Goal: Task Accomplishment & Management: Complete application form

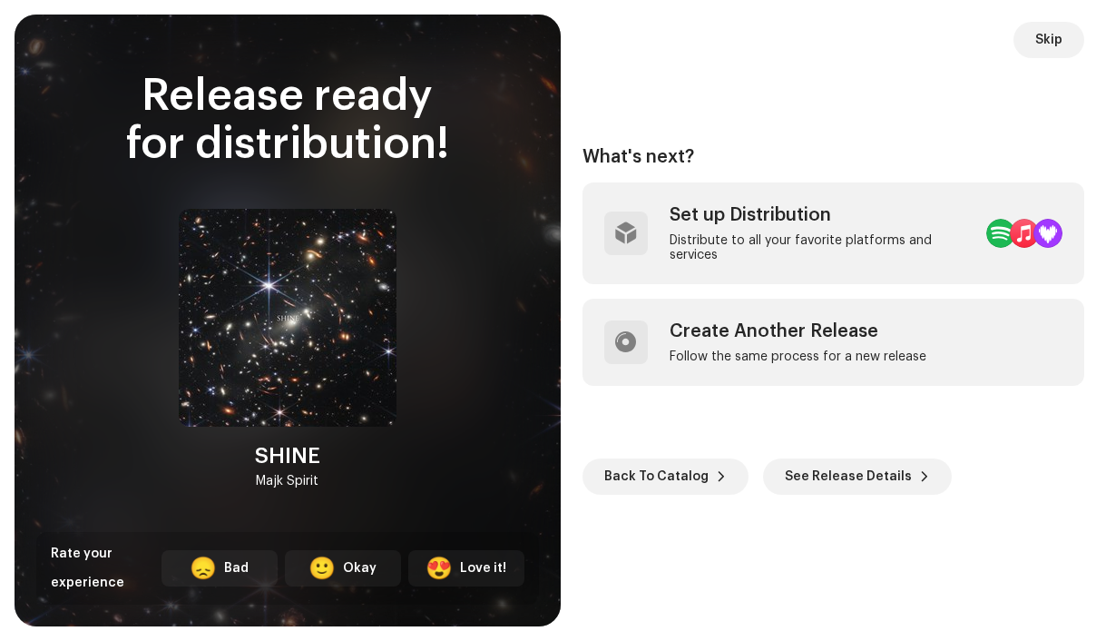
scroll to position [0, 73]
click at [1056, 41] on span "Skip" at bounding box center [1048, 40] width 27 height 36
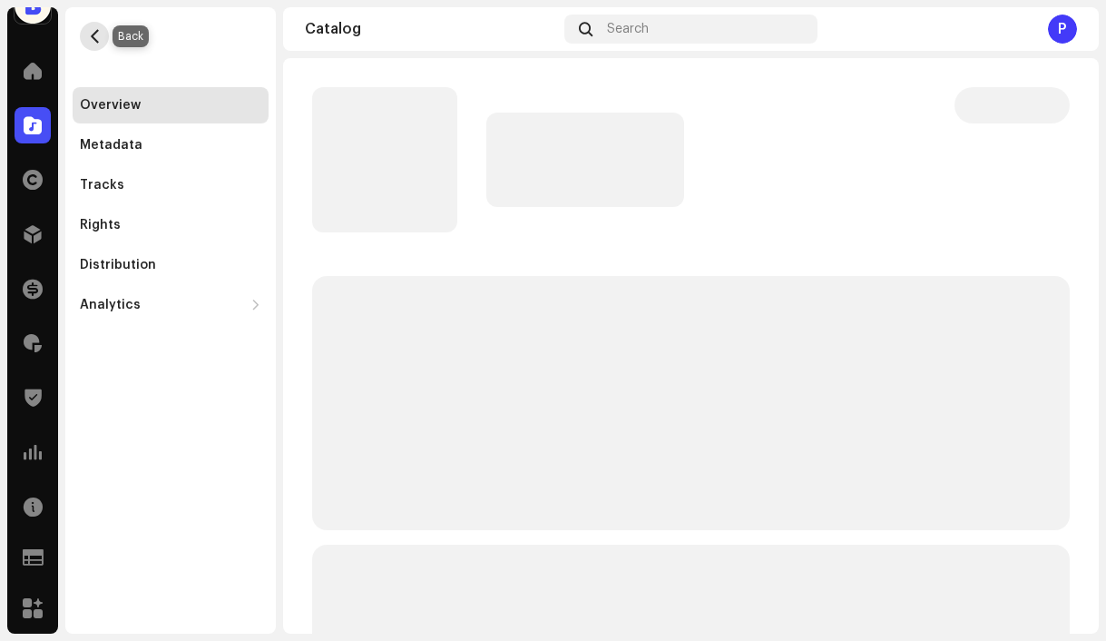
click at [93, 37] on span "button" at bounding box center [95, 36] width 14 height 15
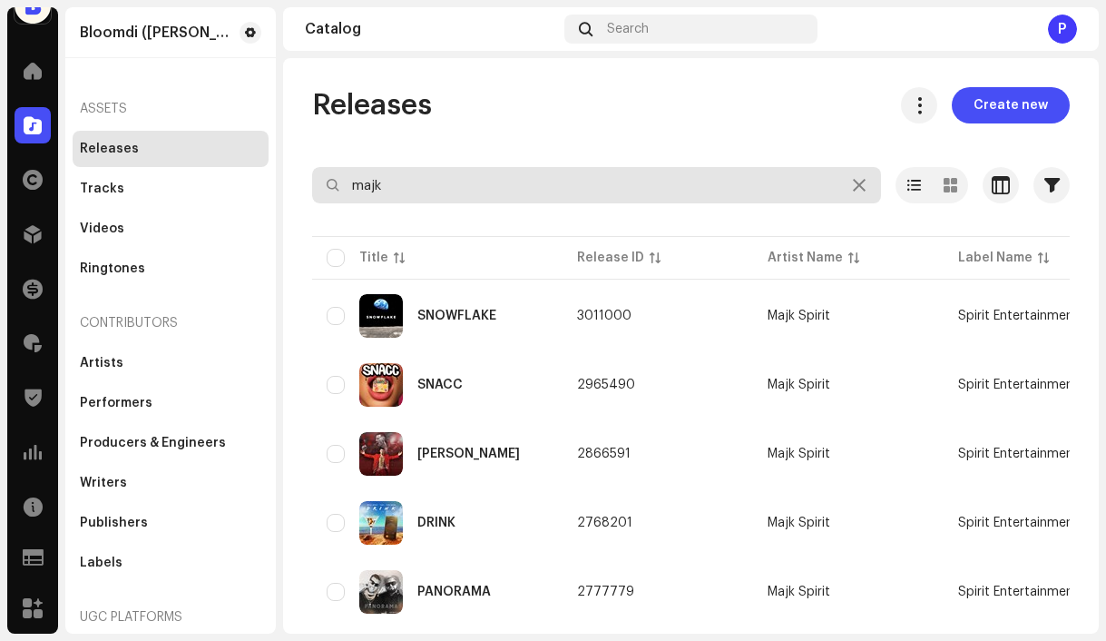
click at [459, 197] on input "majk" at bounding box center [596, 185] width 569 height 36
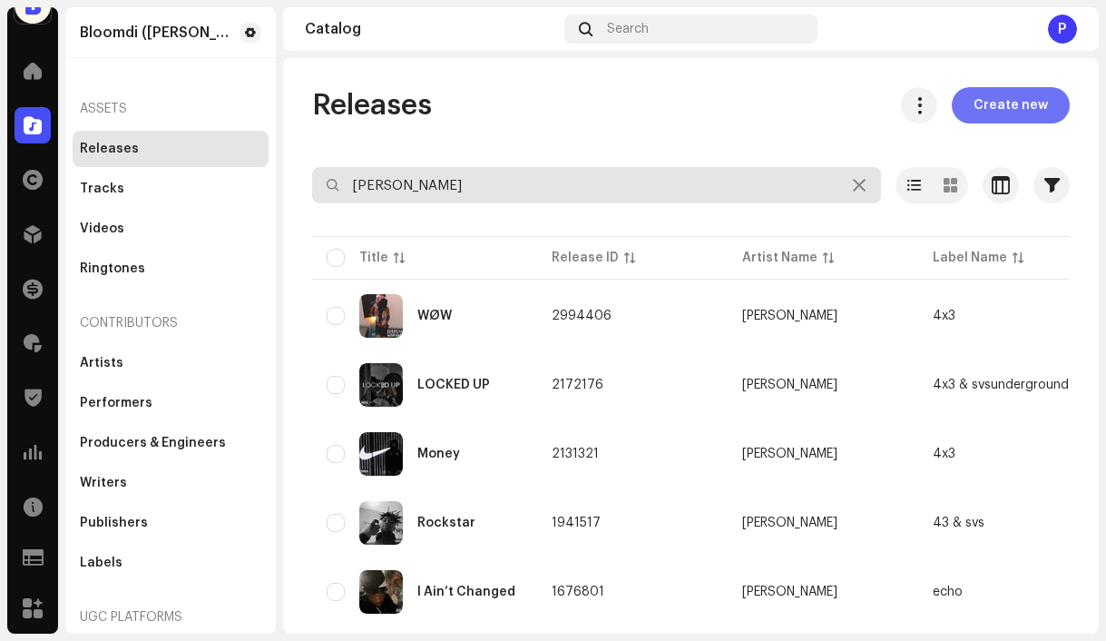
type input "[PERSON_NAME]"
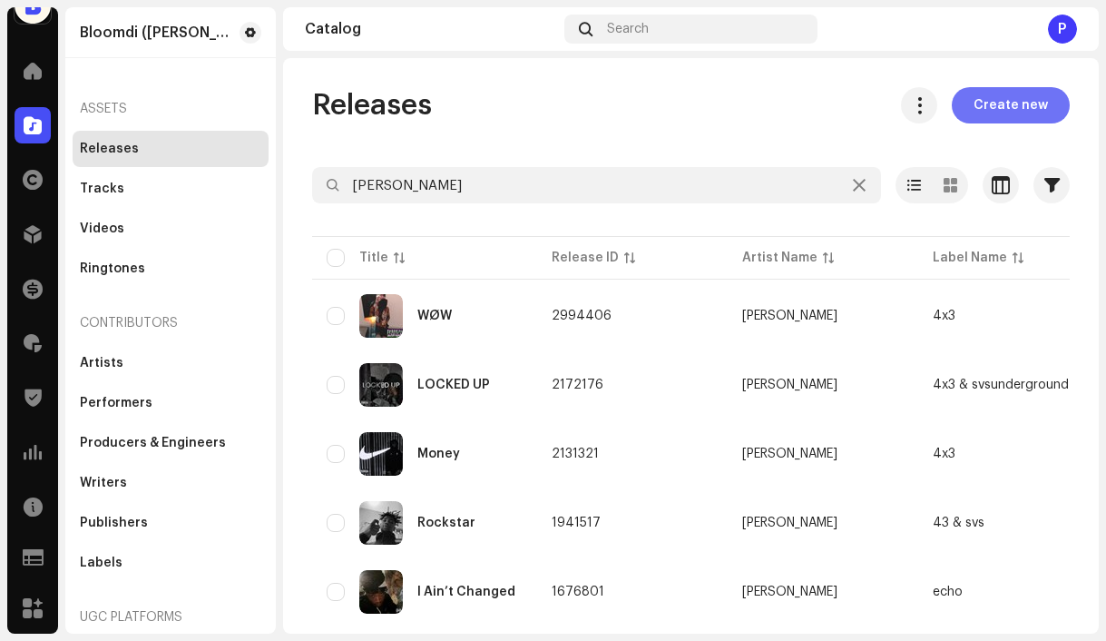
click at [981, 116] on span "Create new" at bounding box center [1011, 105] width 74 height 36
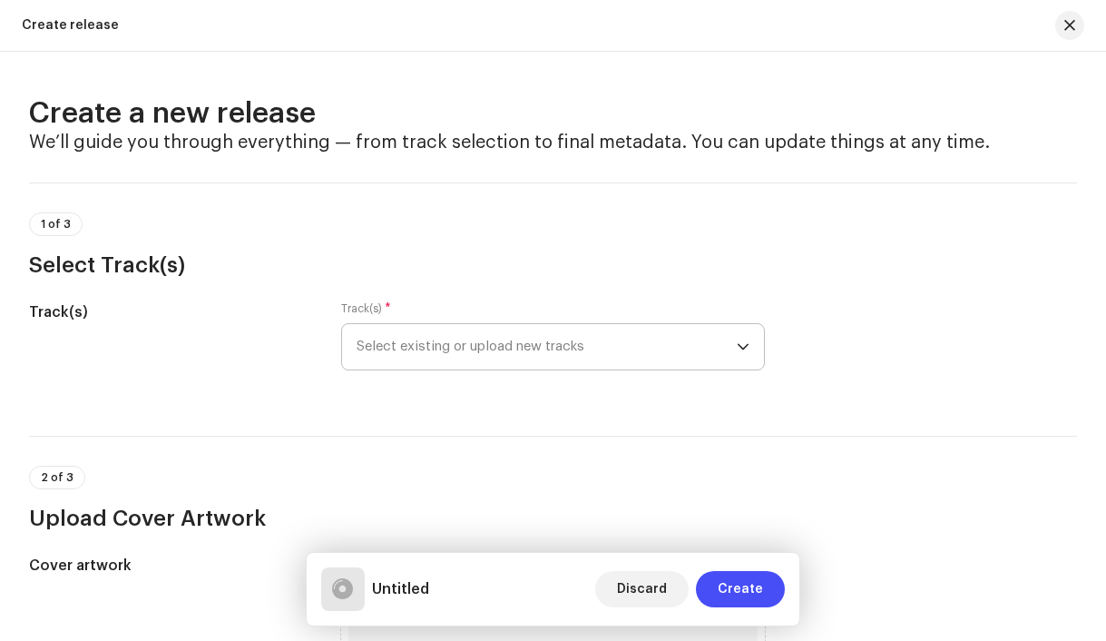
click at [473, 353] on span "Select existing or upload new tracks" at bounding box center [547, 346] width 381 height 45
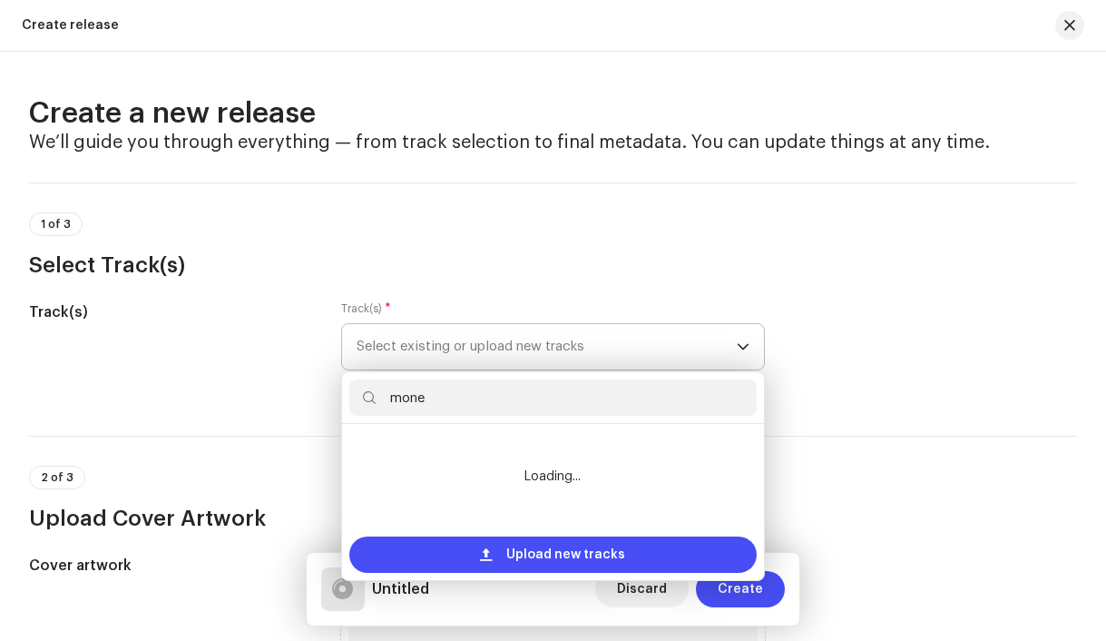
type input "money"
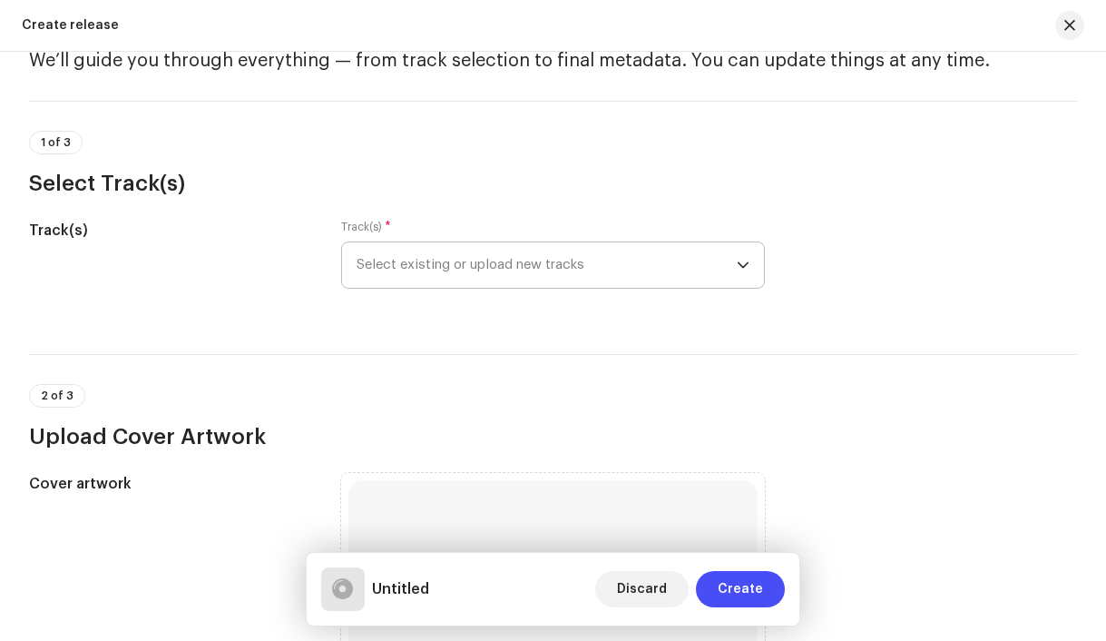
scroll to position [101, 0]
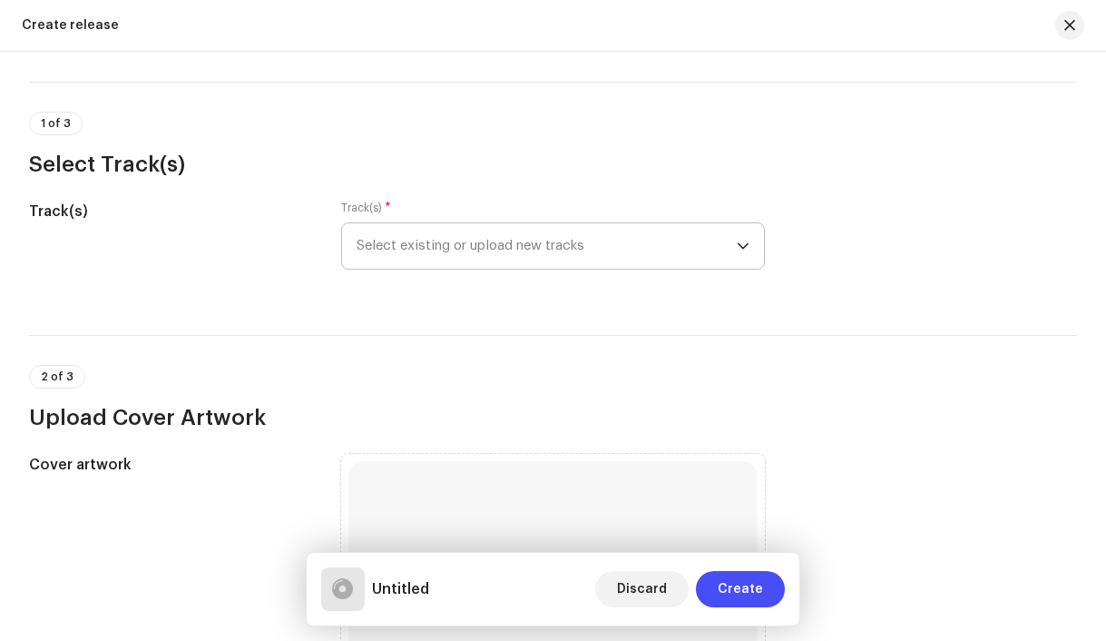
click at [488, 236] on span "Select existing or upload new tracks" at bounding box center [547, 245] width 381 height 45
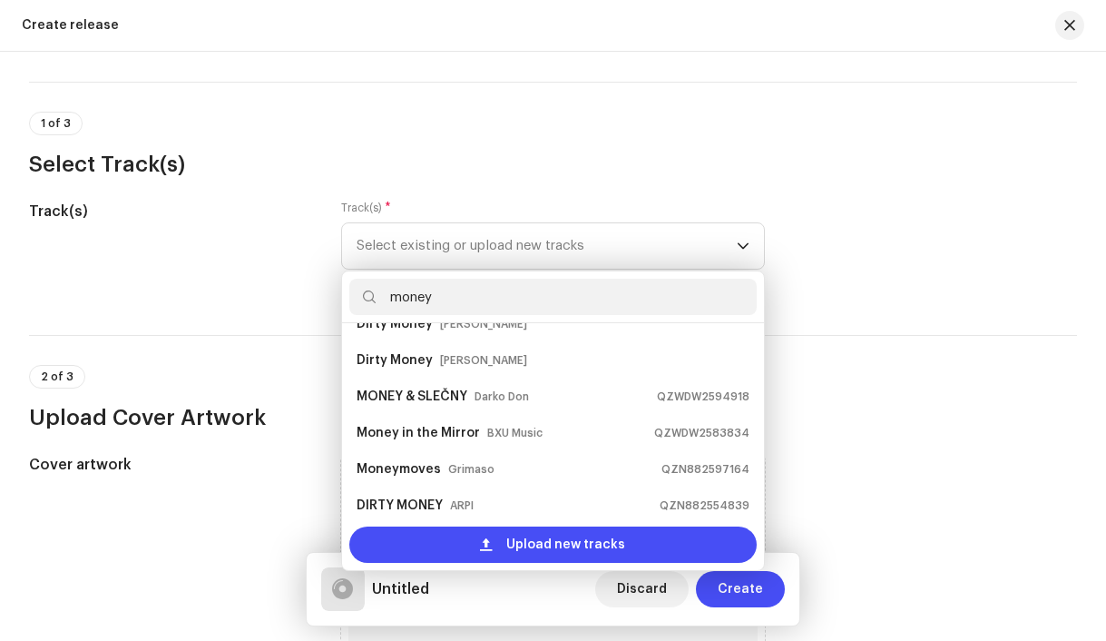
scroll to position [0, 0]
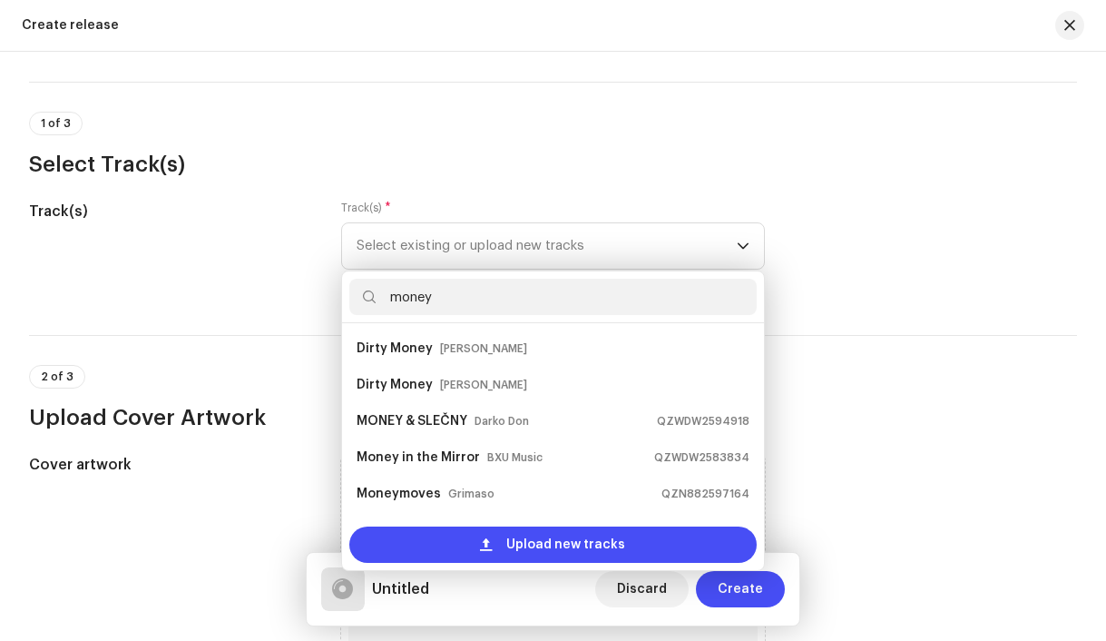
type input "money"
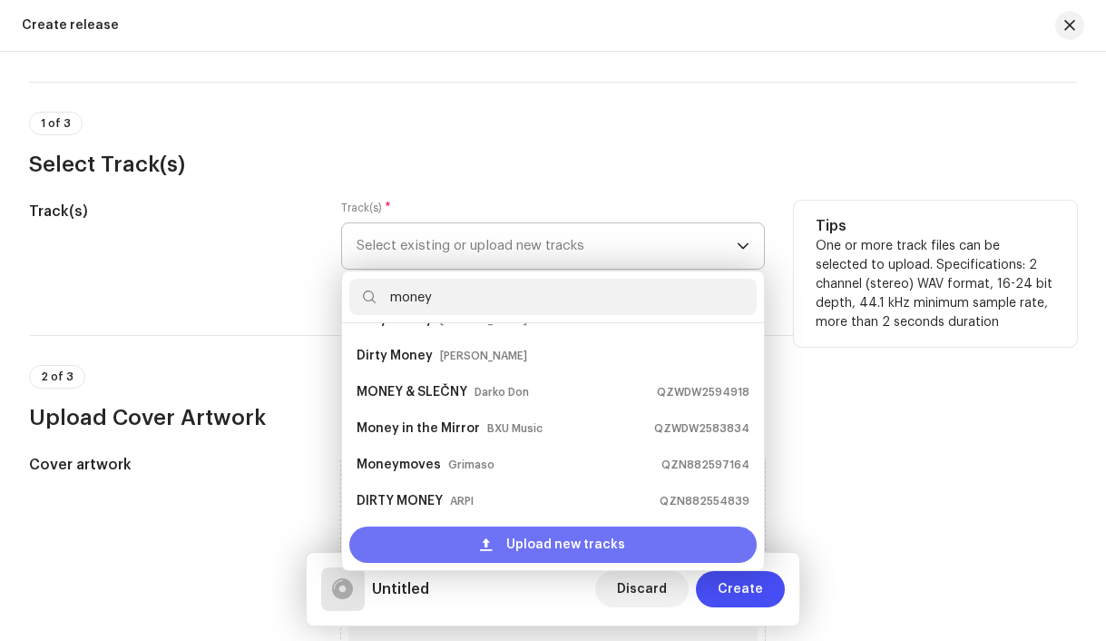
click at [560, 546] on span "Upload new tracks" at bounding box center [565, 544] width 119 height 36
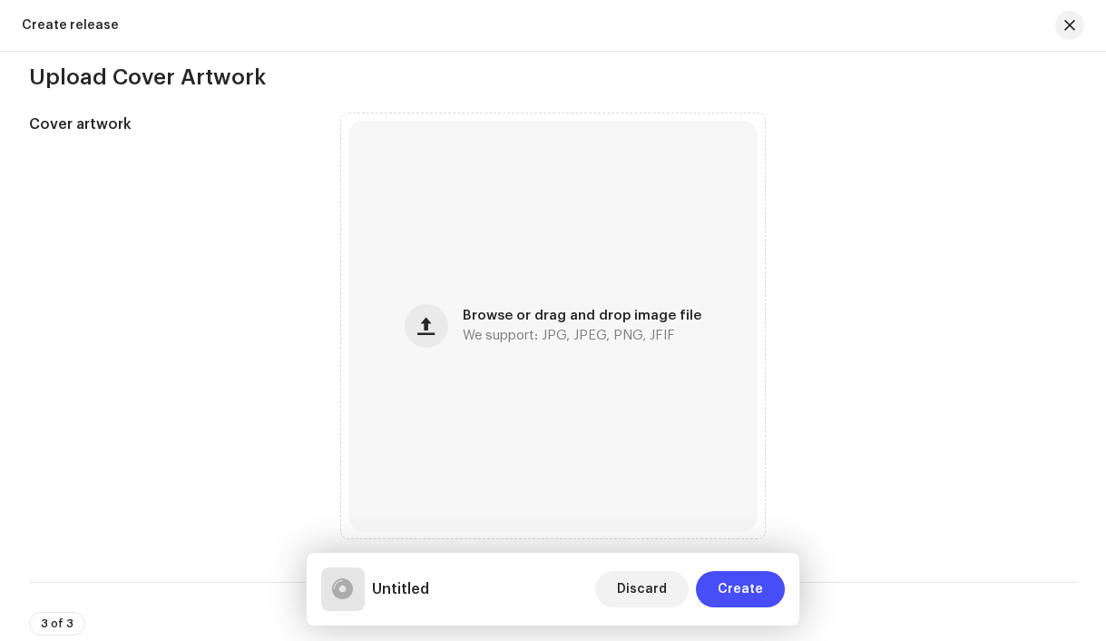
scroll to position [742, 0]
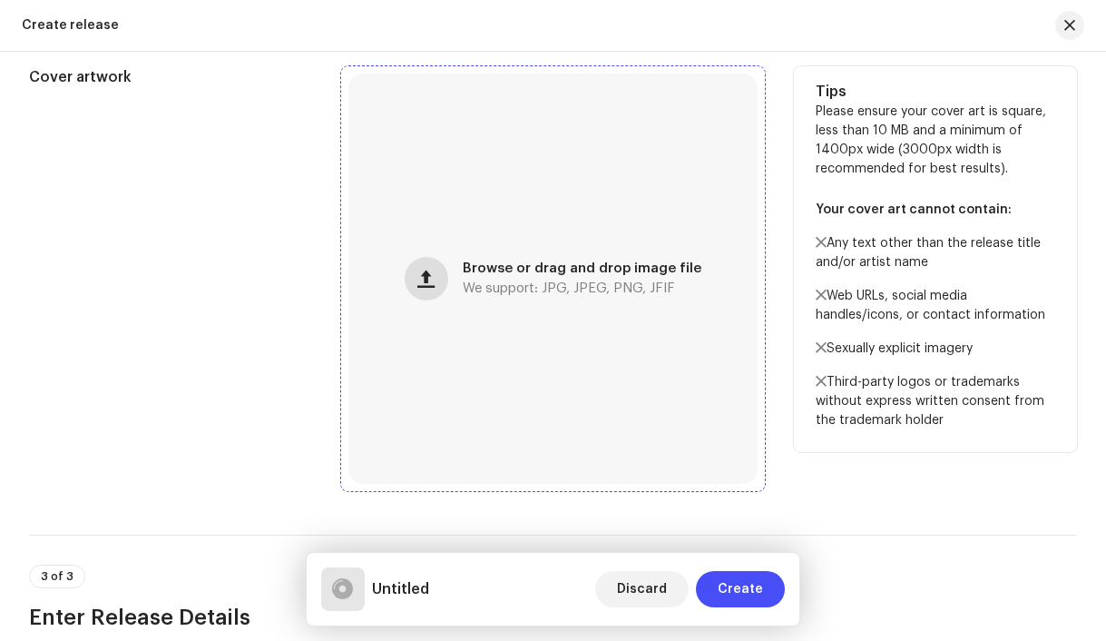
click at [429, 286] on span "button" at bounding box center [425, 278] width 17 height 15
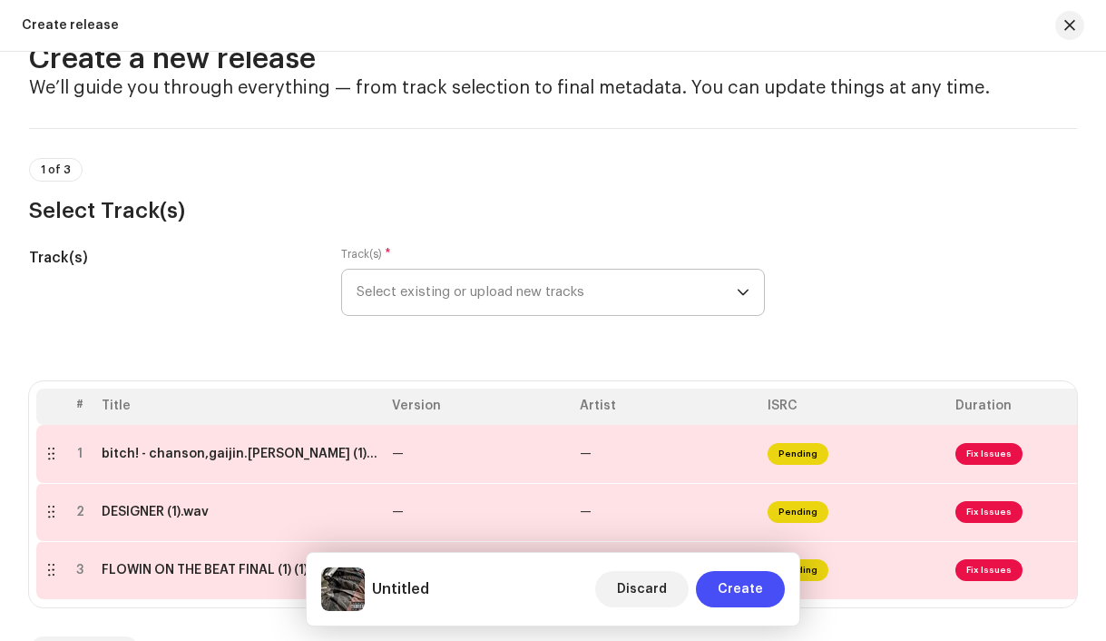
scroll to position [44, 0]
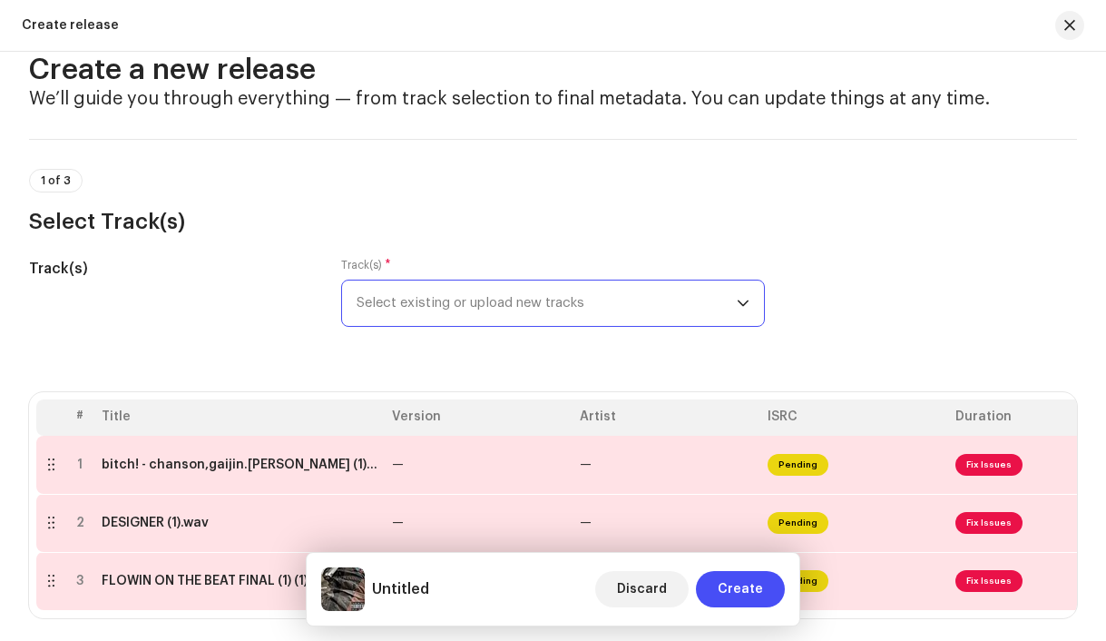
click at [475, 308] on span "Select existing or upload new tracks" at bounding box center [547, 302] width 381 height 45
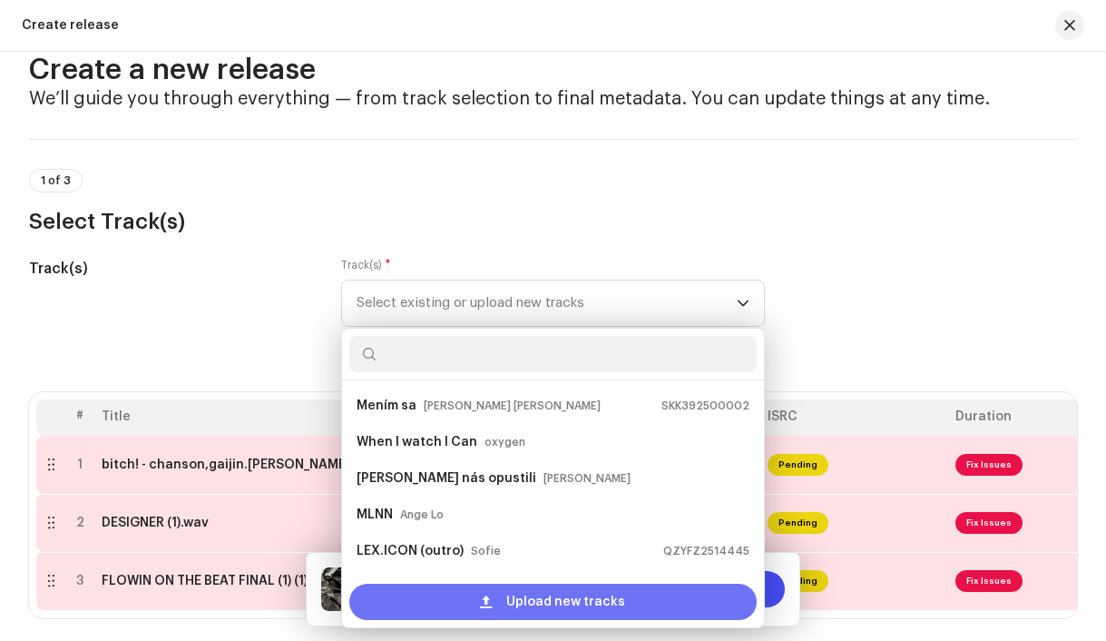
scroll to position [29, 0]
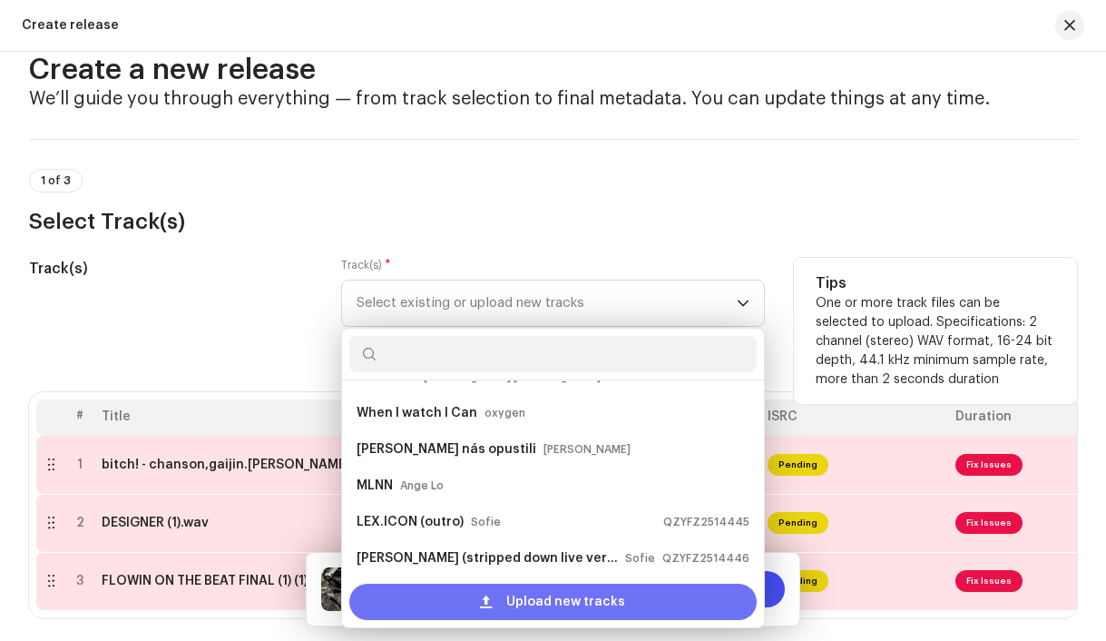
click at [484, 594] on span at bounding box center [486, 601] width 12 height 15
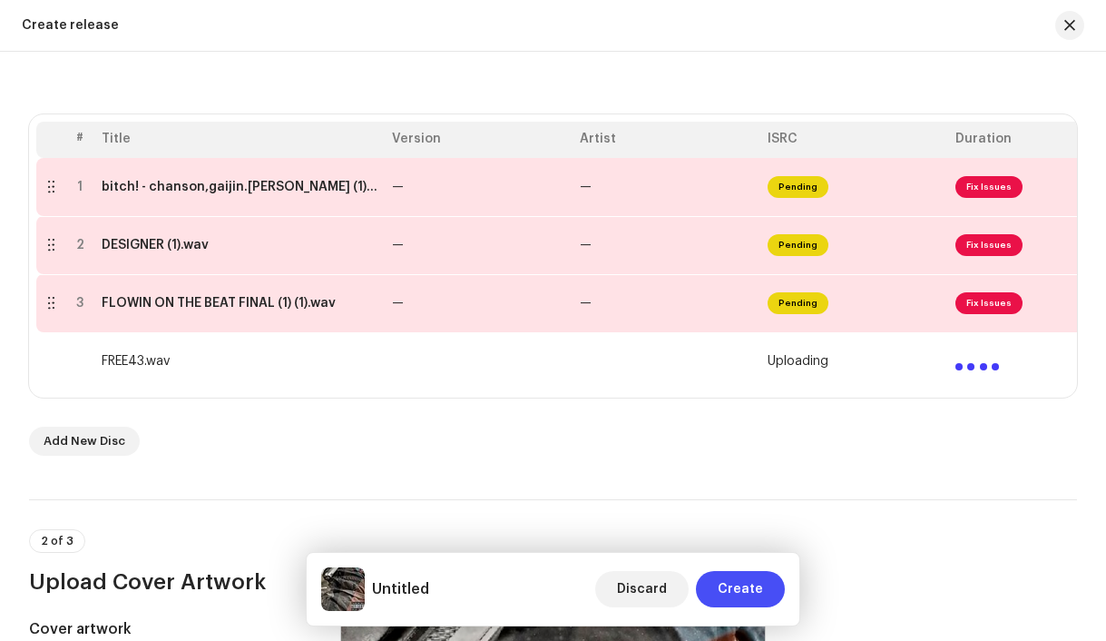
scroll to position [328, 0]
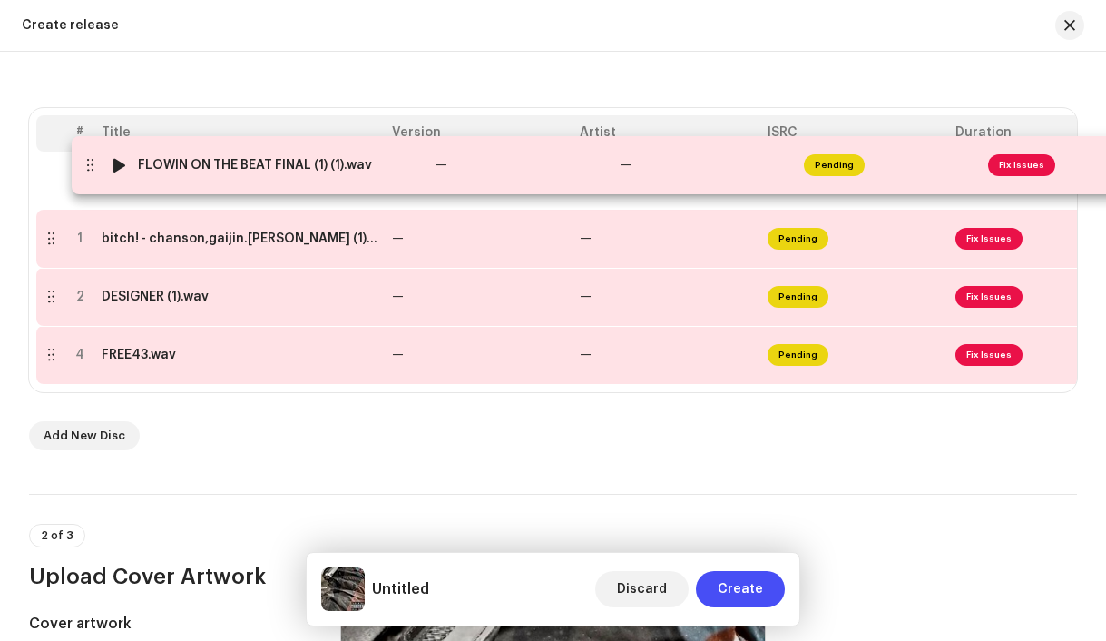
drag, startPoint x: 53, startPoint y: 299, endPoint x: 88, endPoint y: 167, distance: 136.2
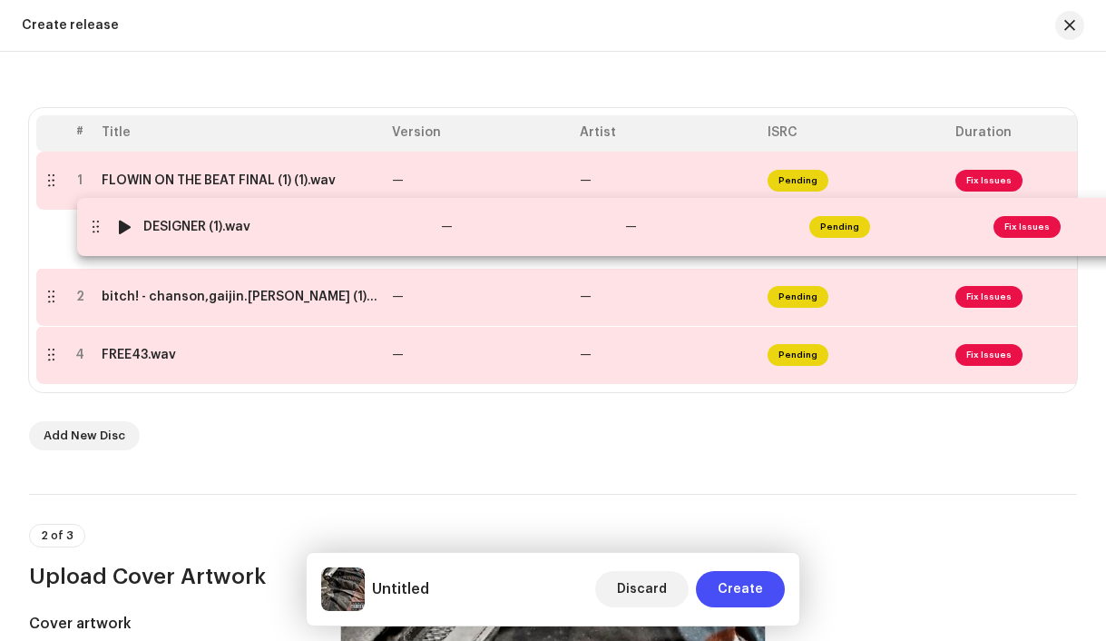
drag, startPoint x: 51, startPoint y: 299, endPoint x: 92, endPoint y: 230, distance: 80.9
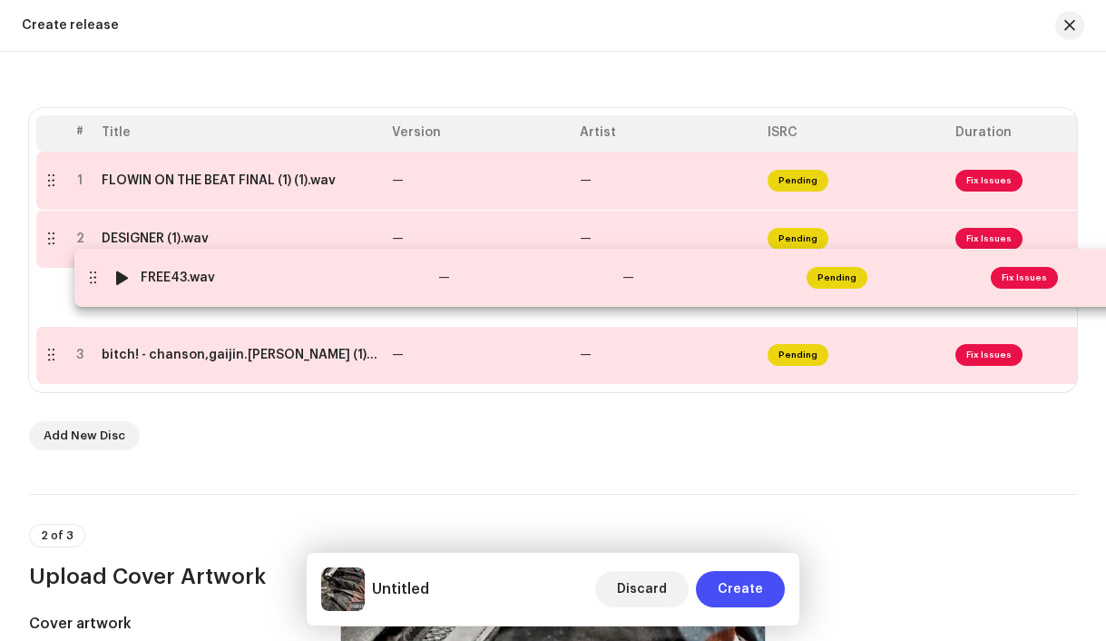
drag, startPoint x: 51, startPoint y: 359, endPoint x: 89, endPoint y: 282, distance: 86.0
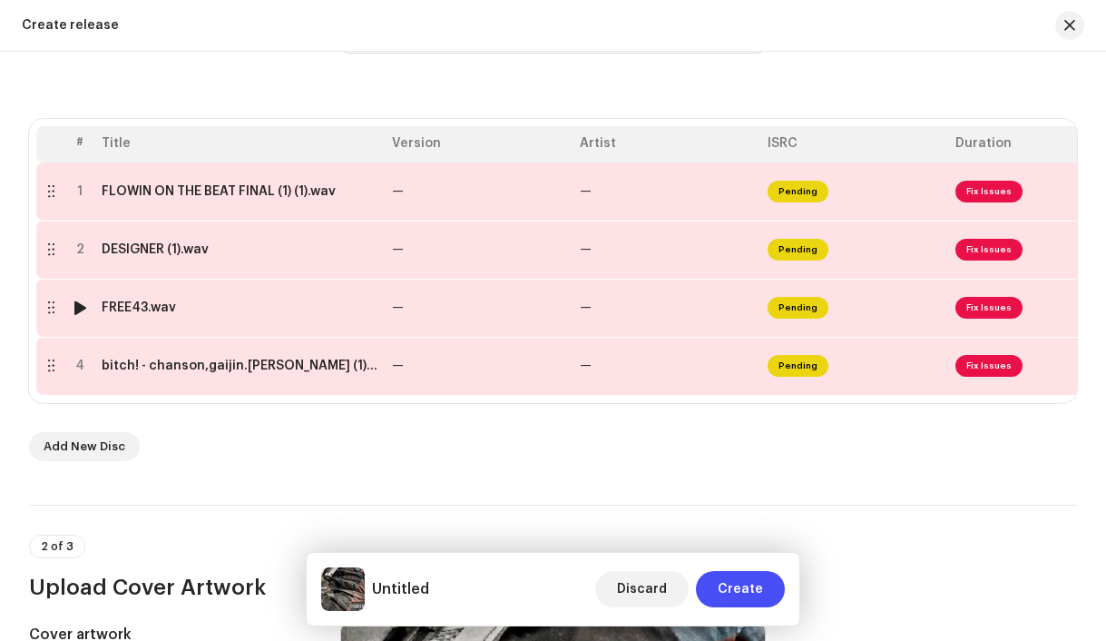
scroll to position [316, 0]
click at [226, 198] on div "FLOWIN ON THE BEAT FINAL (1) (1).wav" at bounding box center [219, 192] width 234 height 15
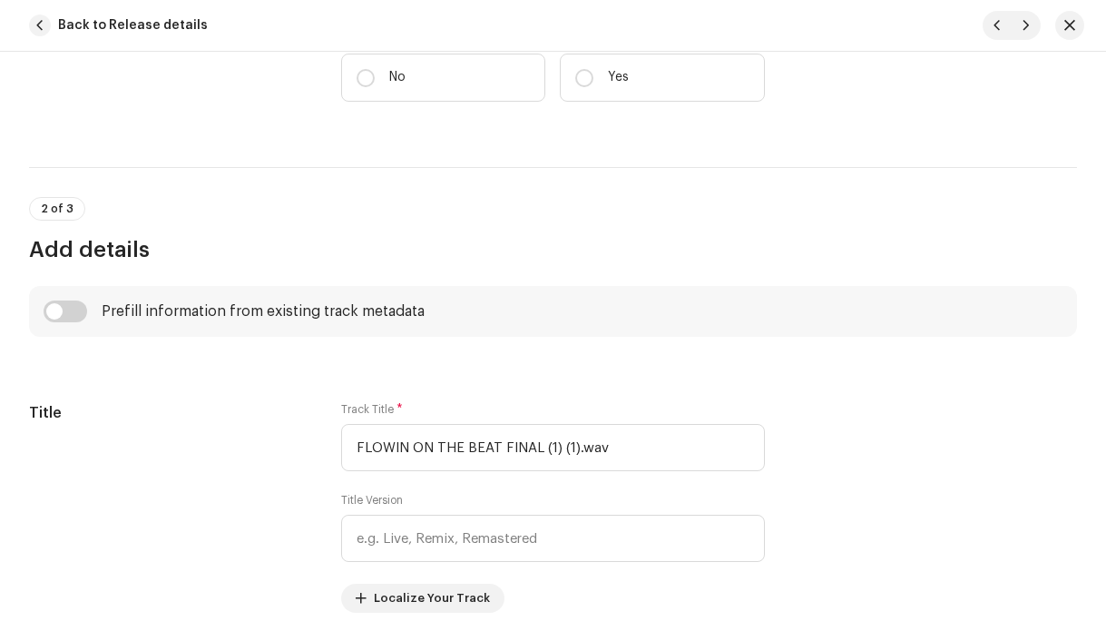
scroll to position [584, 0]
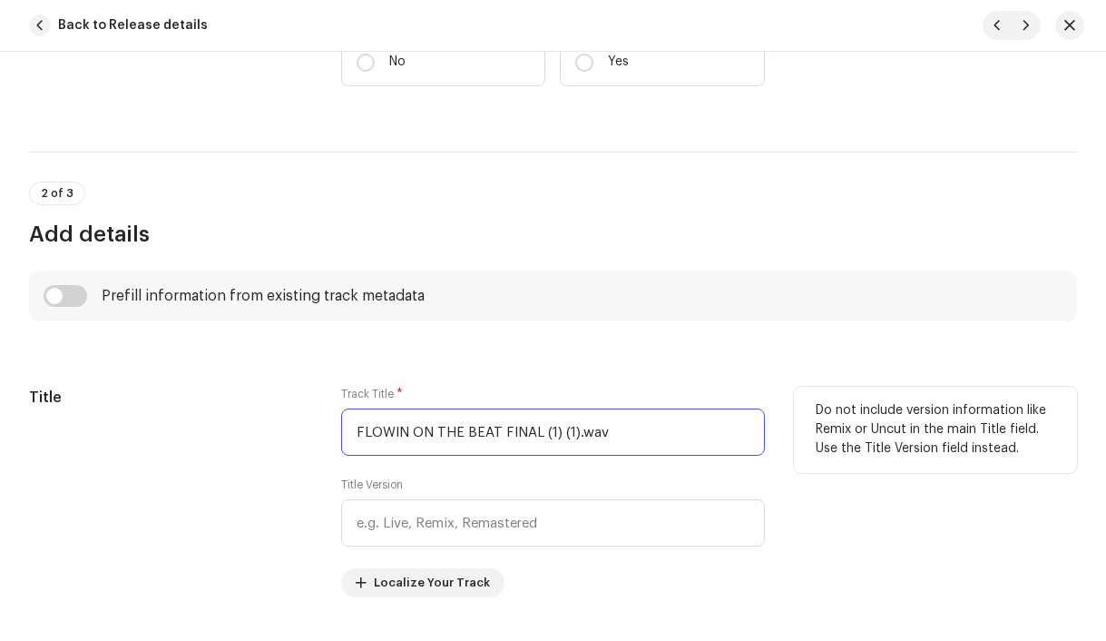
click at [508, 430] on input "FLOWIN ON THE BEAT FINAL (1) (1).wav" at bounding box center [553, 431] width 425 height 47
paste input "text"
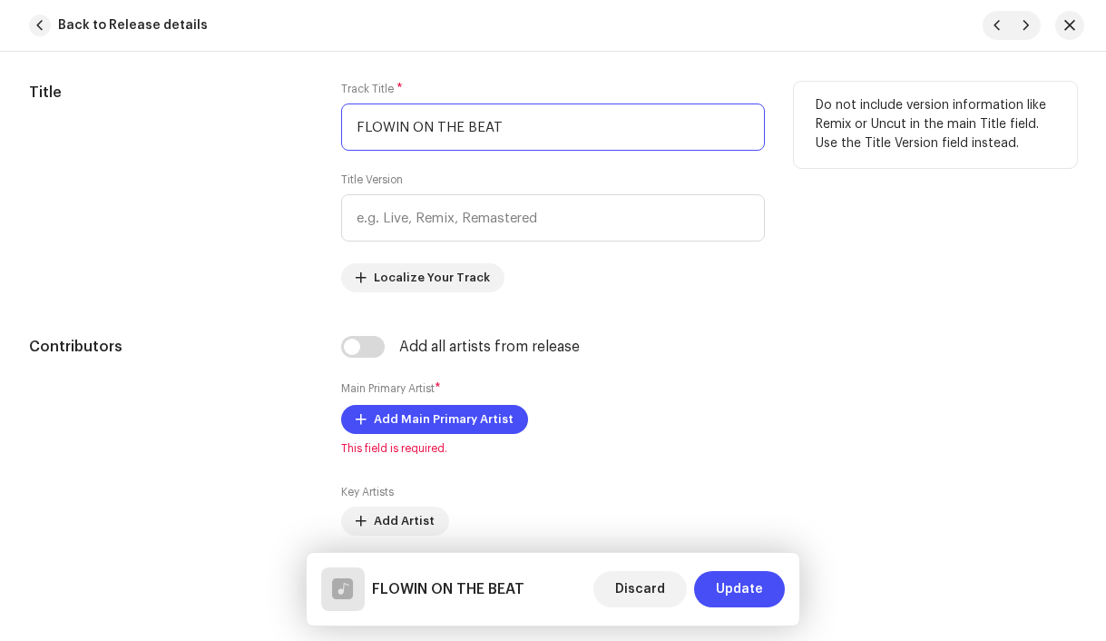
scroll to position [890, 0]
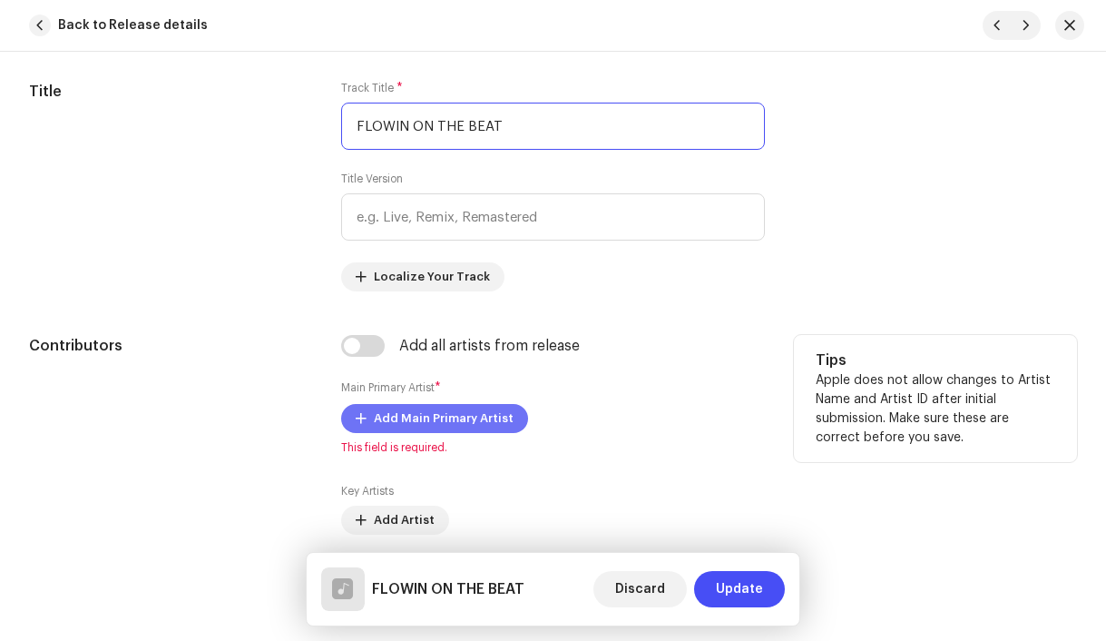
type input "FLOWIN ON THE BEAT"
click at [464, 420] on span "Add Main Primary Artist" at bounding box center [444, 418] width 140 height 36
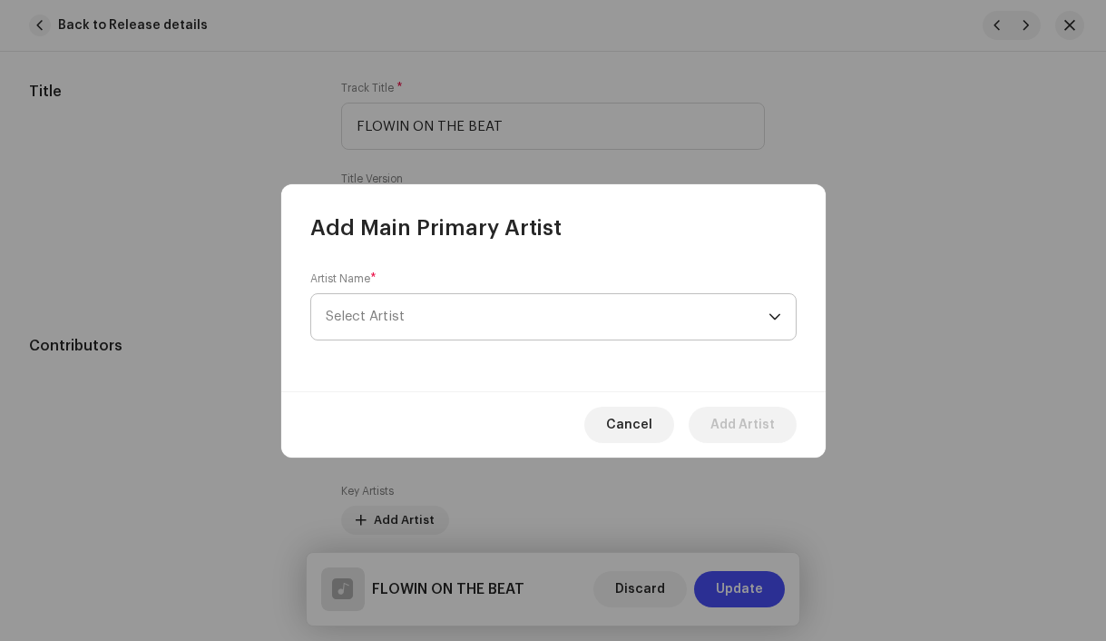
click at [369, 315] on span "Select Artist" at bounding box center [365, 316] width 79 height 14
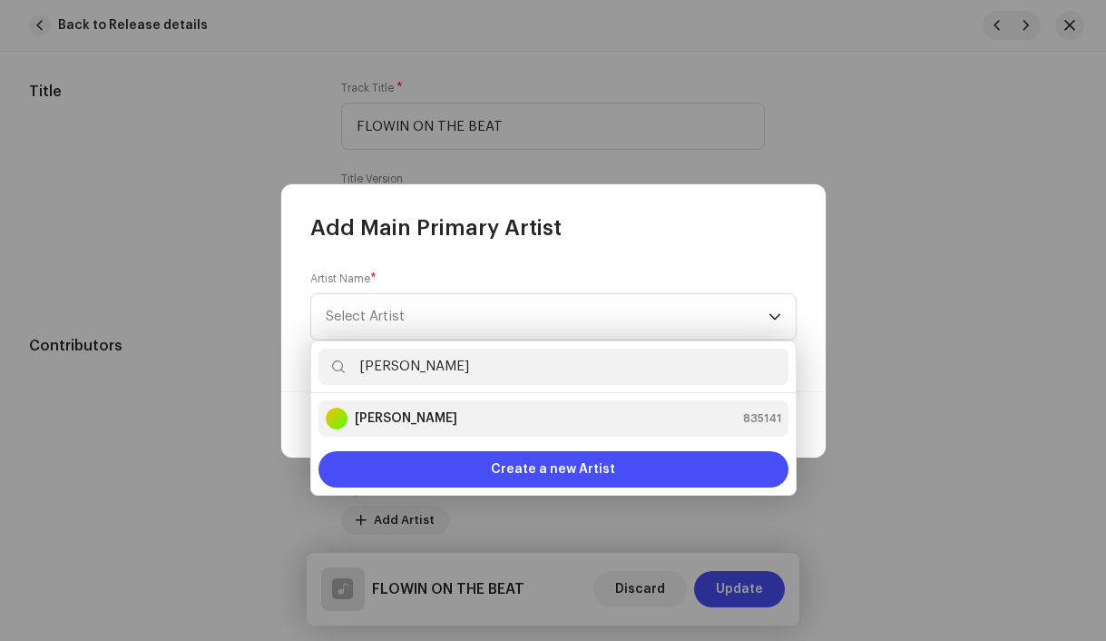
type input "[PERSON_NAME]"
click at [397, 412] on strong "[PERSON_NAME]" at bounding box center [406, 418] width 103 height 18
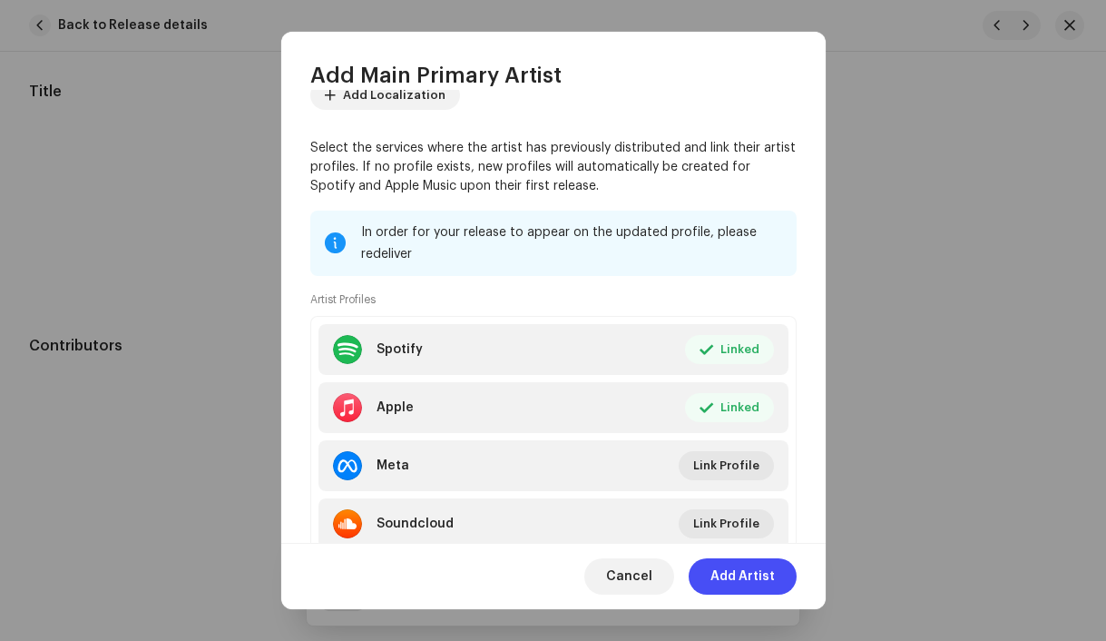
scroll to position [195, 0]
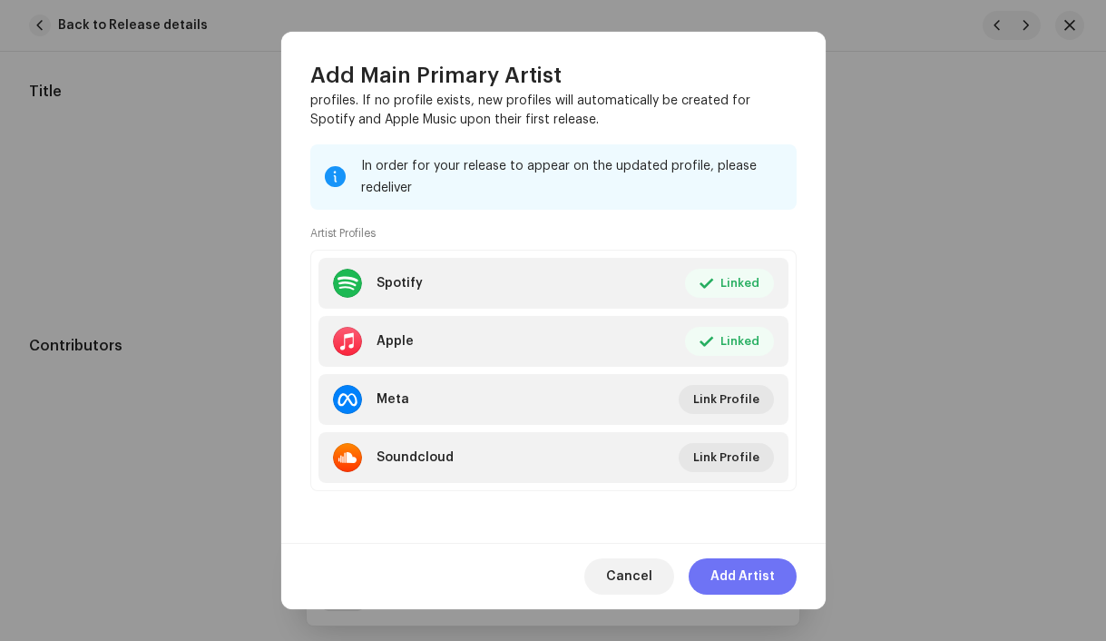
click at [754, 577] on span "Add Artist" at bounding box center [742, 576] width 64 height 36
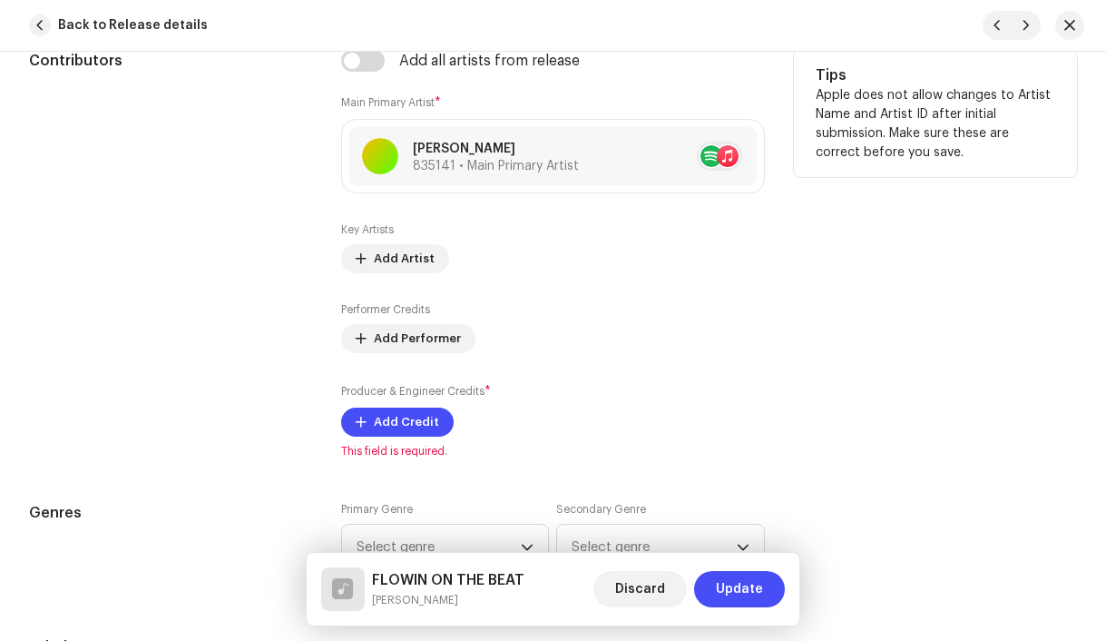
scroll to position [1182, 0]
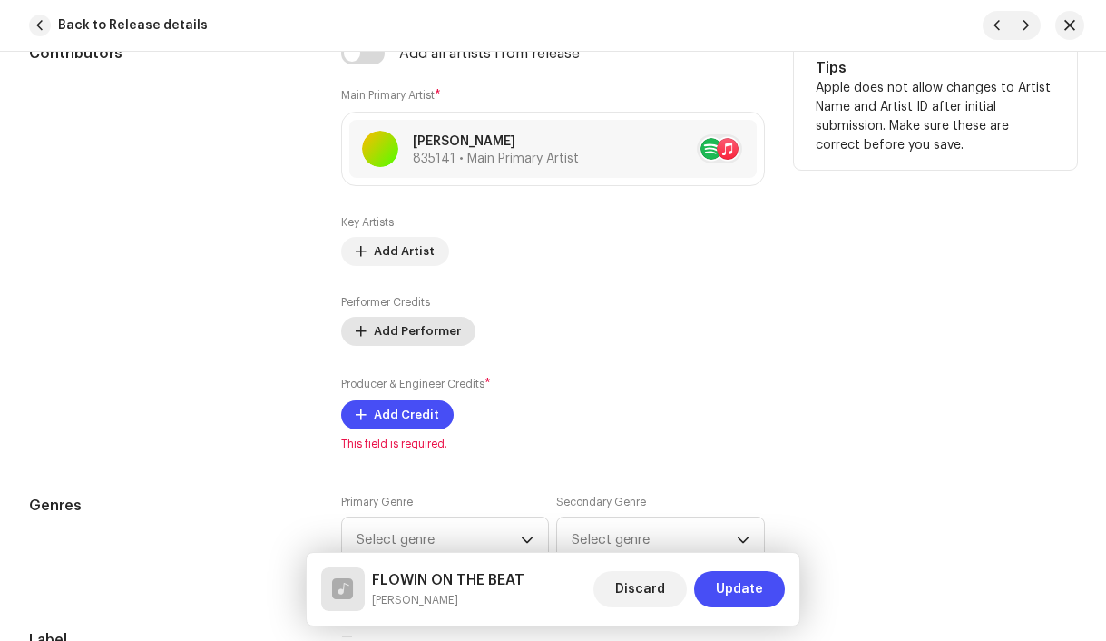
click at [402, 341] on span "Add Performer" at bounding box center [417, 331] width 87 height 36
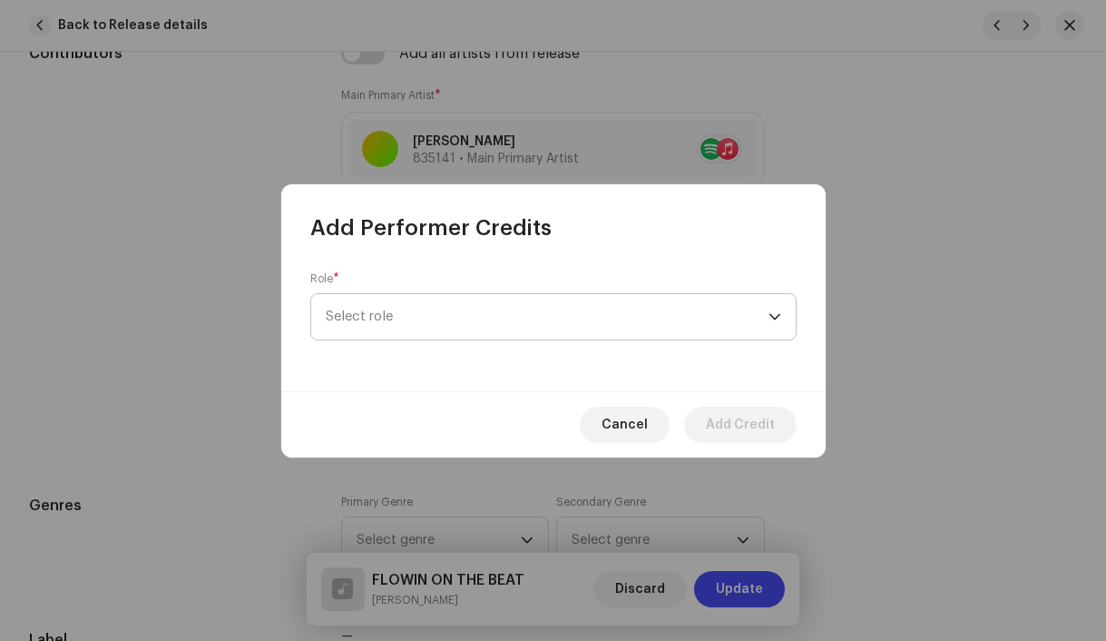
click at [387, 322] on span "Select role" at bounding box center [547, 316] width 443 height 45
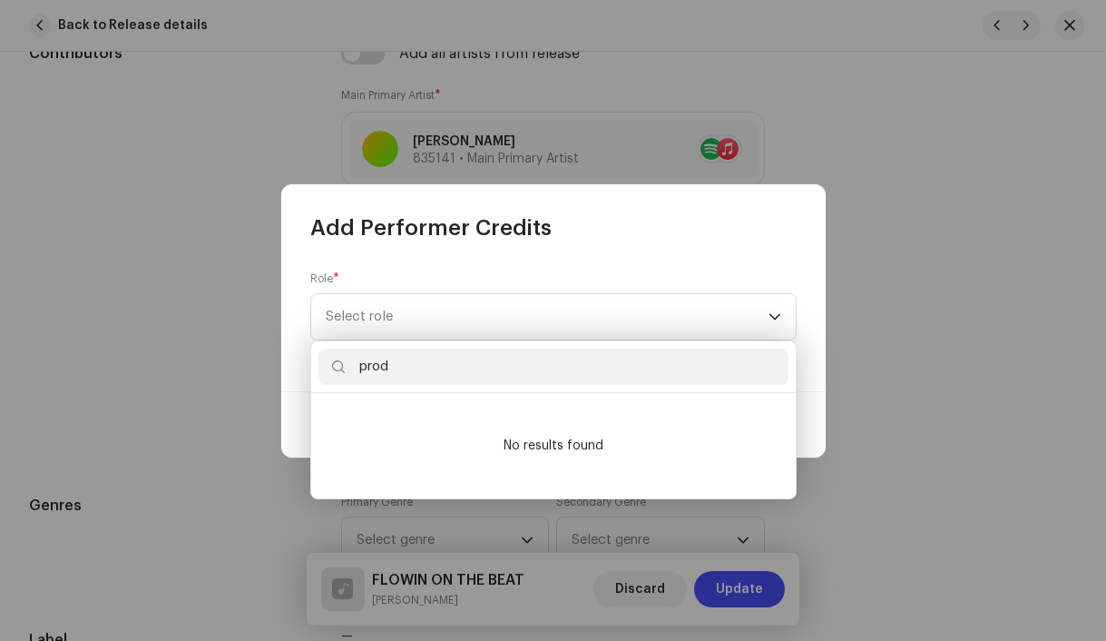
type input "pro"
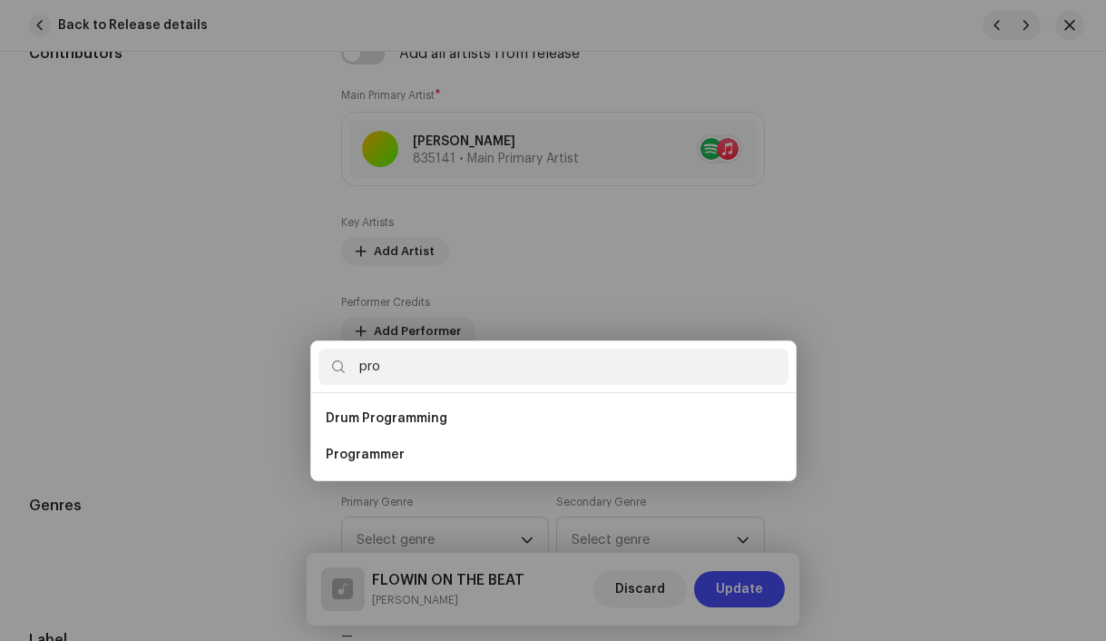
click at [934, 368] on div "Add Performer Credits Role * Select role Cancel Add Credit" at bounding box center [553, 320] width 1106 height 641
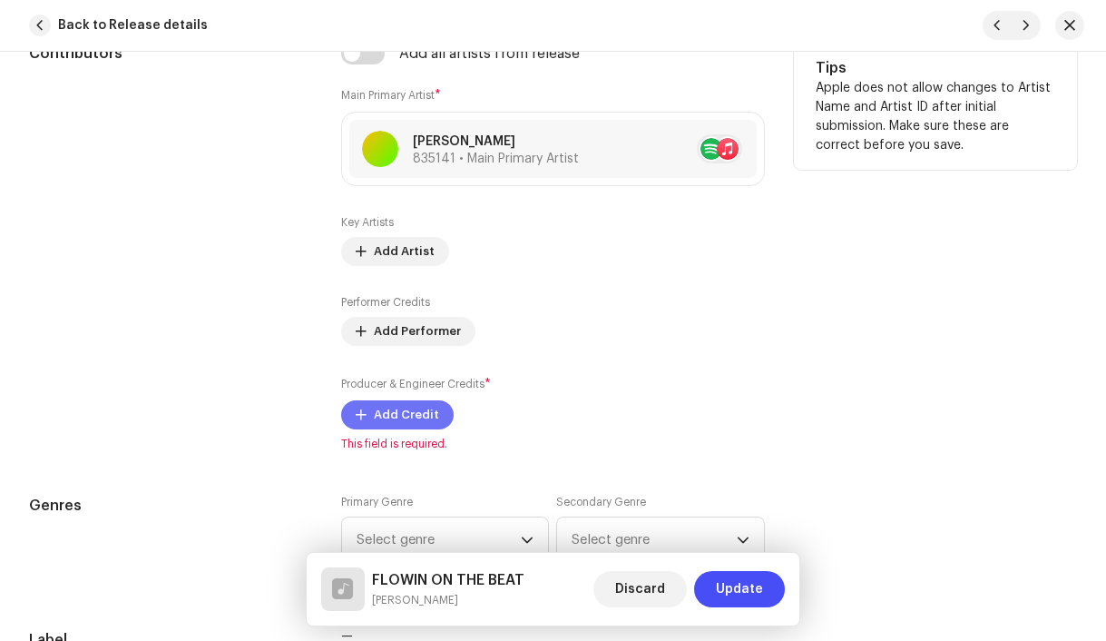
click at [416, 421] on span "Add Credit" at bounding box center [406, 415] width 65 height 36
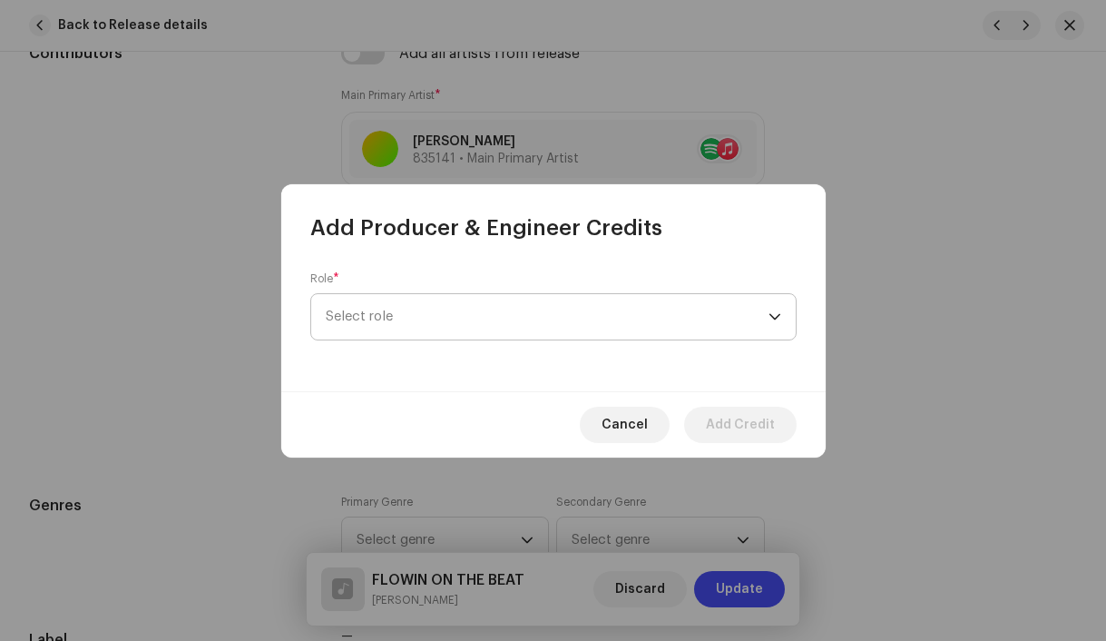
click at [358, 324] on span "Select role" at bounding box center [547, 316] width 443 height 45
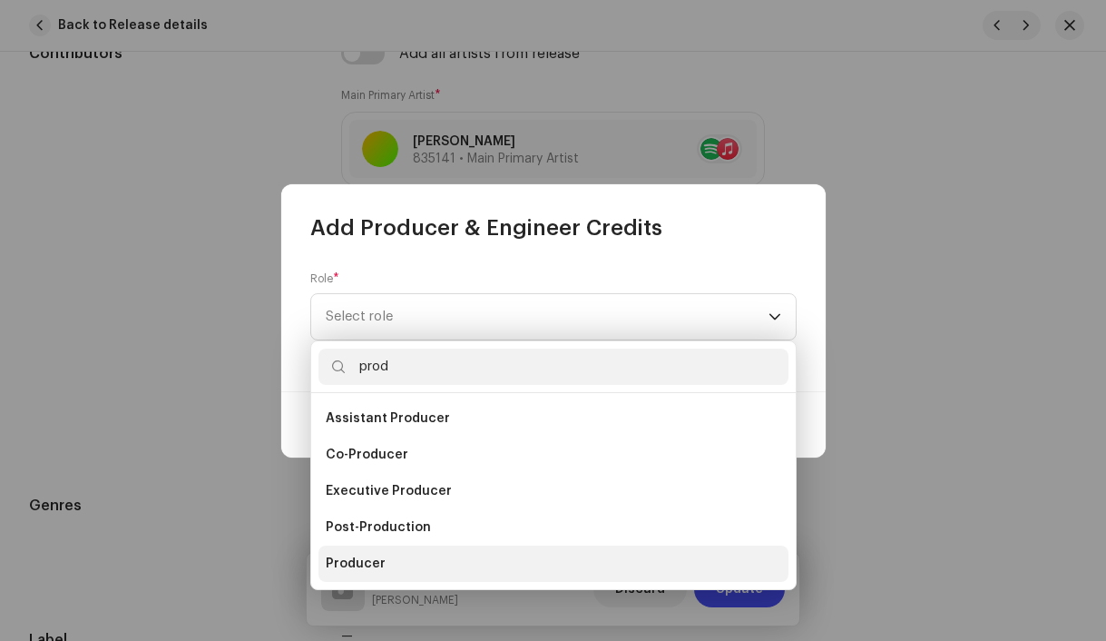
type input "prod"
click at [352, 564] on span "Producer" at bounding box center [356, 563] width 60 height 18
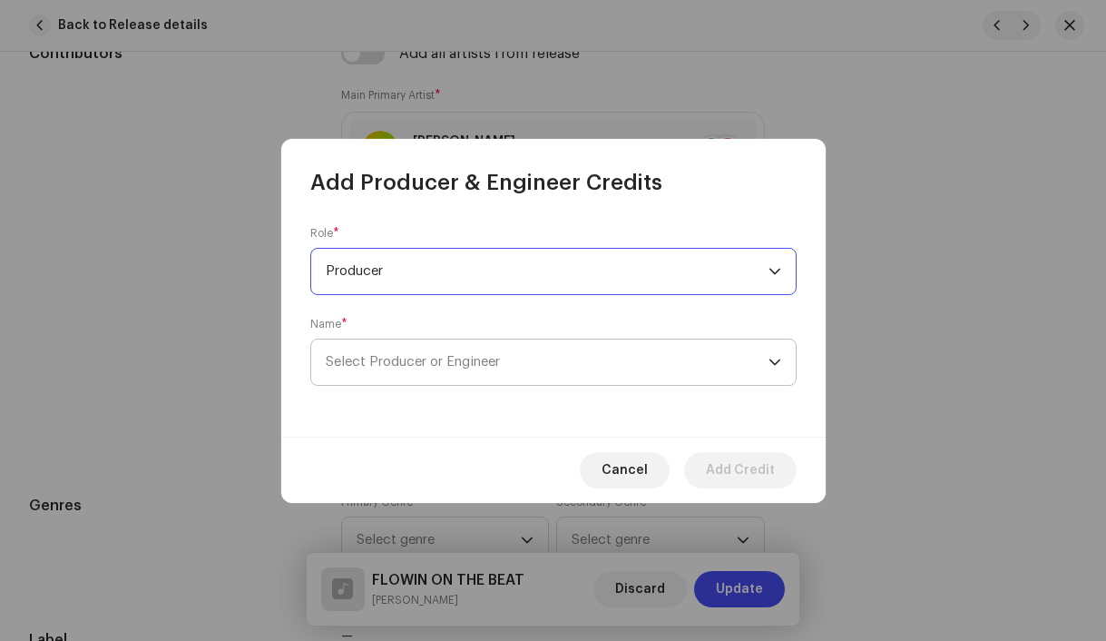
click at [372, 356] on span "Select Producer or Engineer" at bounding box center [413, 362] width 174 height 14
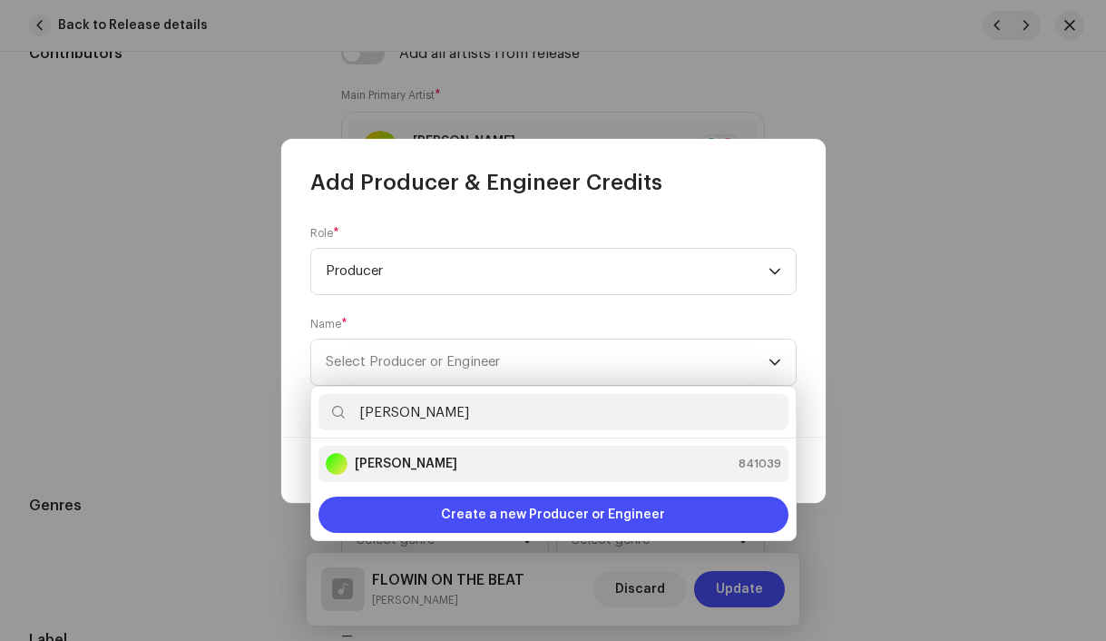
type input "[PERSON_NAME]"
click at [372, 456] on strong "[PERSON_NAME]" at bounding box center [406, 464] width 103 height 18
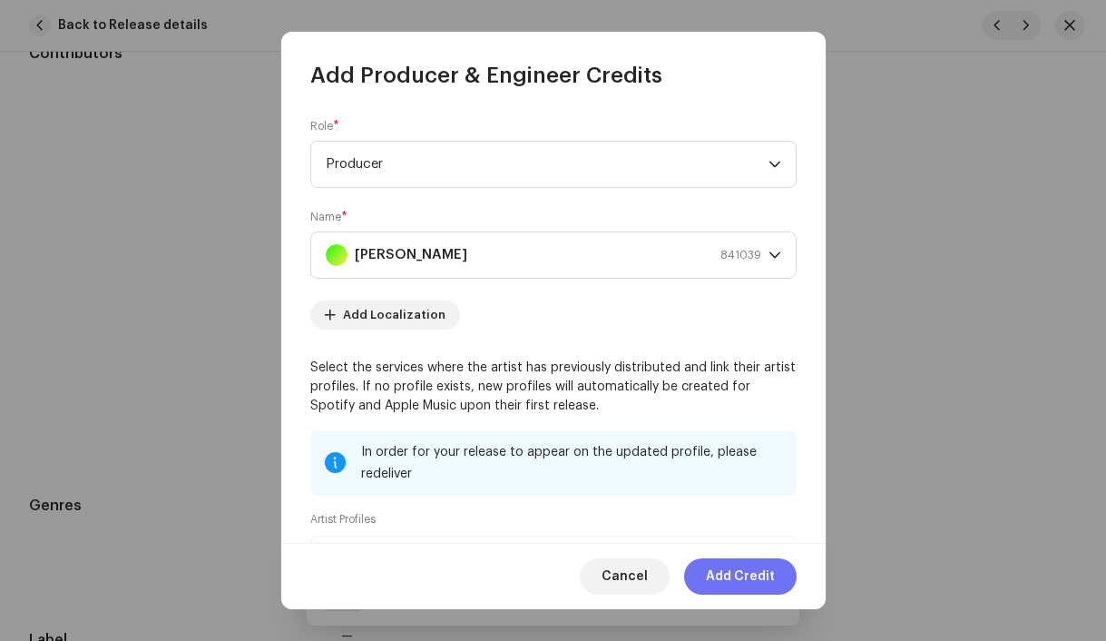
click at [753, 576] on span "Add Credit" at bounding box center [740, 576] width 69 height 36
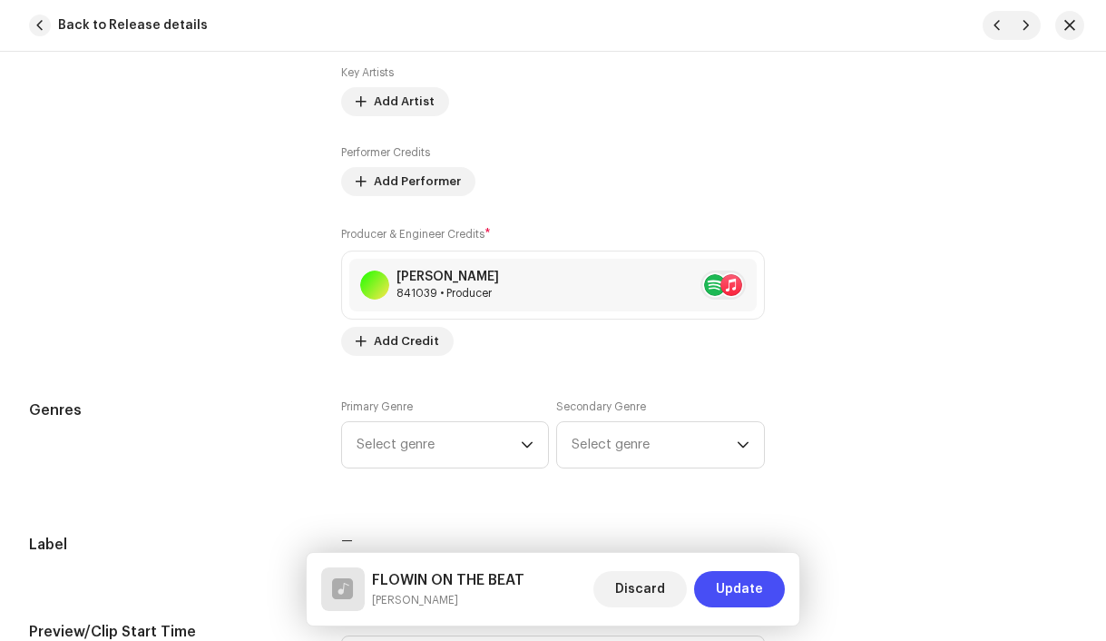
scroll to position [1348, 0]
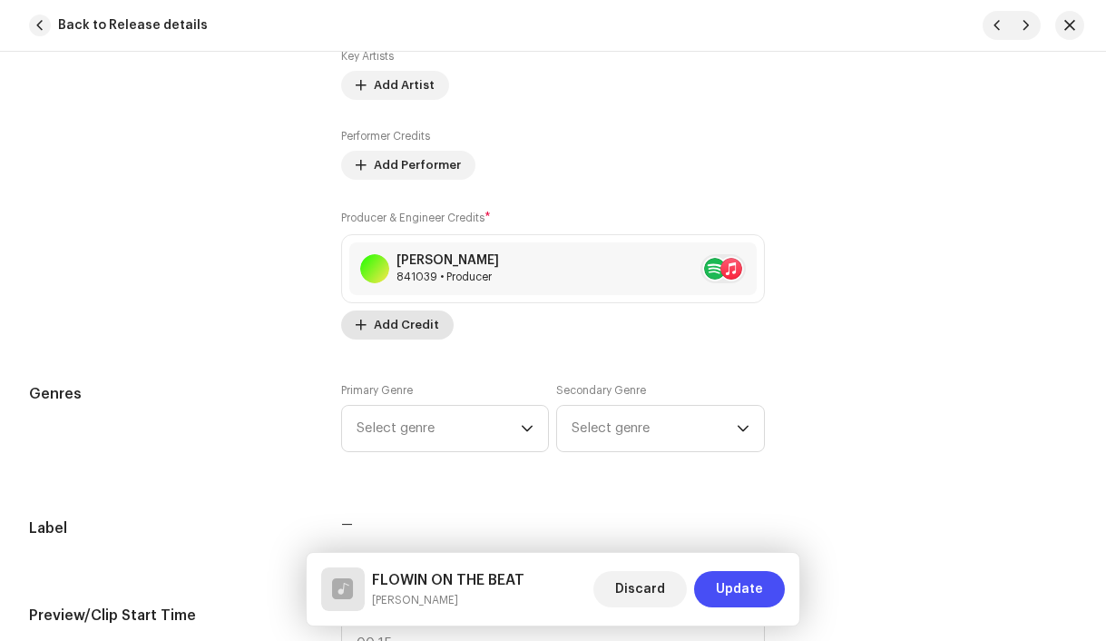
click at [408, 328] on span "Add Credit" at bounding box center [406, 325] width 65 height 36
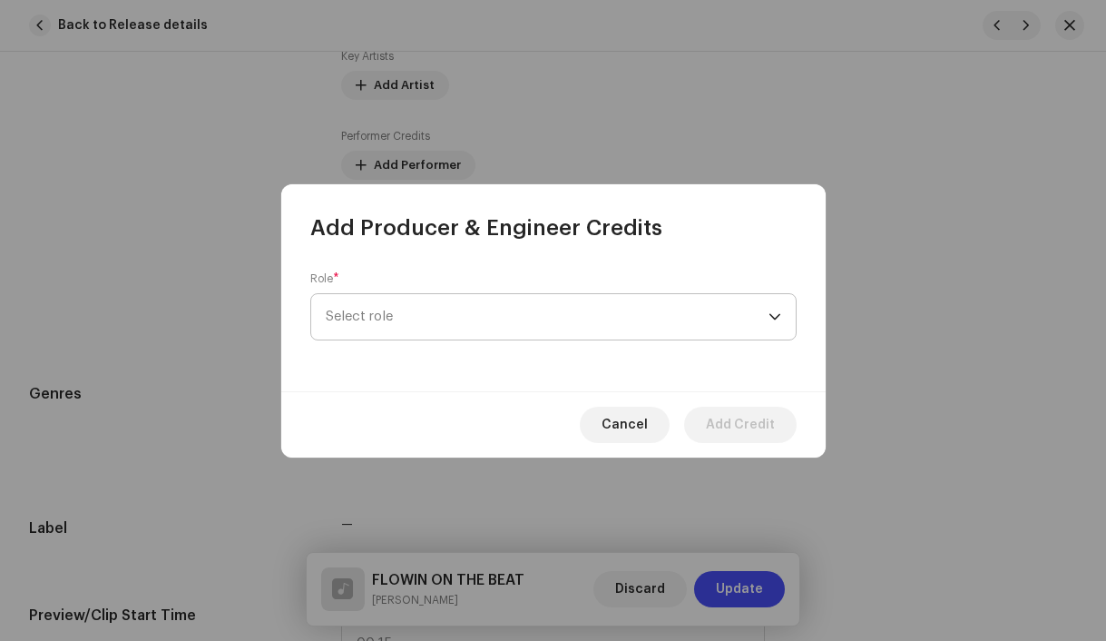
click at [362, 313] on span "Select role" at bounding box center [547, 316] width 443 height 45
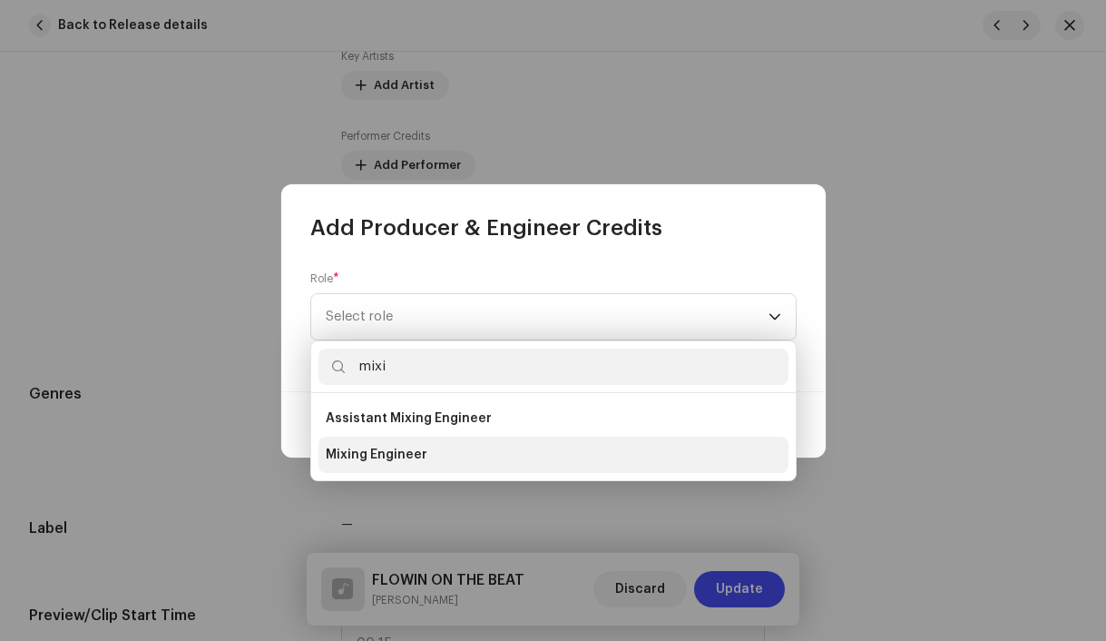
type input "mixi"
click at [363, 456] on span "Mixing Engineer" at bounding box center [377, 455] width 102 height 18
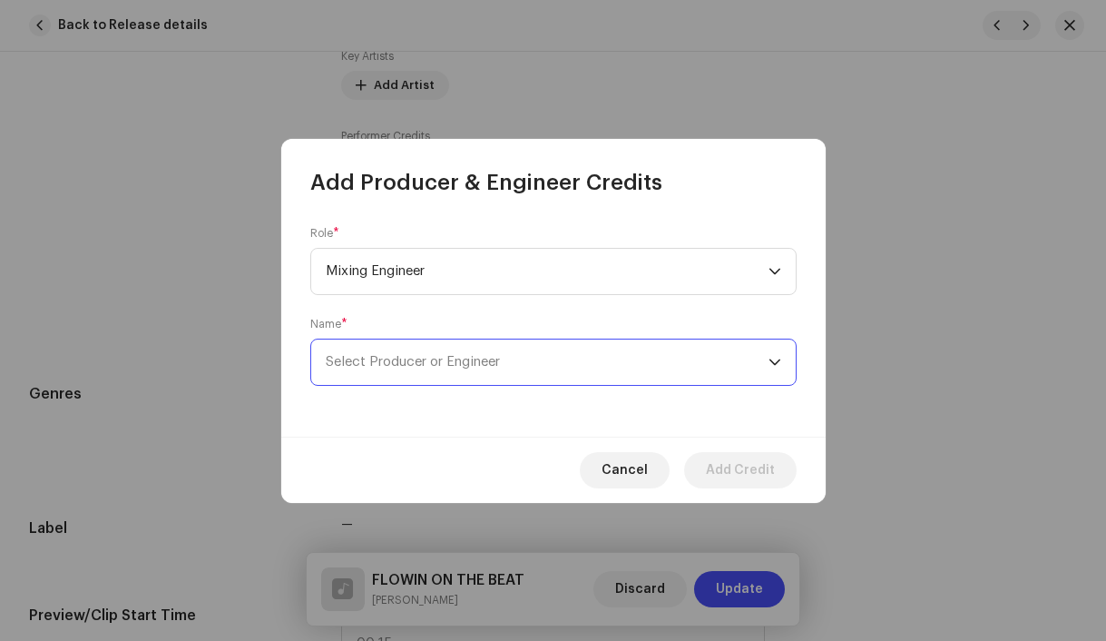
click at [397, 369] on span "Select Producer or Engineer" at bounding box center [547, 361] width 443 height 45
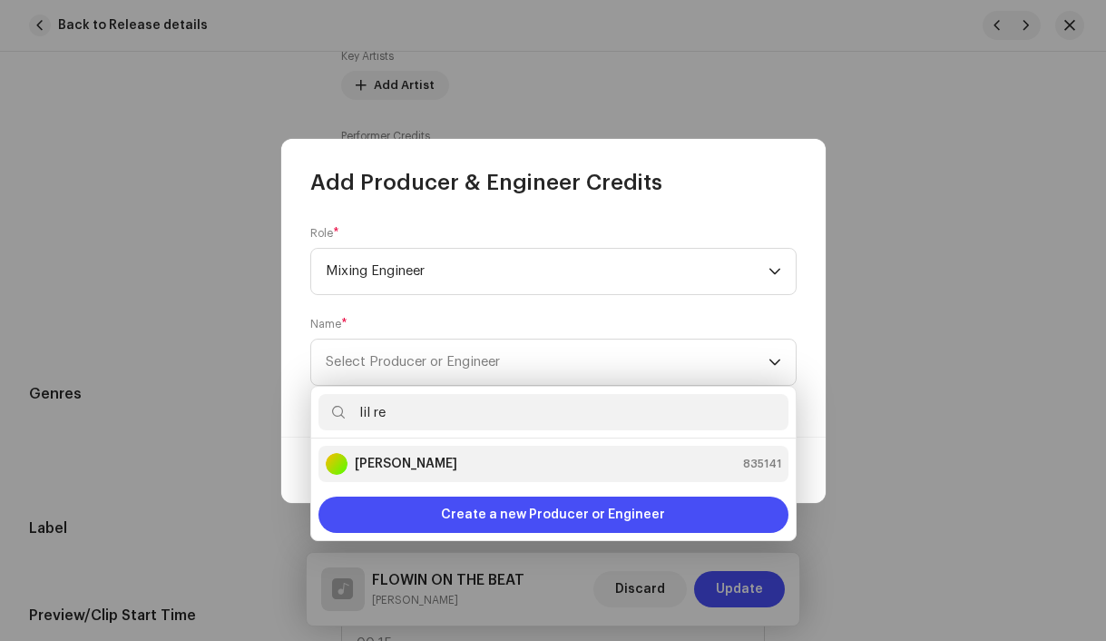
type input "lil re"
click at [413, 455] on div "[PERSON_NAME] 835141" at bounding box center [554, 464] width 456 height 22
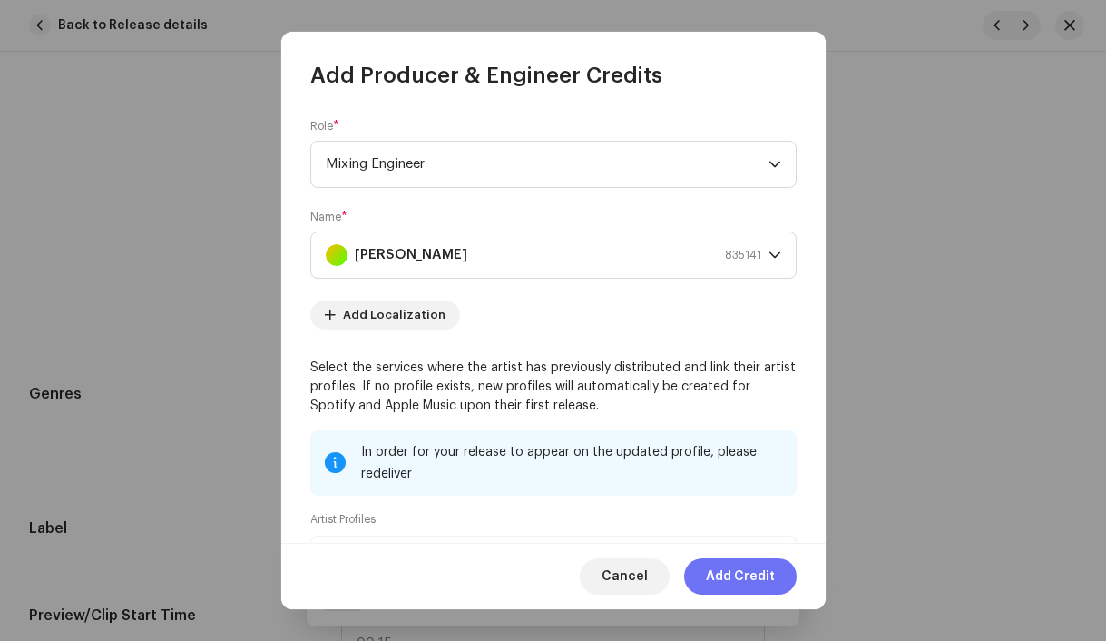
click at [749, 584] on span "Add Credit" at bounding box center [740, 576] width 69 height 36
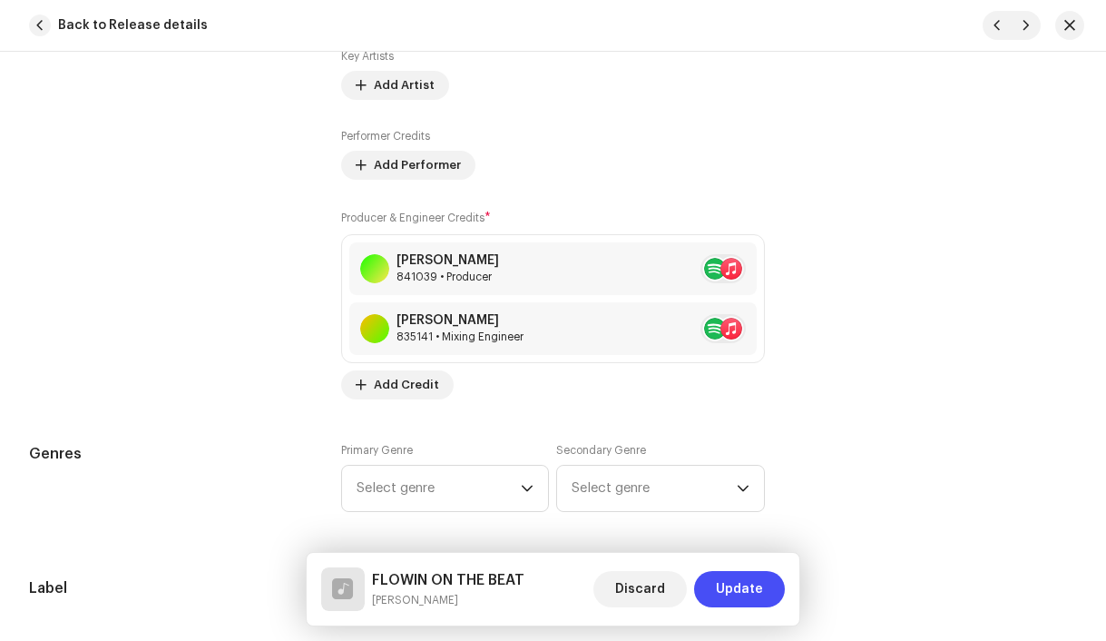
scroll to position [1350, 0]
click at [435, 380] on button "Add Credit" at bounding box center [397, 382] width 113 height 29
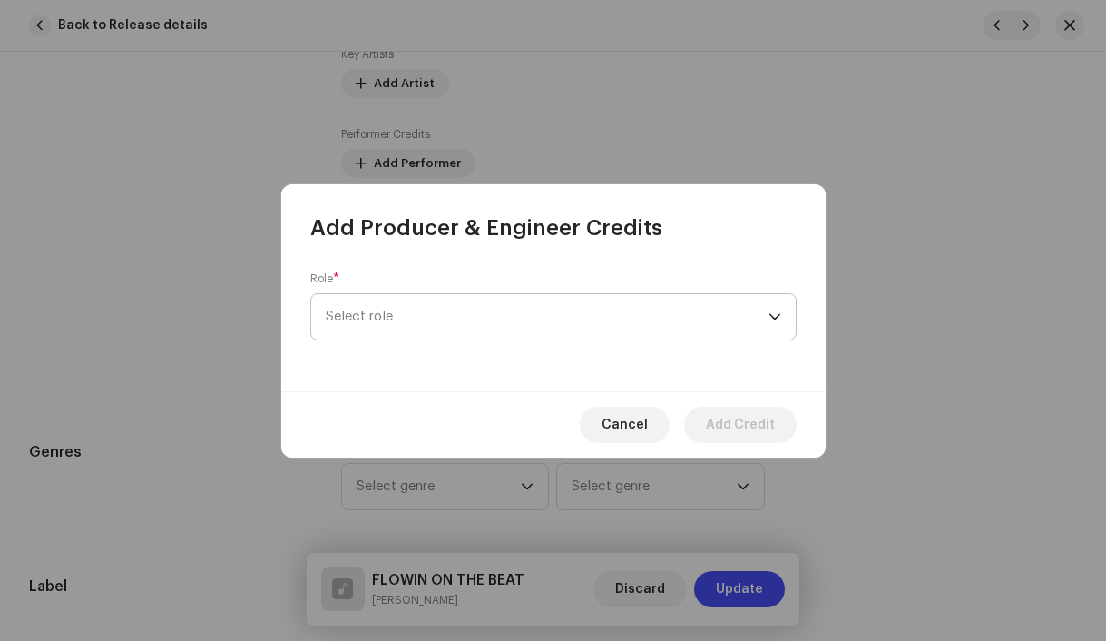
click at [375, 316] on span "Select role" at bounding box center [547, 316] width 443 height 45
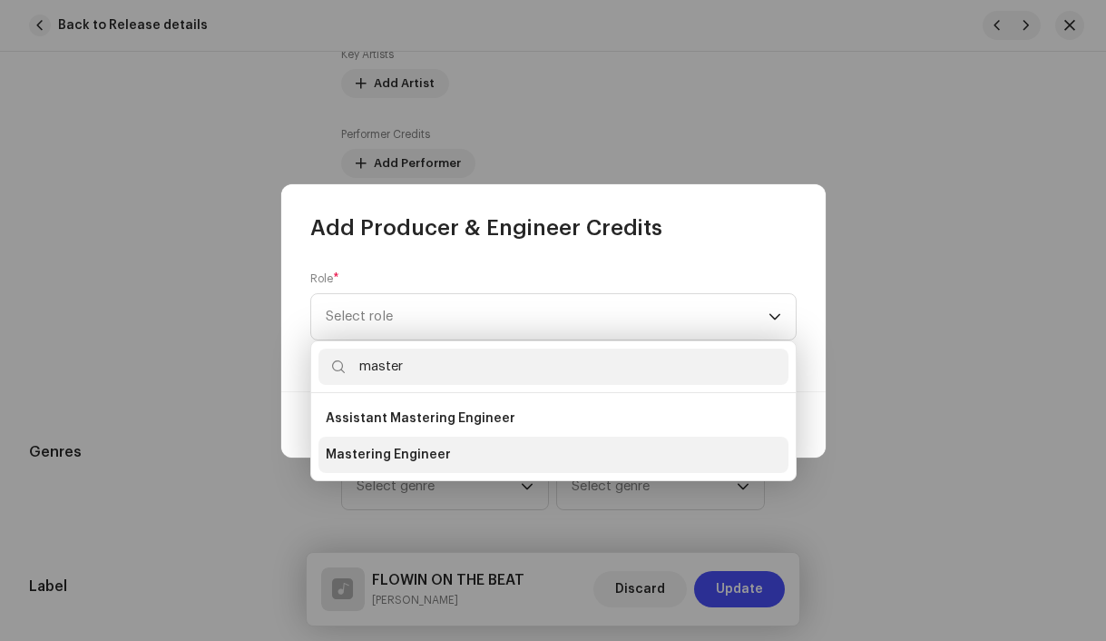
type input "master"
click at [378, 446] on span "Mastering Engineer" at bounding box center [388, 455] width 125 height 18
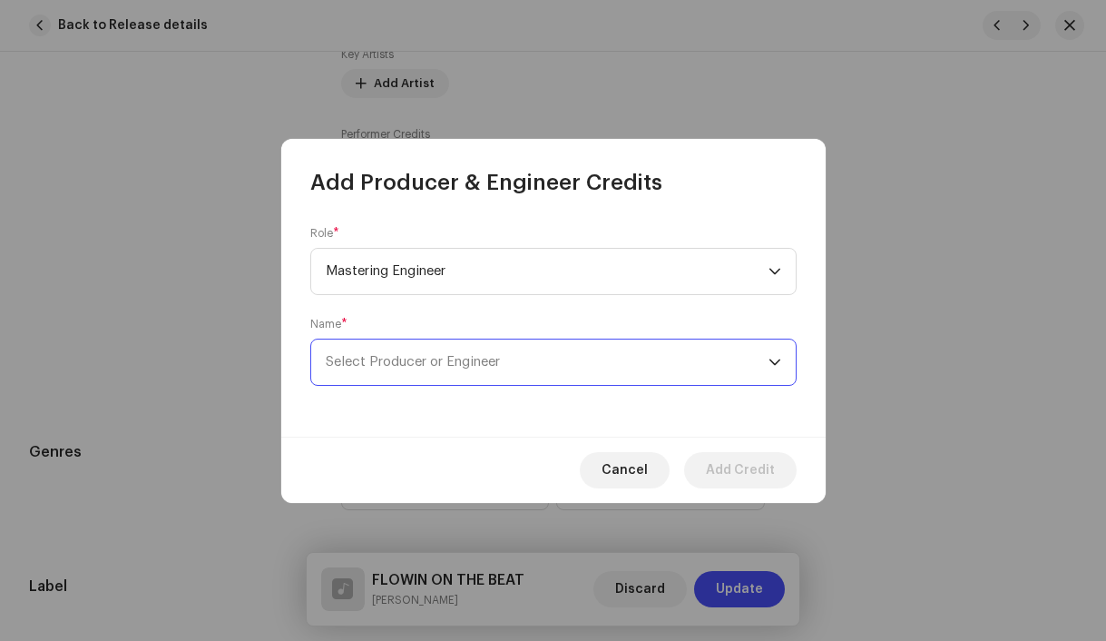
click at [377, 358] on span "Select Producer or Engineer" at bounding box center [413, 362] width 174 height 14
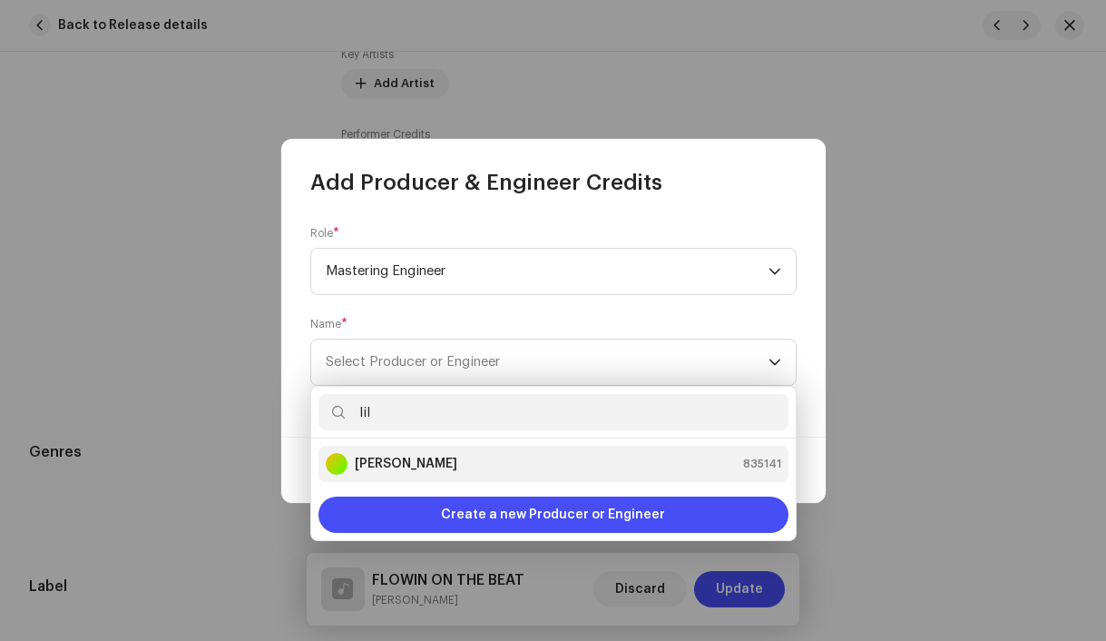
type input "lil"
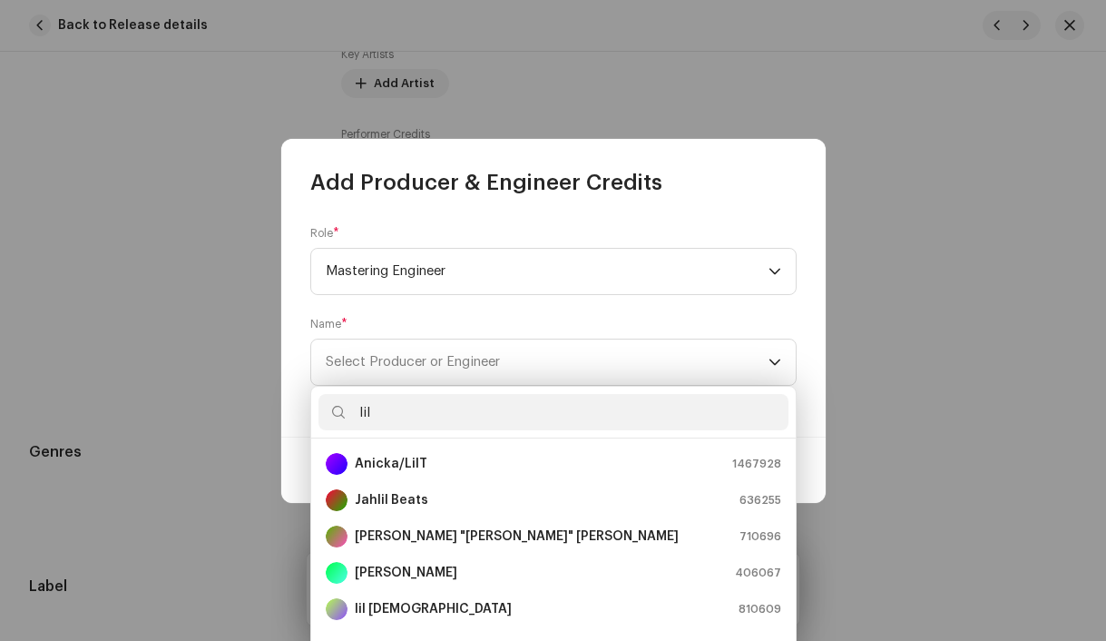
click at [402, 466] on strong "Anicka/LilT" at bounding box center [391, 464] width 73 height 18
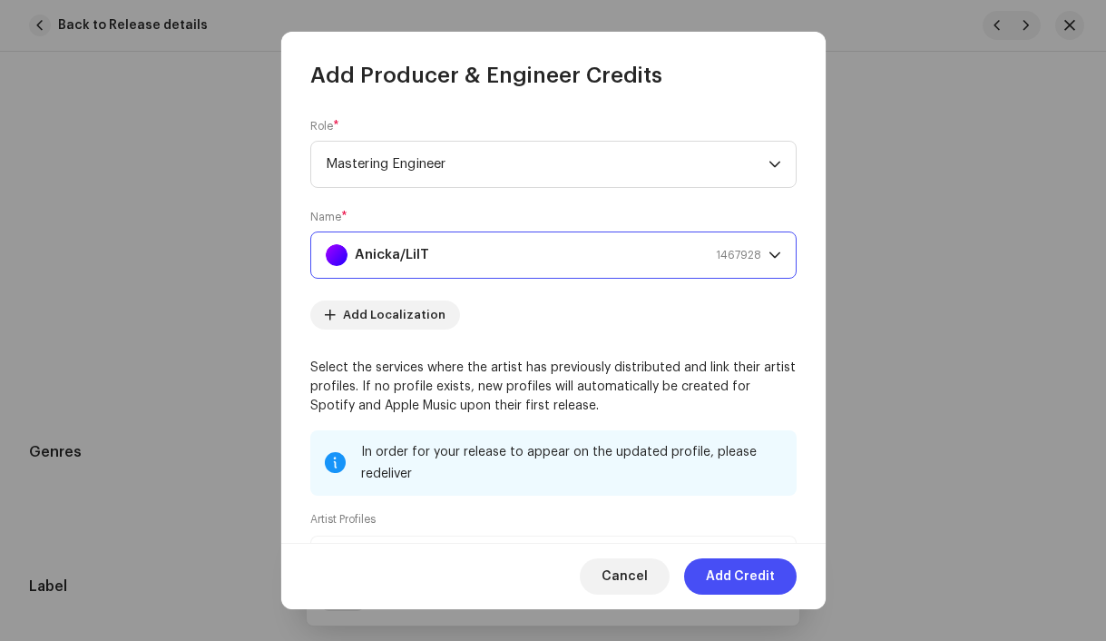
click at [558, 259] on div "Anicka/LilT 1467928" at bounding box center [544, 254] width 436 height 45
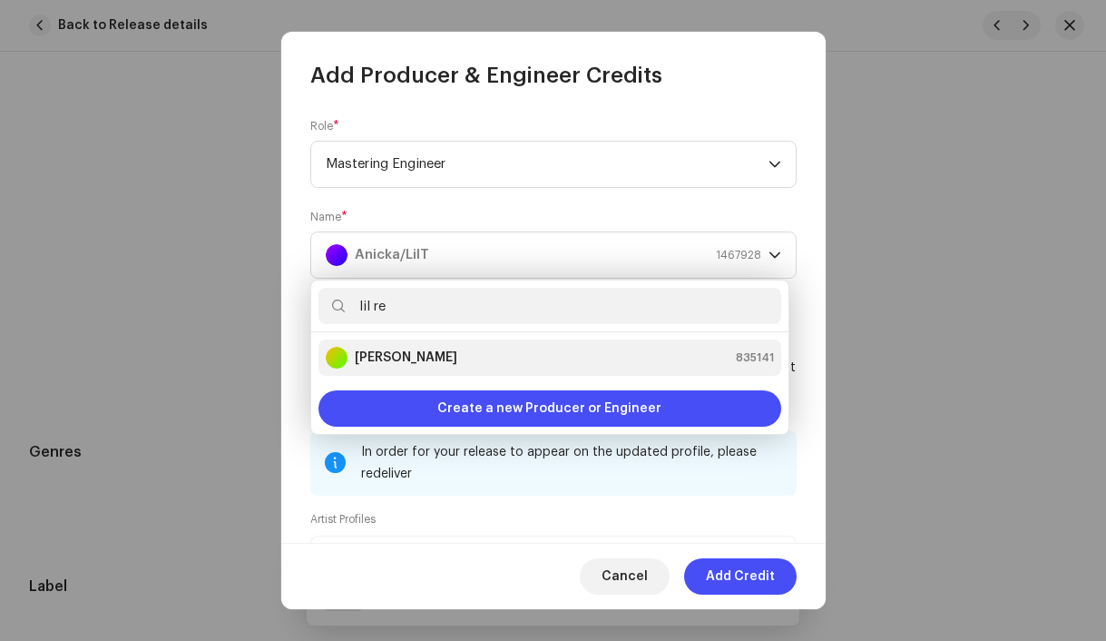
type input "lil re"
click at [542, 354] on div "[PERSON_NAME] 835141" at bounding box center [550, 358] width 448 height 22
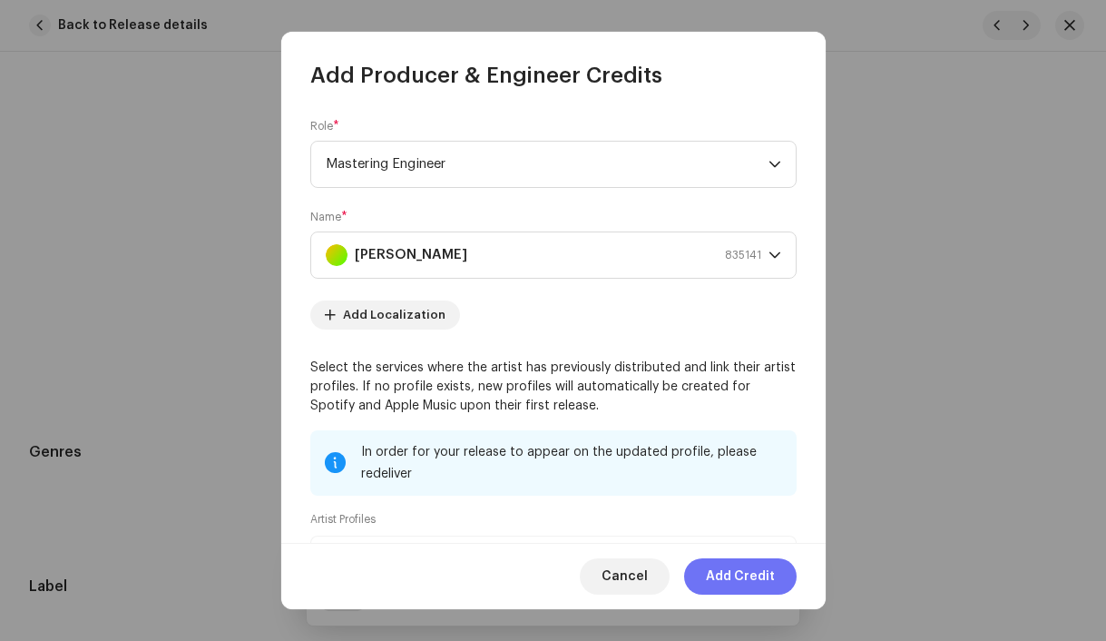
click at [754, 569] on span "Add Credit" at bounding box center [740, 576] width 69 height 36
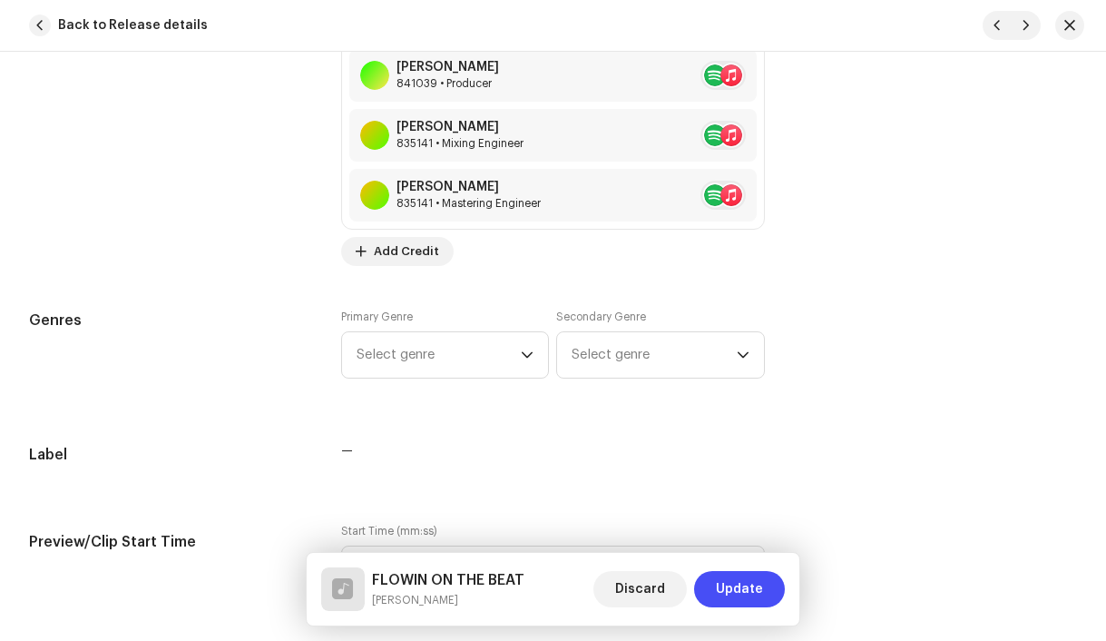
scroll to position [1577, 0]
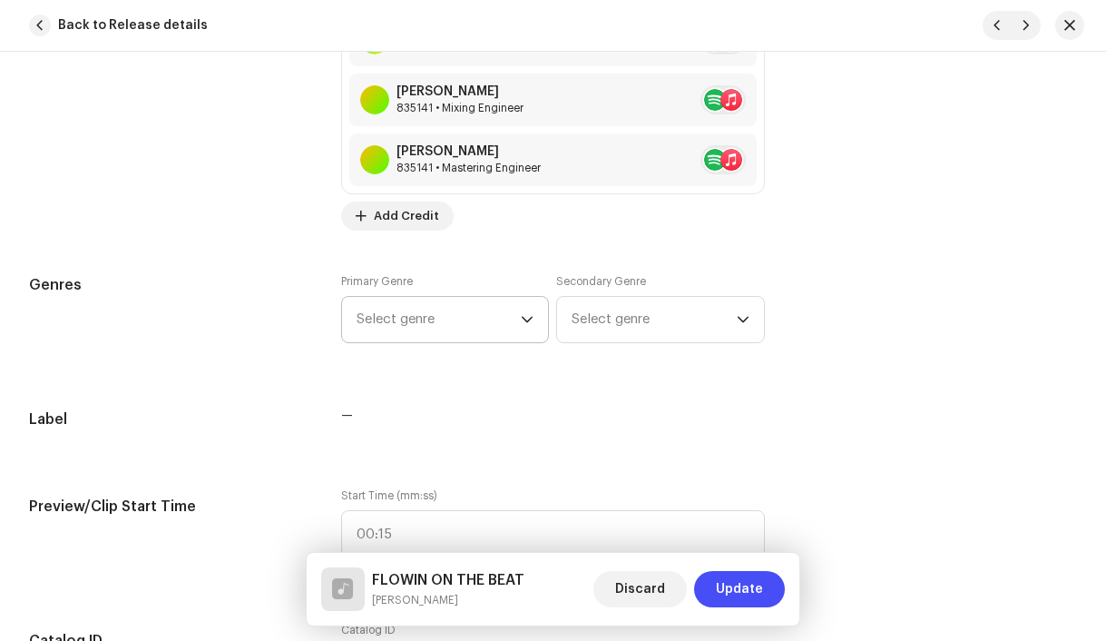
click at [421, 329] on span "Select genre" at bounding box center [439, 319] width 165 height 45
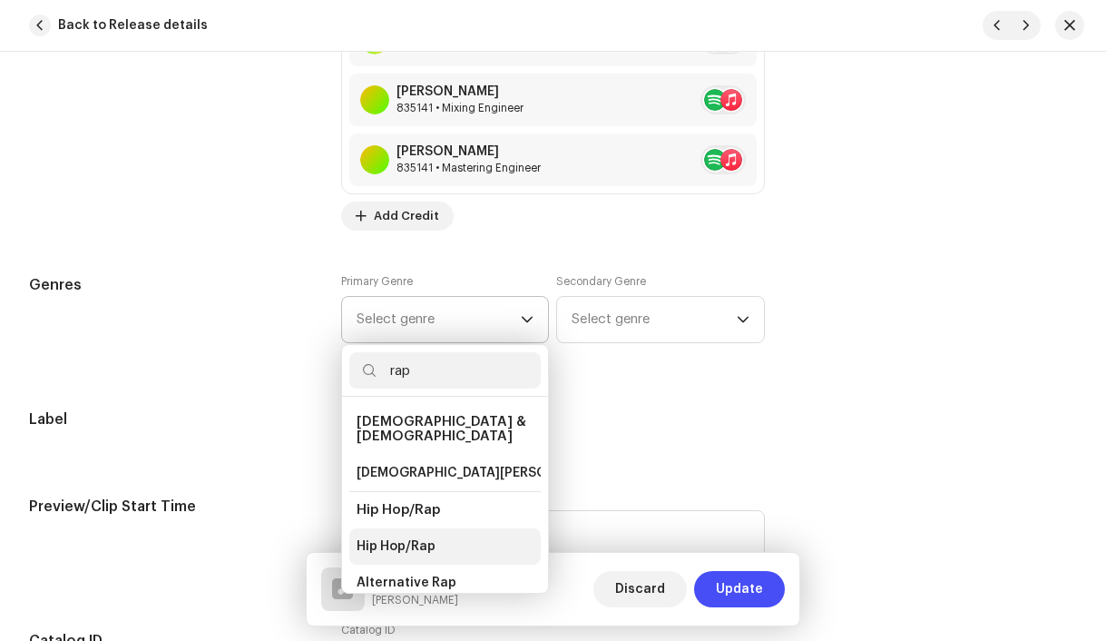
type input "rap"
click at [413, 537] on span "Hip Hop/Rap" at bounding box center [396, 546] width 79 height 18
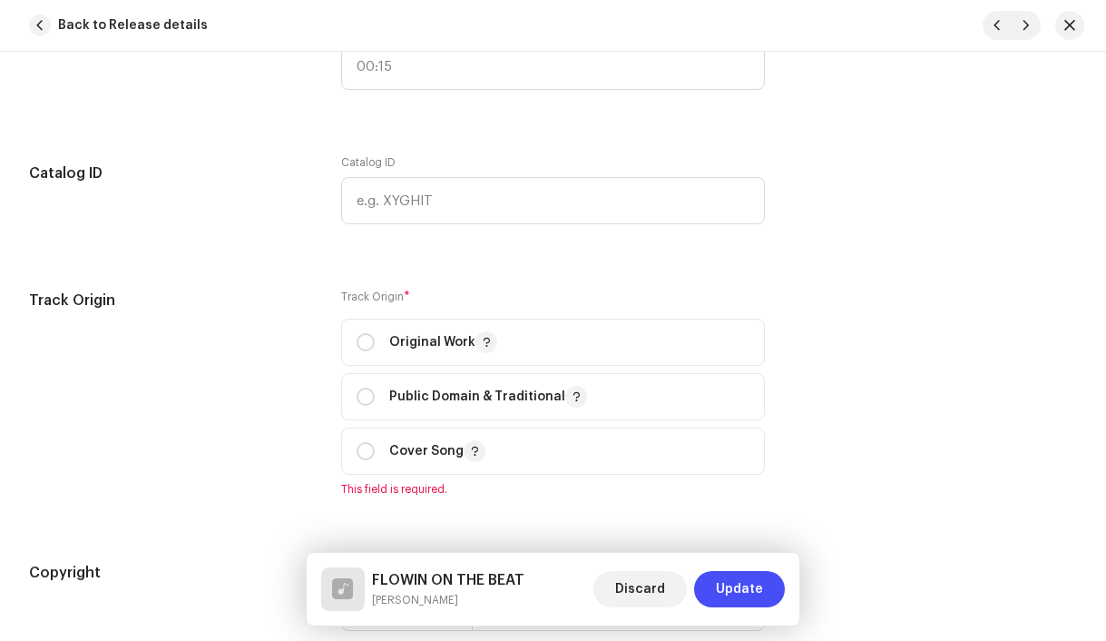
scroll to position [2051, 0]
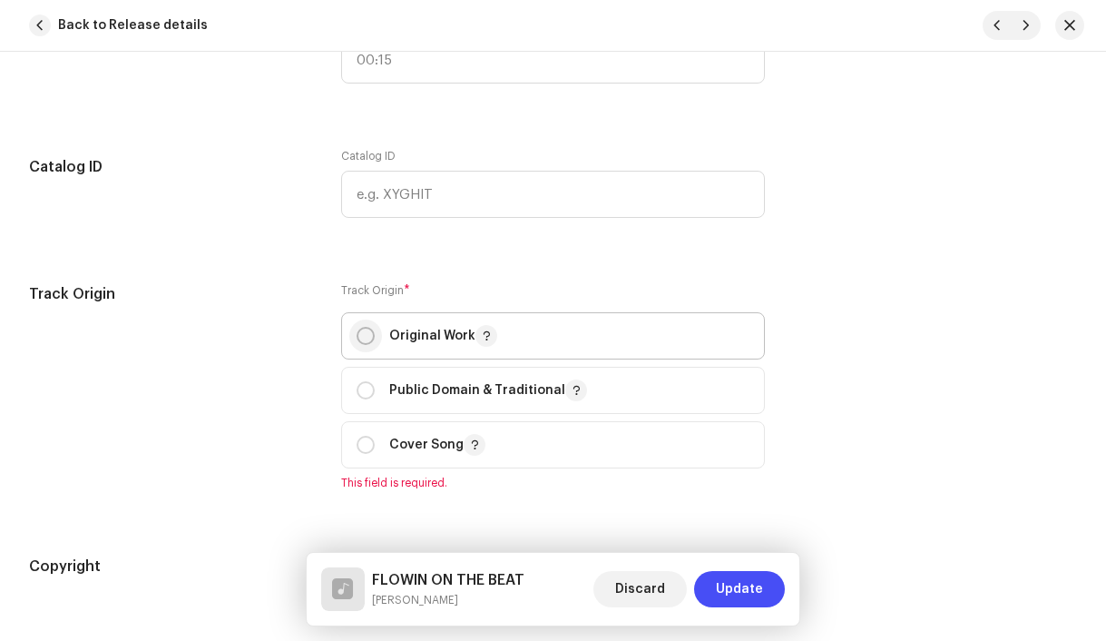
click at [362, 338] on input "radio" at bounding box center [366, 336] width 18 height 18
radio input "true"
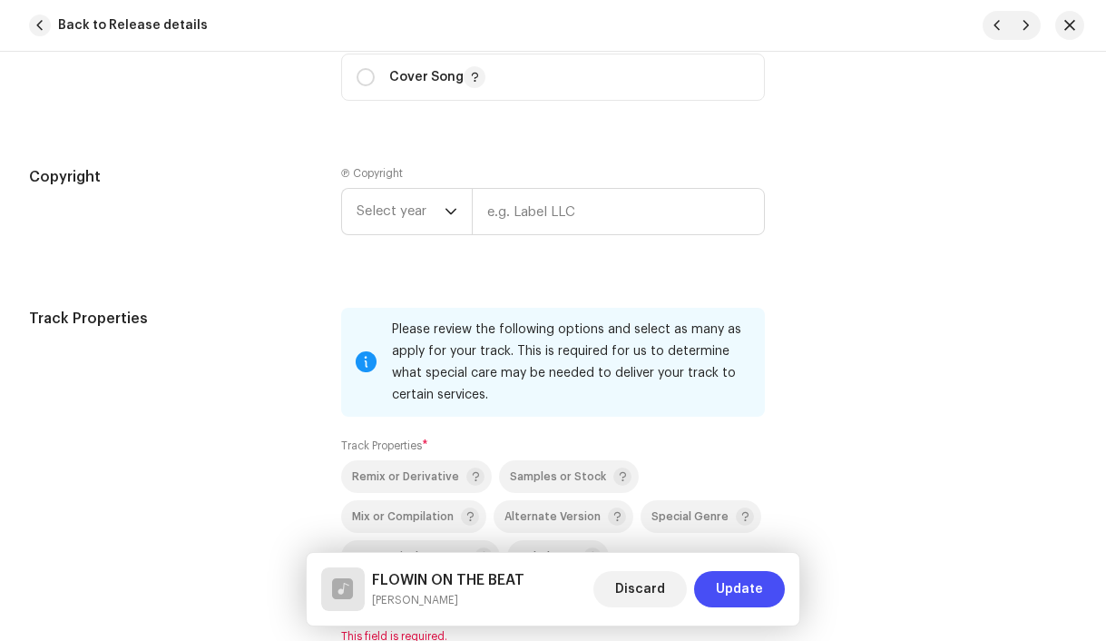
scroll to position [2425, 0]
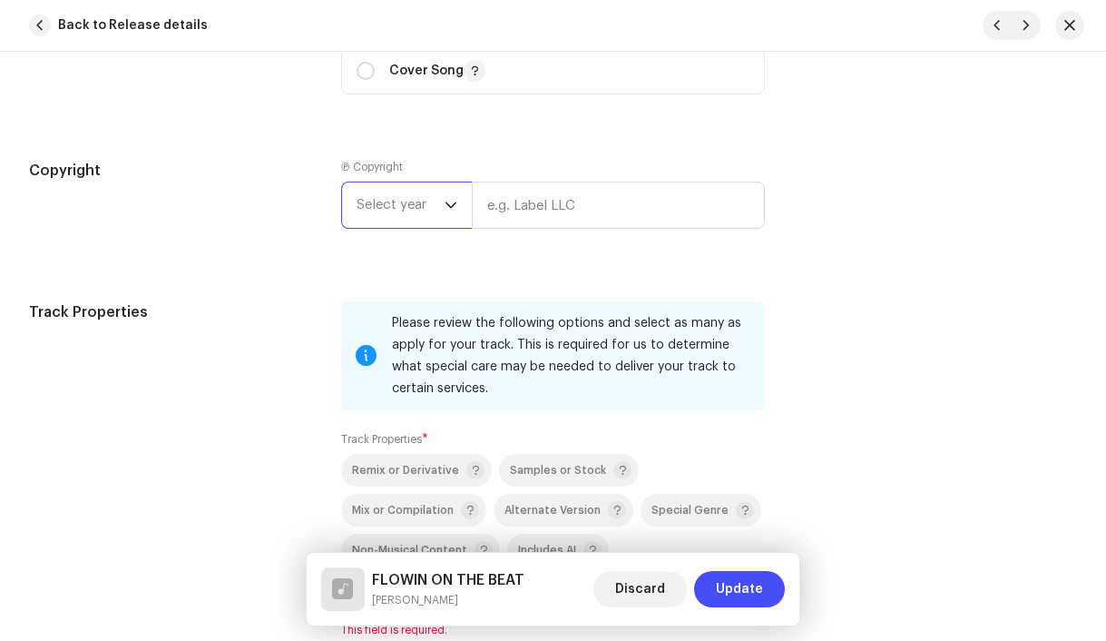
click at [401, 217] on span "Select year" at bounding box center [401, 204] width 88 height 45
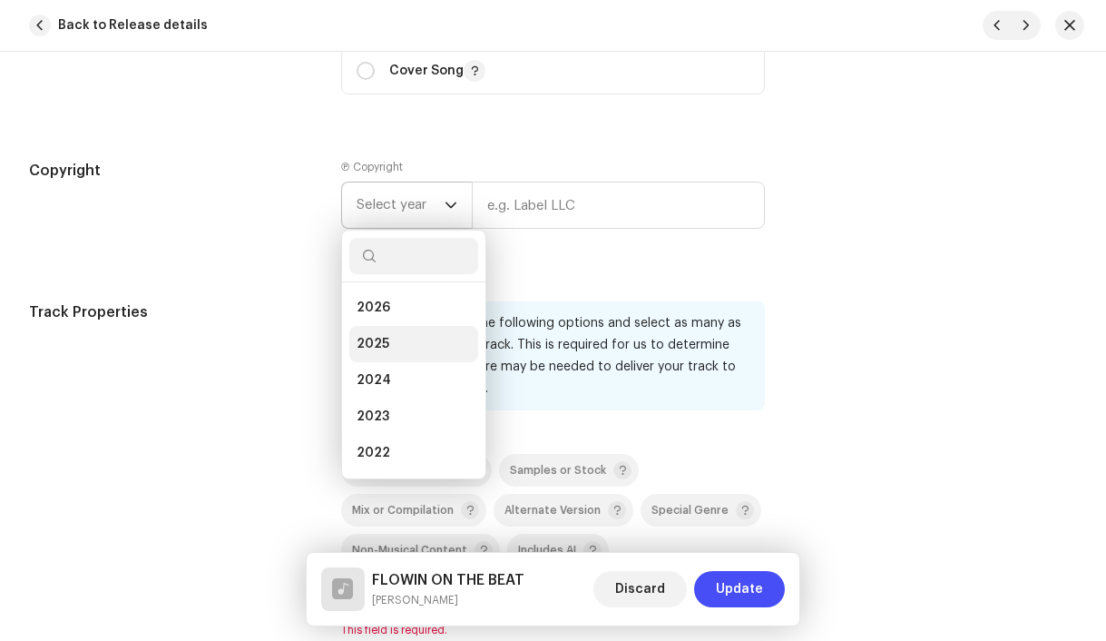
click at [399, 348] on li "2025" at bounding box center [413, 344] width 129 height 36
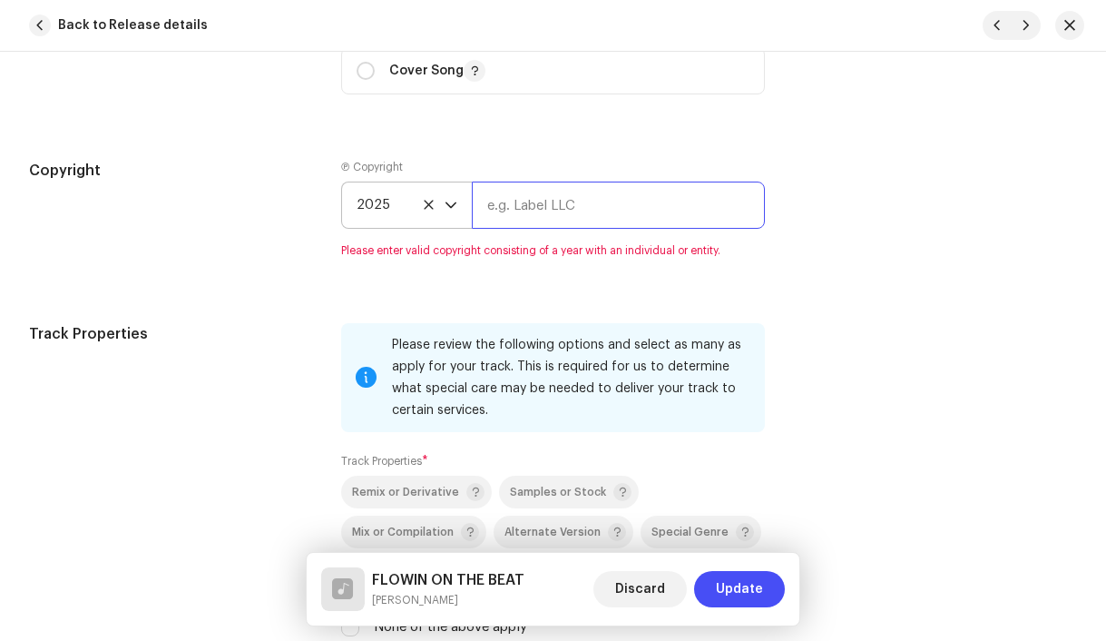
click at [542, 220] on input "text" at bounding box center [619, 204] width 294 height 47
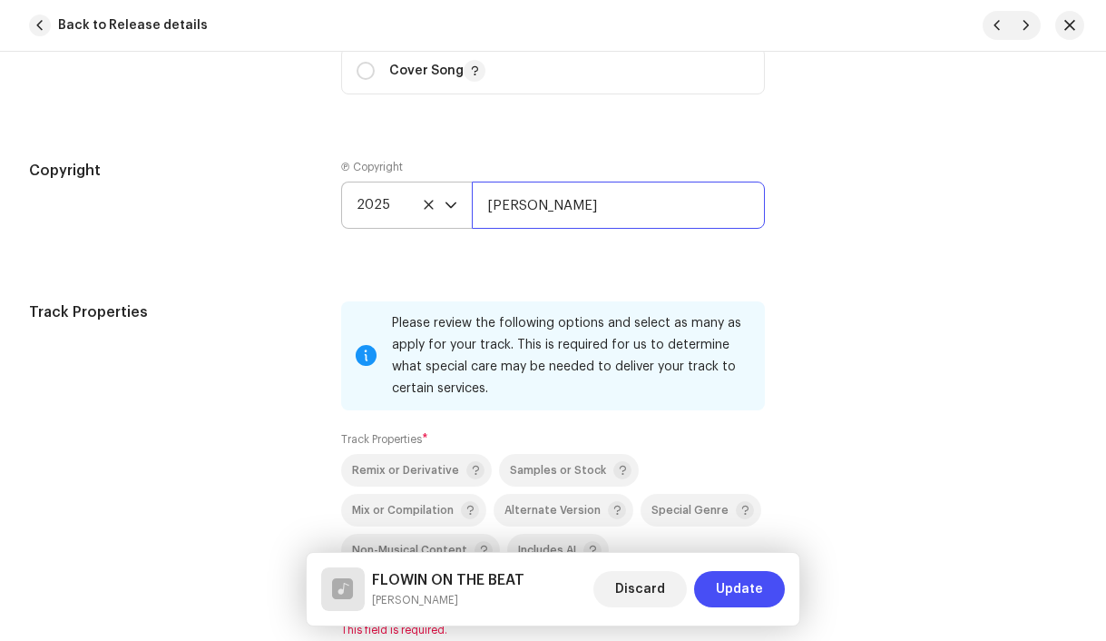
click at [551, 204] on input "[PERSON_NAME]" at bounding box center [619, 204] width 294 height 47
type input "4x3, distributed by Bloomdi"
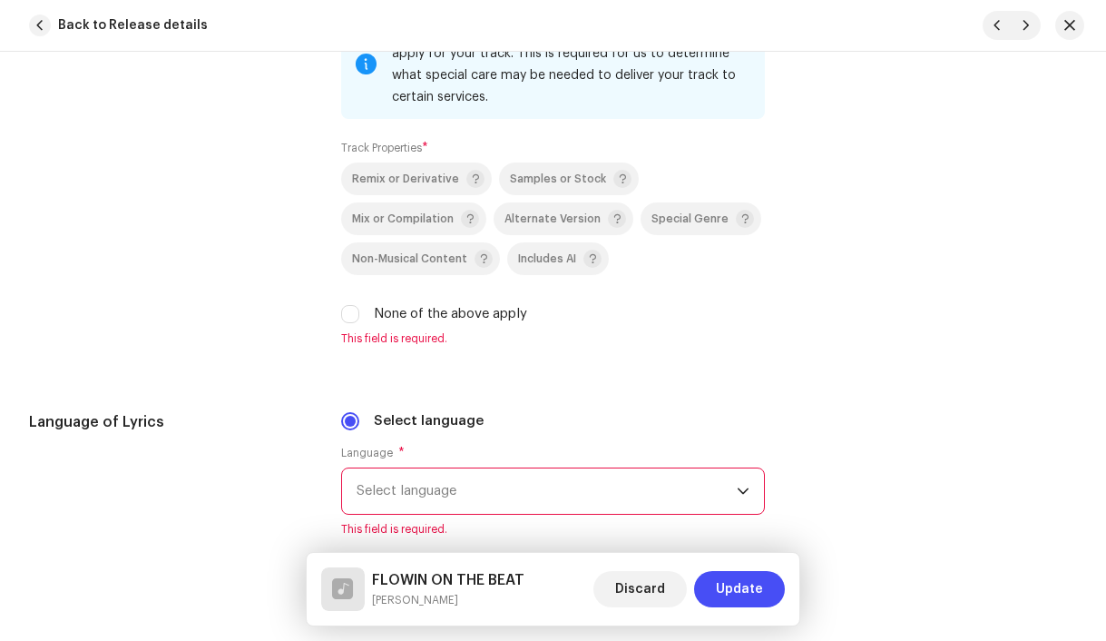
scroll to position [2751, 0]
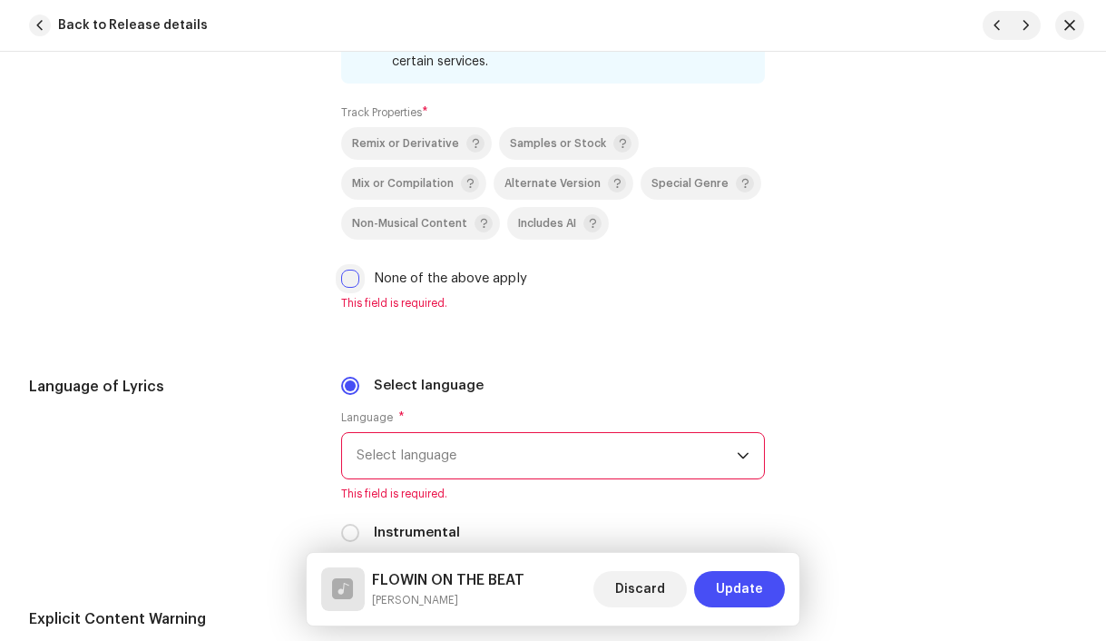
click at [354, 282] on input "None of the above apply" at bounding box center [350, 278] width 18 height 18
checkbox input "true"
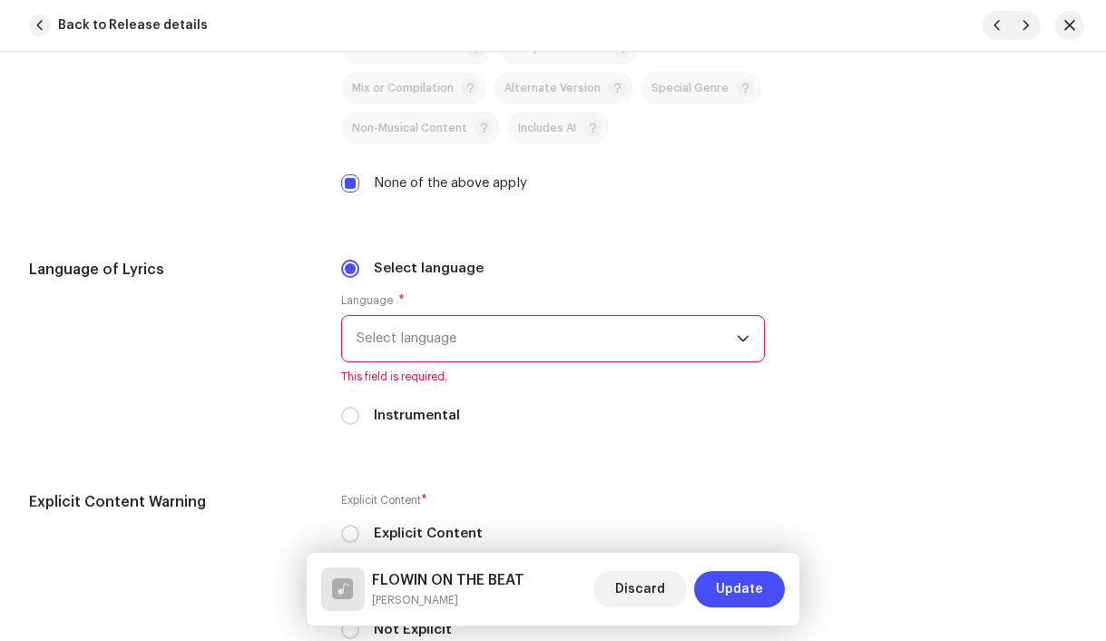
scroll to position [2889, 0]
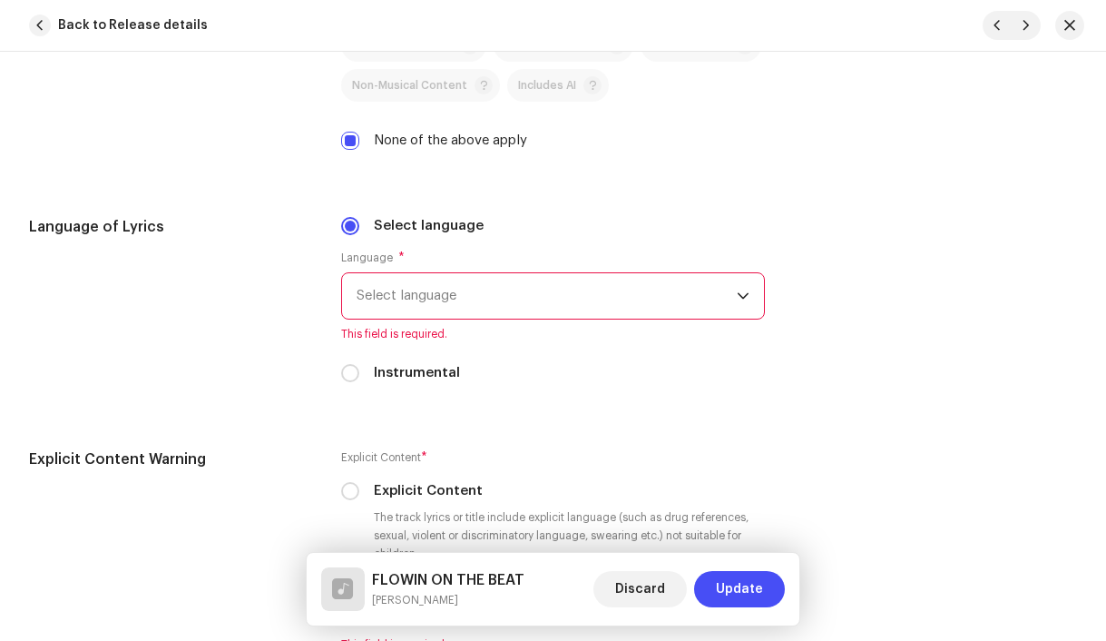
click at [482, 309] on span "Select language" at bounding box center [547, 295] width 381 height 45
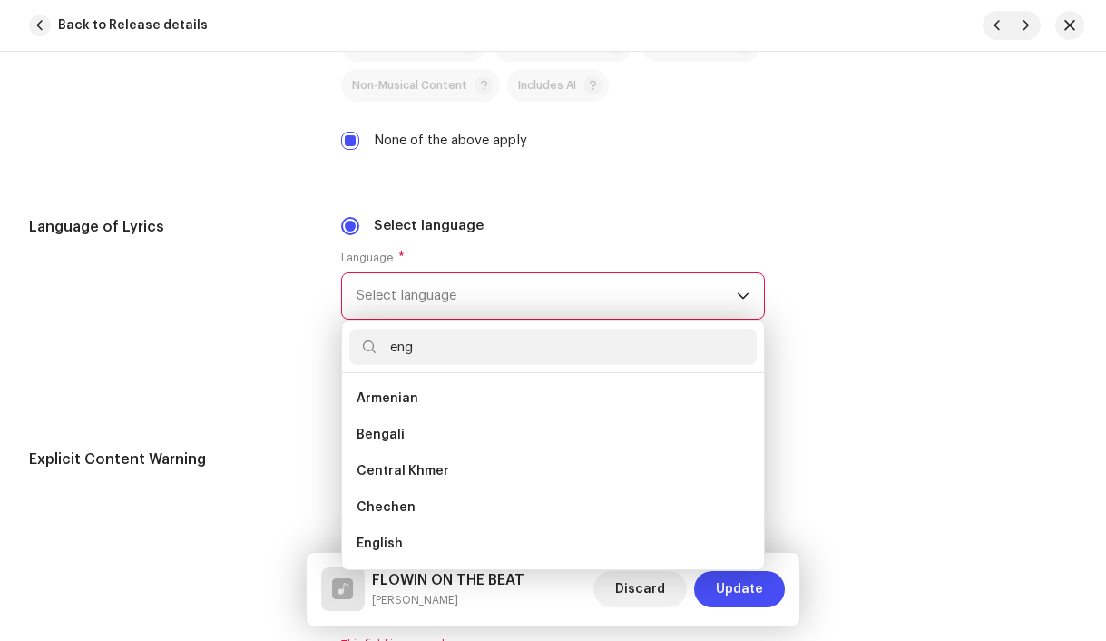
scroll to position [0, 0]
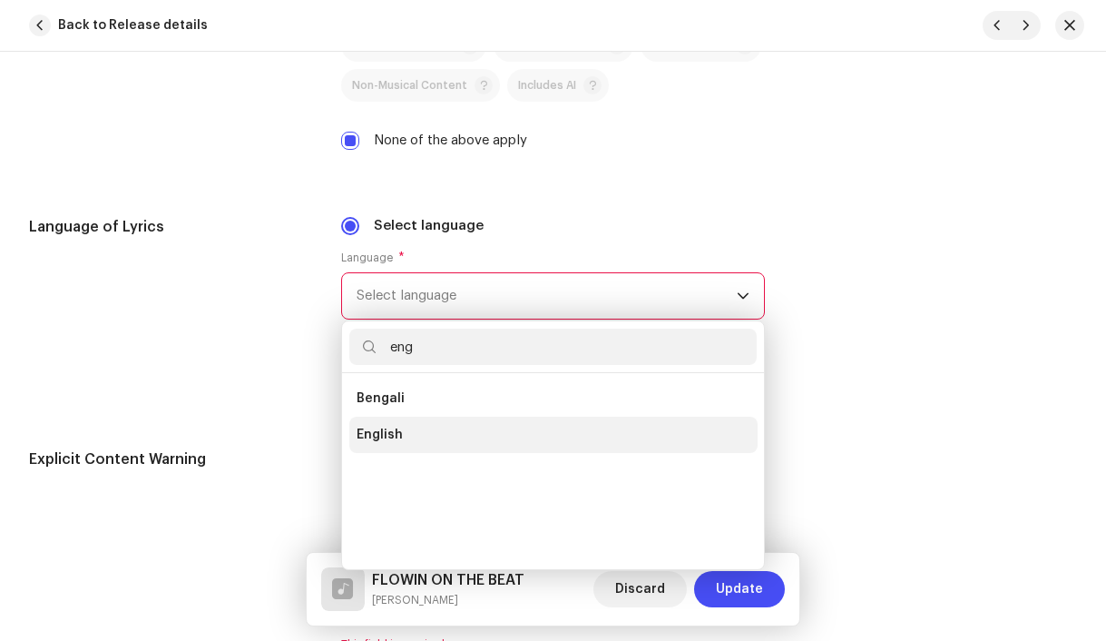
type input "eng"
click at [439, 436] on li "English" at bounding box center [553, 434] width 408 height 36
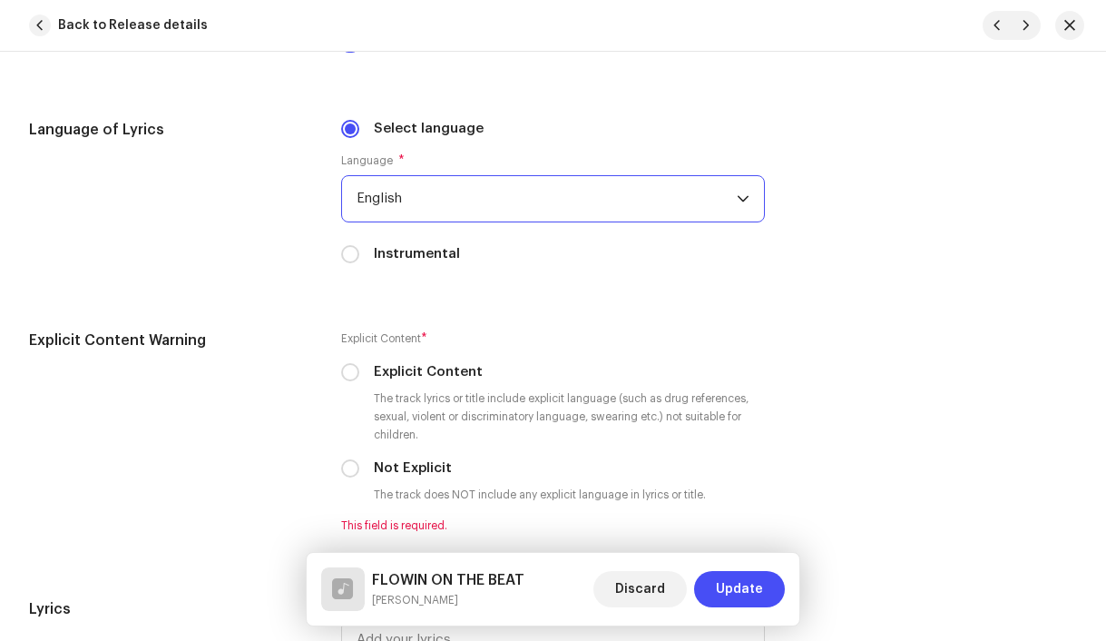
scroll to position [3035, 0]
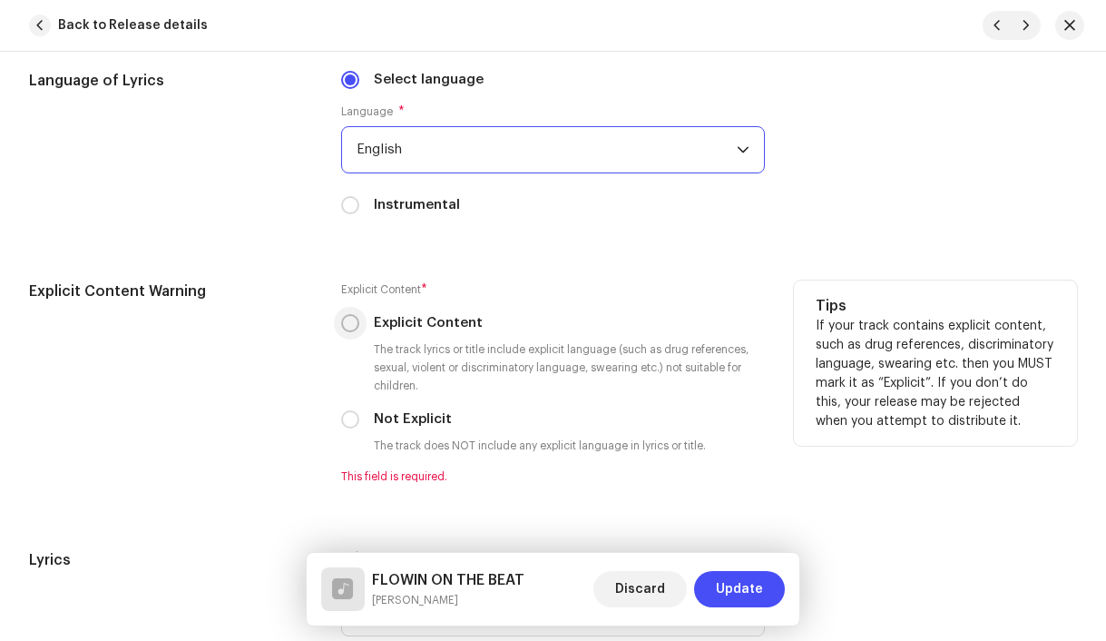
click at [343, 329] on input "Explicit Content" at bounding box center [350, 323] width 18 height 18
radio input "true"
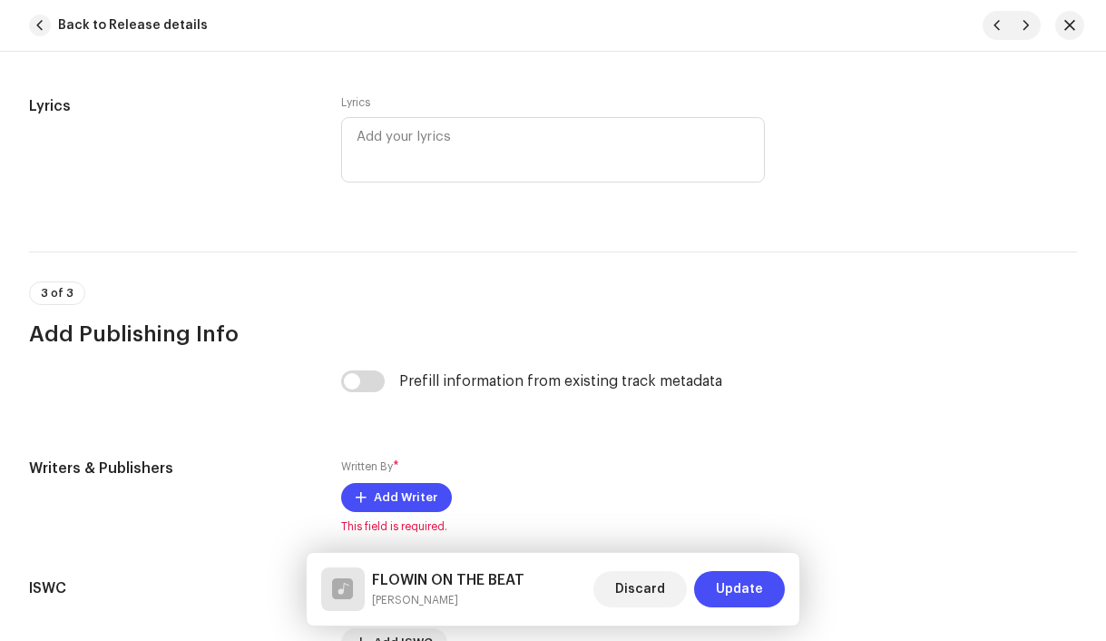
scroll to position [3469, 0]
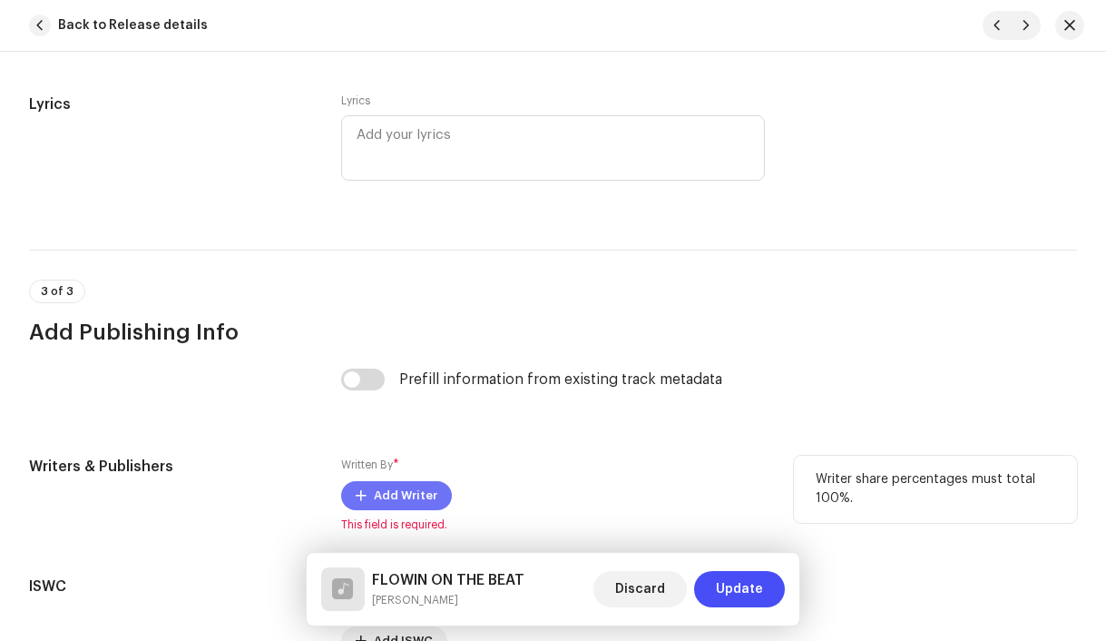
click at [425, 500] on span "Add Writer" at bounding box center [406, 495] width 64 height 36
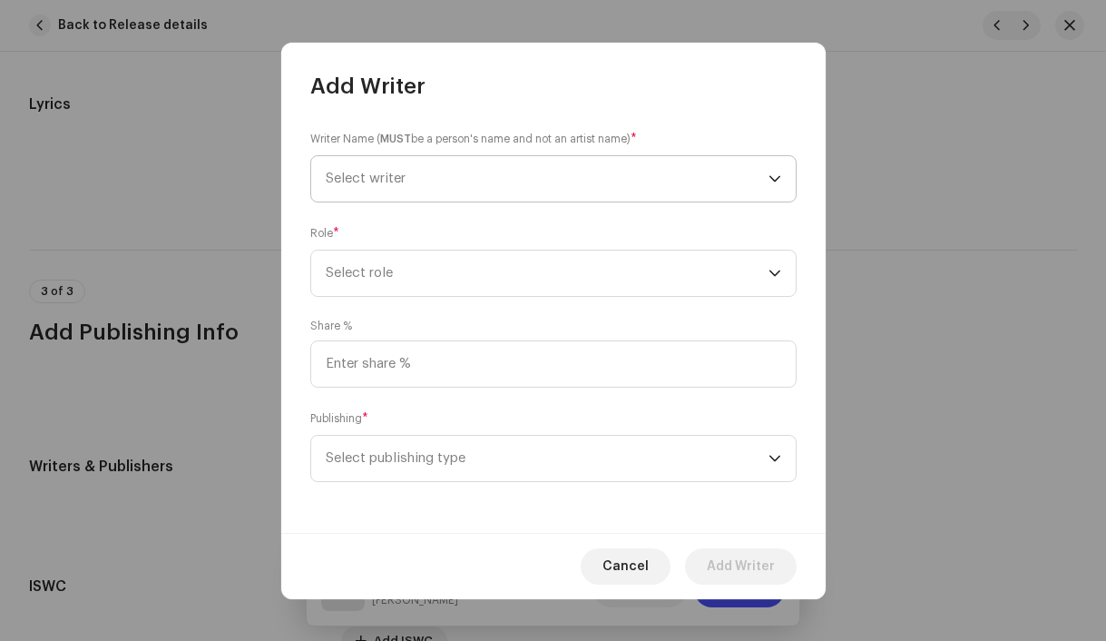
click at [363, 179] on span "Select writer" at bounding box center [366, 178] width 80 height 14
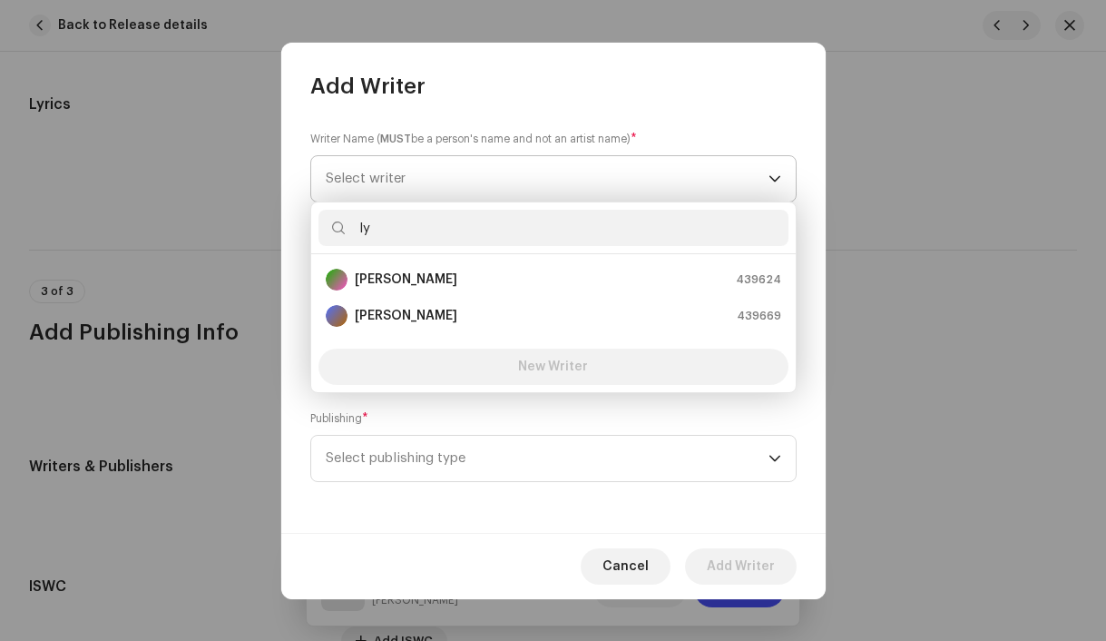
type input "l"
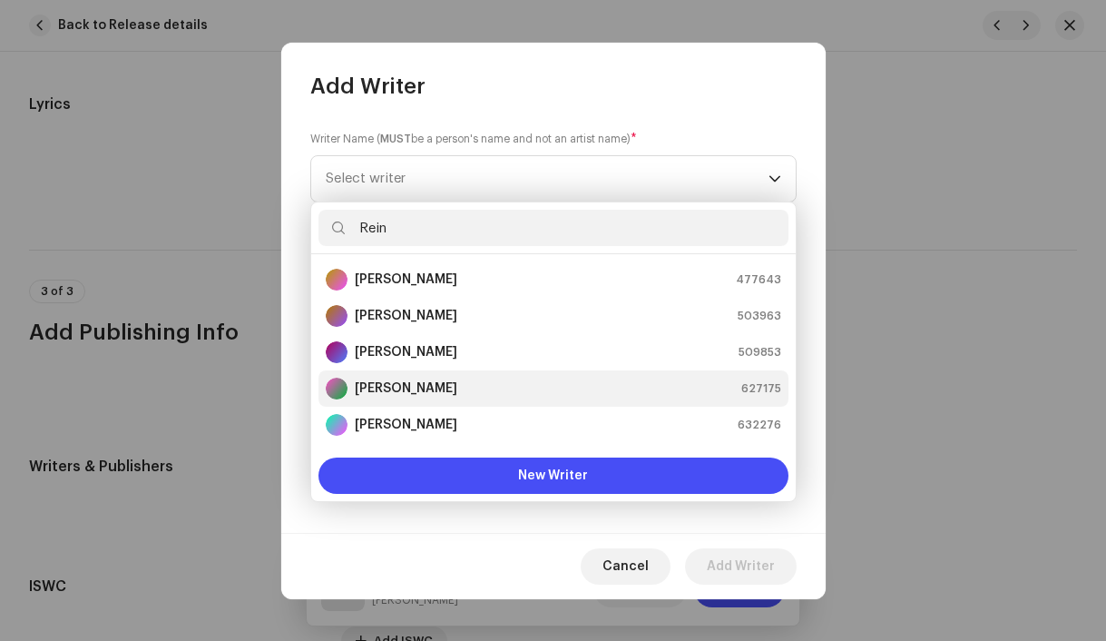
type input "Rein"
click at [390, 384] on strong "[PERSON_NAME]" at bounding box center [406, 388] width 103 height 18
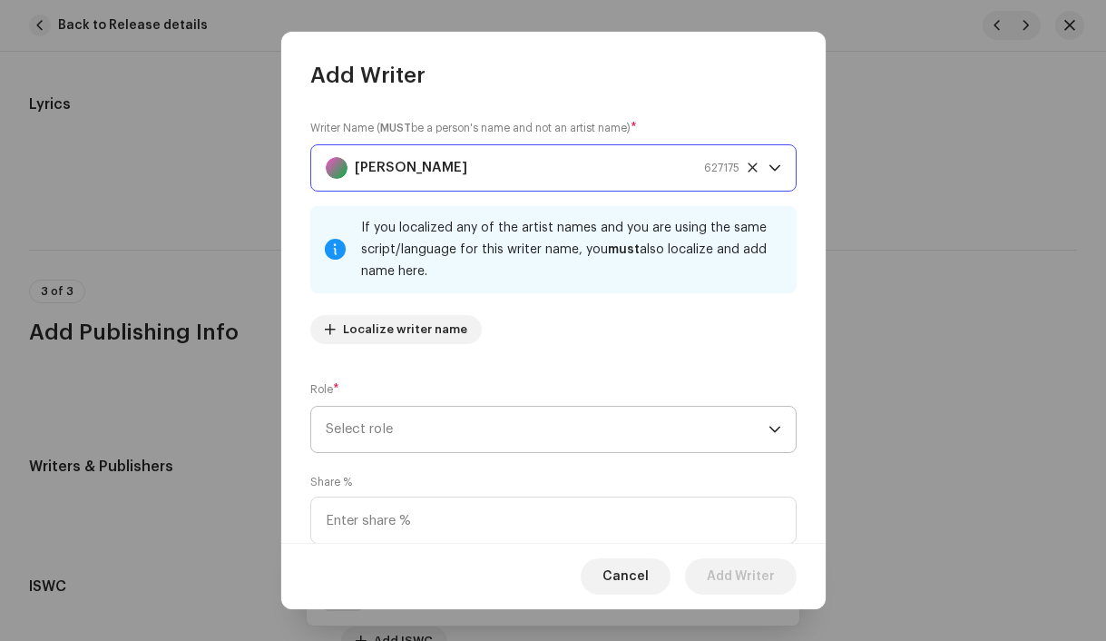
click at [416, 433] on span "Select role" at bounding box center [547, 429] width 443 height 45
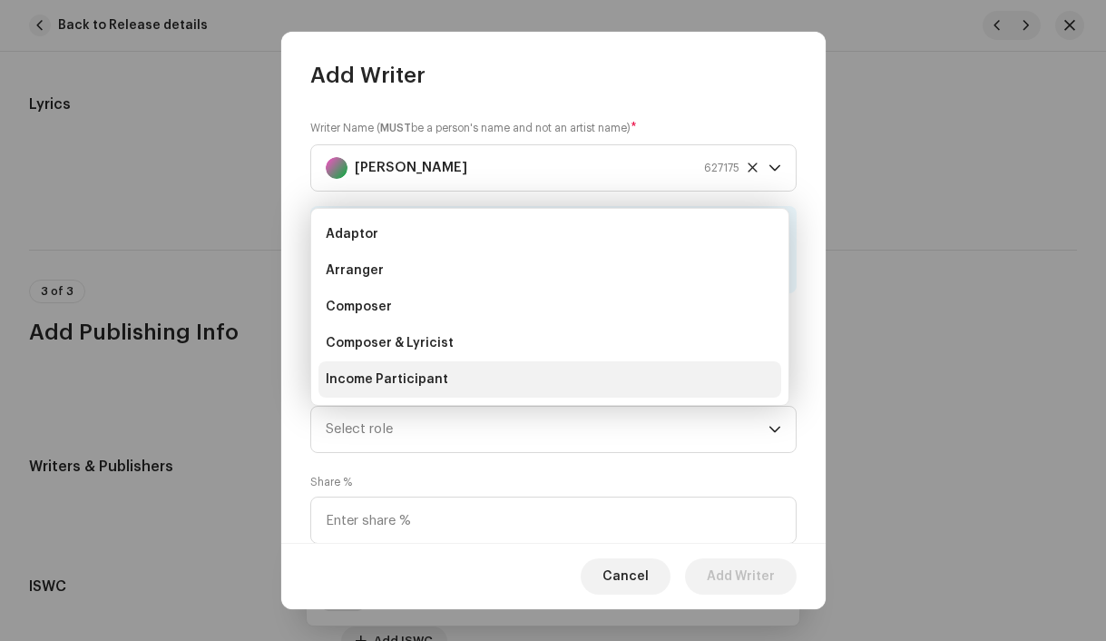
scroll to position [29, 0]
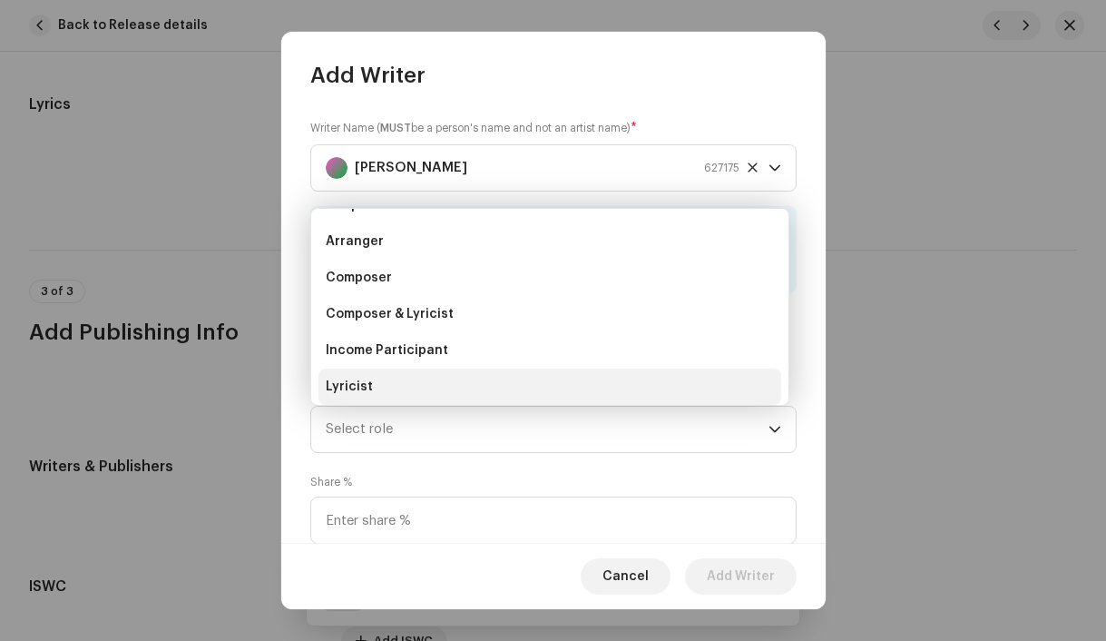
click at [408, 380] on li "Lyricist" at bounding box center [549, 386] width 463 height 36
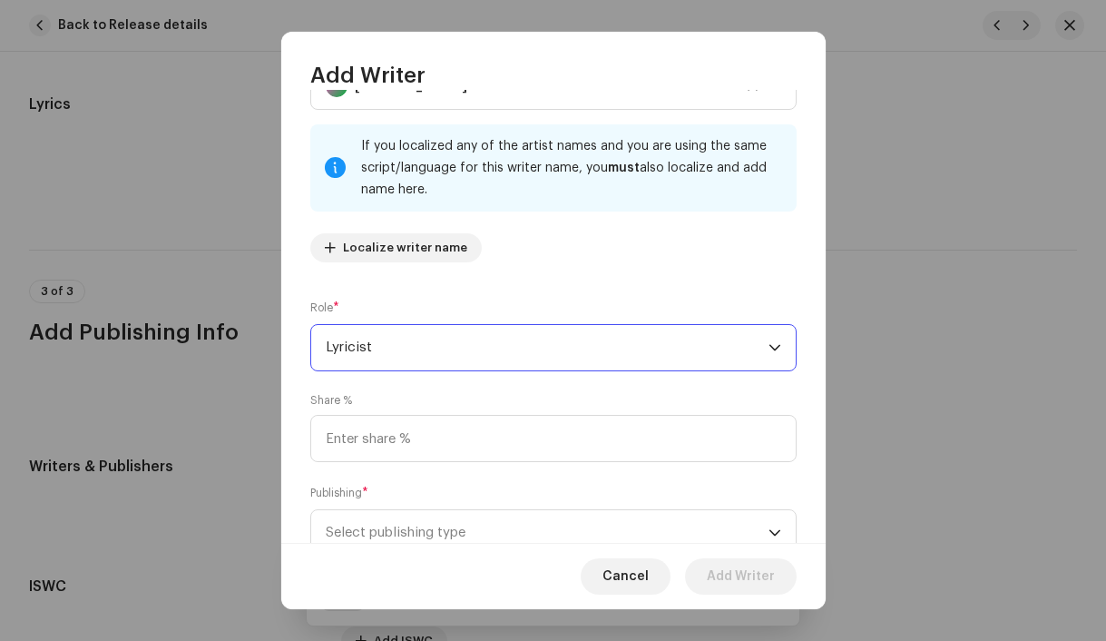
scroll to position [147, 0]
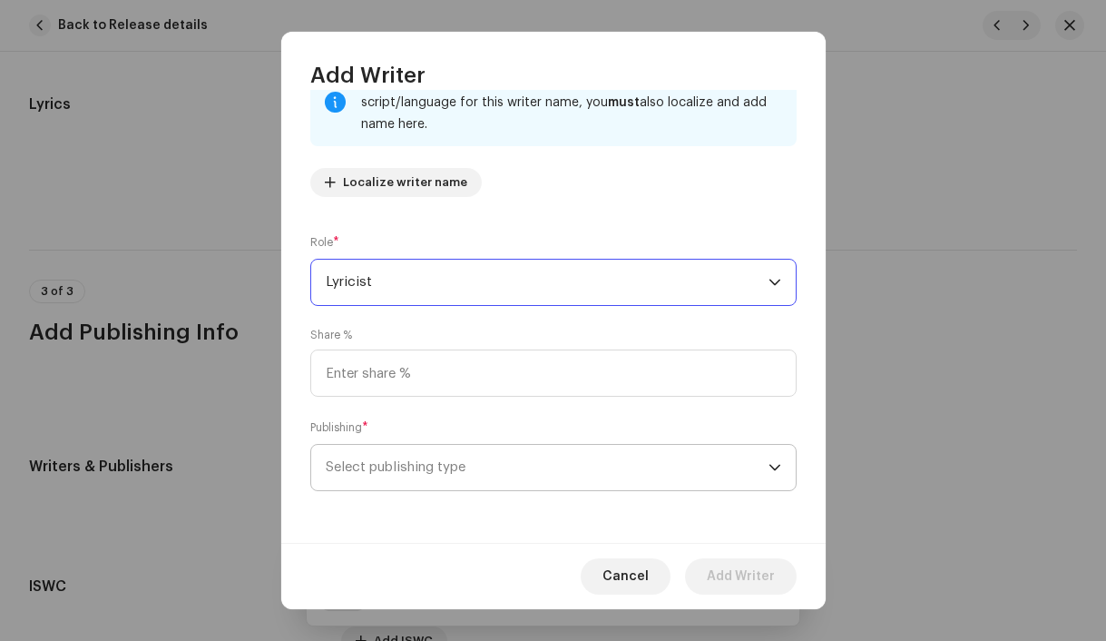
click at [416, 461] on span "Select publishing type" at bounding box center [547, 467] width 443 height 45
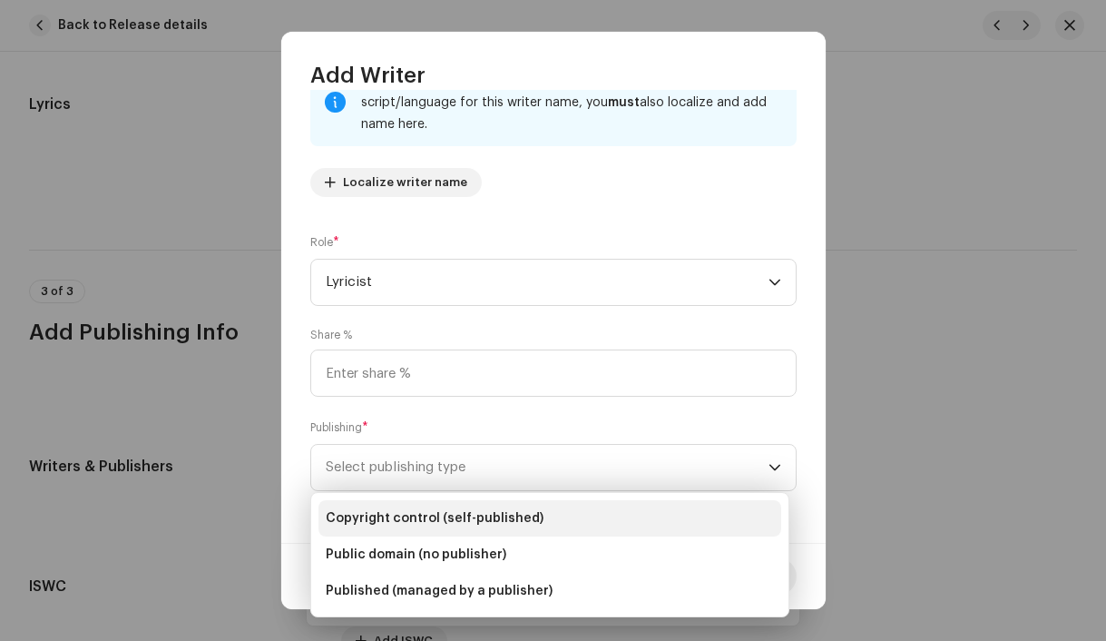
click at [413, 513] on span "Copyright control (self-published)" at bounding box center [435, 518] width 218 height 18
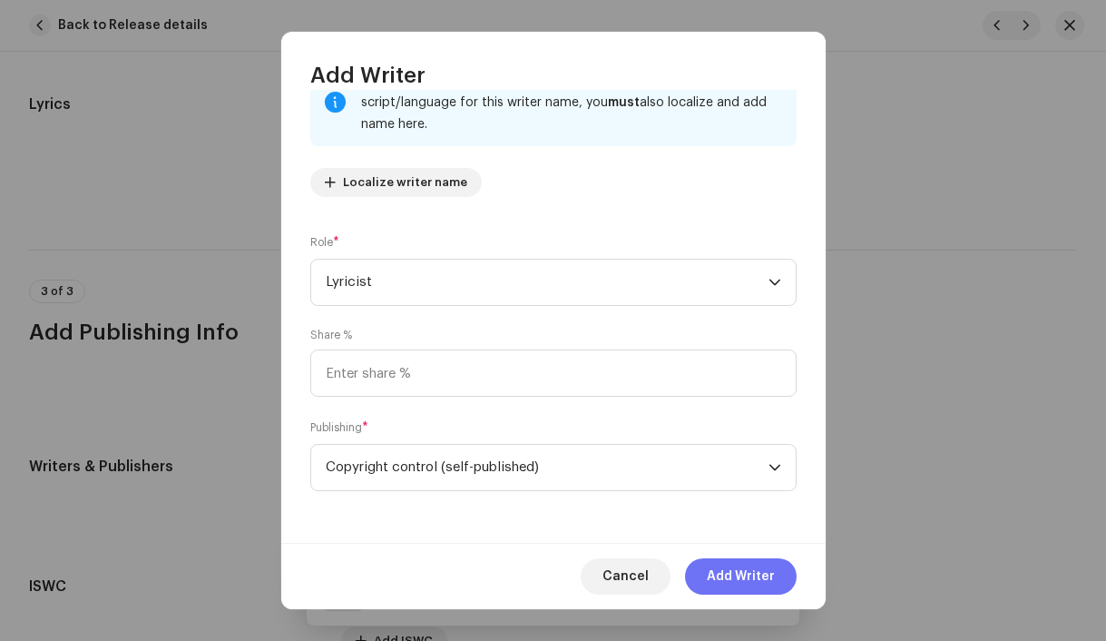
click at [769, 581] on span "Add Writer" at bounding box center [741, 576] width 68 height 36
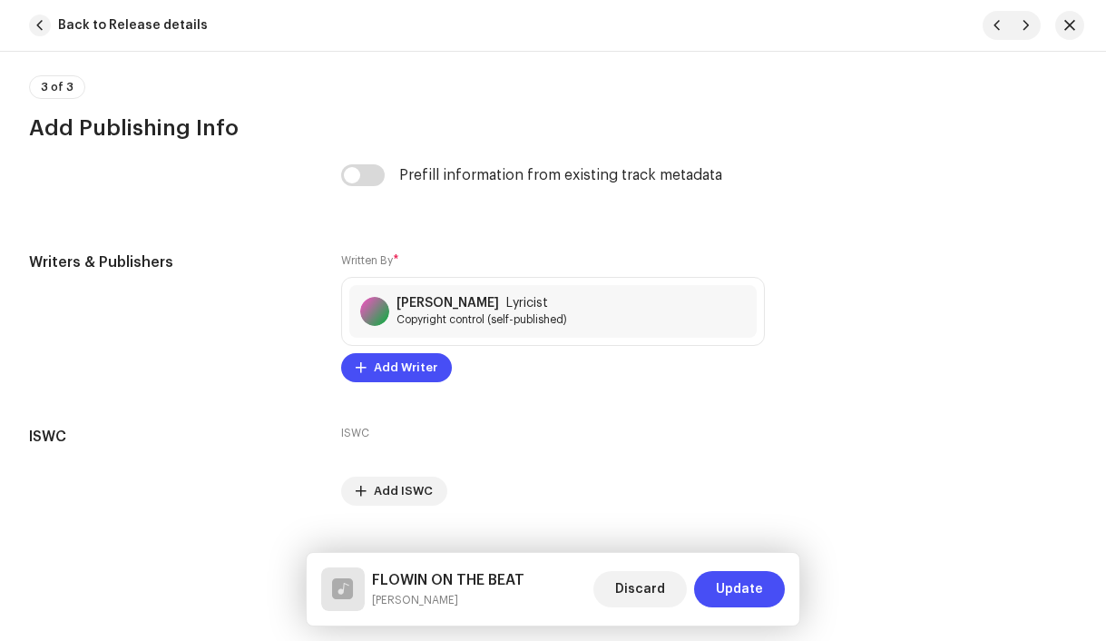
scroll to position [3688, 0]
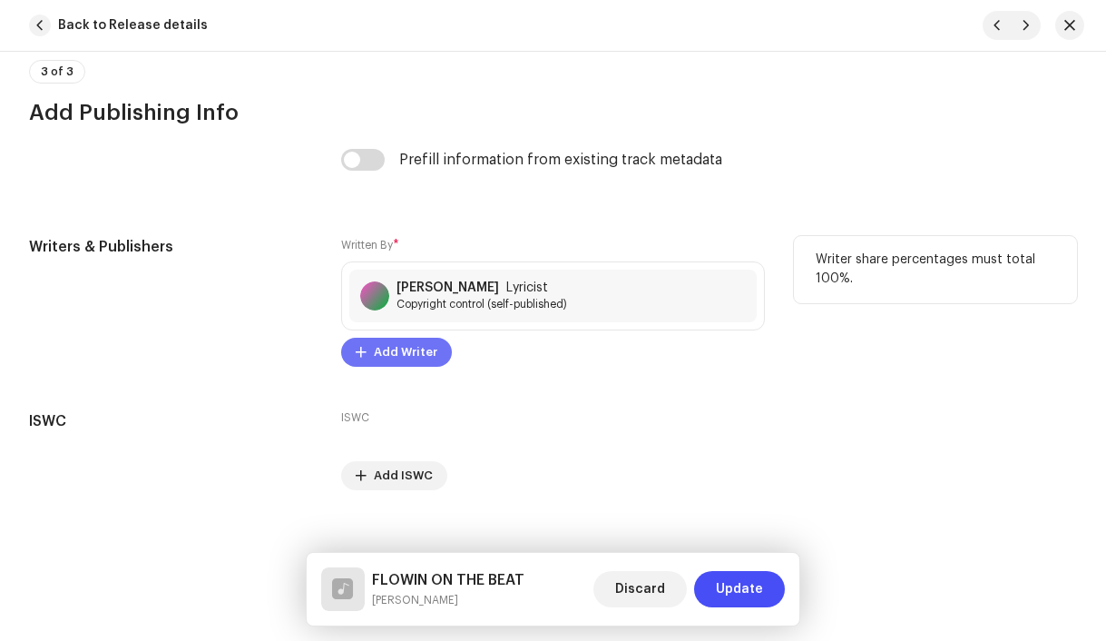
click at [420, 360] on span "Add Writer" at bounding box center [406, 352] width 64 height 36
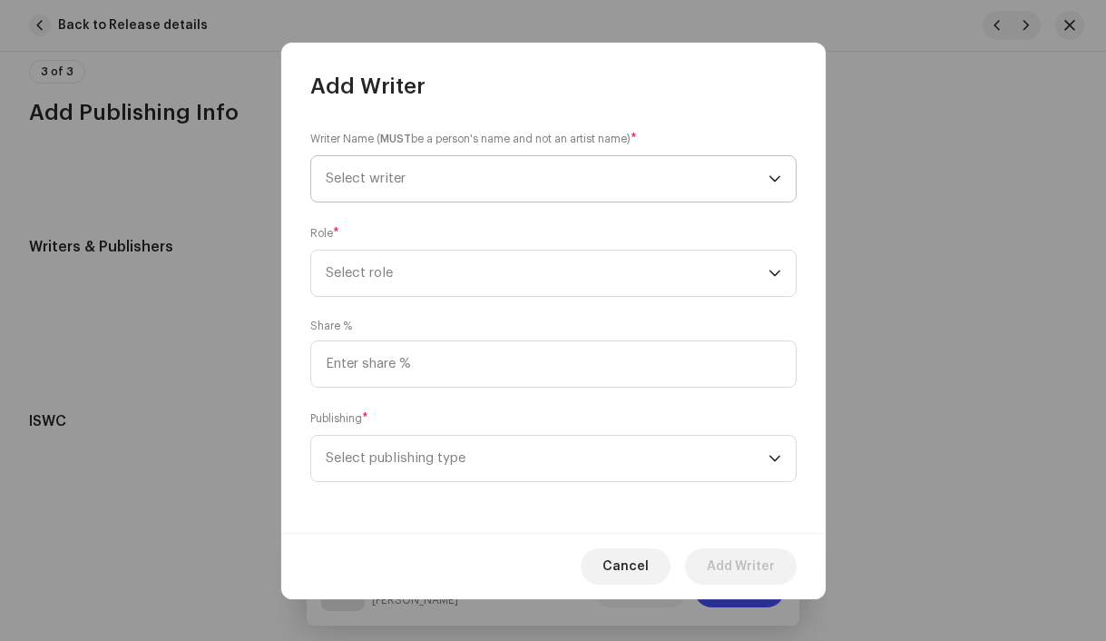
click at [357, 191] on span "Select writer" at bounding box center [547, 178] width 443 height 45
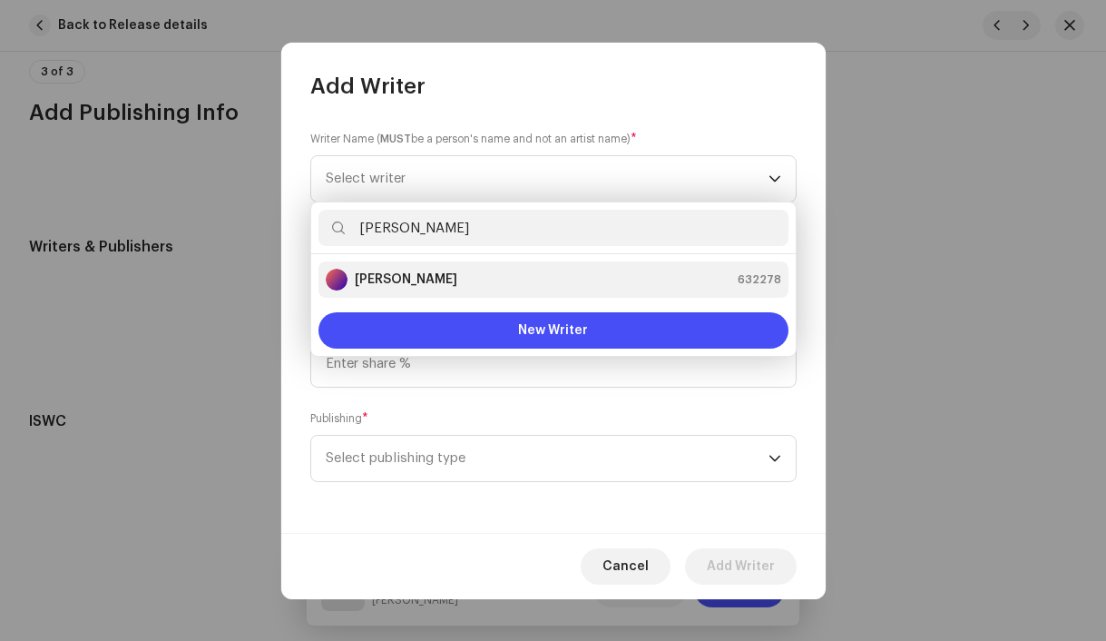
type input "[PERSON_NAME]"
click at [419, 274] on strong "[PERSON_NAME]" at bounding box center [406, 279] width 103 height 18
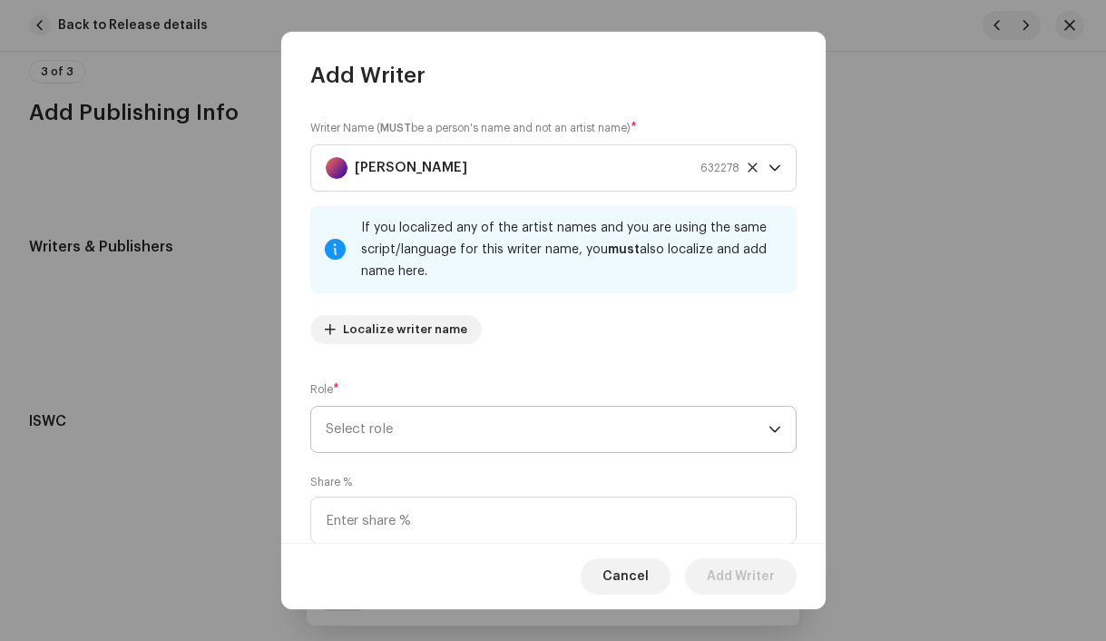
click at [415, 420] on span "Select role" at bounding box center [547, 429] width 443 height 45
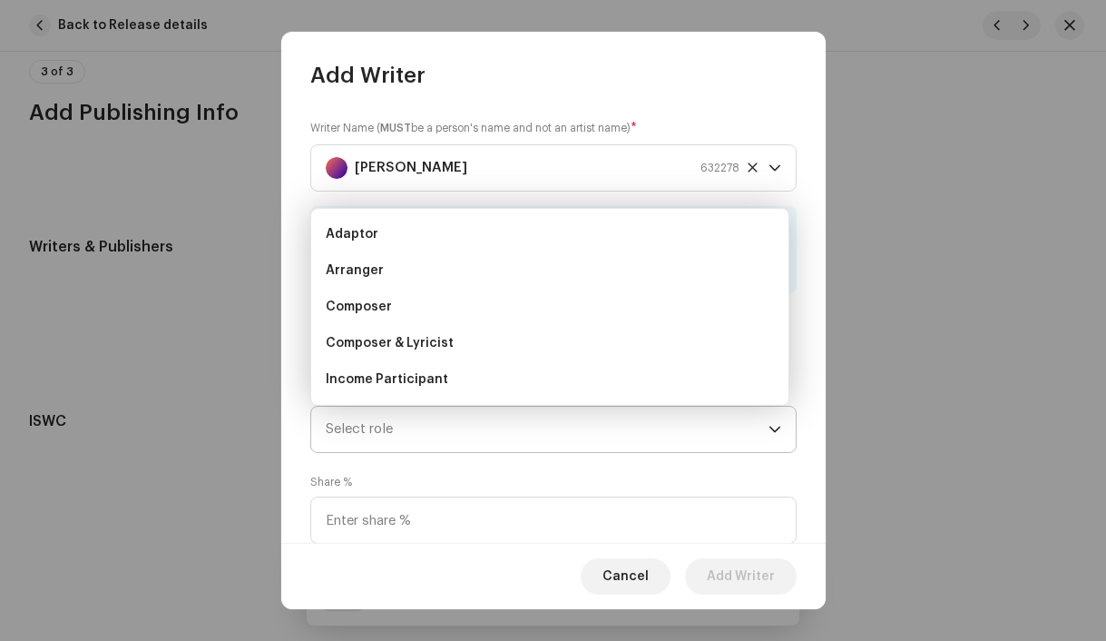
scroll to position [29, 0]
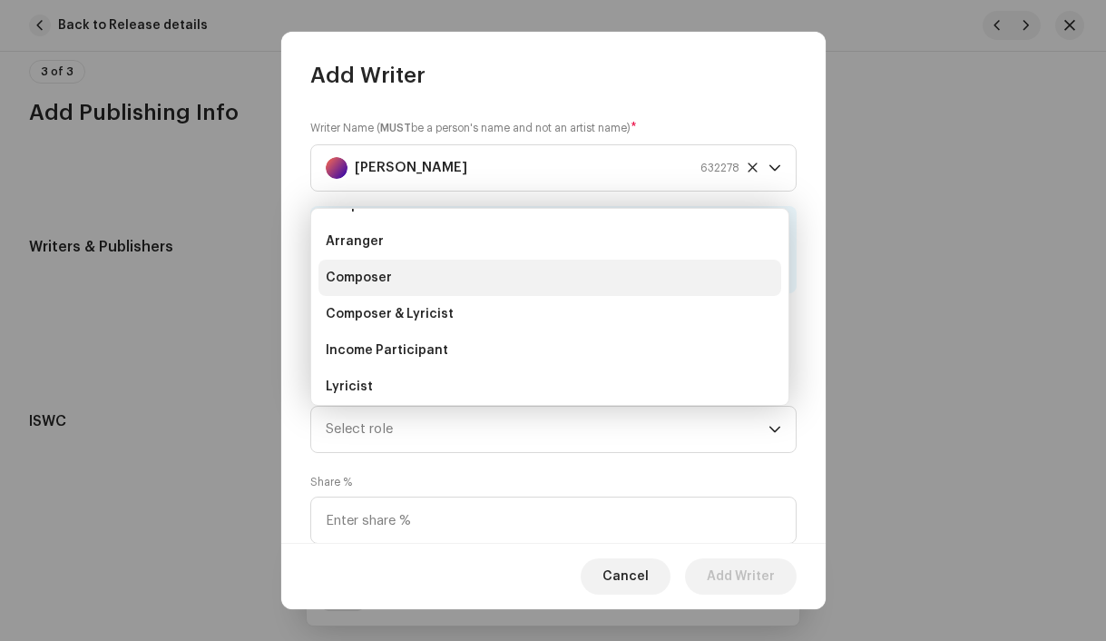
click at [383, 280] on span "Composer" at bounding box center [359, 278] width 66 height 18
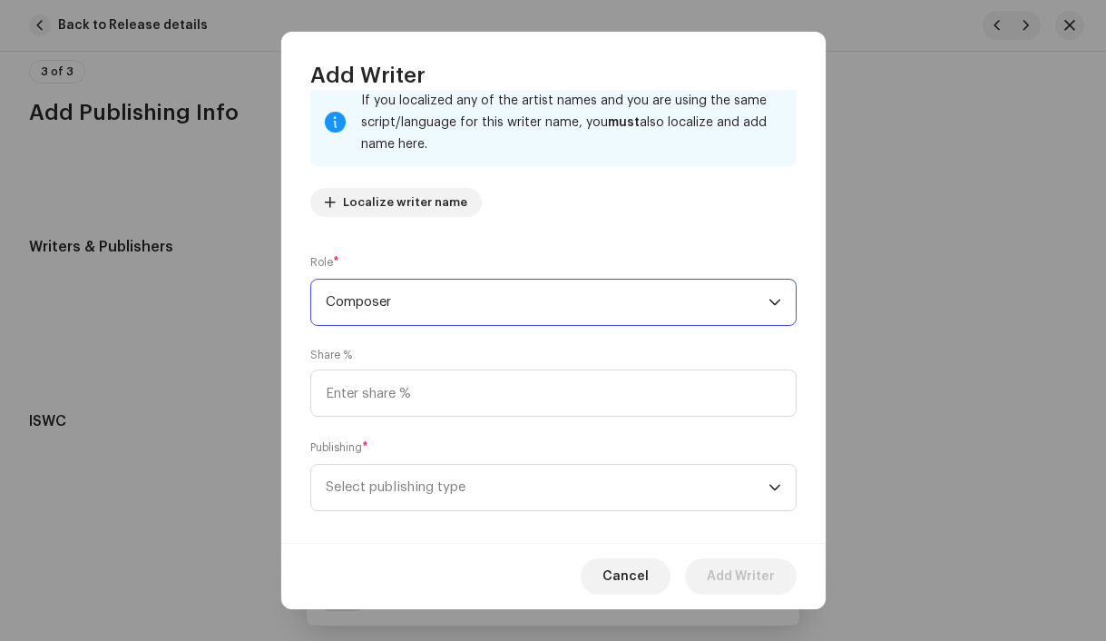
scroll to position [142, 0]
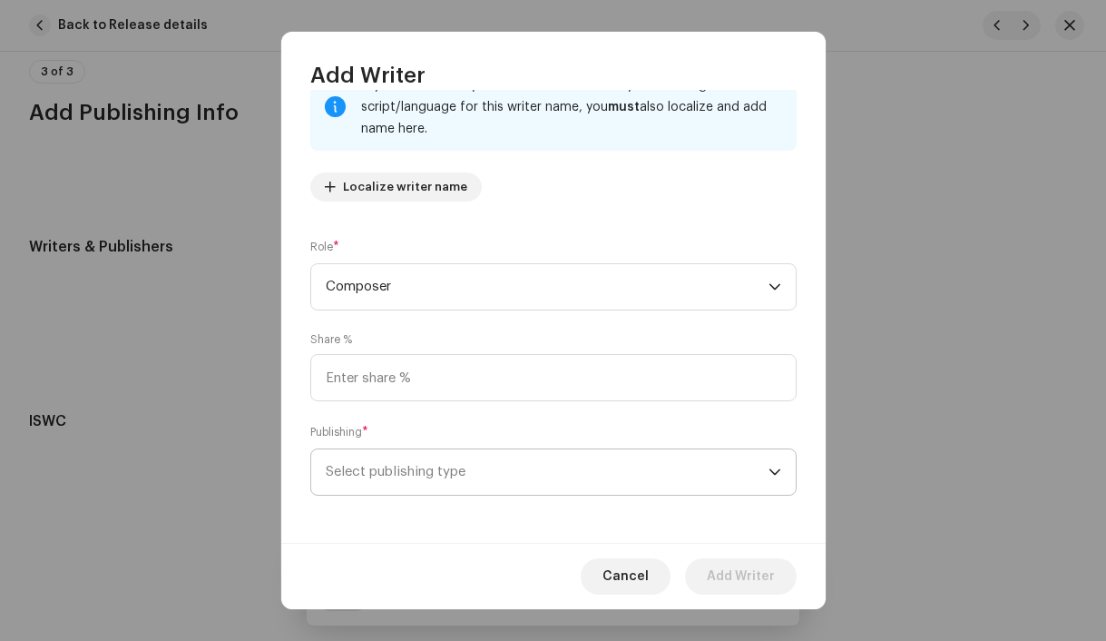
click at [435, 476] on span "Select publishing type" at bounding box center [547, 471] width 443 height 45
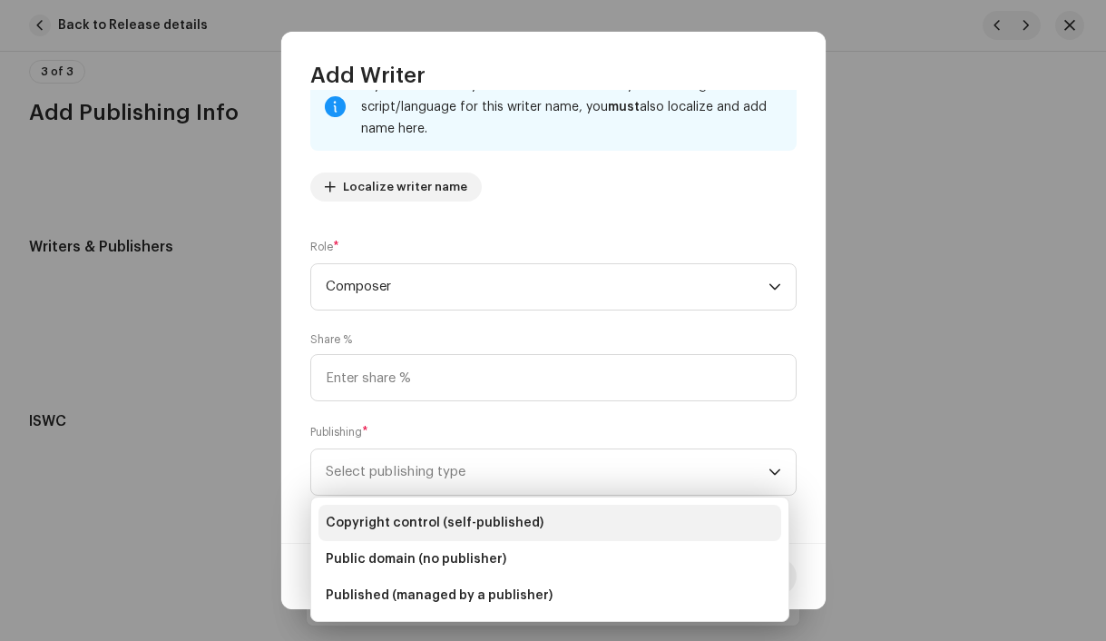
click at [429, 523] on span "Copyright control (self-published)" at bounding box center [435, 523] width 218 height 18
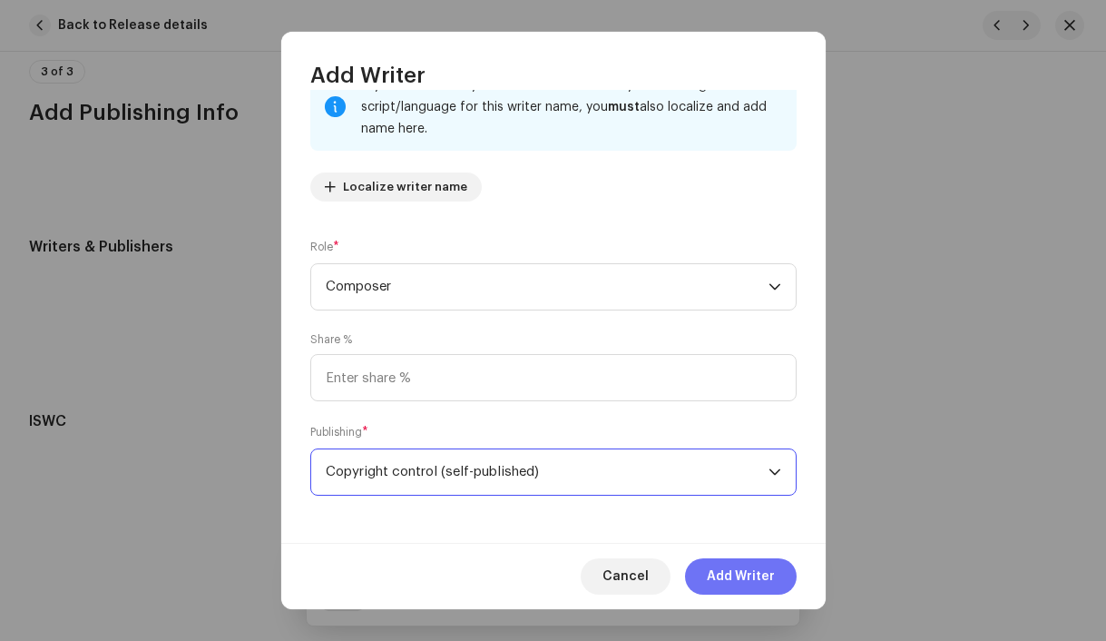
click at [762, 579] on span "Add Writer" at bounding box center [741, 576] width 68 height 36
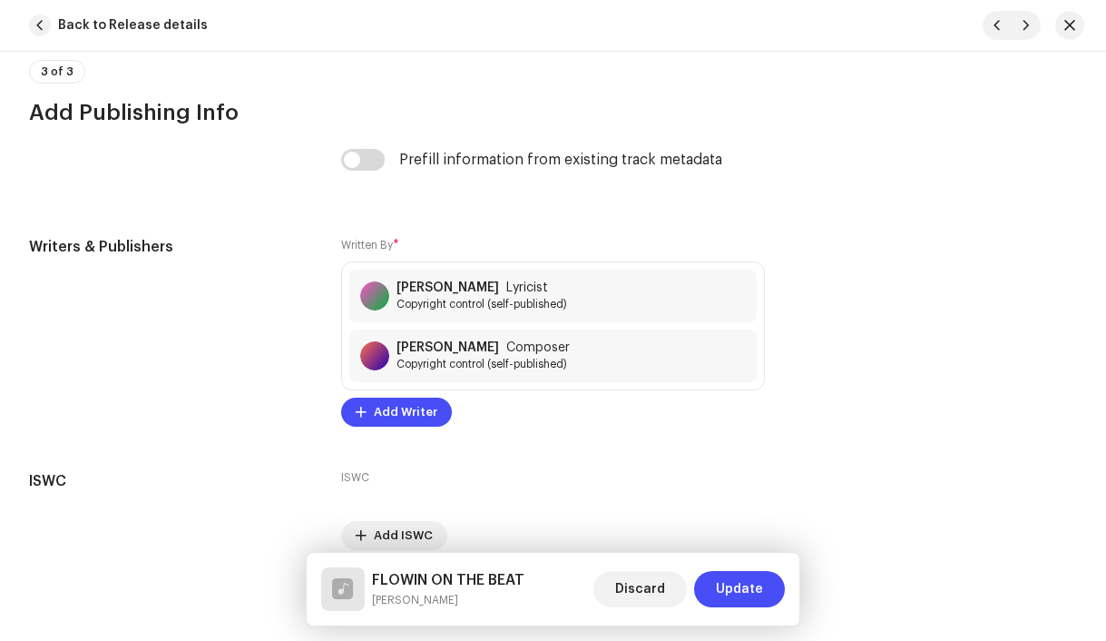
click at [762, 579] on span "Update" at bounding box center [739, 589] width 47 height 36
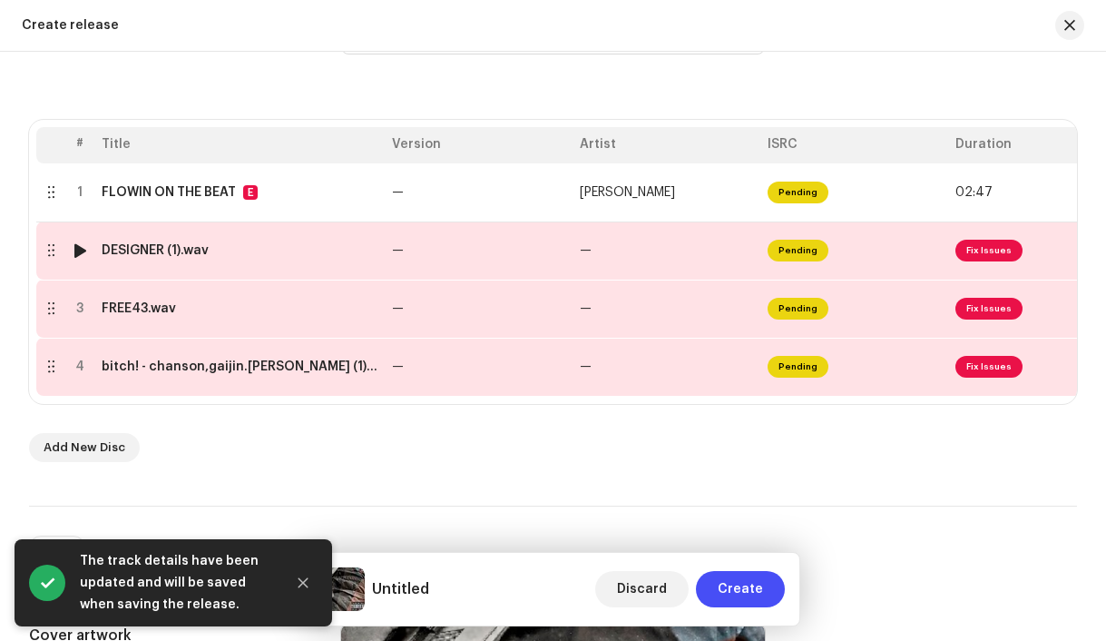
click at [216, 259] on td "DESIGNER (1).wav" at bounding box center [239, 250] width 290 height 58
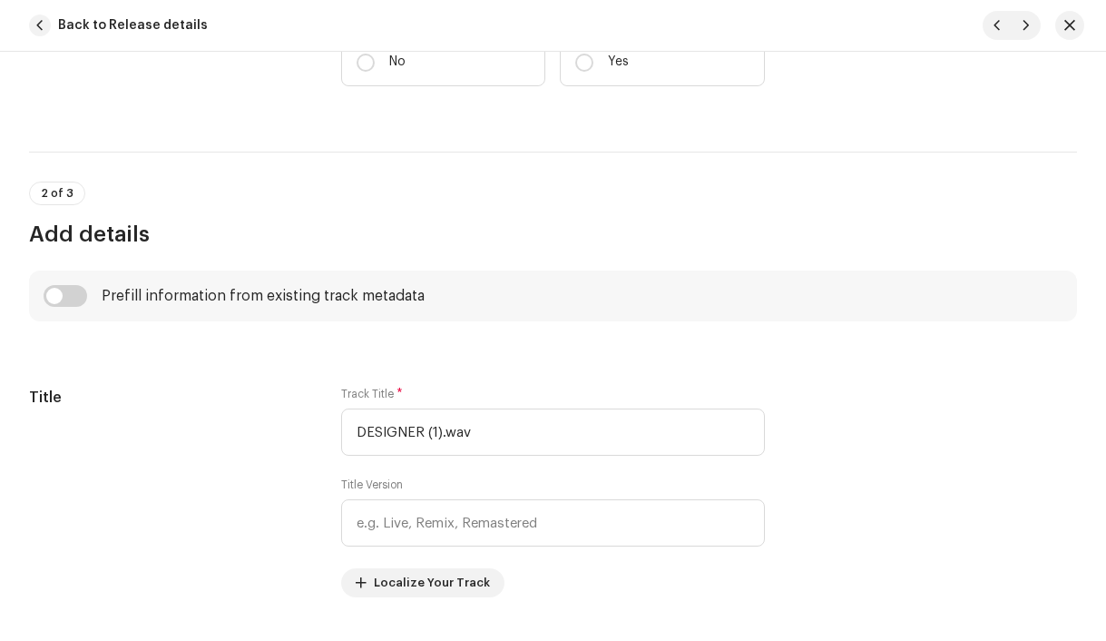
scroll to position [588, 0]
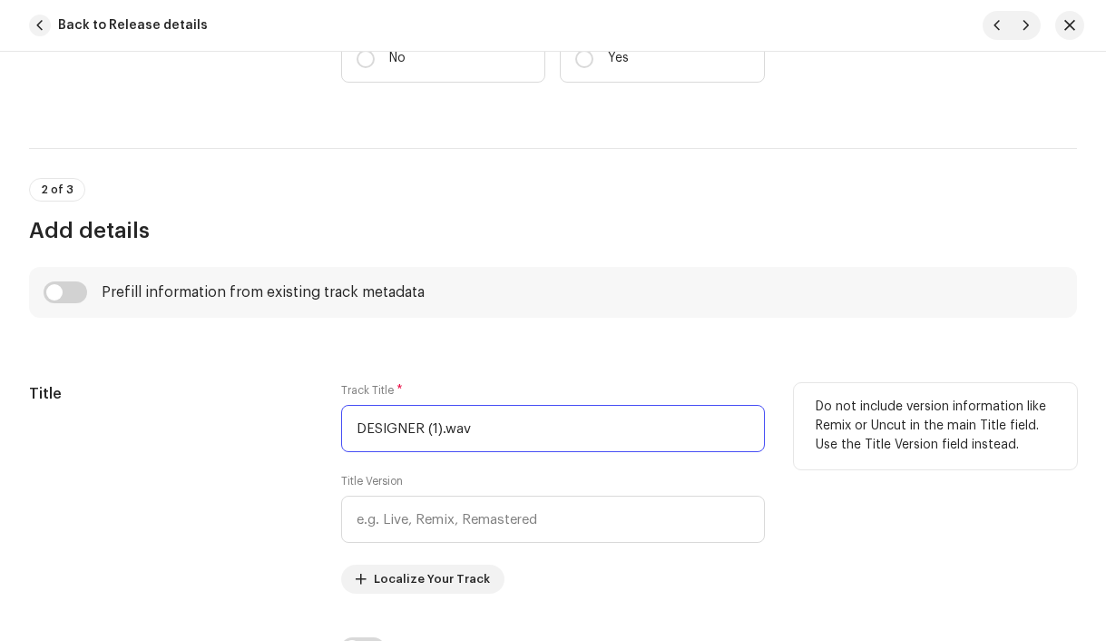
click at [530, 442] on input "DESIGNER (1).wav" at bounding box center [553, 428] width 425 height 47
paste input "FREESTYLE"
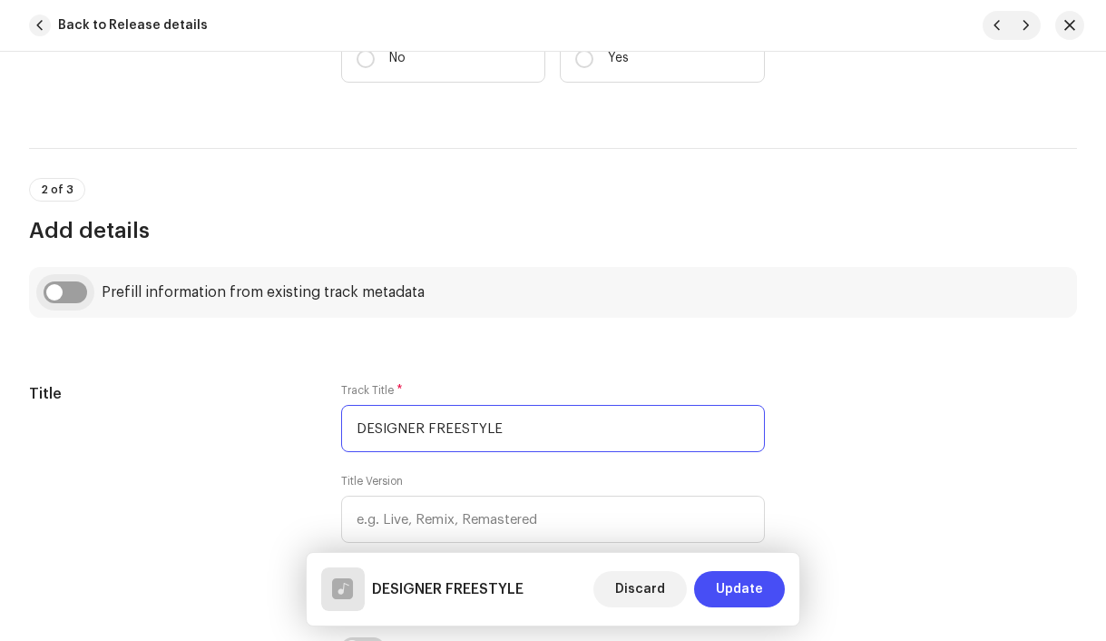
type input "DESIGNER FREESTYLE"
click at [56, 288] on input "checkbox" at bounding box center [66, 292] width 44 height 22
checkbox input "true"
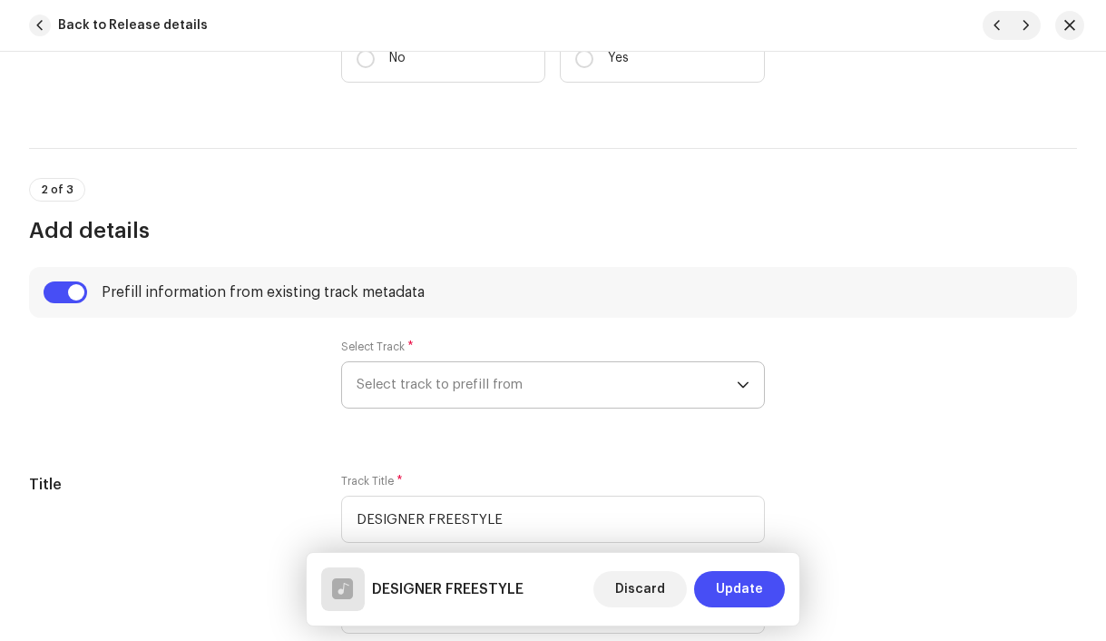
click at [383, 389] on span "Select track to prefill from" at bounding box center [547, 384] width 381 height 45
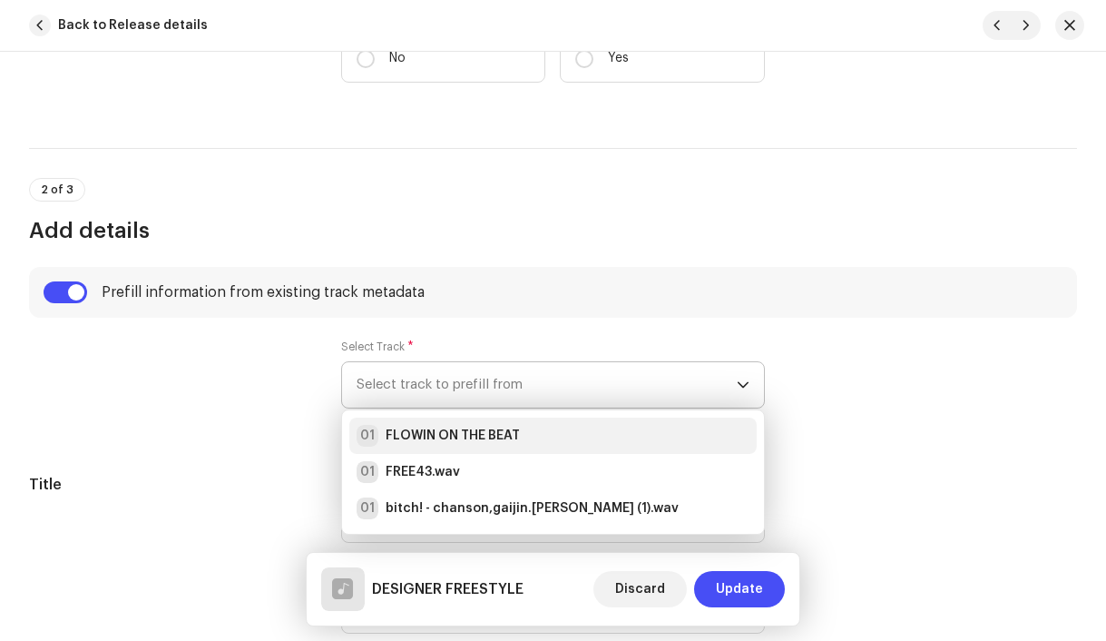
click at [402, 433] on strong "FLOWIN ON THE BEAT" at bounding box center [453, 435] width 134 height 18
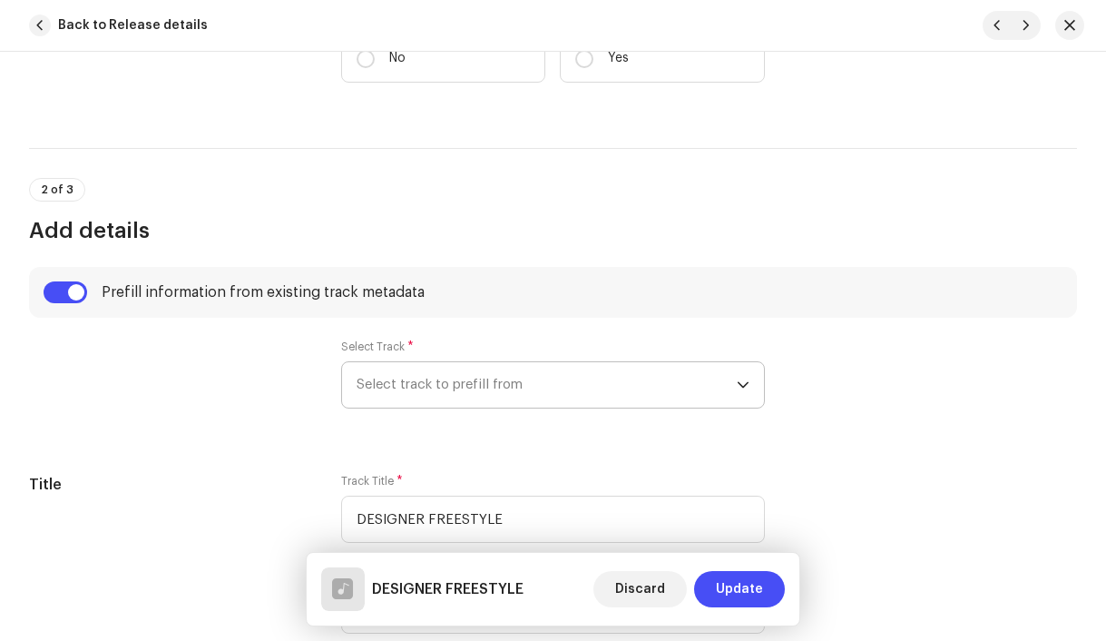
radio input "true"
type input "4x3, distributed by Bloomdi"
checkbox input "true"
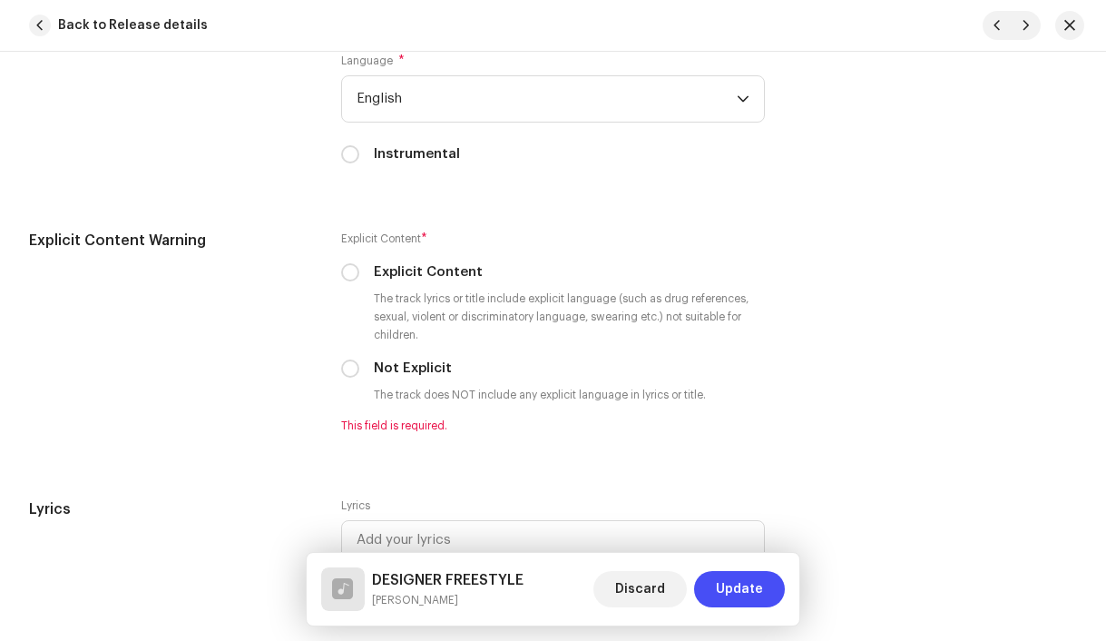
scroll to position [3180, 0]
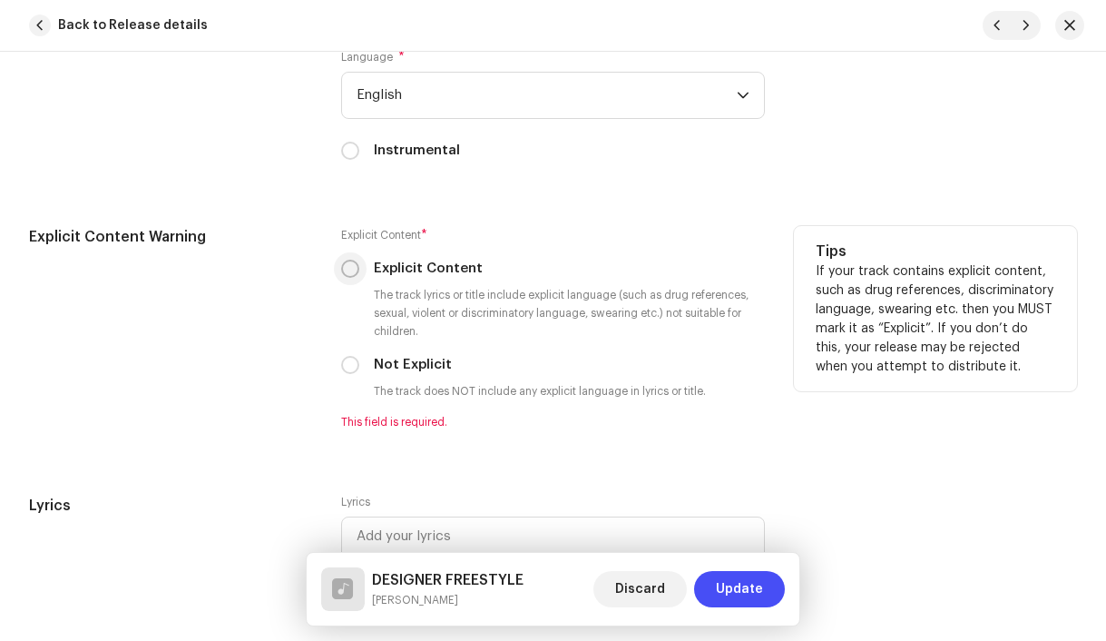
click at [349, 275] on input "Explicit Content" at bounding box center [350, 269] width 18 height 18
radio input "true"
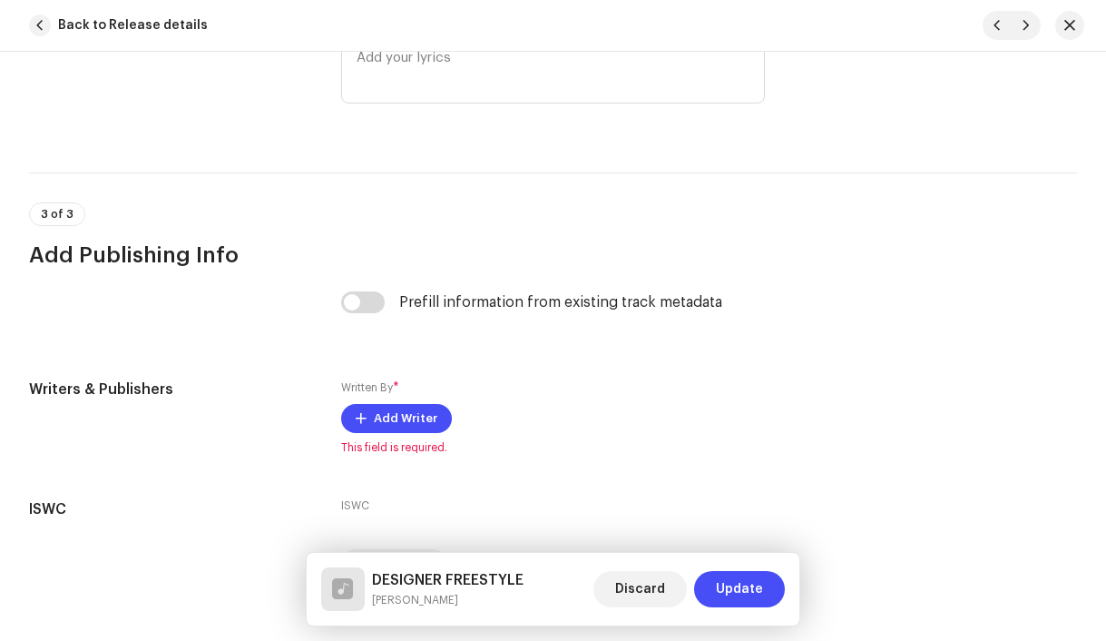
scroll to position [3723, 0]
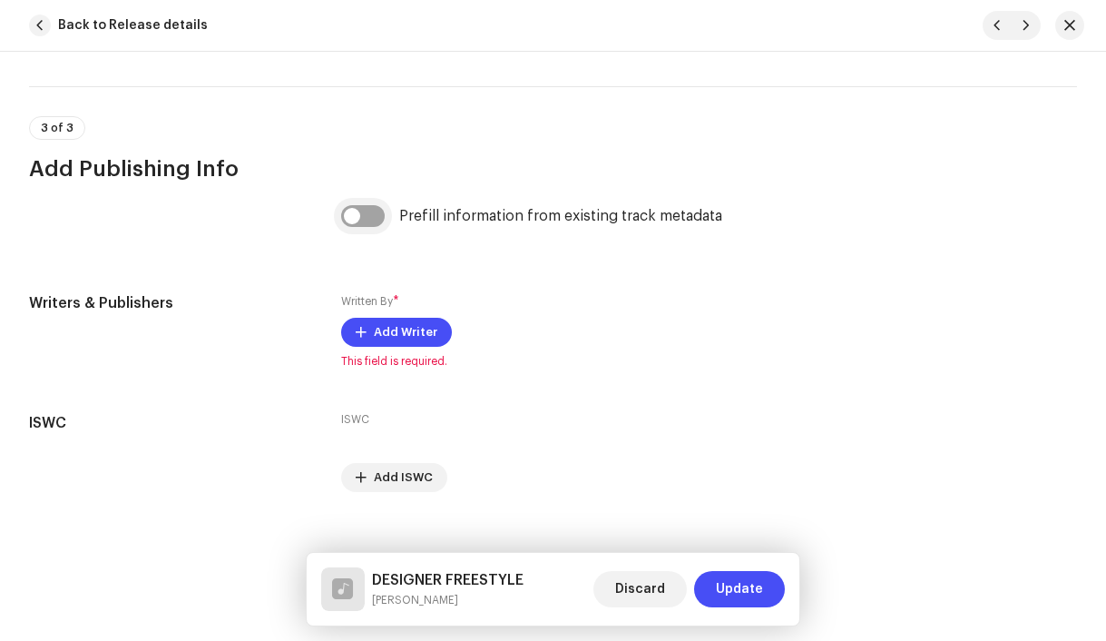
click at [349, 224] on input "checkbox" at bounding box center [363, 216] width 44 height 22
checkbox input "true"
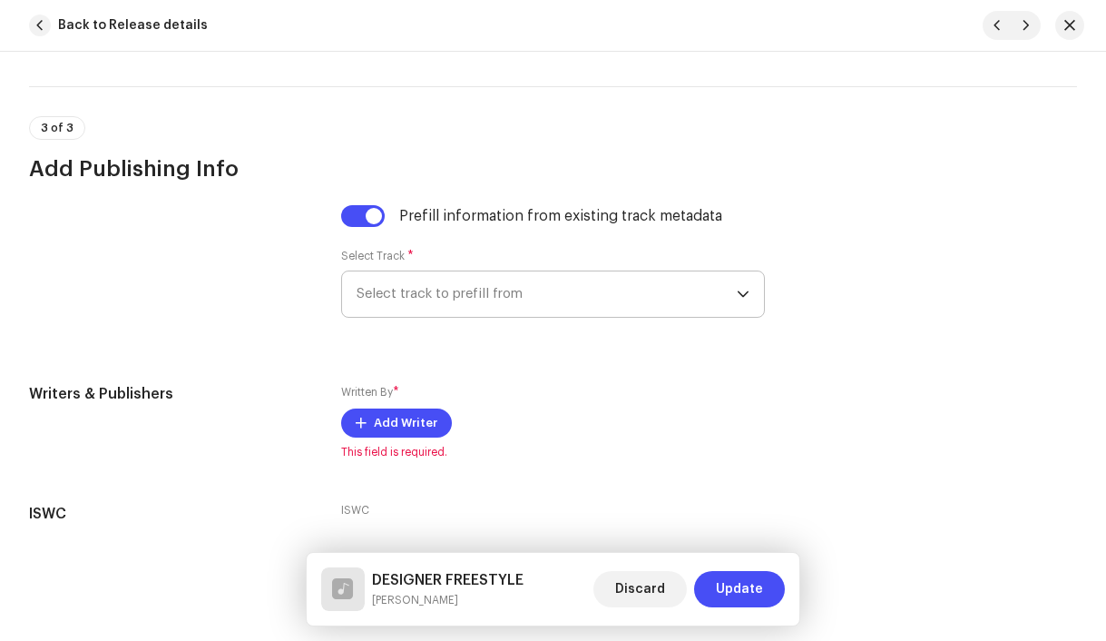
click at [428, 312] on span "Select track to prefill from" at bounding box center [547, 293] width 381 height 45
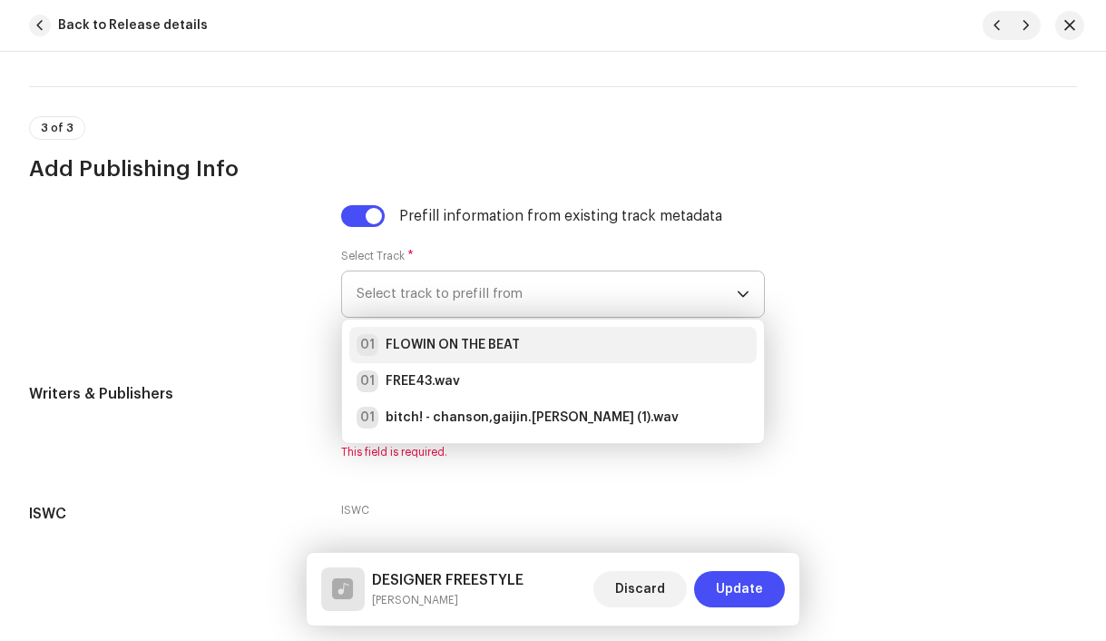
click at [441, 347] on strong "FLOWIN ON THE BEAT" at bounding box center [453, 345] width 134 height 18
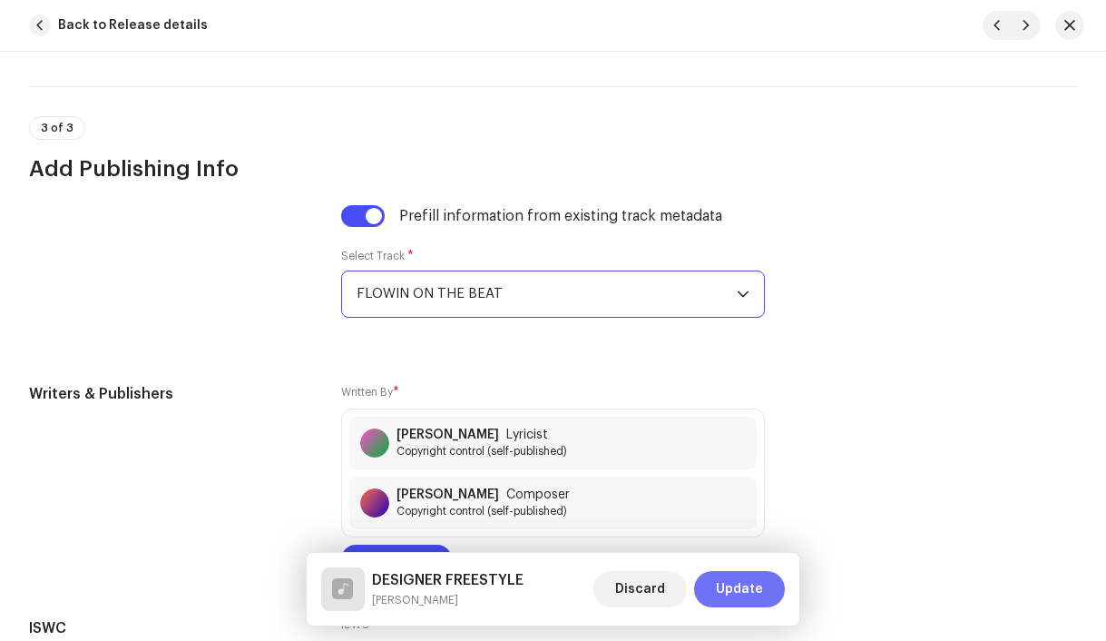
click at [749, 594] on span "Update" at bounding box center [739, 589] width 47 height 36
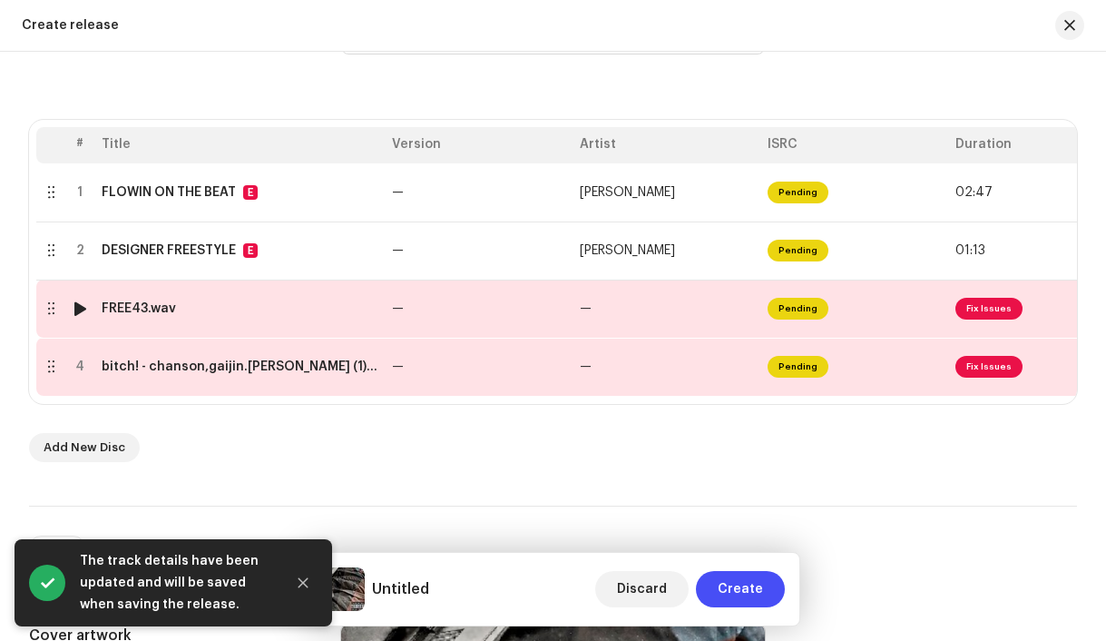
click at [220, 322] on td "FREE43.wav" at bounding box center [239, 308] width 290 height 58
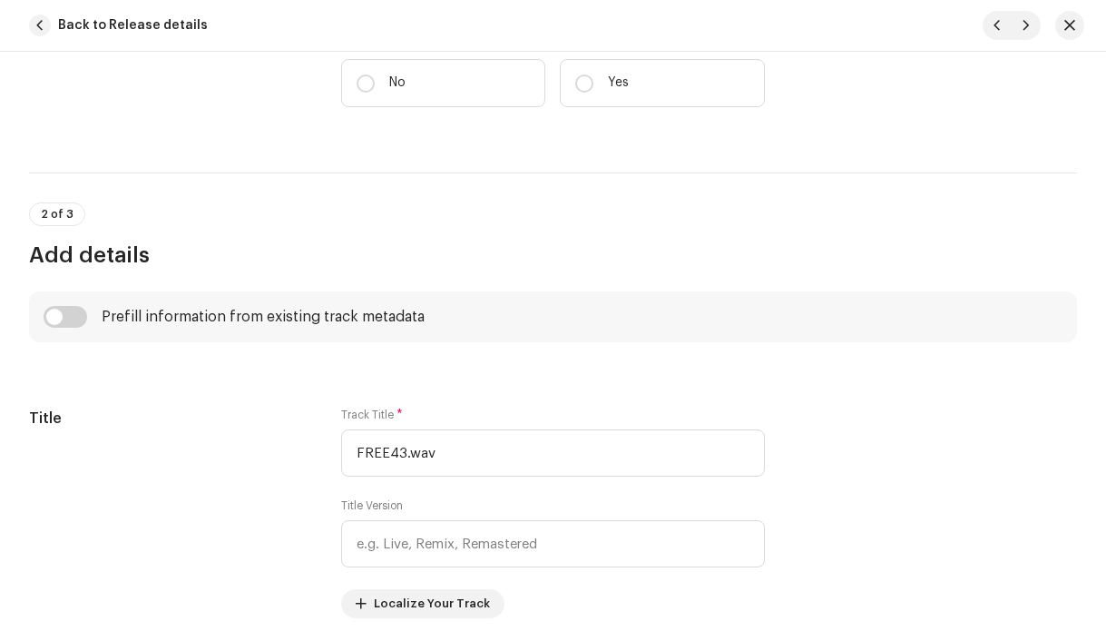
scroll to position [660, 0]
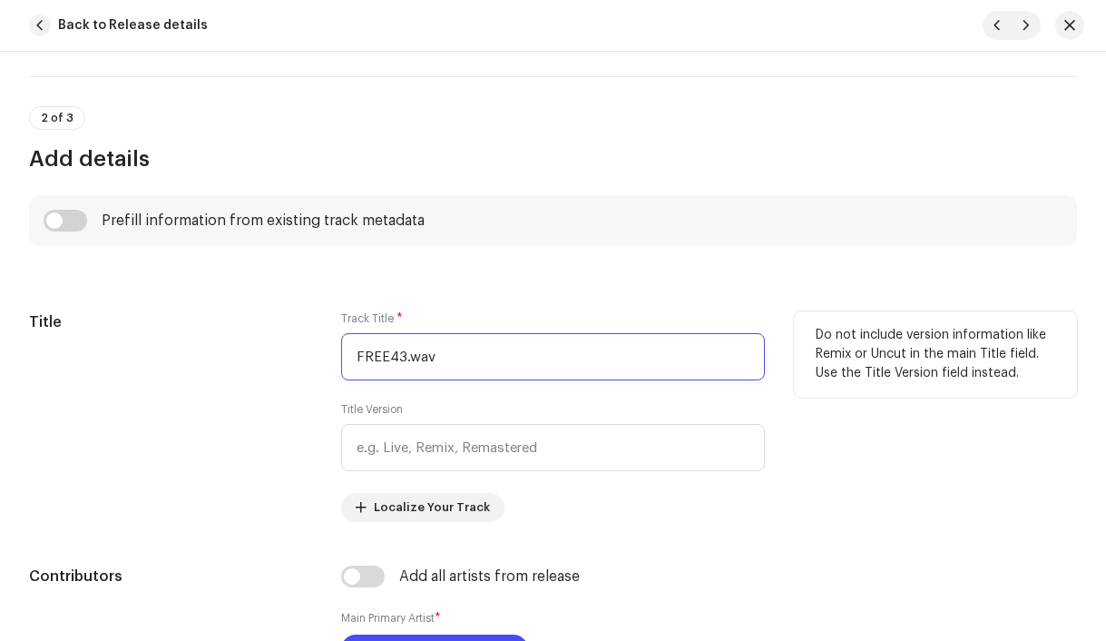
click at [534, 363] on input "FREE43.wav" at bounding box center [553, 356] width 425 height 47
paste input "43"
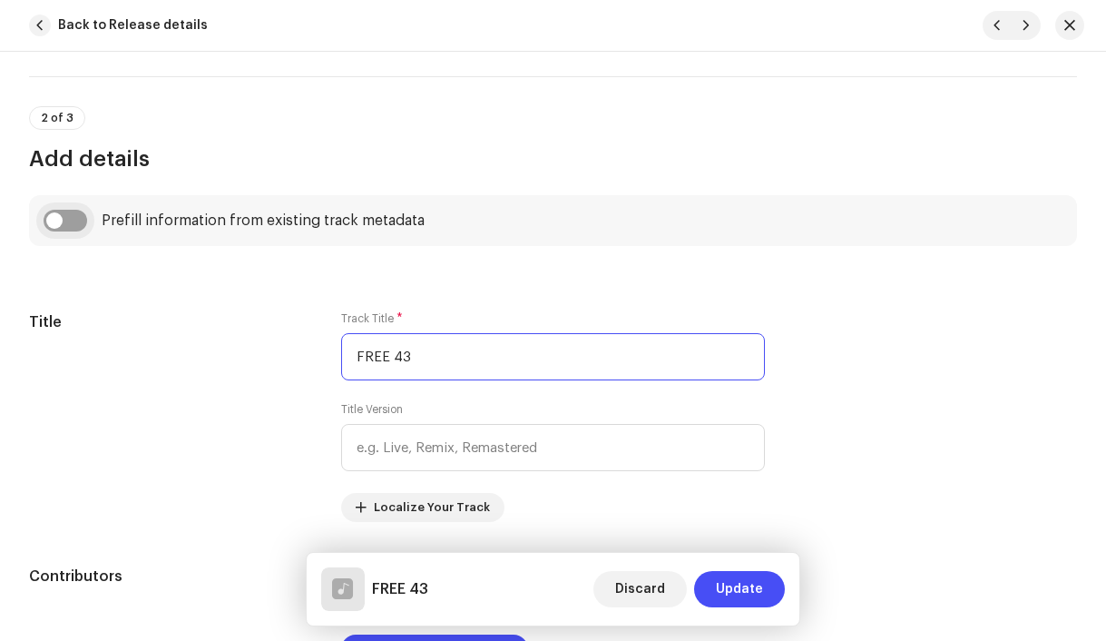
type input "FREE 43"
click at [55, 218] on input "checkbox" at bounding box center [66, 221] width 44 height 22
checkbox input "true"
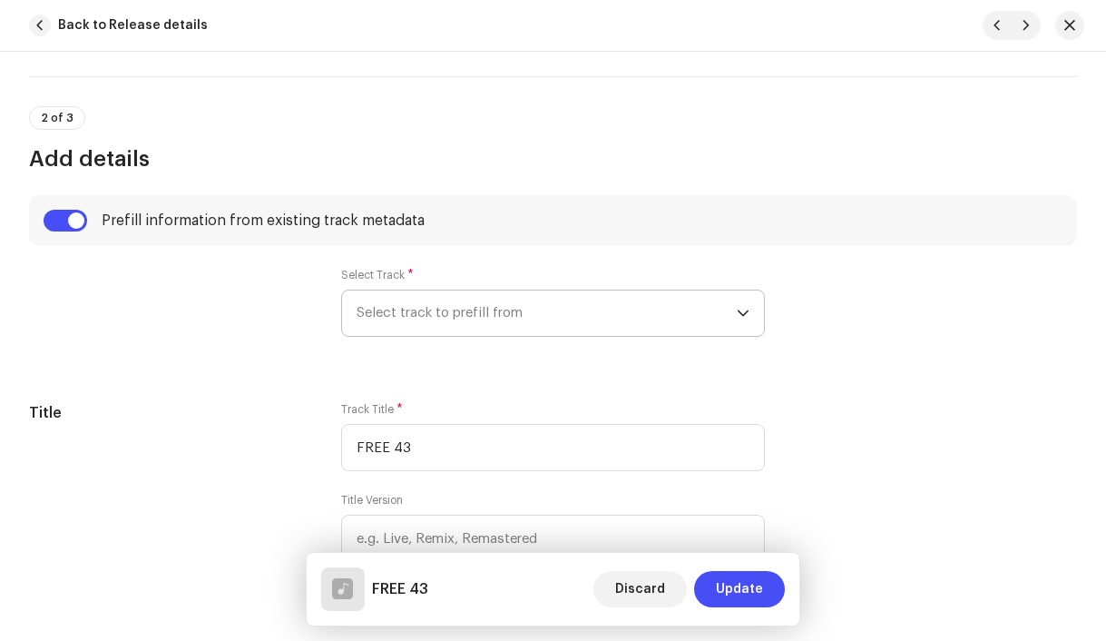
click at [414, 318] on span "Select track to prefill from" at bounding box center [547, 312] width 381 height 45
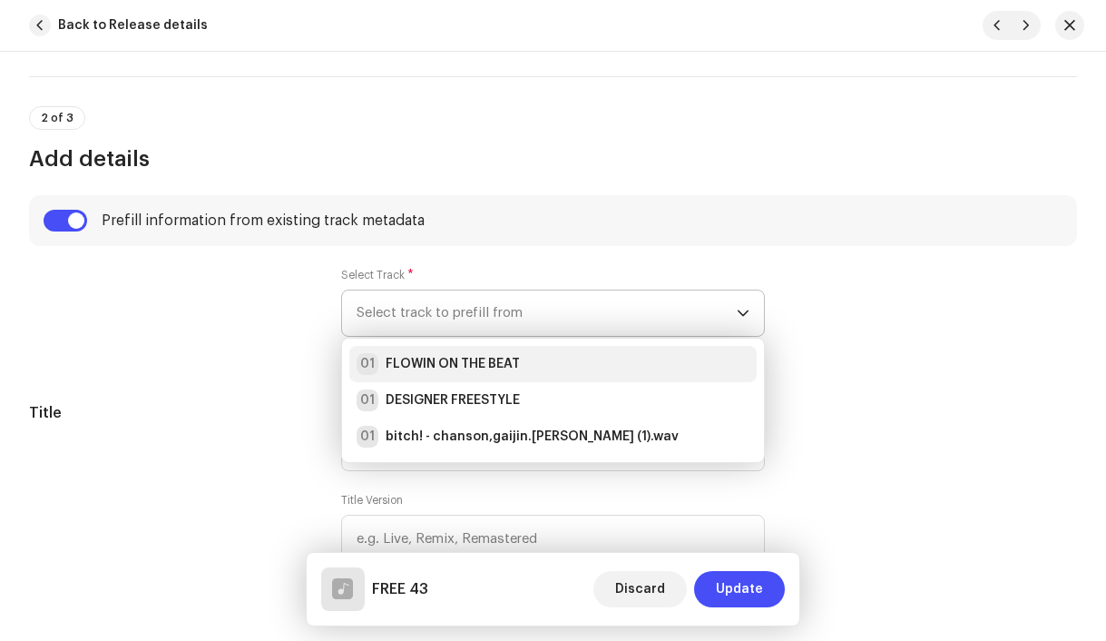
click at [437, 363] on strong "FLOWIN ON THE BEAT" at bounding box center [453, 364] width 134 height 18
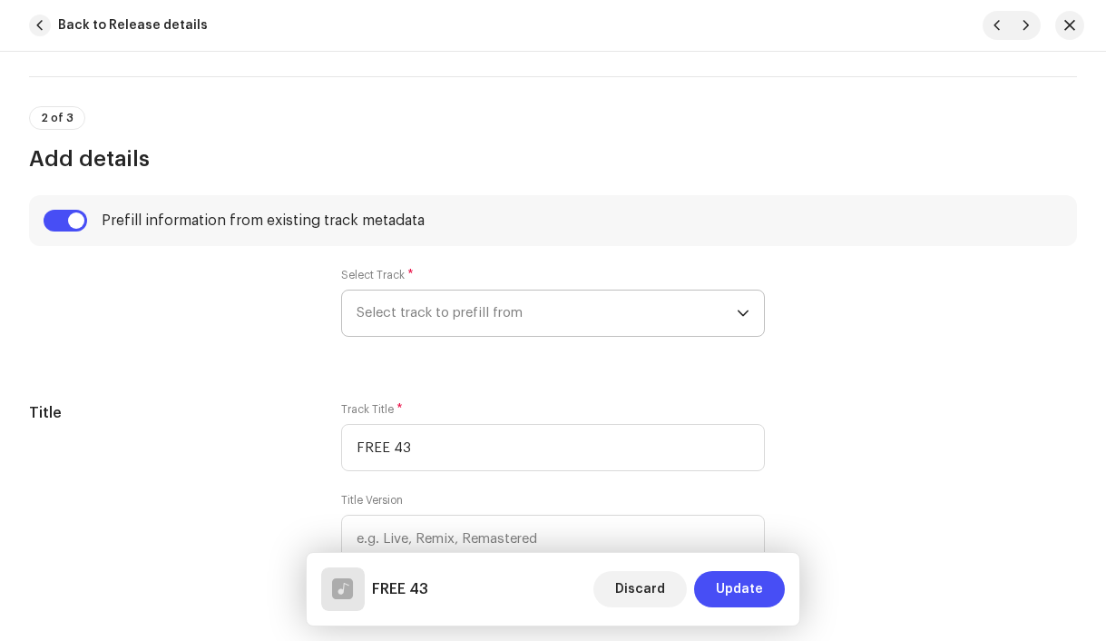
radio input "true"
type input "4x3, distributed by Bloomdi"
checkbox input "true"
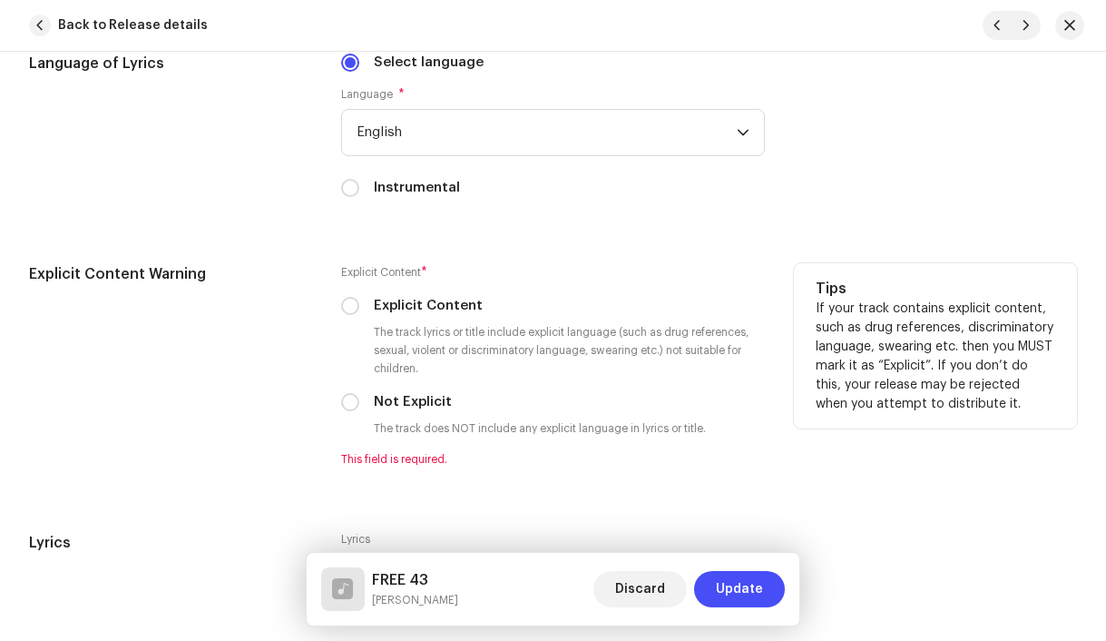
scroll to position [3175, 0]
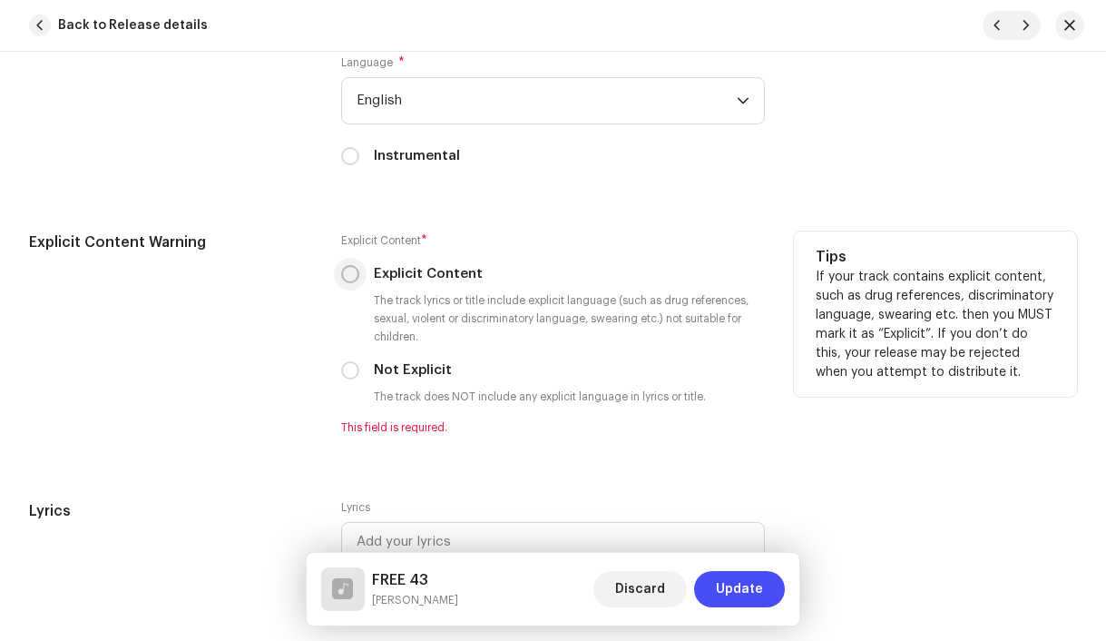
click at [345, 280] on input "Explicit Content" at bounding box center [350, 274] width 18 height 18
radio input "true"
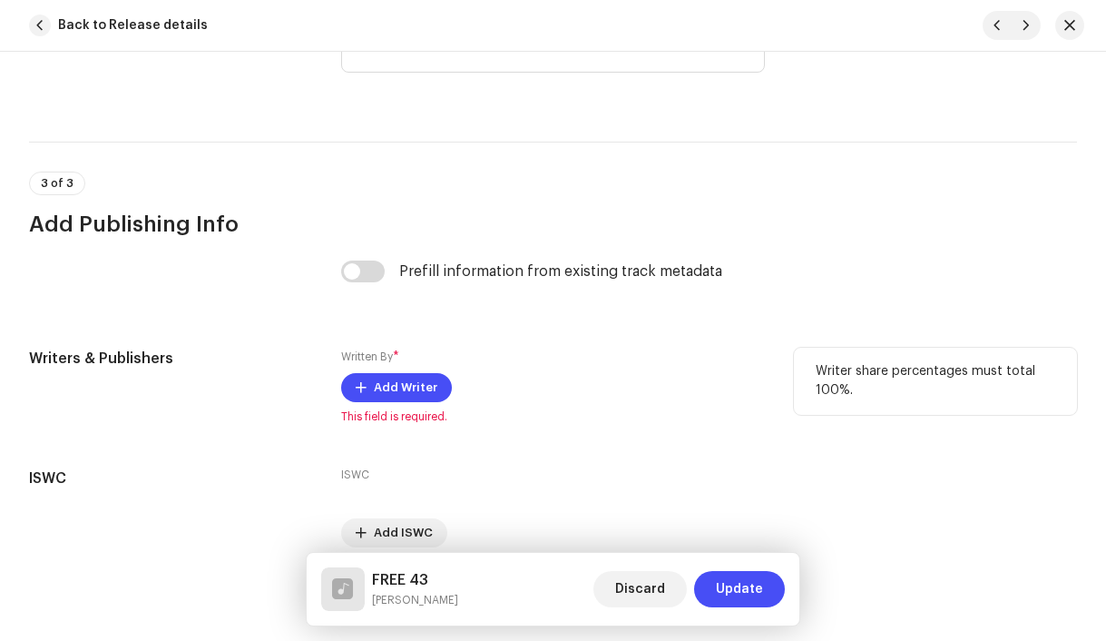
scroll to position [3688, 0]
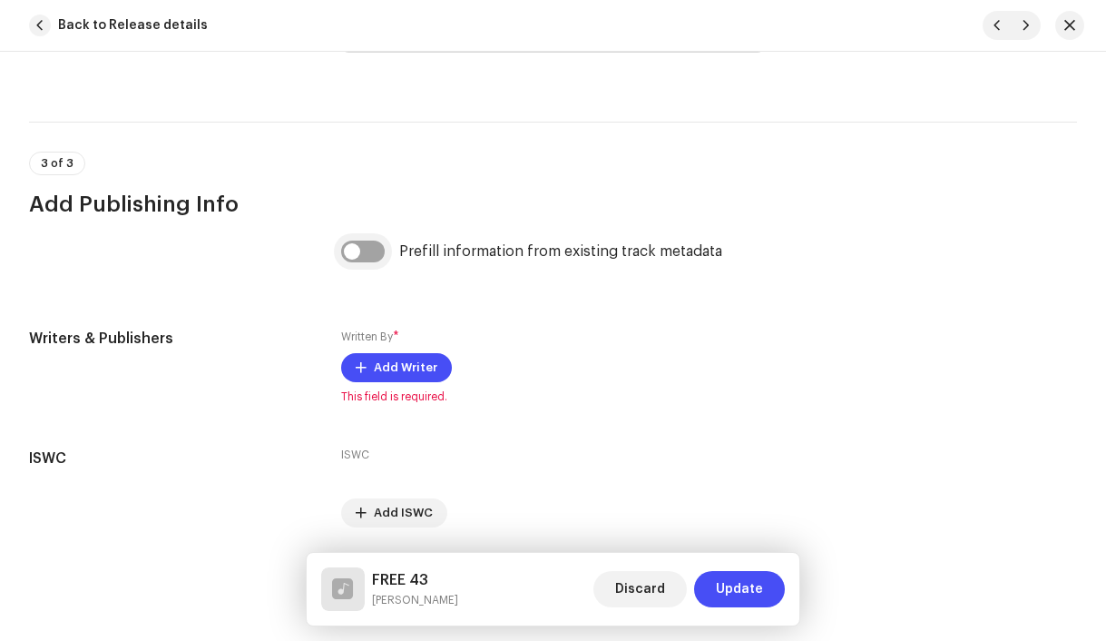
click at [350, 251] on input "checkbox" at bounding box center [363, 251] width 44 height 22
checkbox input "true"
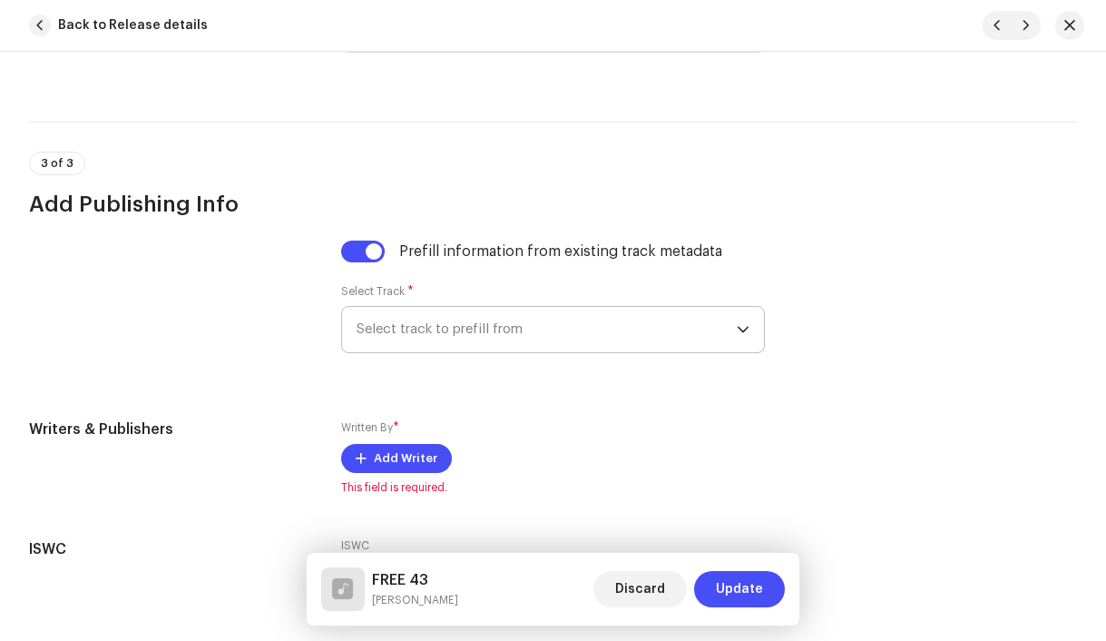
click at [415, 326] on span "Select track to prefill from" at bounding box center [547, 329] width 381 height 45
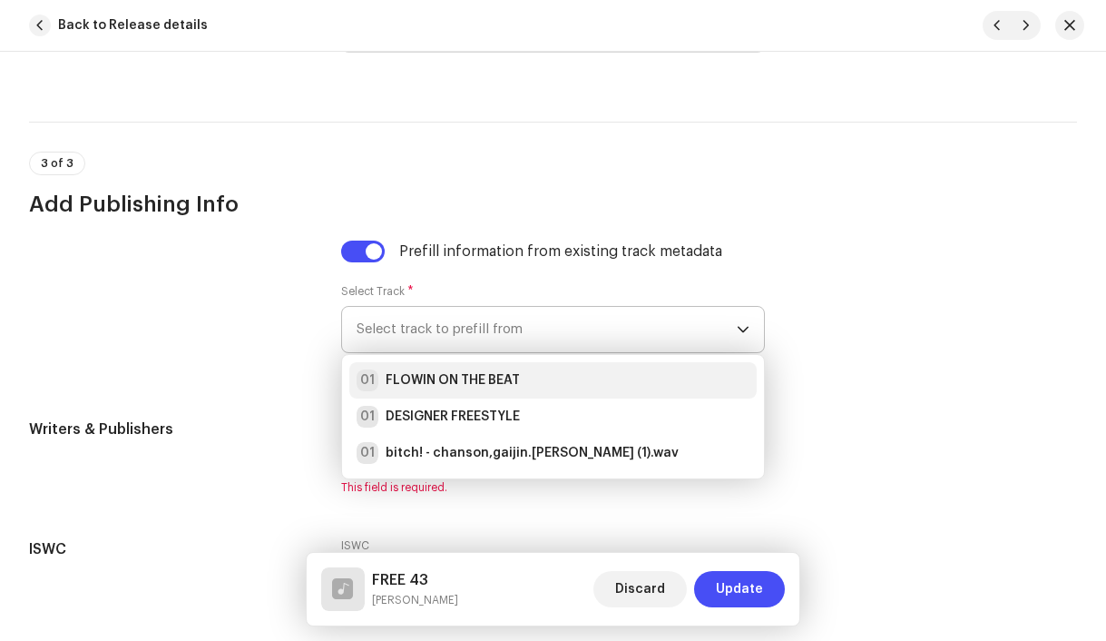
click at [430, 385] on strong "FLOWIN ON THE BEAT" at bounding box center [453, 380] width 134 height 18
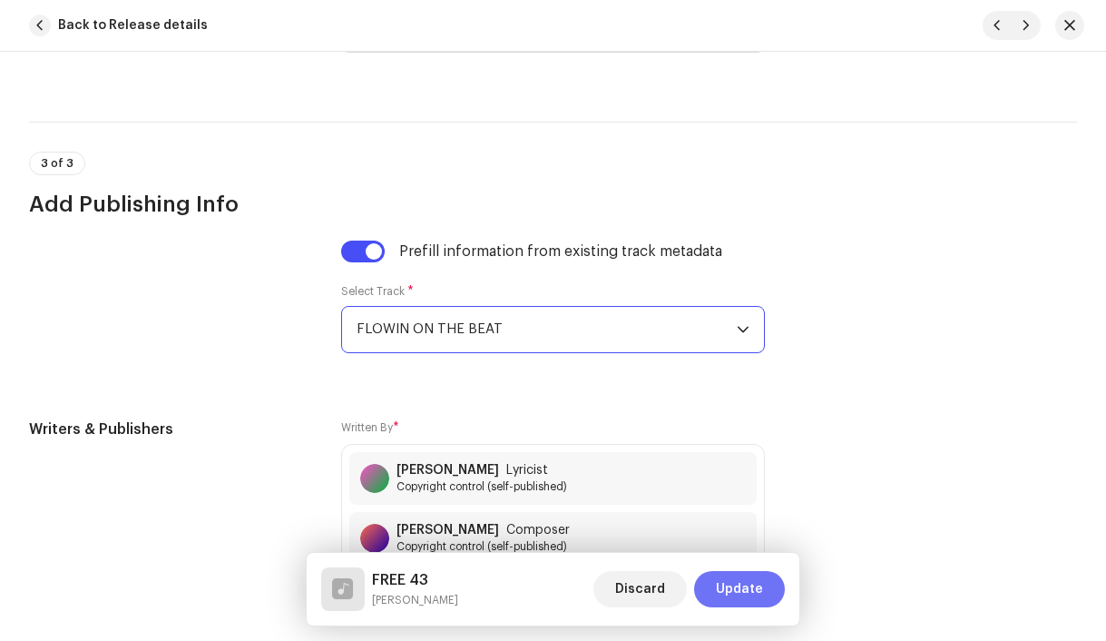
click at [759, 599] on span "Update" at bounding box center [739, 589] width 47 height 36
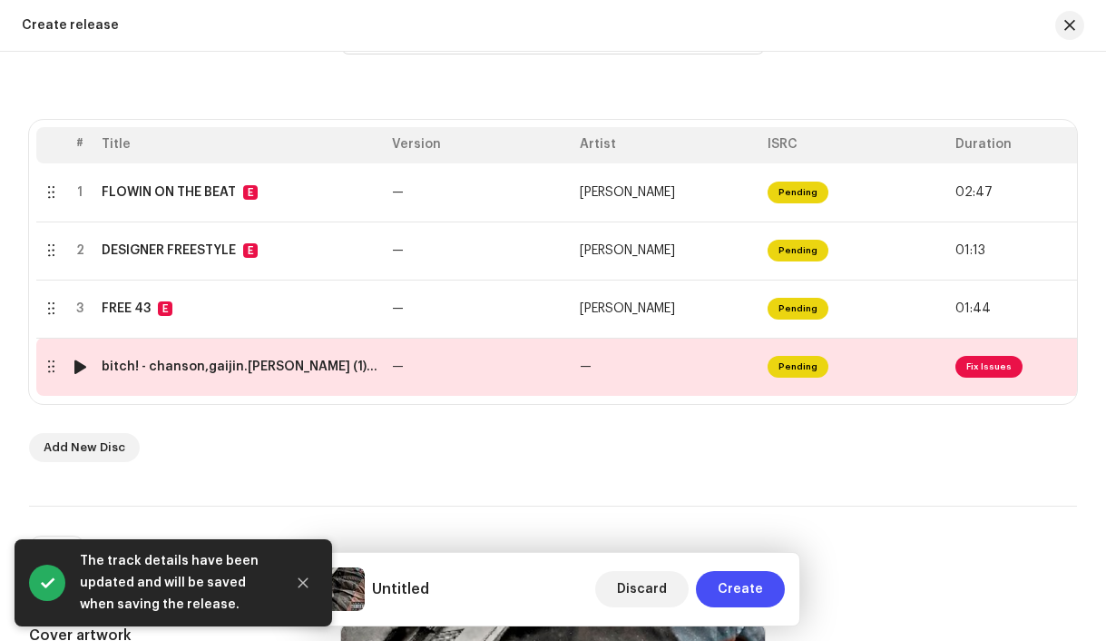
click at [205, 378] on td "bitch! - chanson,gaijin.[PERSON_NAME] (1).wav" at bounding box center [239, 367] width 290 height 58
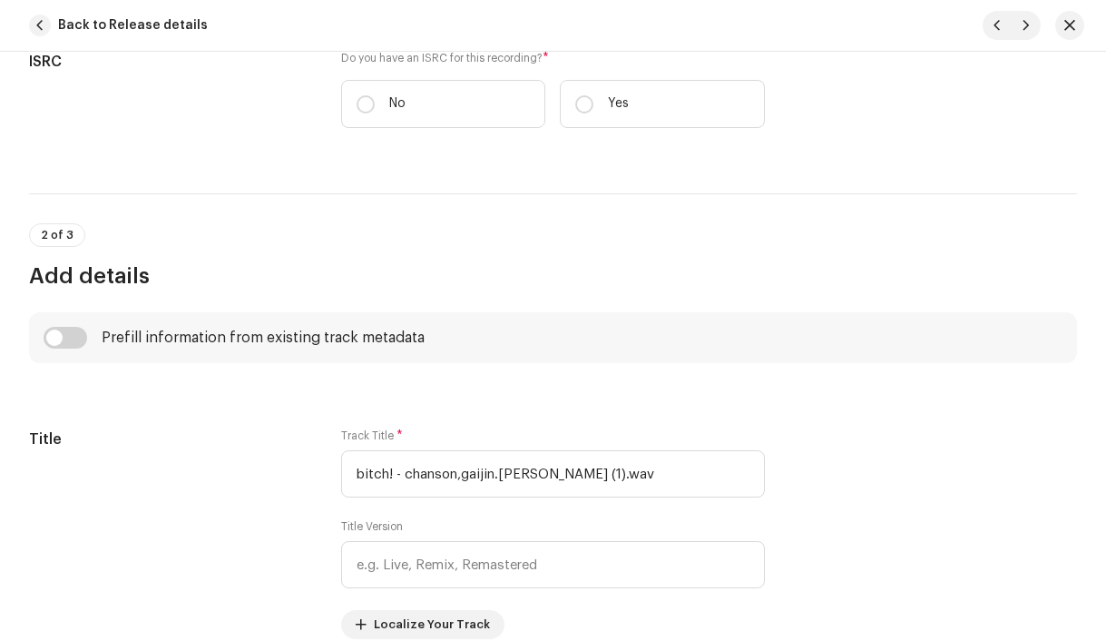
scroll to position [567, 0]
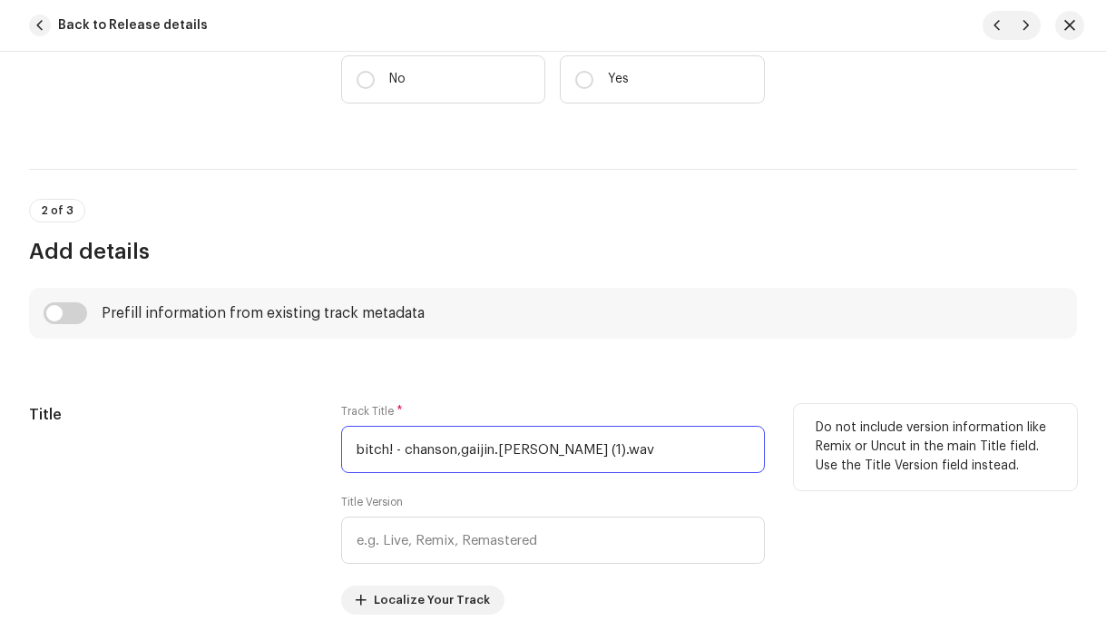
click at [440, 446] on input "bitch! - chanson,gaijin.[PERSON_NAME] (1).wav" at bounding box center [553, 449] width 425 height 47
paste input "TWEAKIÑ"
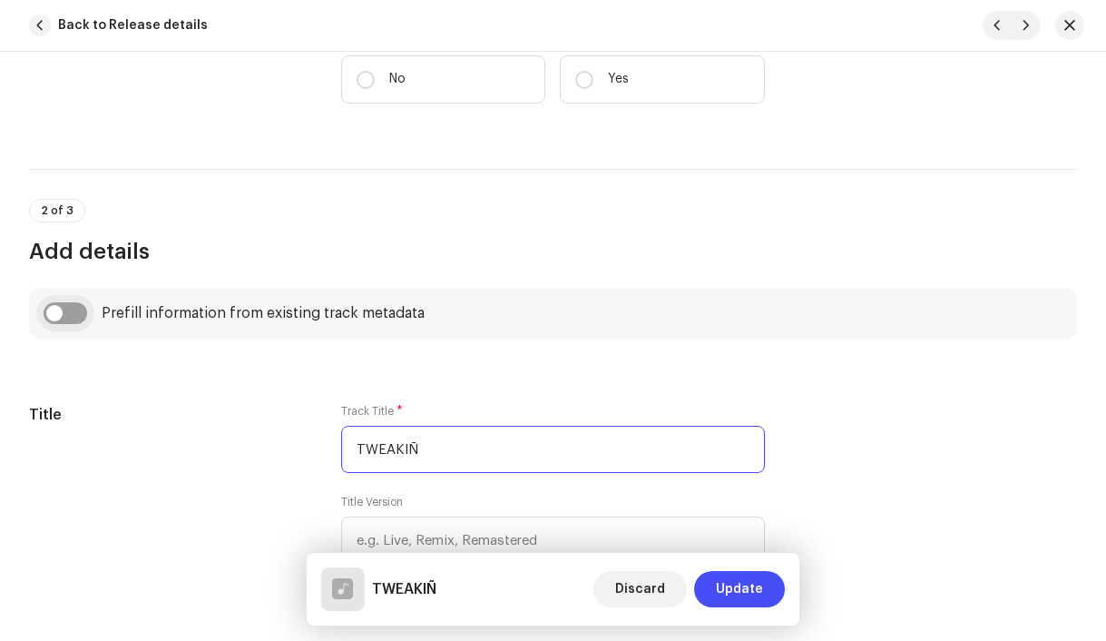
type input "TWEAKIÑ"
click at [49, 316] on input "checkbox" at bounding box center [66, 313] width 44 height 22
checkbox input "true"
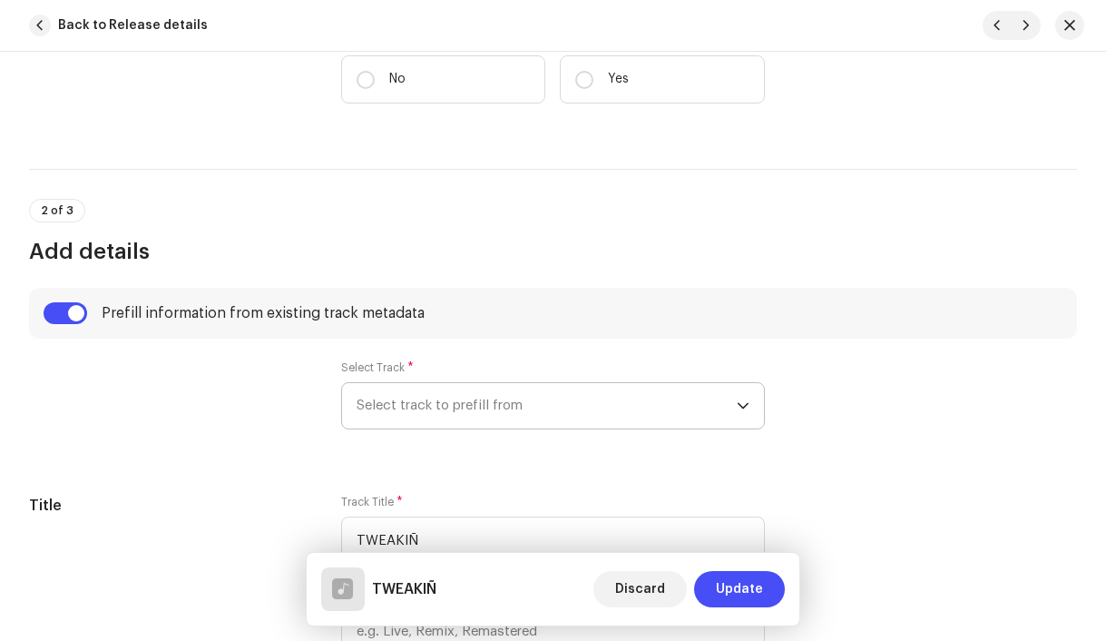
click at [455, 393] on span "Select track to prefill from" at bounding box center [547, 405] width 381 height 45
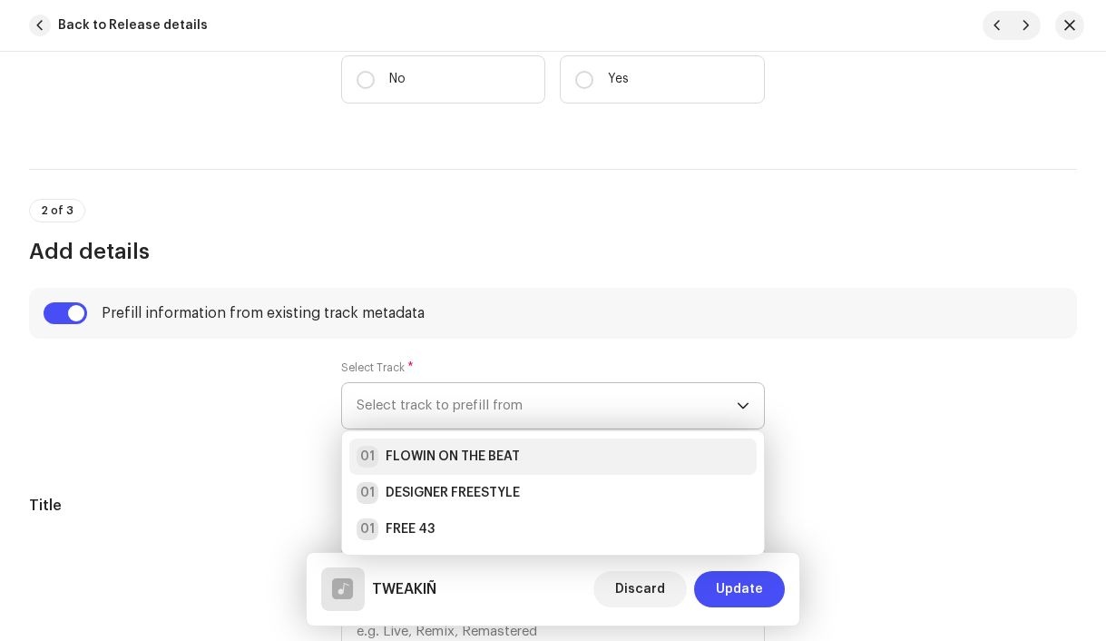
click at [459, 465] on strong "FLOWIN ON THE BEAT" at bounding box center [453, 456] width 134 height 18
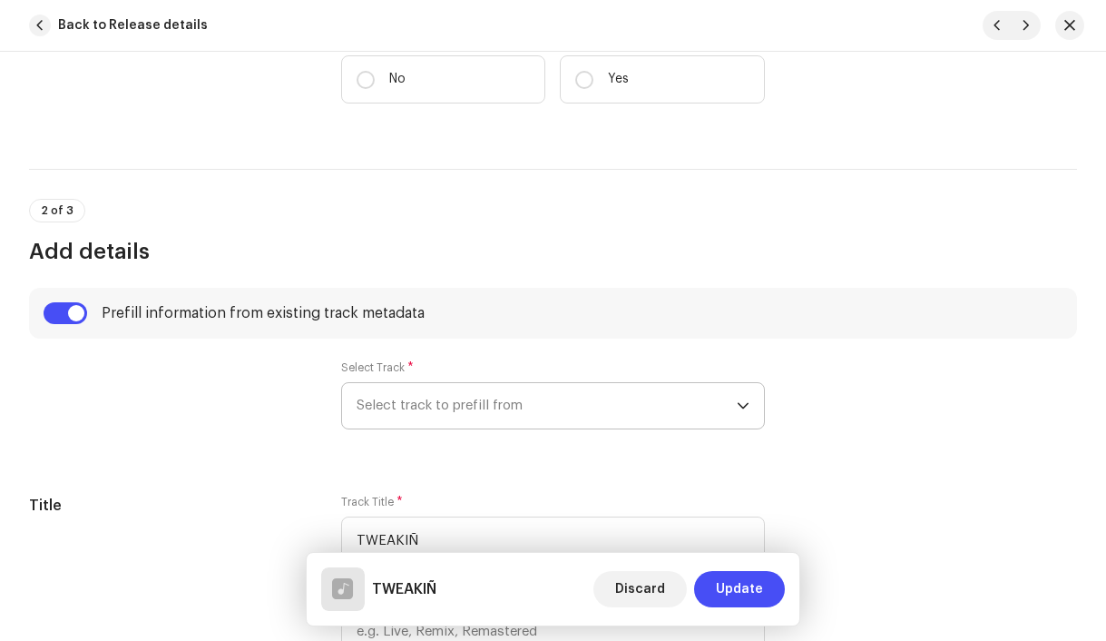
radio input "true"
type input "4x3, distributed by Bloomdi"
checkbox input "true"
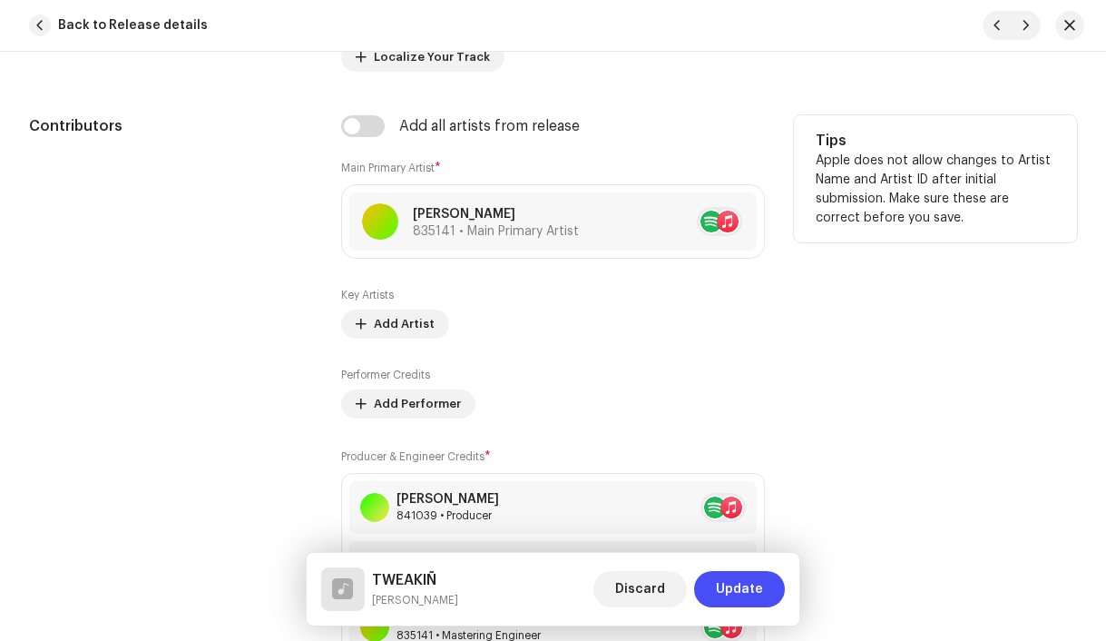
scroll to position [1202, 0]
click at [377, 328] on span "Add Artist" at bounding box center [404, 322] width 61 height 36
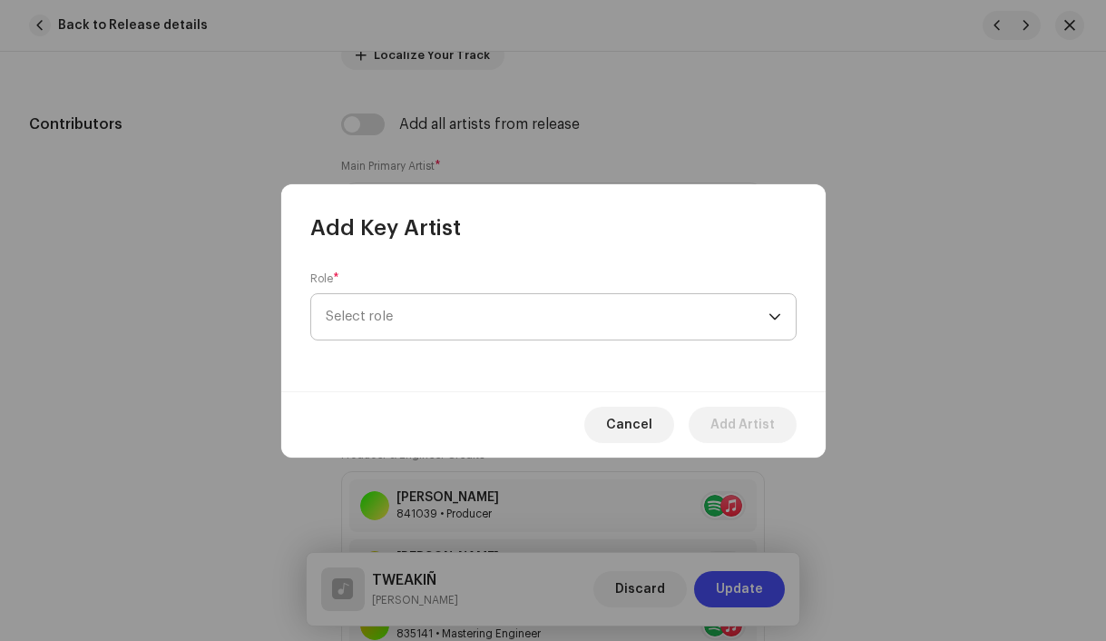
click at [377, 320] on span "Select role" at bounding box center [547, 316] width 443 height 45
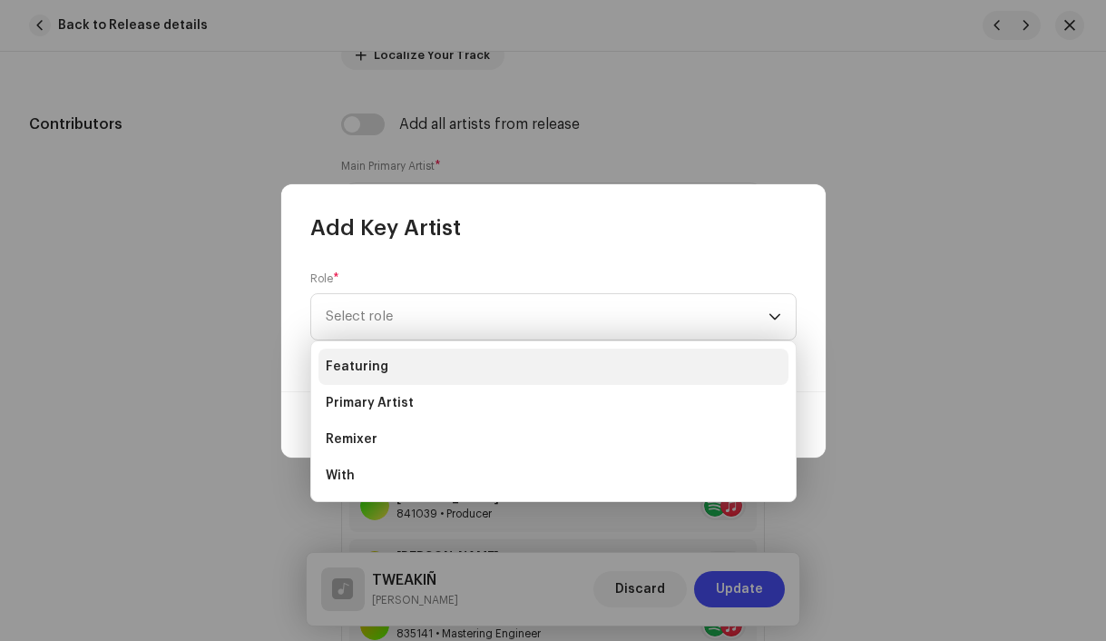
click at [379, 370] on span "Featuring" at bounding box center [357, 367] width 63 height 18
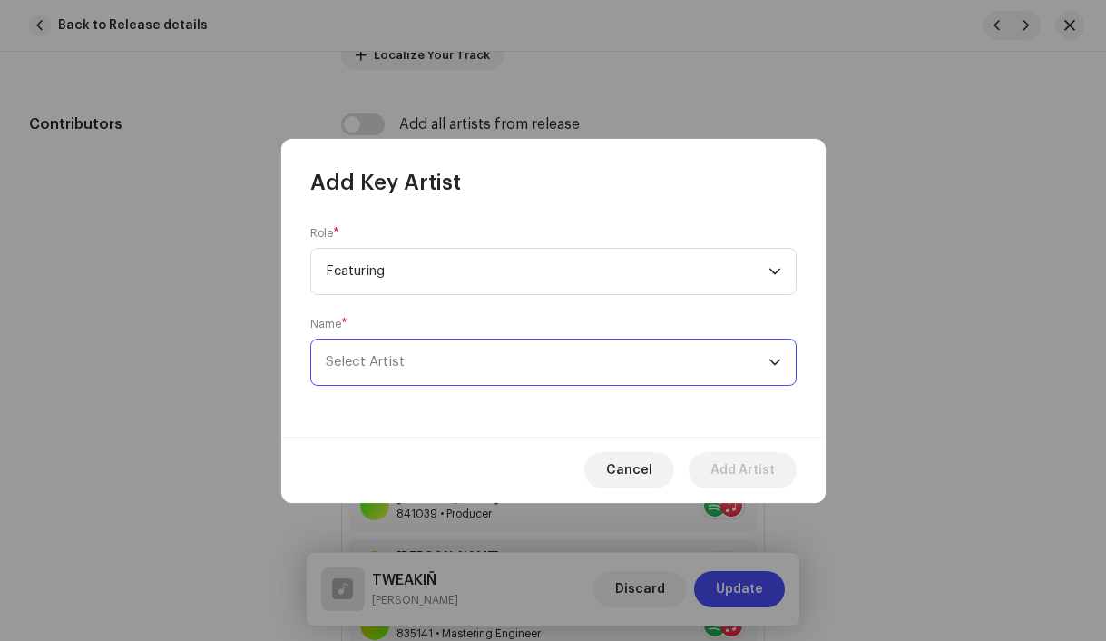
click at [404, 366] on span "Select Artist" at bounding box center [547, 361] width 443 height 45
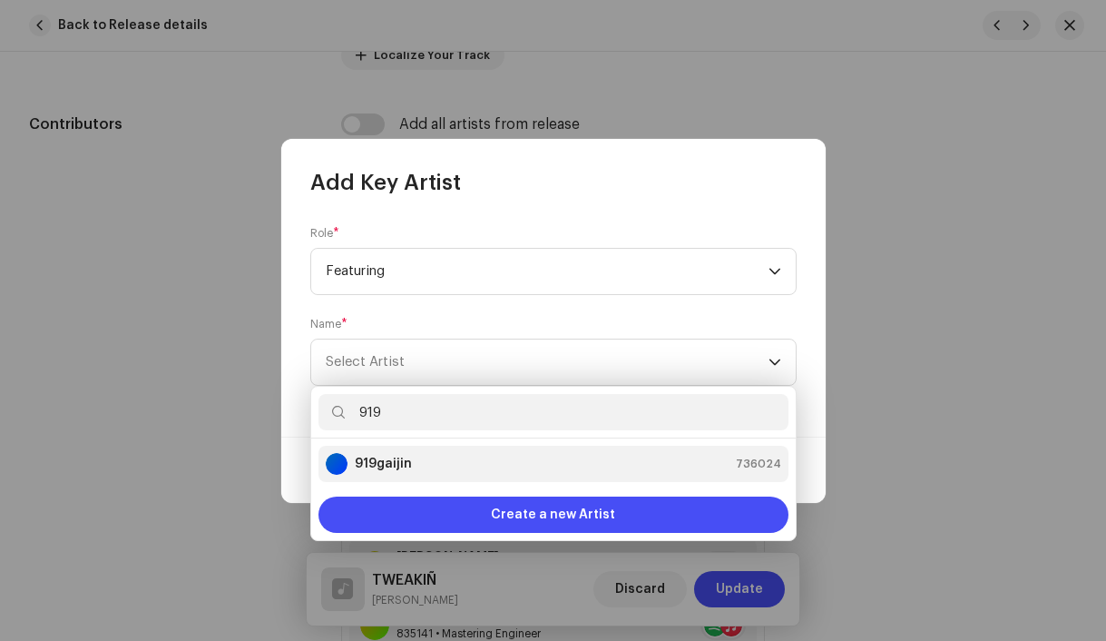
type input "919"
click at [404, 469] on strong "919gaijin" at bounding box center [383, 464] width 57 height 18
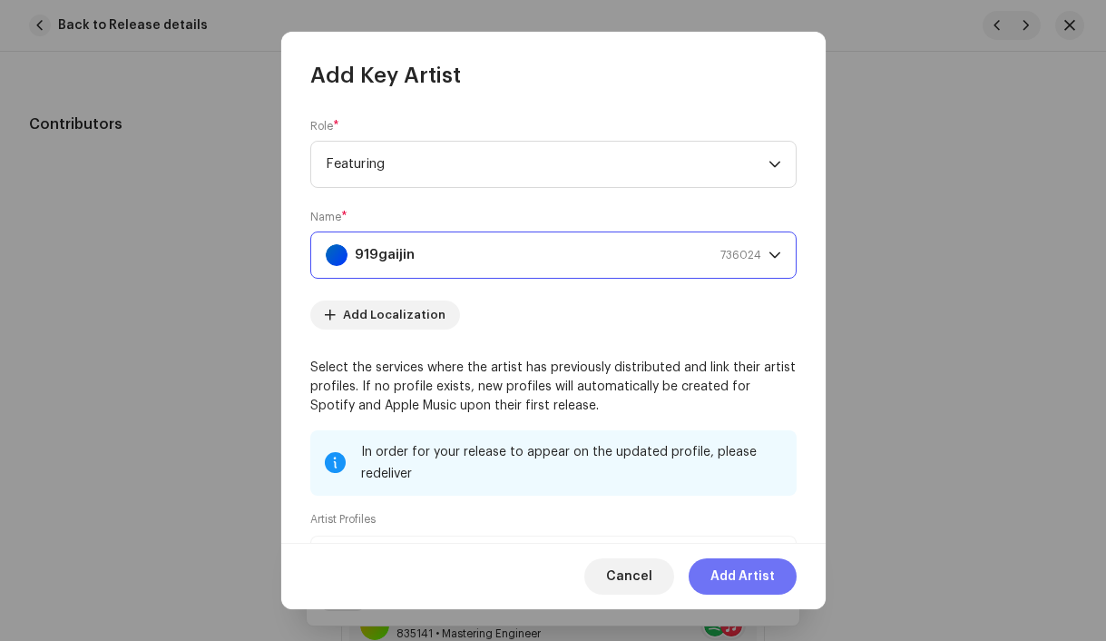
click at [757, 586] on span "Add Artist" at bounding box center [742, 576] width 64 height 36
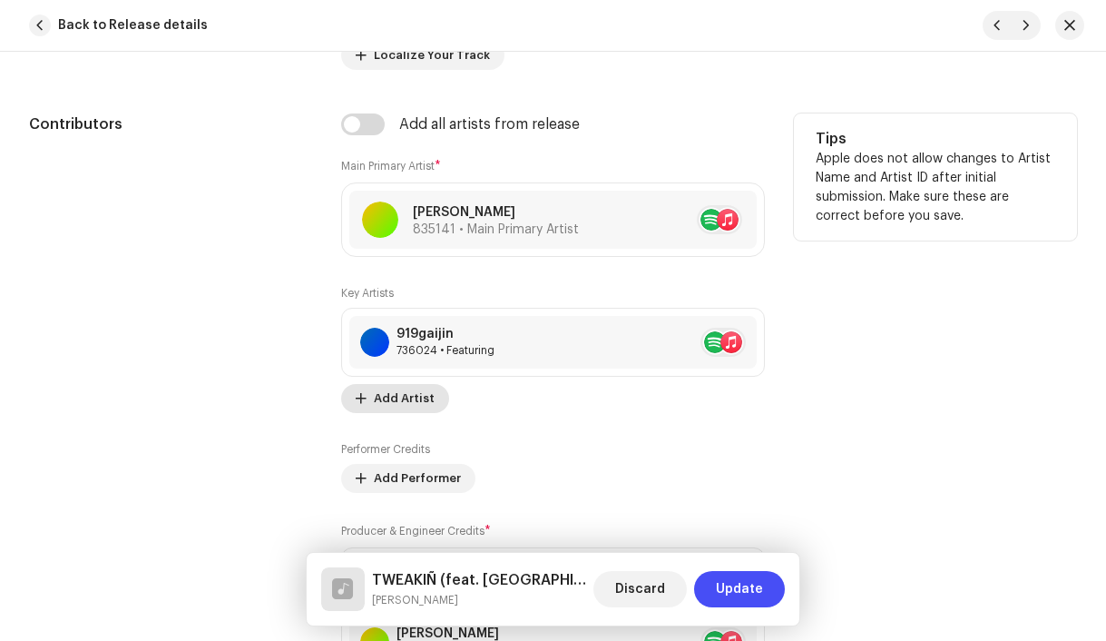
click at [382, 397] on span "Add Artist" at bounding box center [404, 398] width 61 height 36
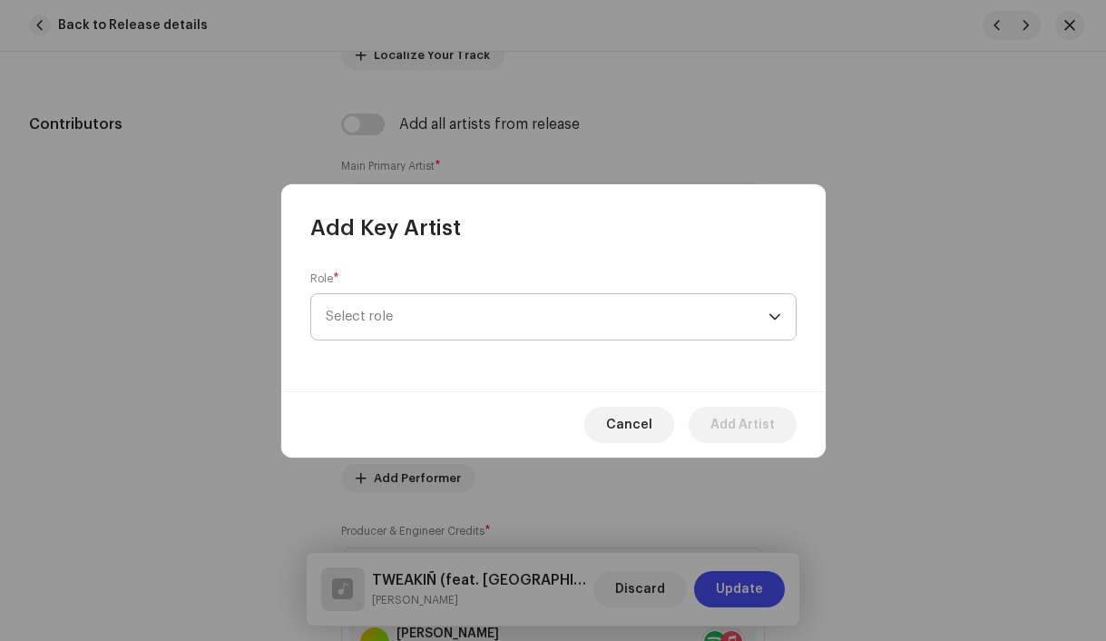
click at [388, 317] on span "Select role" at bounding box center [547, 316] width 443 height 45
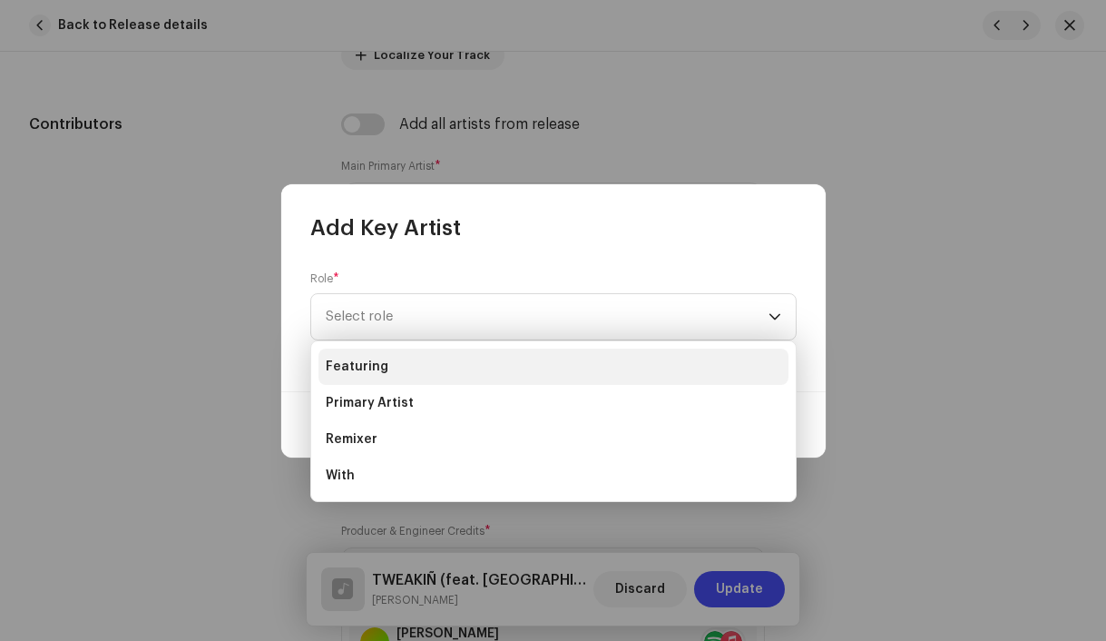
click at [380, 367] on span "Featuring" at bounding box center [357, 367] width 63 height 18
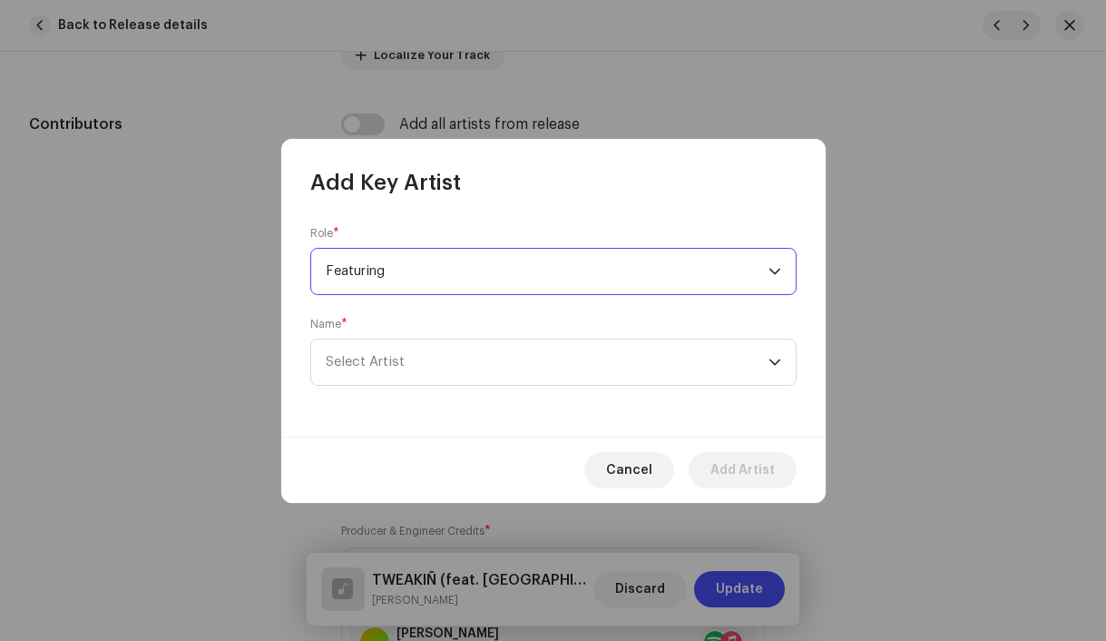
click at [380, 367] on span "Select Artist" at bounding box center [365, 362] width 79 height 14
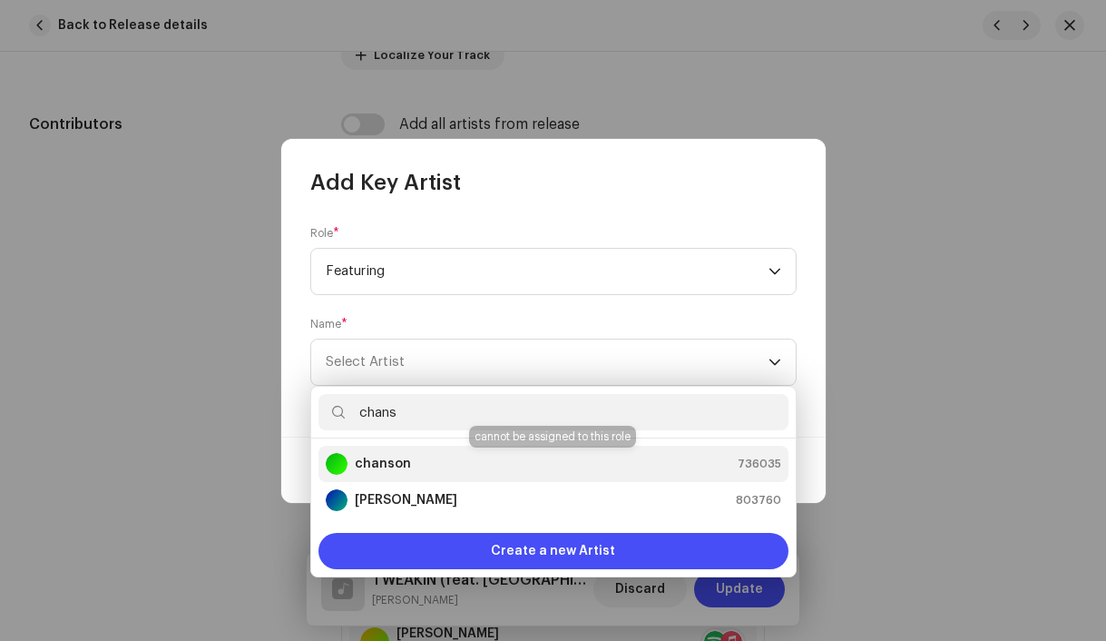
type input "chans"
click at [353, 462] on div "chanson" at bounding box center [368, 464] width 85 height 22
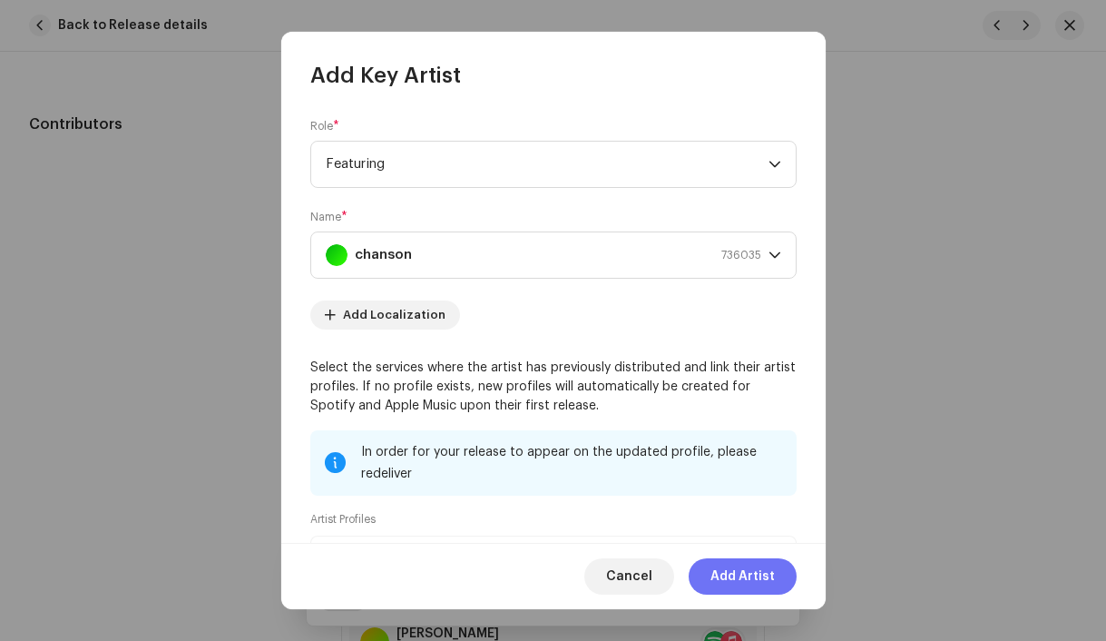
click at [731, 578] on span "Add Artist" at bounding box center [742, 576] width 64 height 36
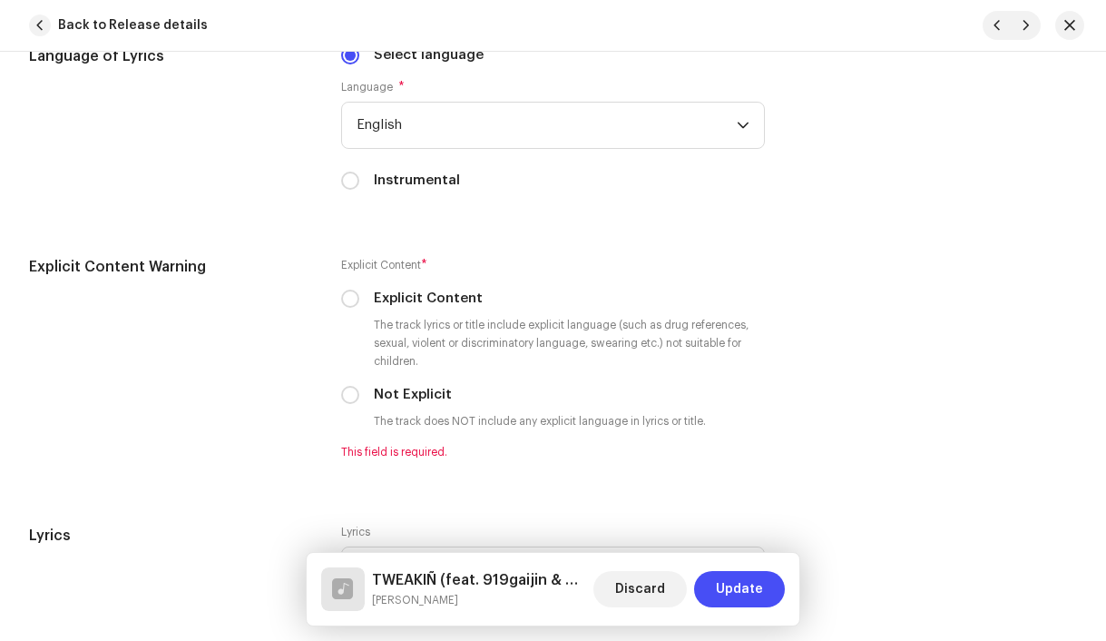
scroll to position [3290, 0]
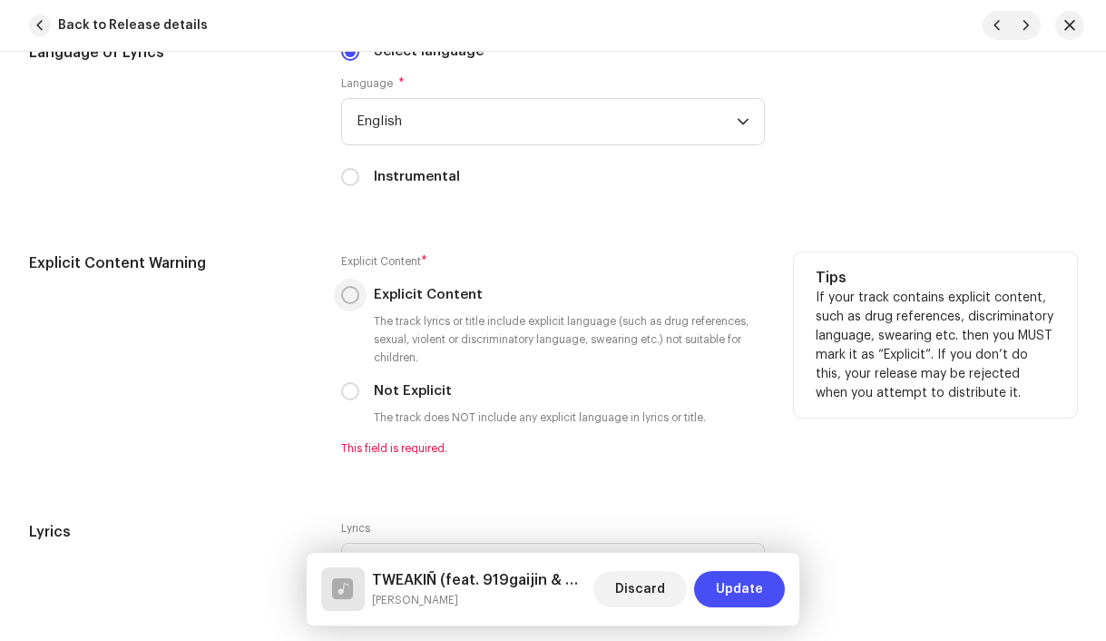
click at [351, 302] on input "Explicit Content" at bounding box center [350, 295] width 18 height 18
radio input "true"
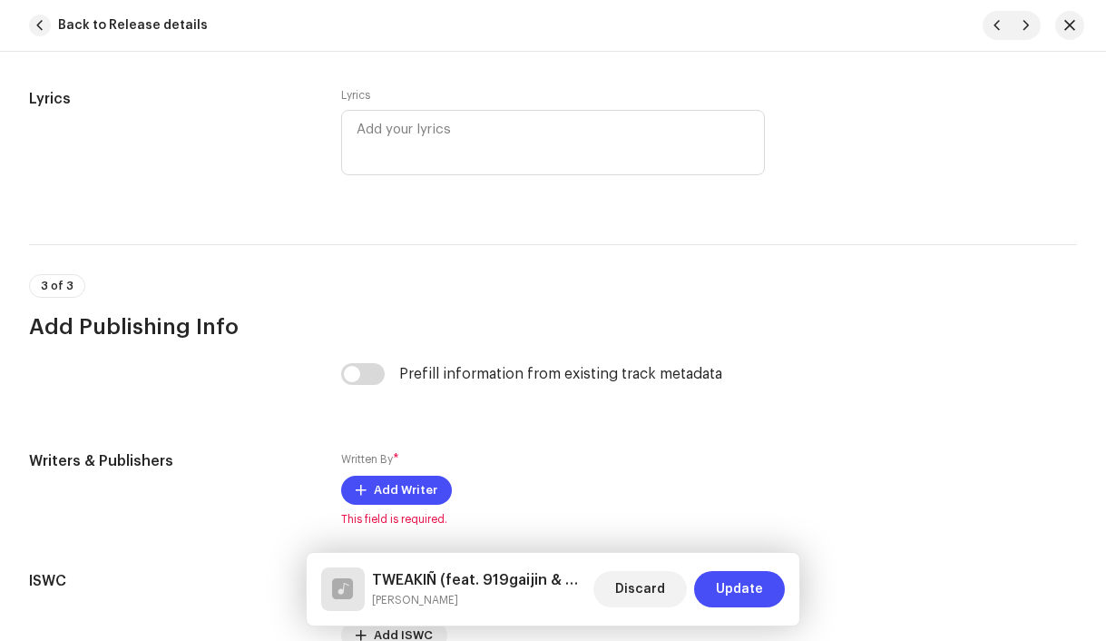
scroll to position [3889, 0]
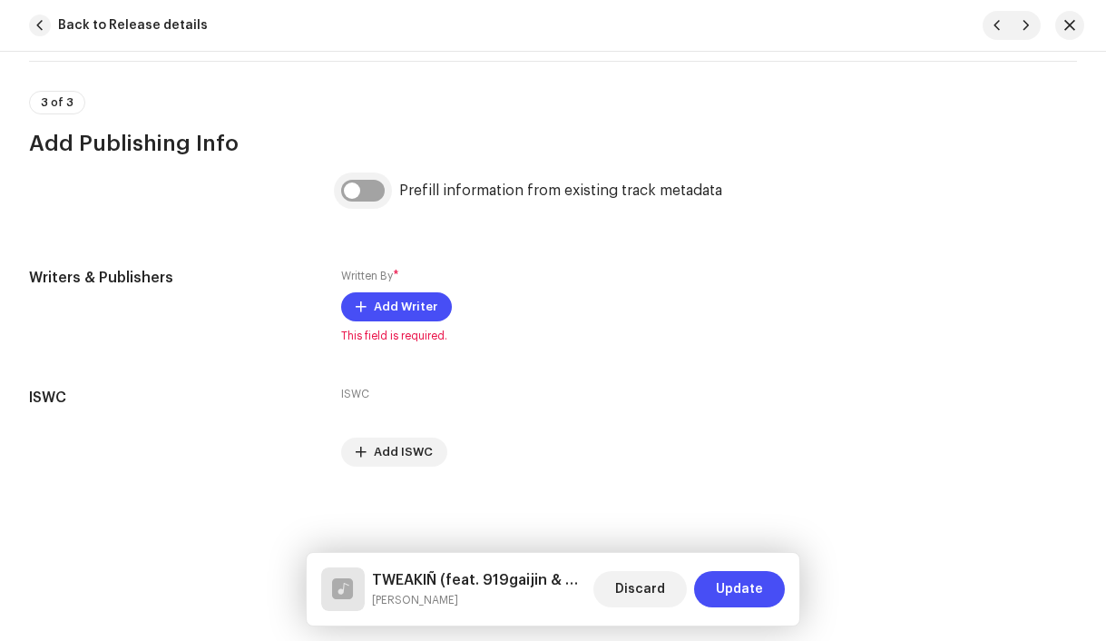
click at [348, 191] on input "checkbox" at bounding box center [363, 191] width 44 height 22
checkbox input "true"
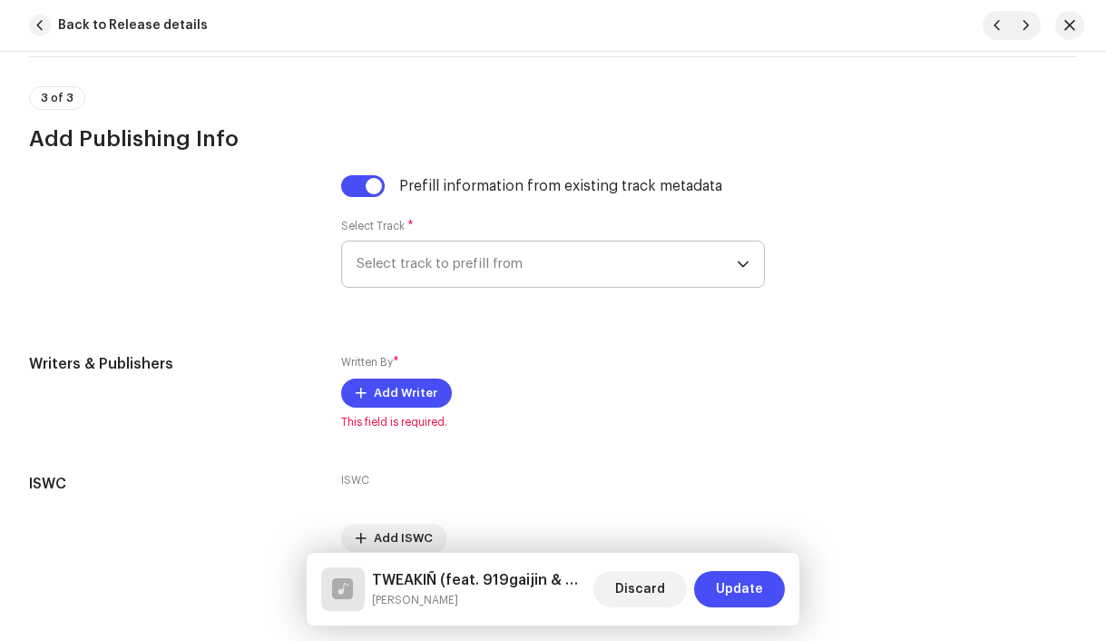
click at [411, 266] on span "Select track to prefill from" at bounding box center [547, 263] width 381 height 45
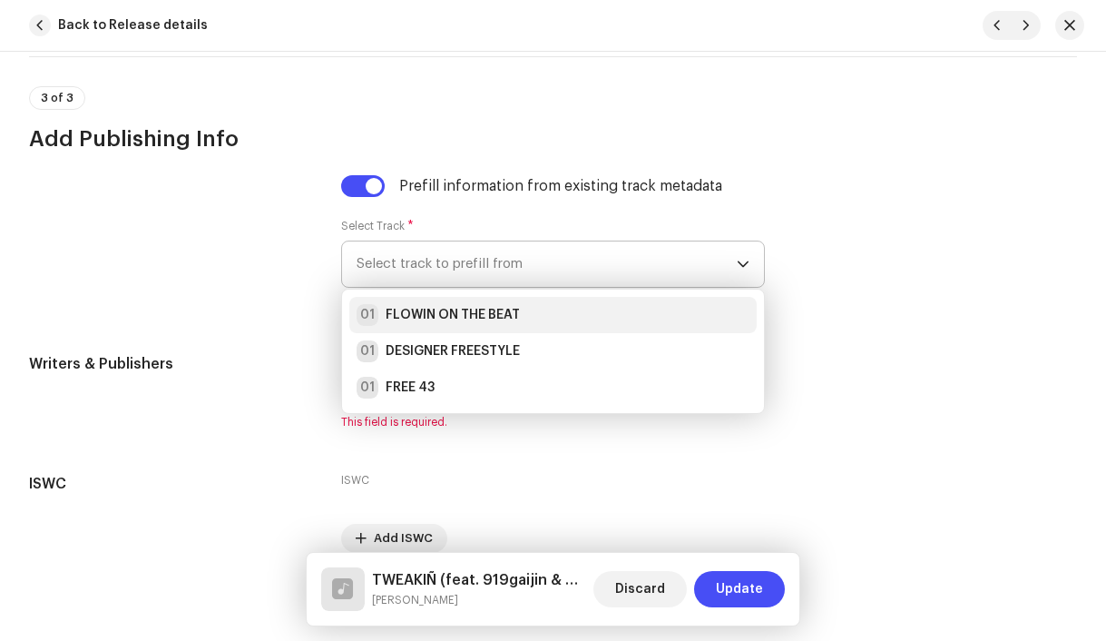
click at [440, 316] on strong "FLOWIN ON THE BEAT" at bounding box center [453, 315] width 134 height 18
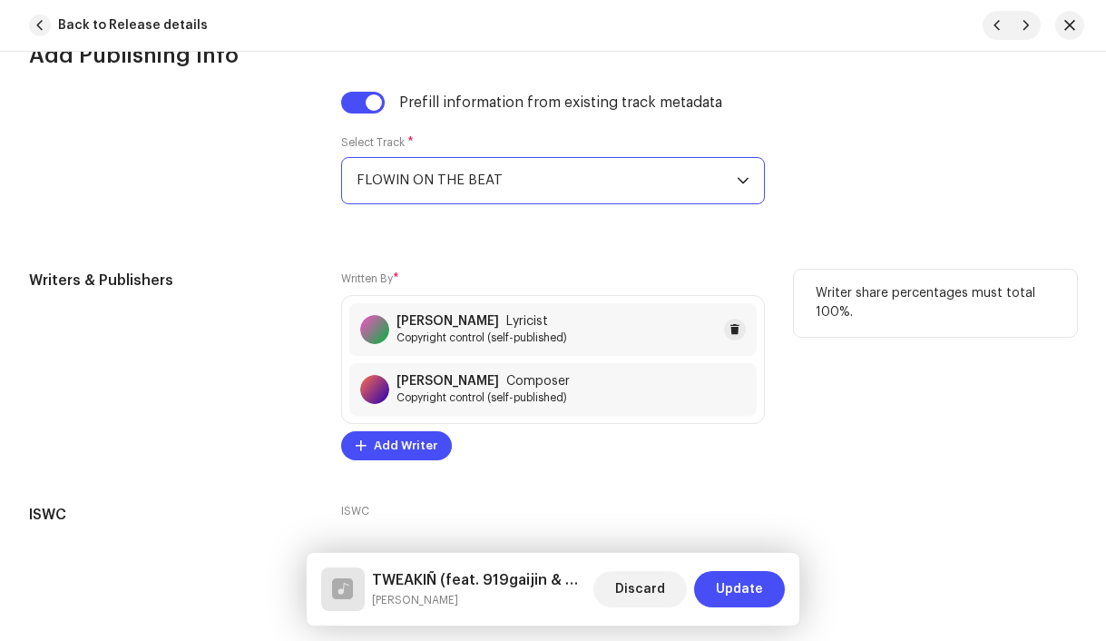
scroll to position [4024, 0]
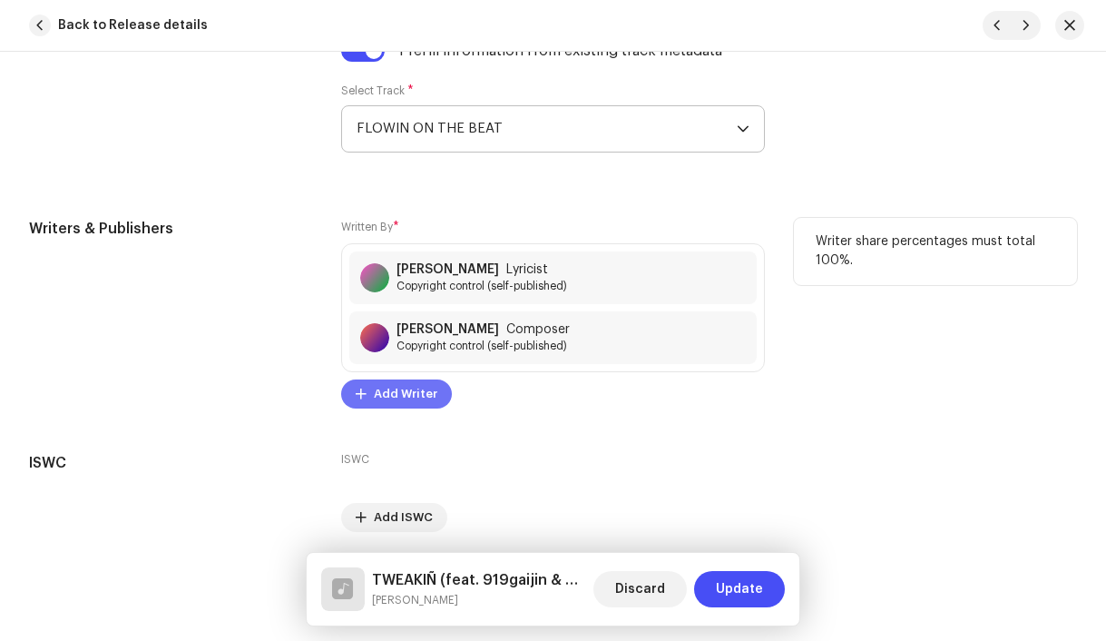
click at [385, 391] on span "Add Writer" at bounding box center [406, 394] width 64 height 36
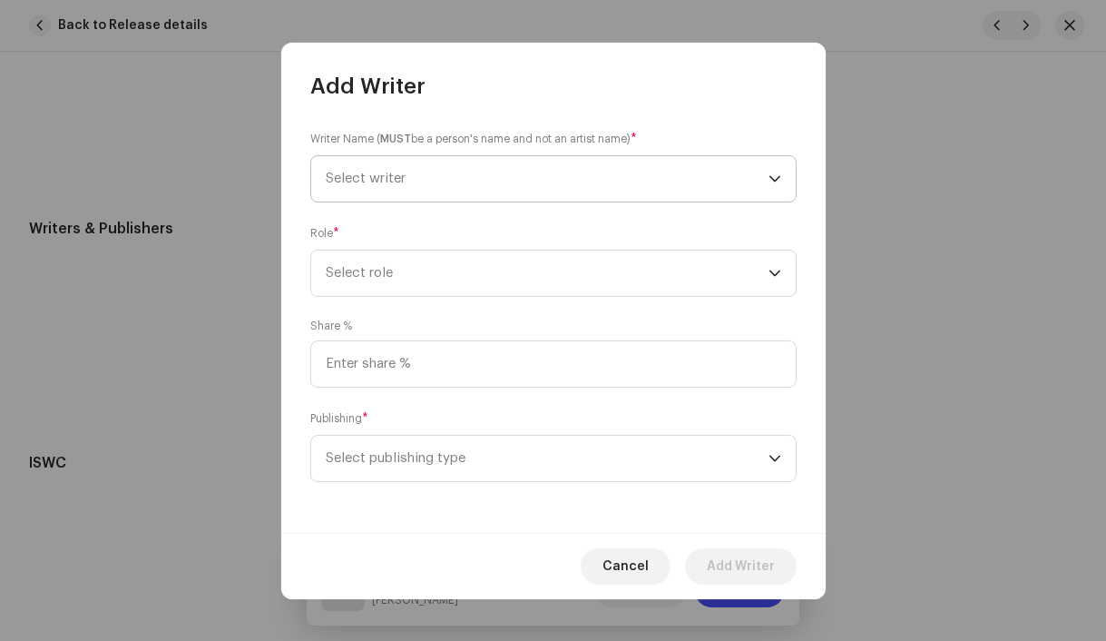
click at [382, 188] on span "Select writer" at bounding box center [547, 178] width 443 height 45
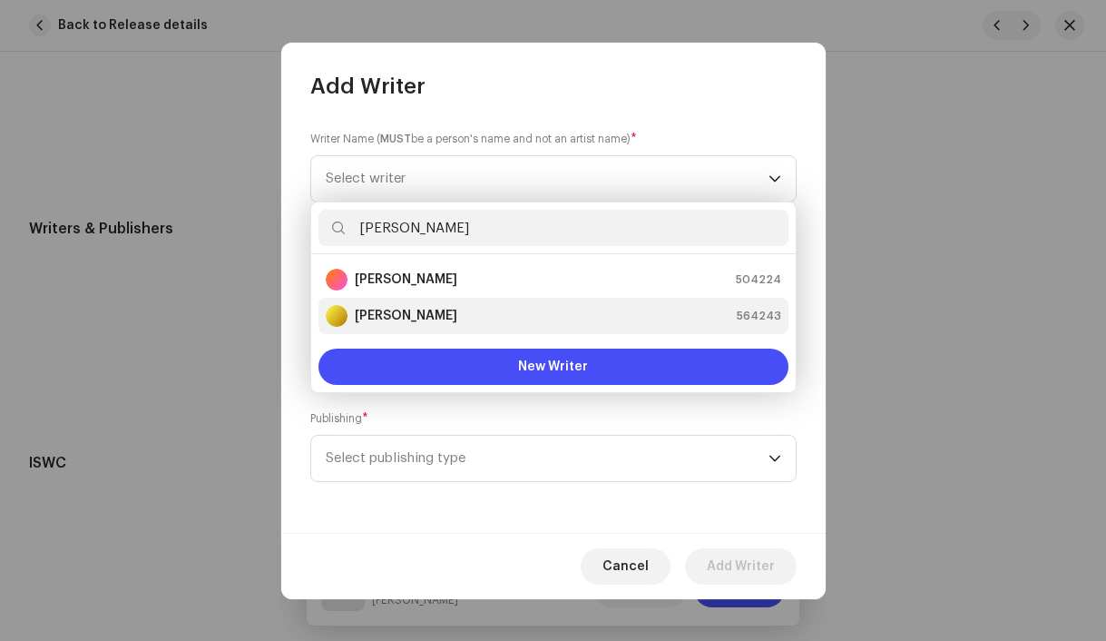
type input "[PERSON_NAME]"
click at [411, 322] on strong "[PERSON_NAME]" at bounding box center [406, 316] width 103 height 18
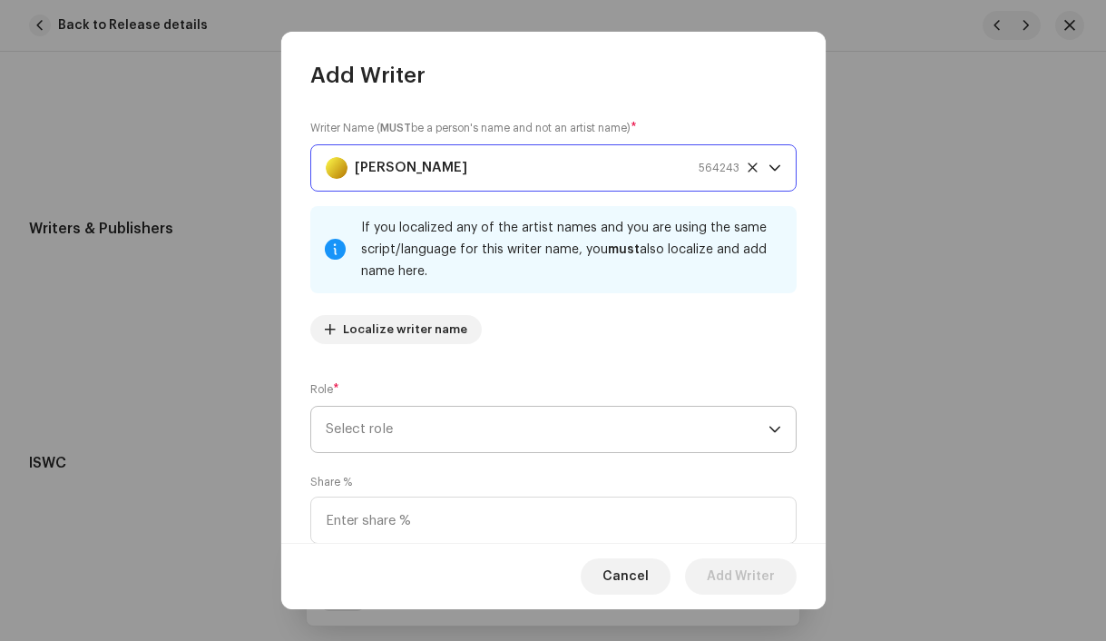
click at [467, 443] on span "Select role" at bounding box center [547, 429] width 443 height 45
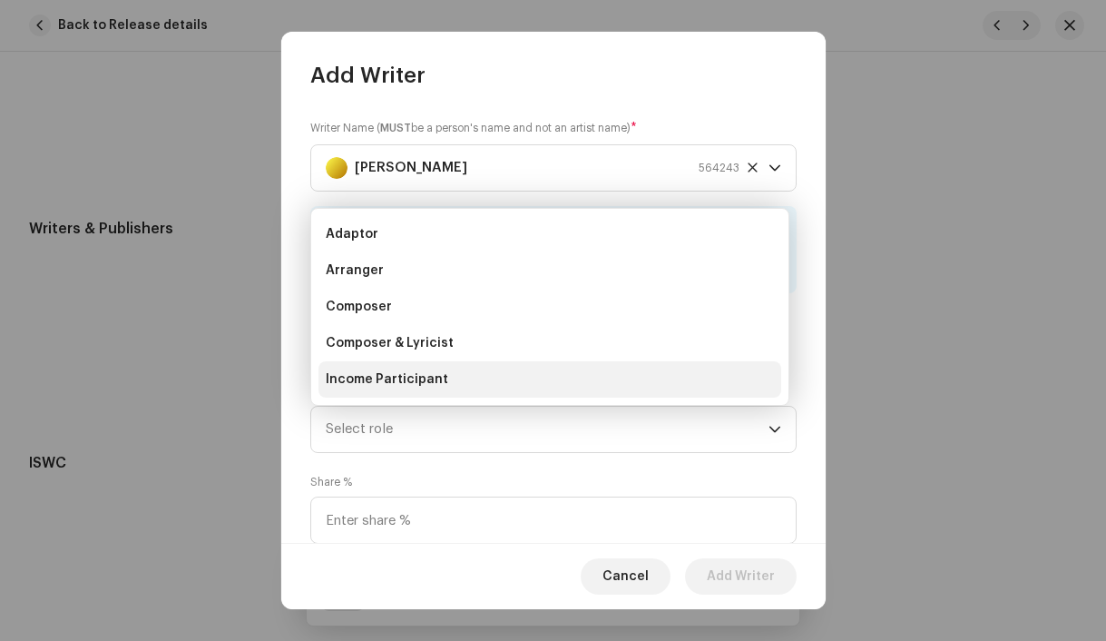
scroll to position [29, 0]
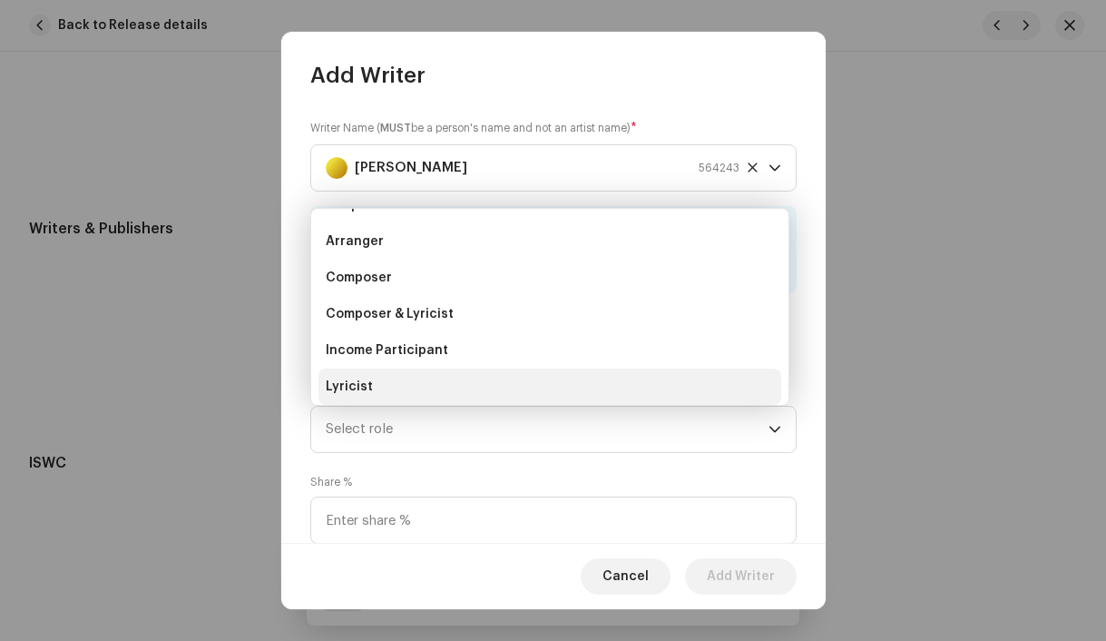
click at [444, 387] on li "Lyricist" at bounding box center [549, 386] width 463 height 36
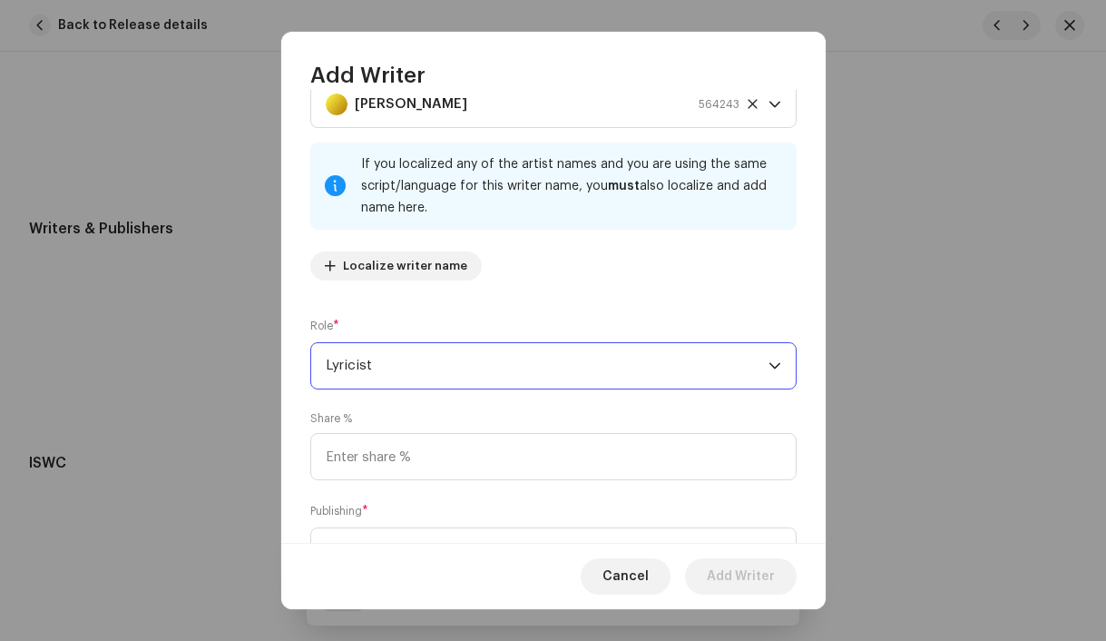
scroll to position [147, 0]
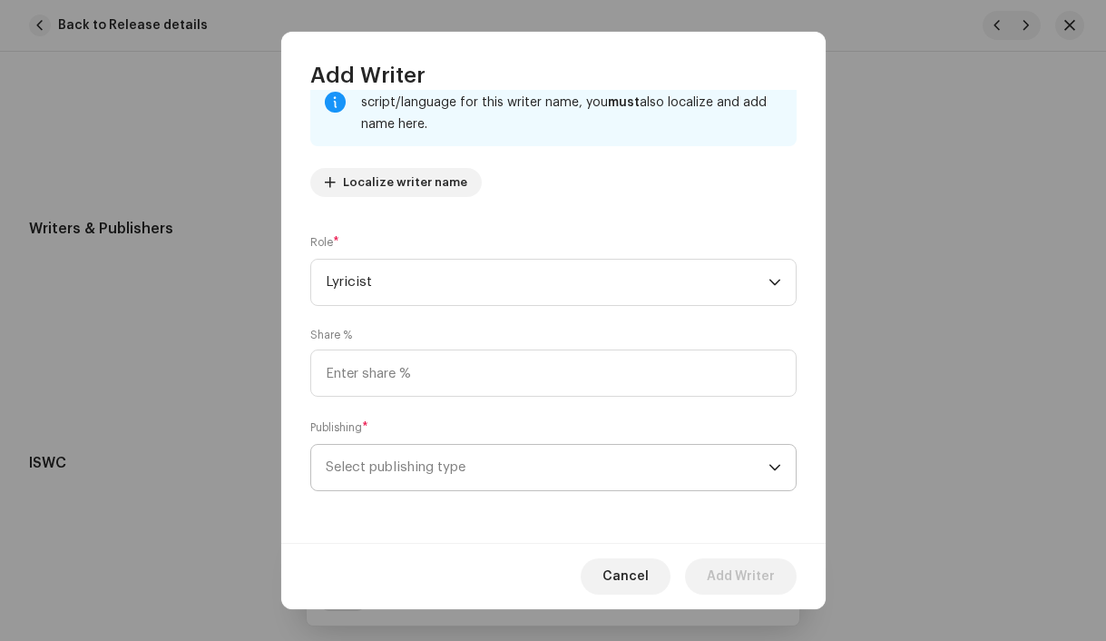
click at [505, 475] on span "Select publishing type" at bounding box center [547, 467] width 443 height 45
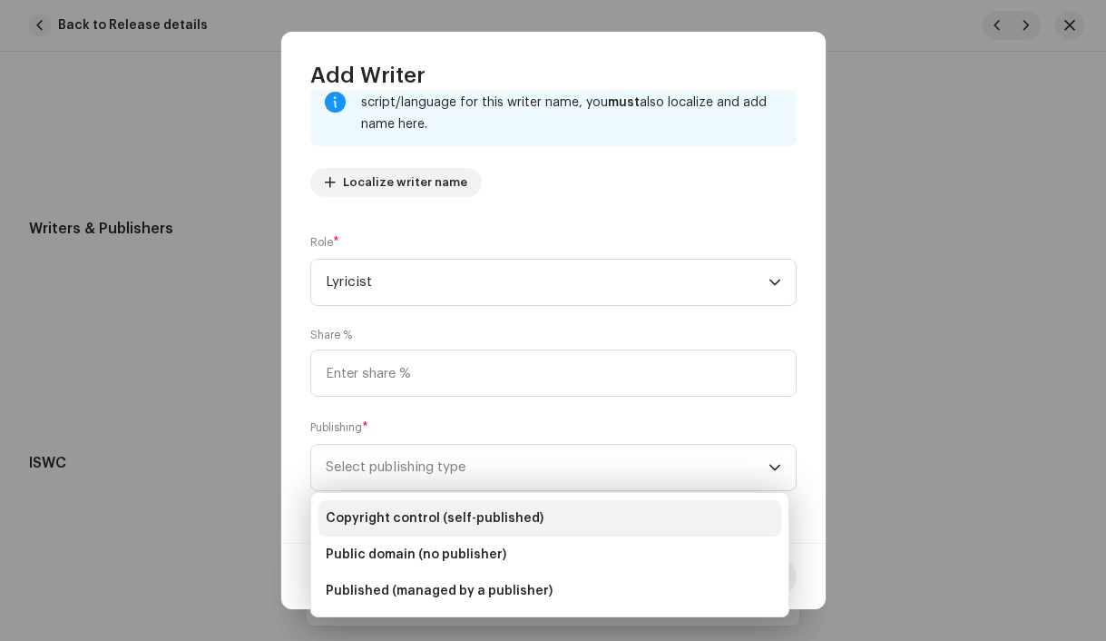
click at [496, 522] on span "Copyright control (self-published)" at bounding box center [435, 518] width 218 height 18
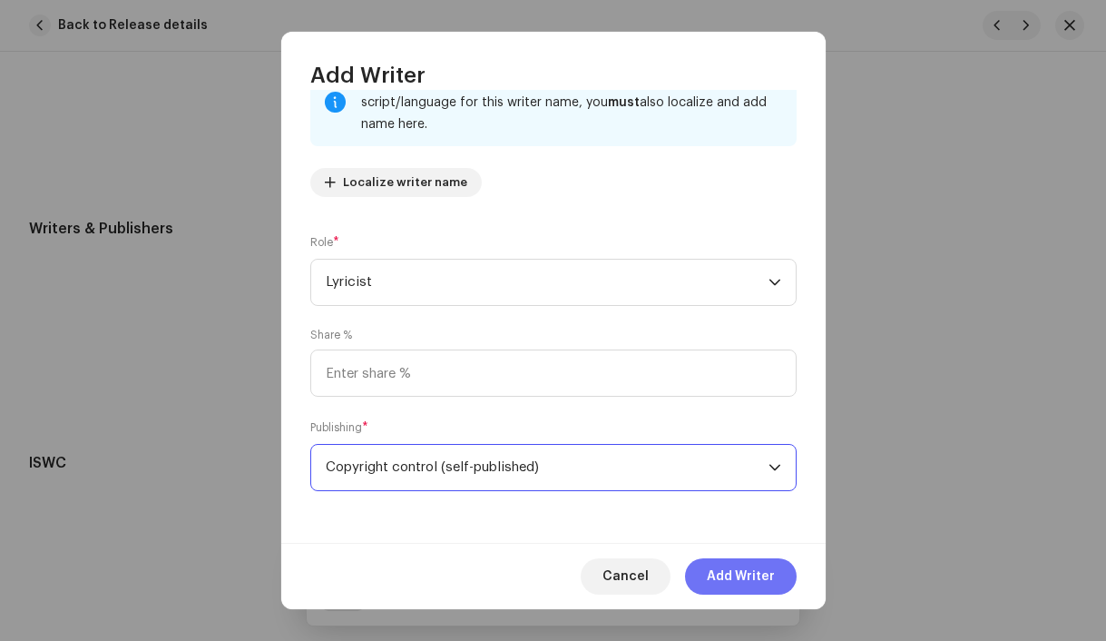
click at [776, 584] on button "Add Writer" at bounding box center [741, 576] width 112 height 36
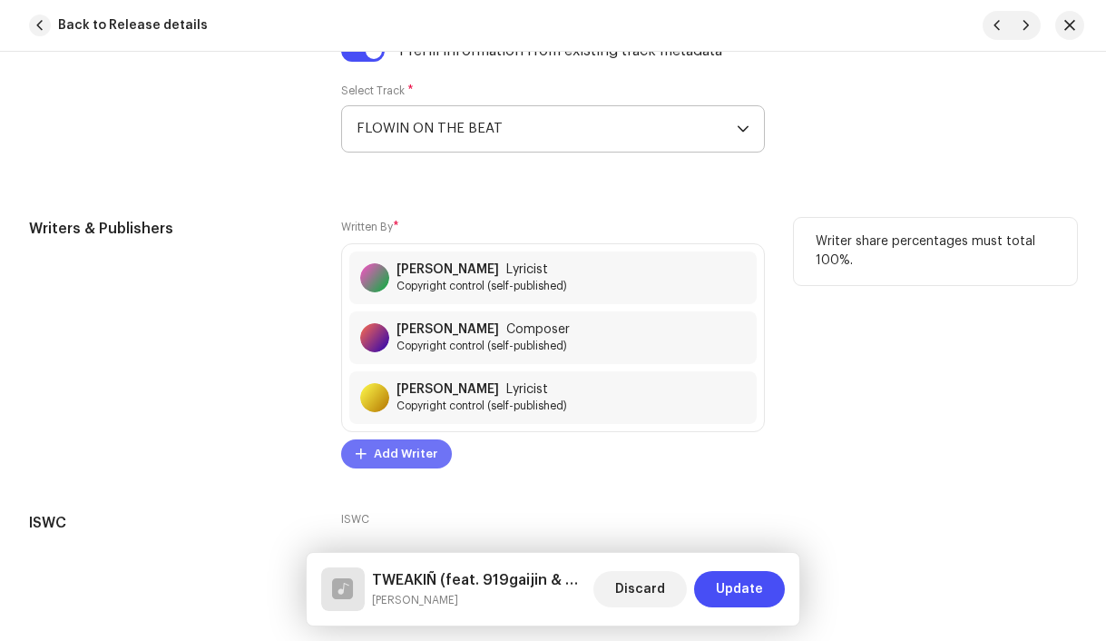
click at [405, 455] on span "Add Writer" at bounding box center [406, 454] width 64 height 36
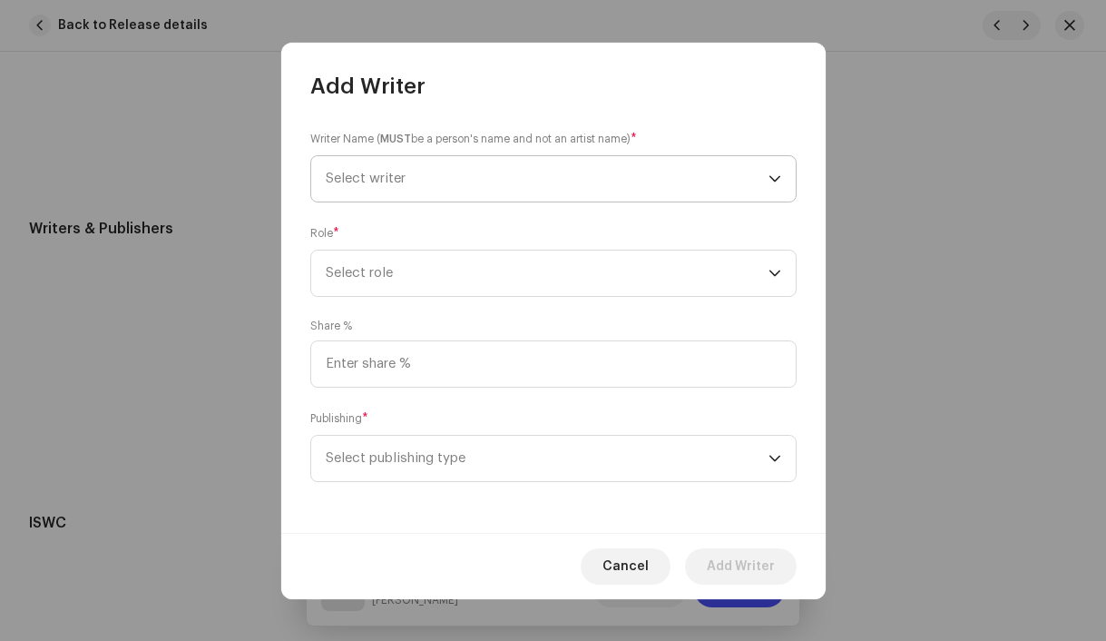
click at [379, 173] on span "Select writer" at bounding box center [366, 178] width 80 height 14
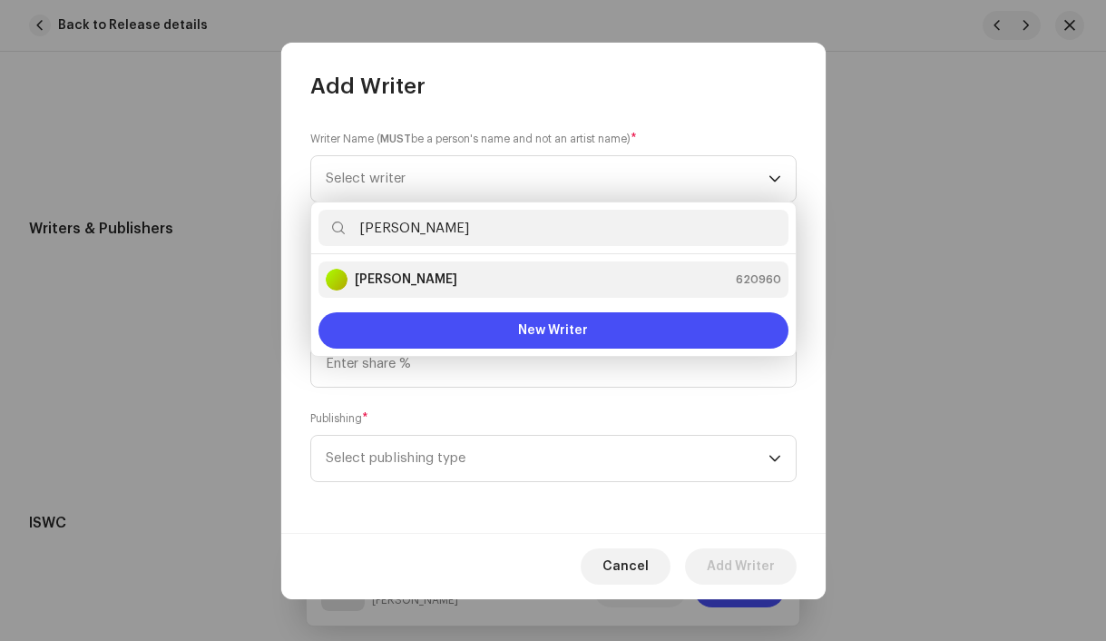
type input "[PERSON_NAME]"
click at [388, 278] on strong "[PERSON_NAME]" at bounding box center [406, 279] width 103 height 18
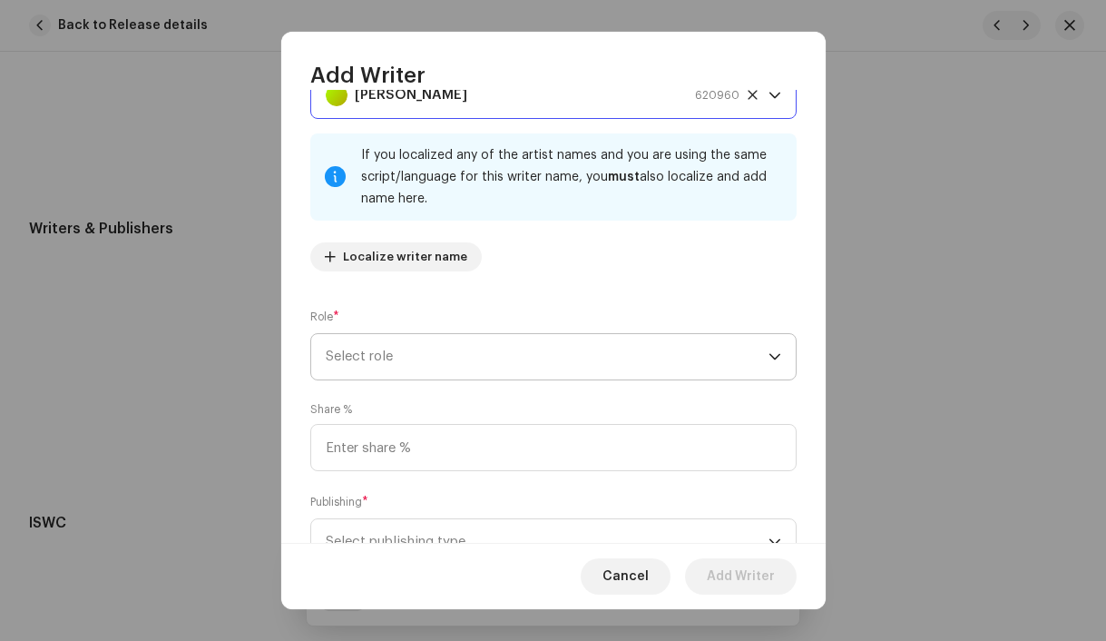
scroll to position [97, 0]
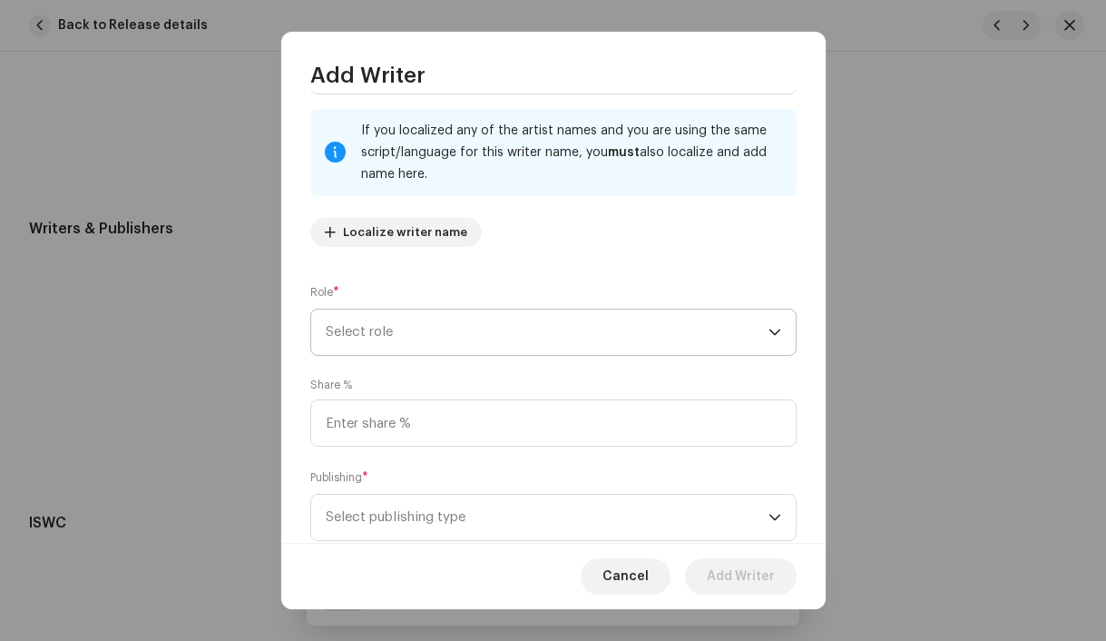
click at [498, 352] on span "Select role" at bounding box center [547, 331] width 443 height 45
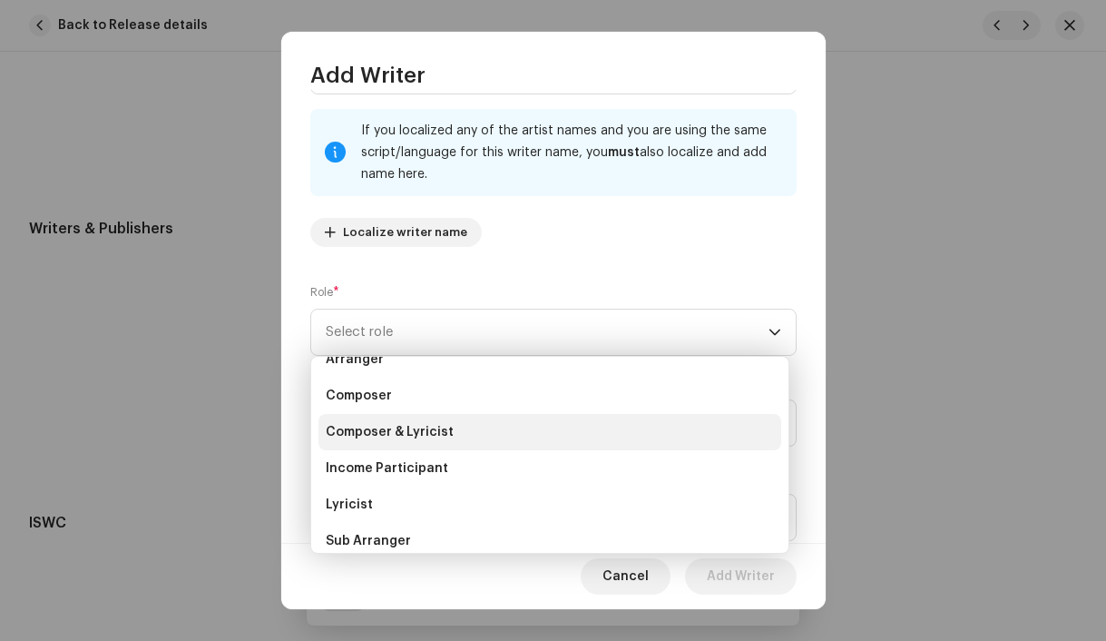
scroll to position [61, 0]
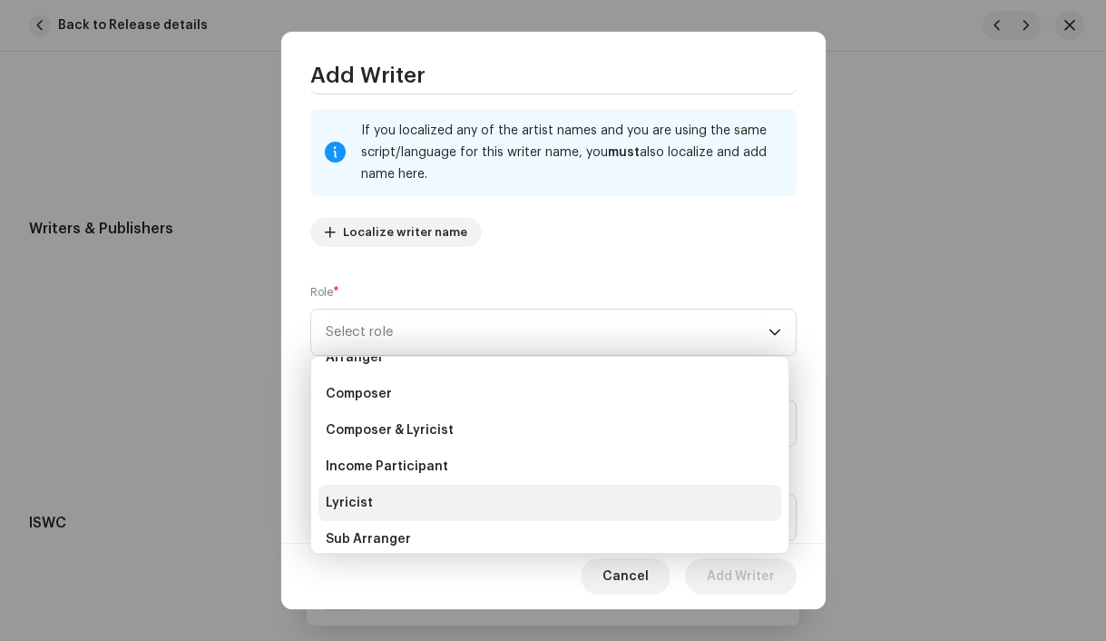
click at [475, 498] on li "Lyricist" at bounding box center [549, 503] width 463 height 36
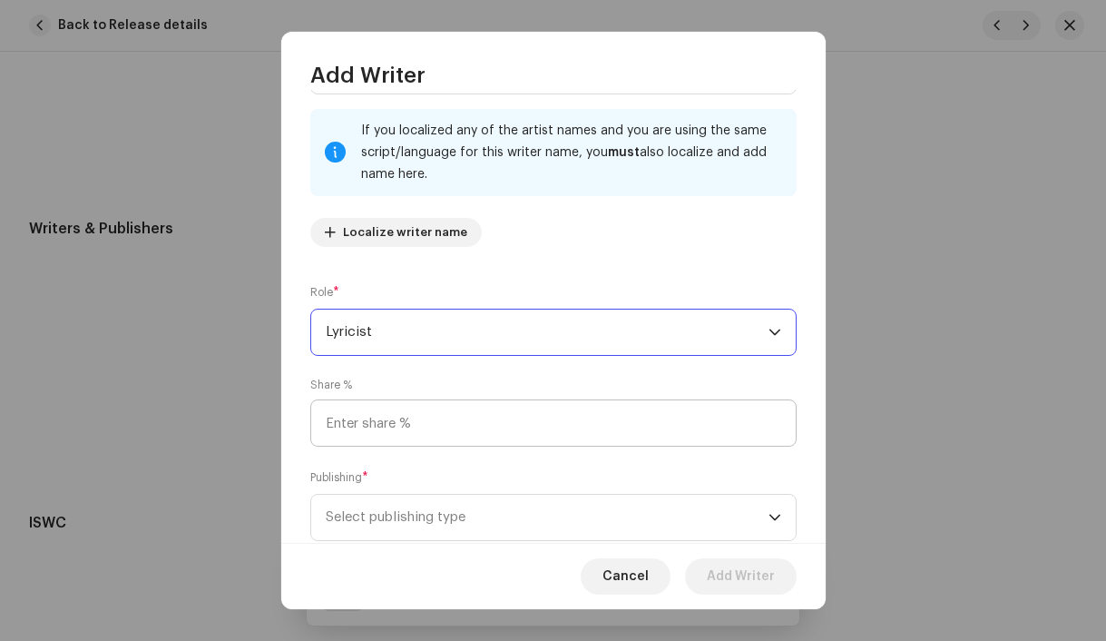
scroll to position [147, 0]
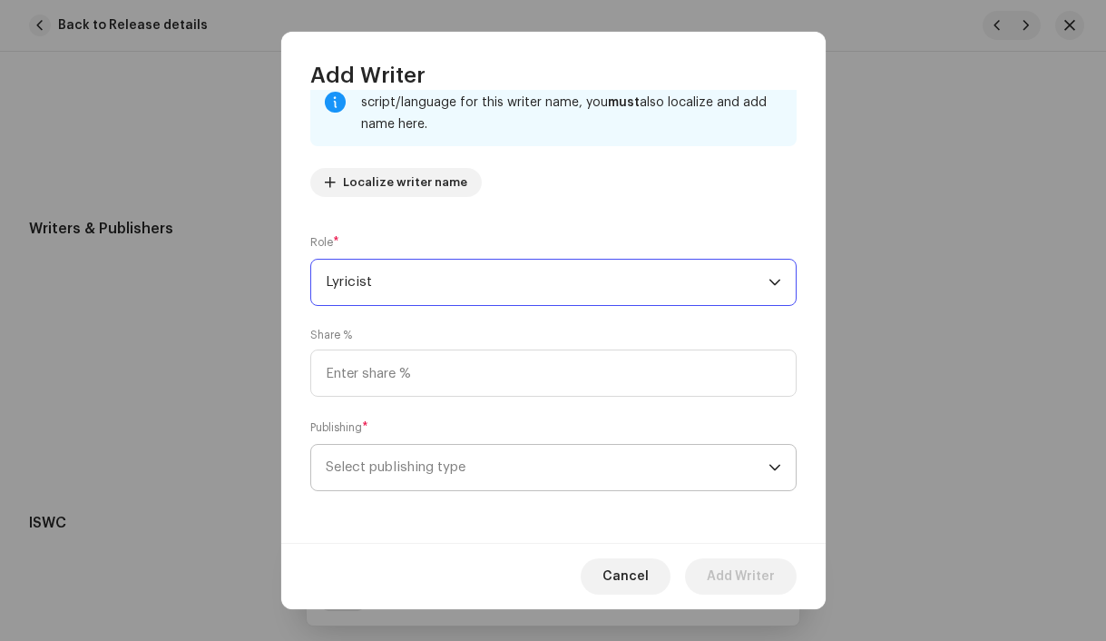
click at [503, 475] on span "Select publishing type" at bounding box center [547, 467] width 443 height 45
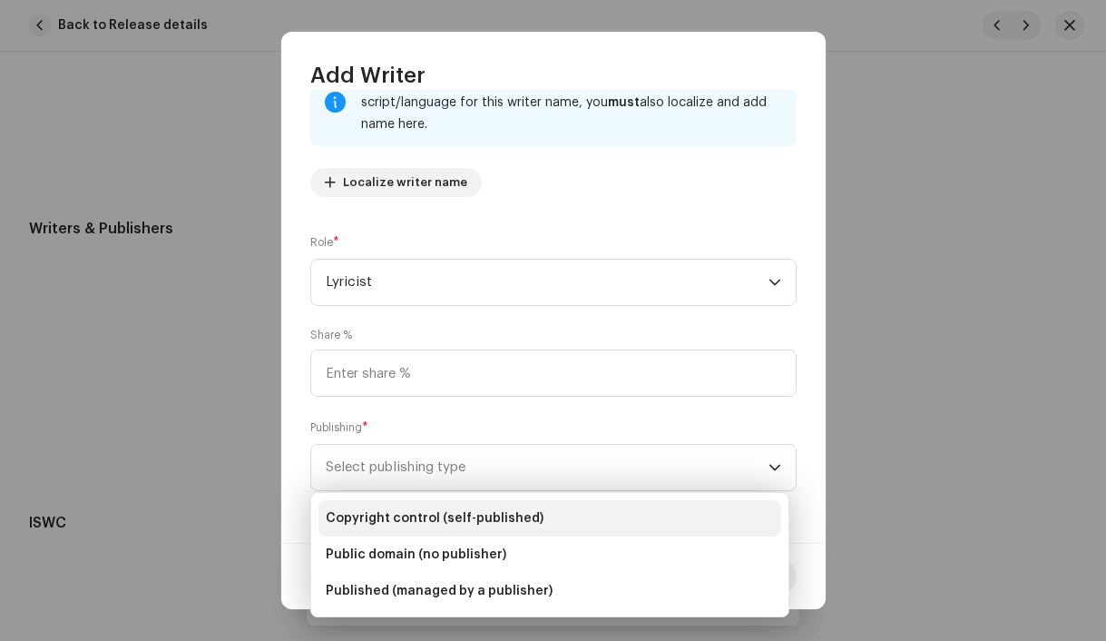
click at [494, 511] on span "Copyright control (self-published)" at bounding box center [435, 518] width 218 height 18
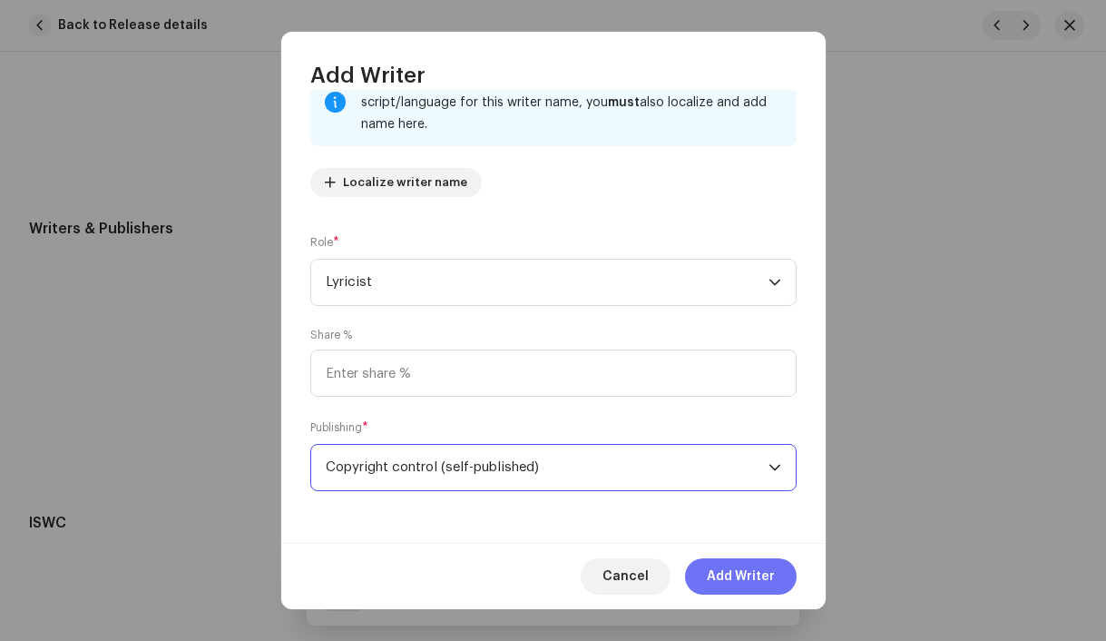
click at [720, 587] on span "Add Writer" at bounding box center [741, 576] width 68 height 36
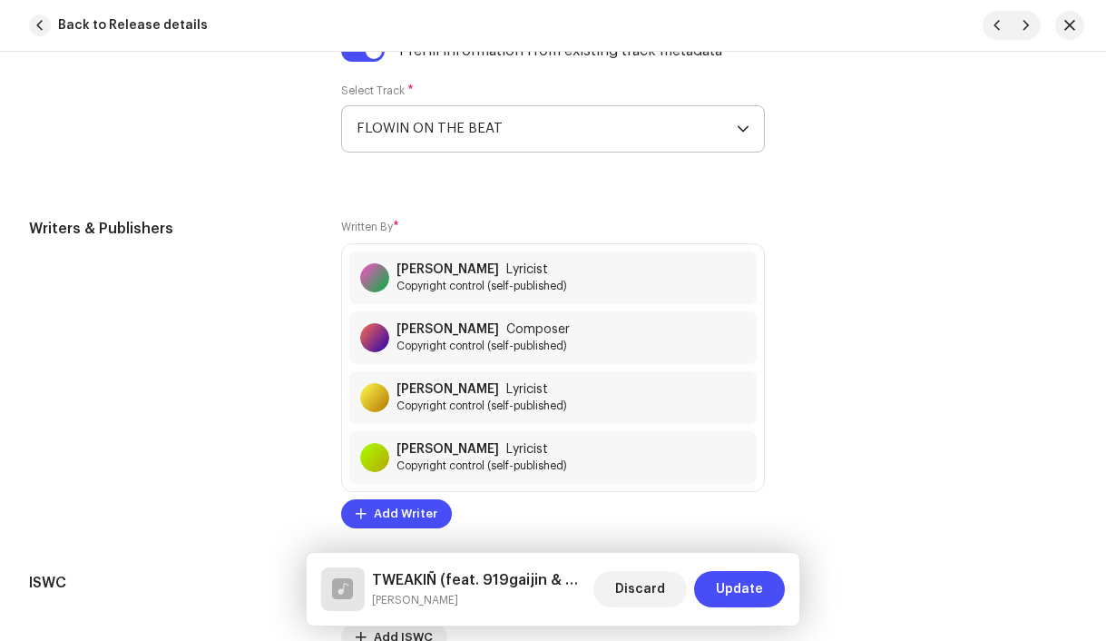
click at [720, 587] on span "Update" at bounding box center [739, 589] width 47 height 36
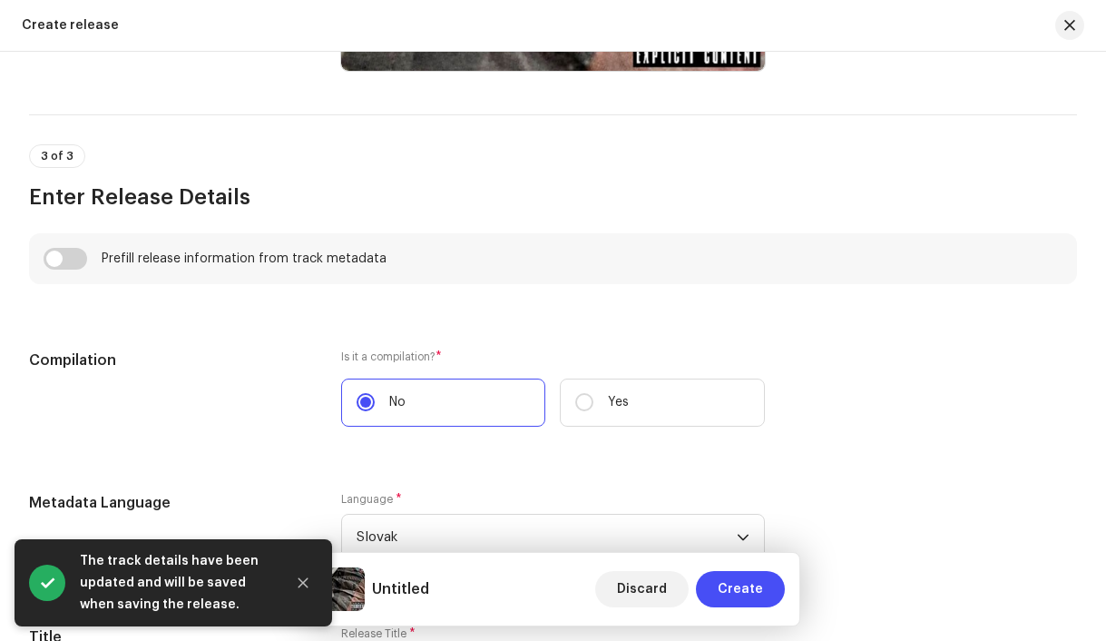
scroll to position [1298, 0]
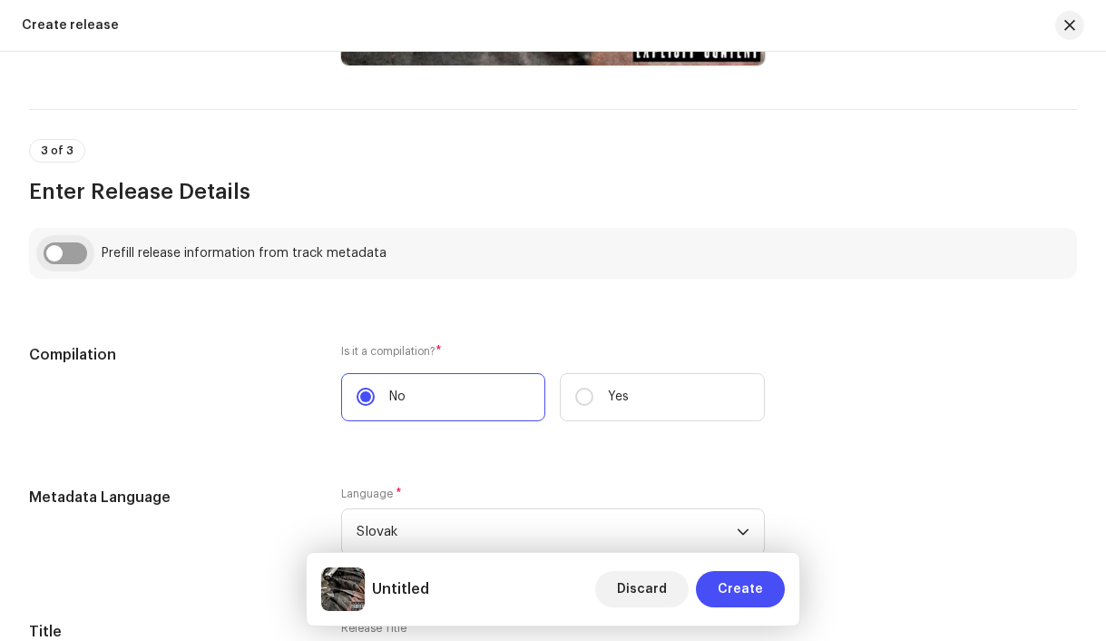
click at [67, 259] on input "checkbox" at bounding box center [66, 253] width 44 height 22
checkbox input "true"
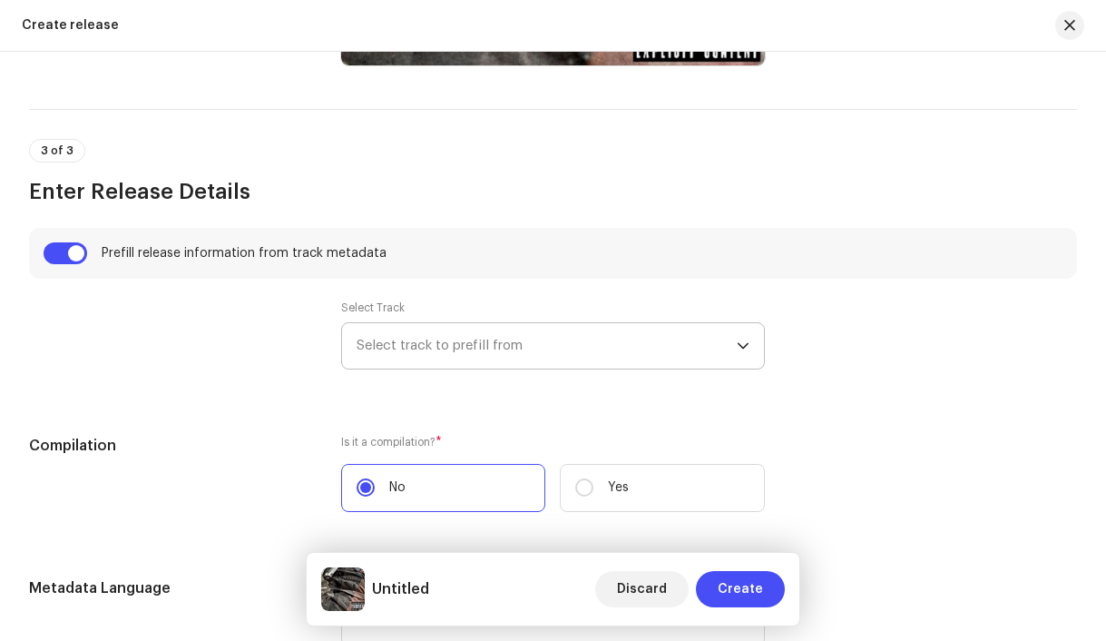
click at [495, 345] on span "Select track to prefill from" at bounding box center [547, 345] width 381 height 45
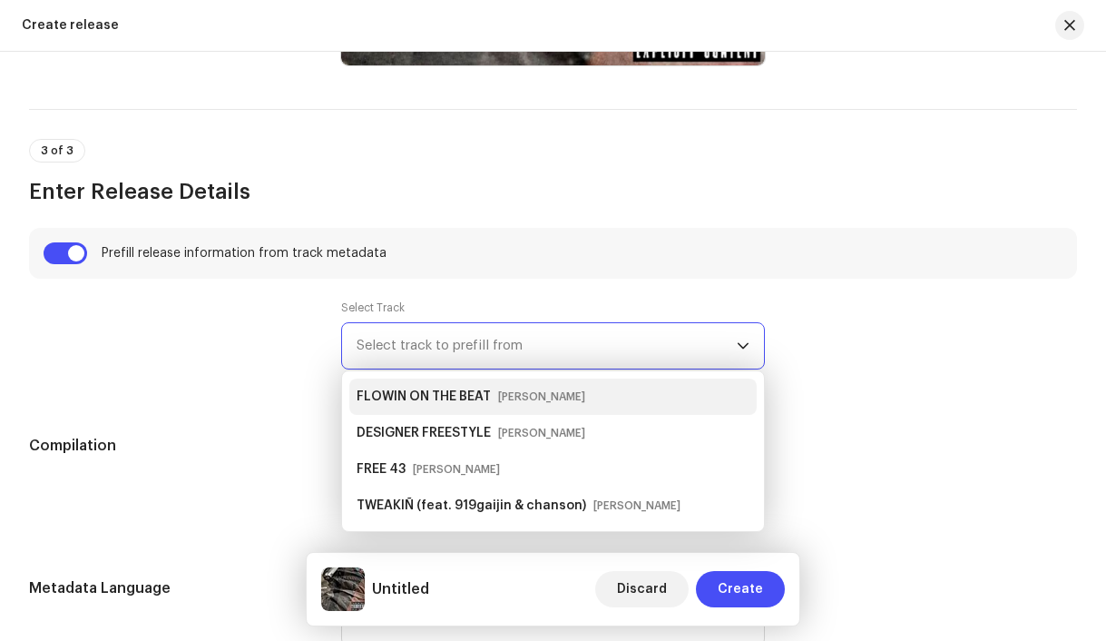
click at [503, 387] on div "FLOWIN ON THE BEAT [PERSON_NAME]" at bounding box center [475, 396] width 236 height 29
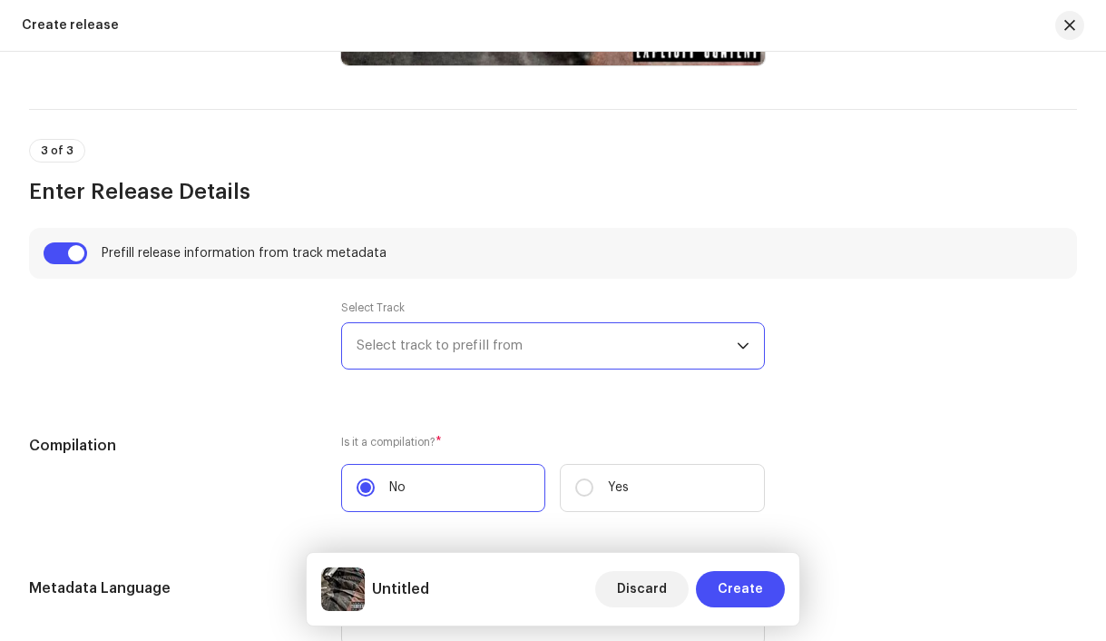
type input "FLOWIN ON THE BEAT"
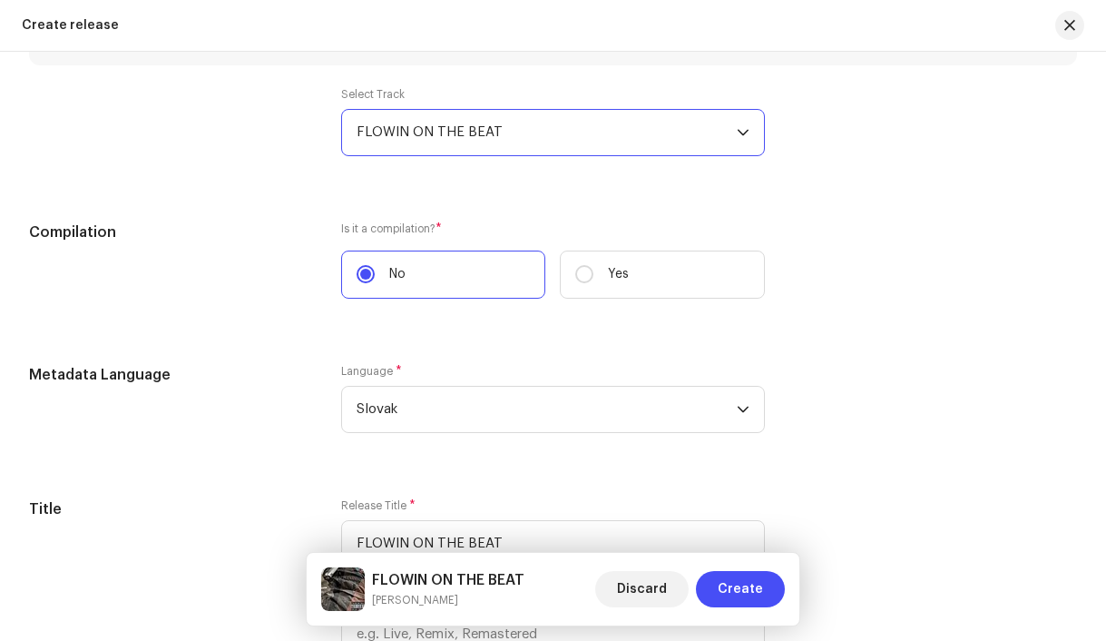
scroll to position [1534, 0]
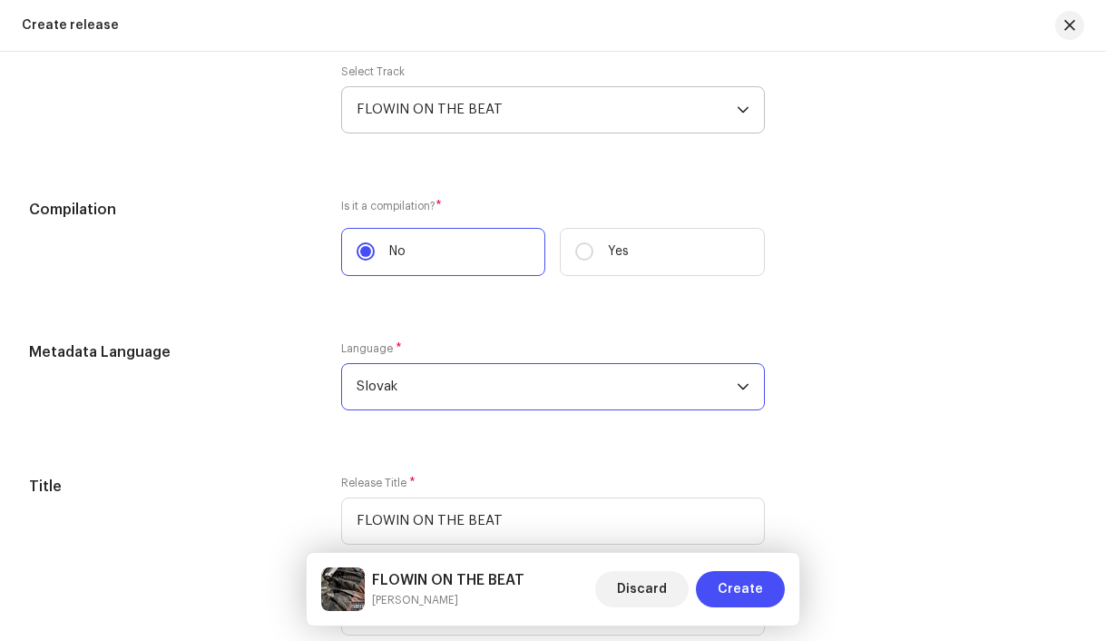
click at [587, 381] on span "Slovak" at bounding box center [547, 386] width 381 height 45
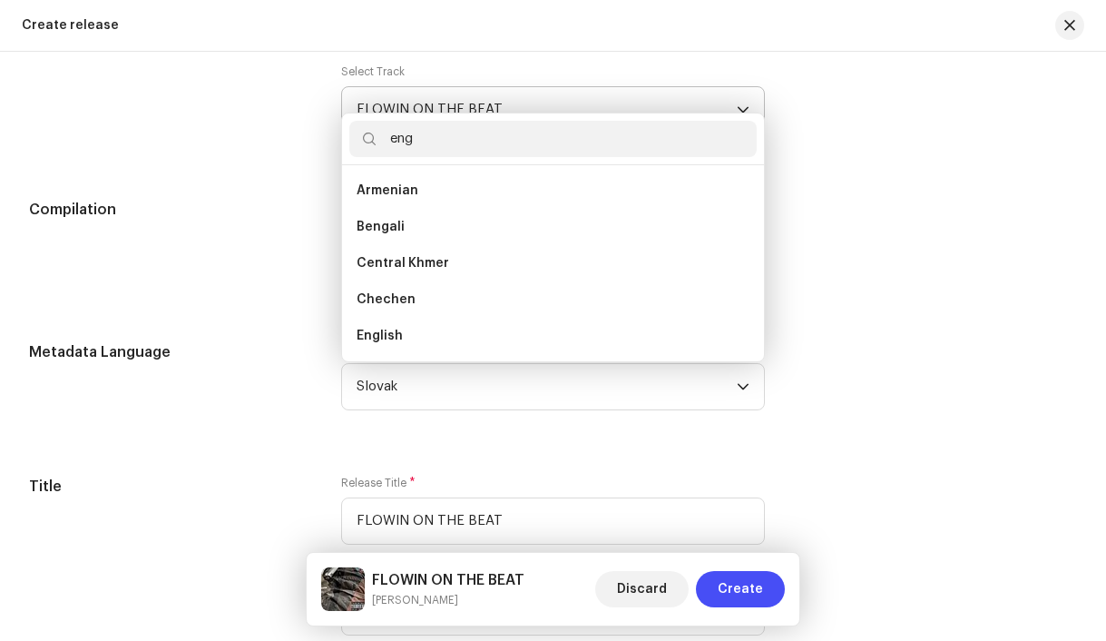
scroll to position [0, 0]
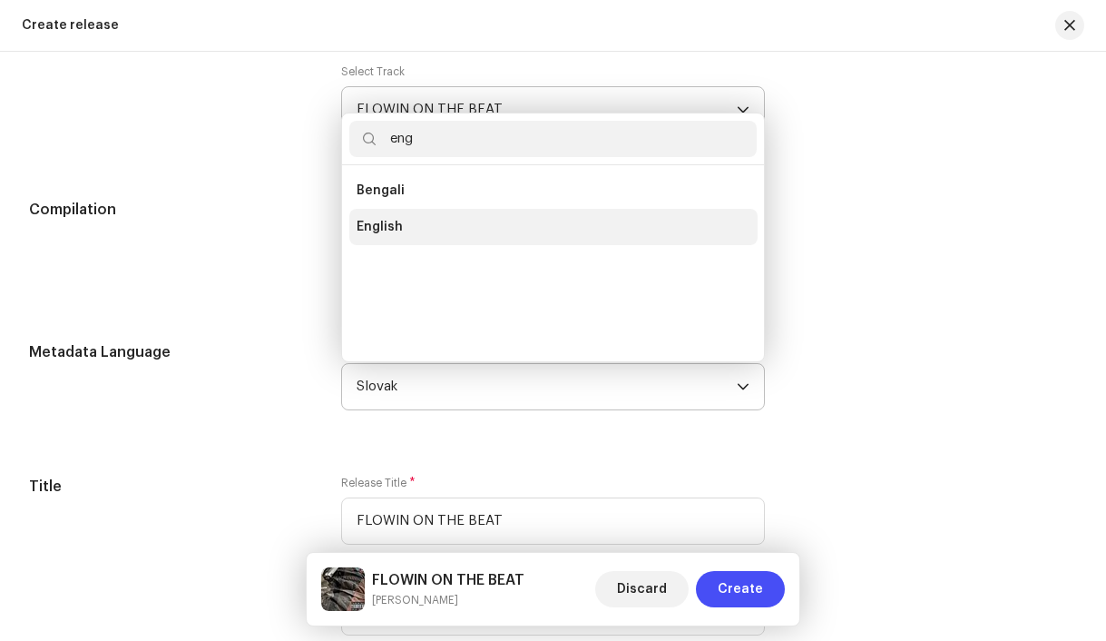
type input "eng"
click at [402, 225] on li "English" at bounding box center [553, 227] width 408 height 36
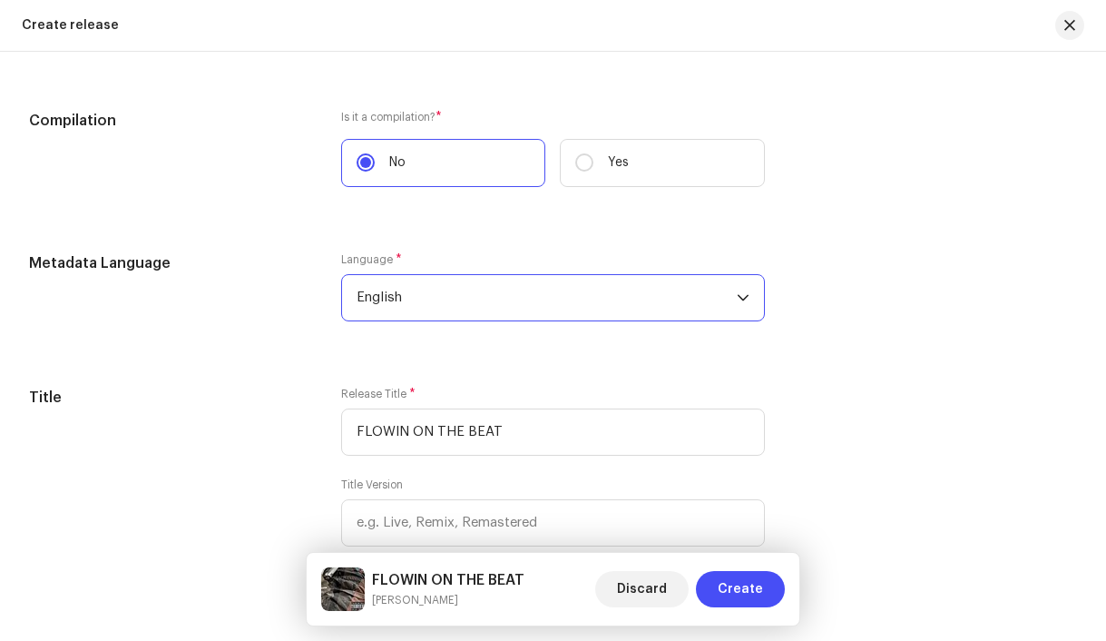
scroll to position [1648, 0]
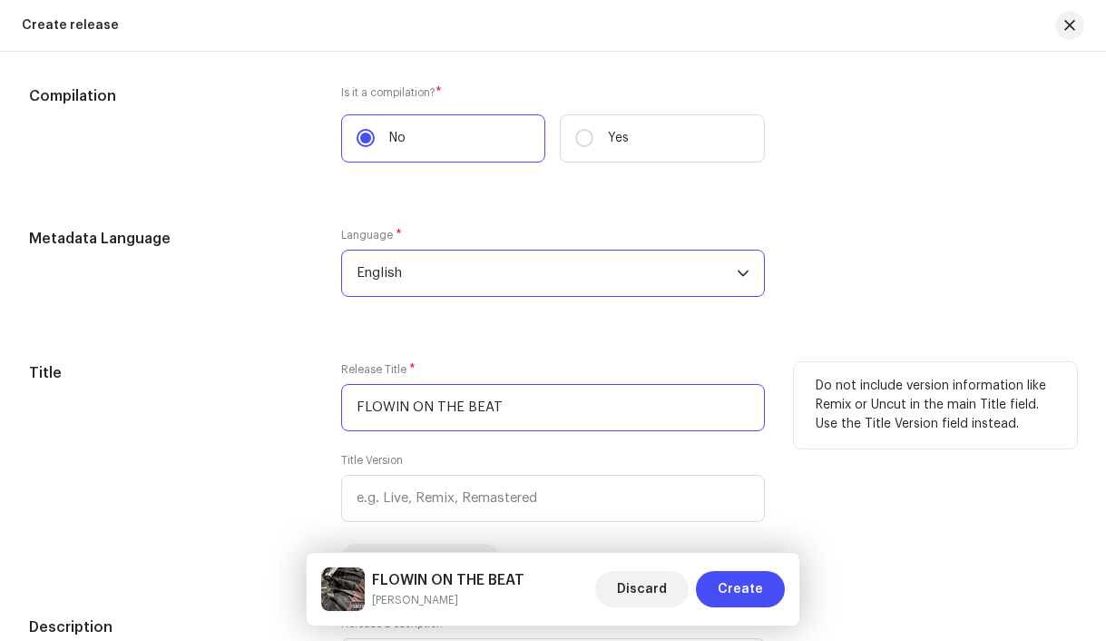
click at [487, 413] on input "FLOWIN ON THE BEAT" at bounding box center [553, 407] width 425 height 47
paste input "TRAPPIN & [PERSON_NAME]"
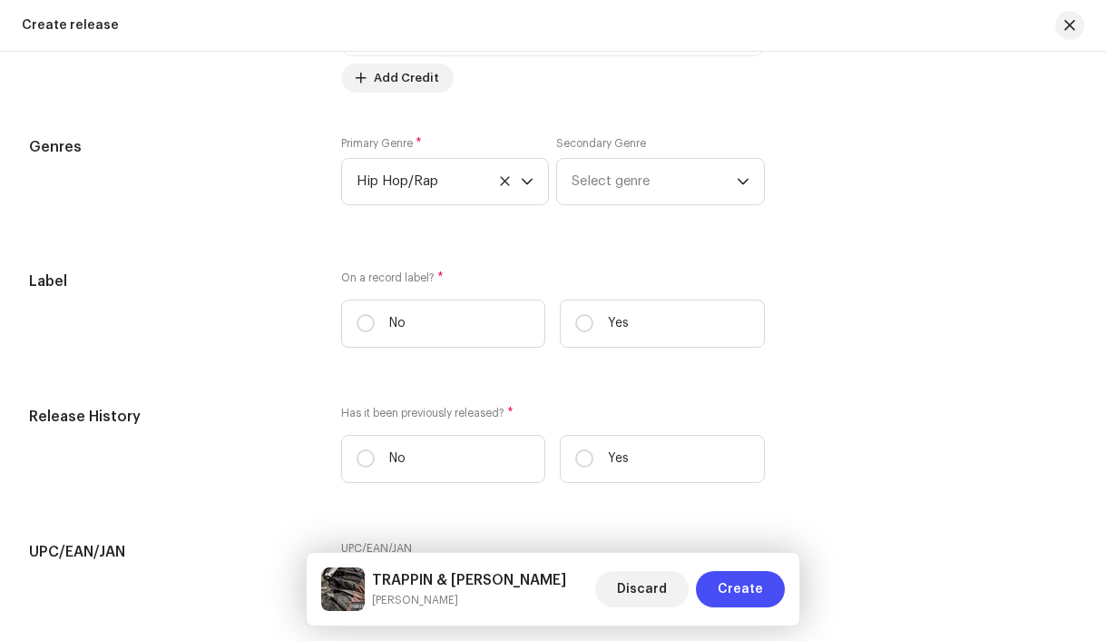
scroll to position [3052, 0]
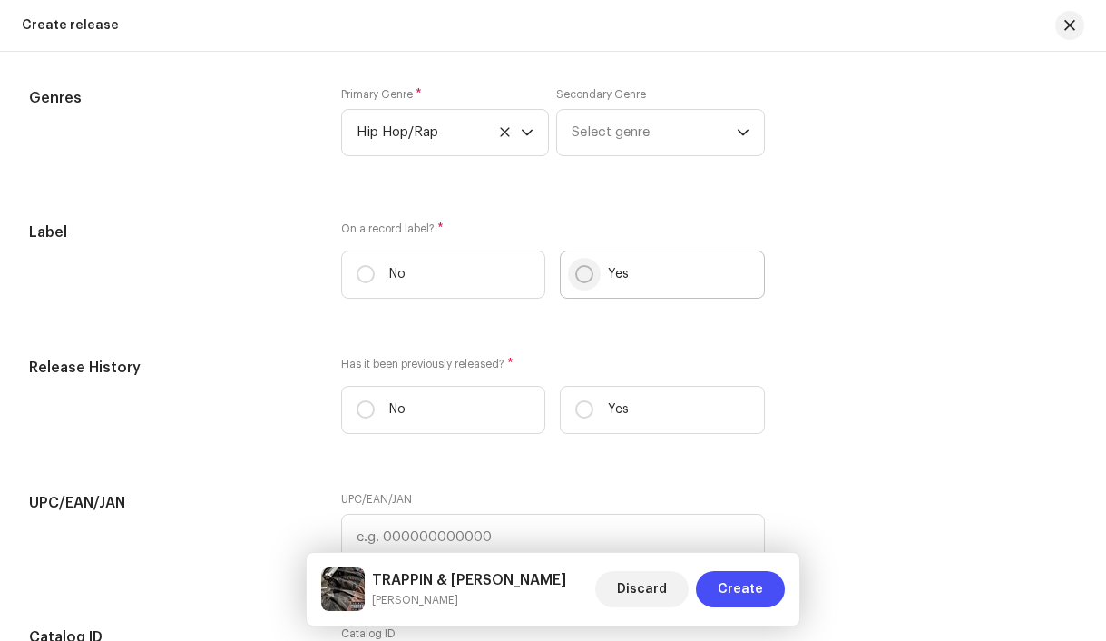
type input "TRAPPIN & [PERSON_NAME]"
click at [579, 283] on input "Yes" at bounding box center [584, 274] width 18 height 18
radio input "true"
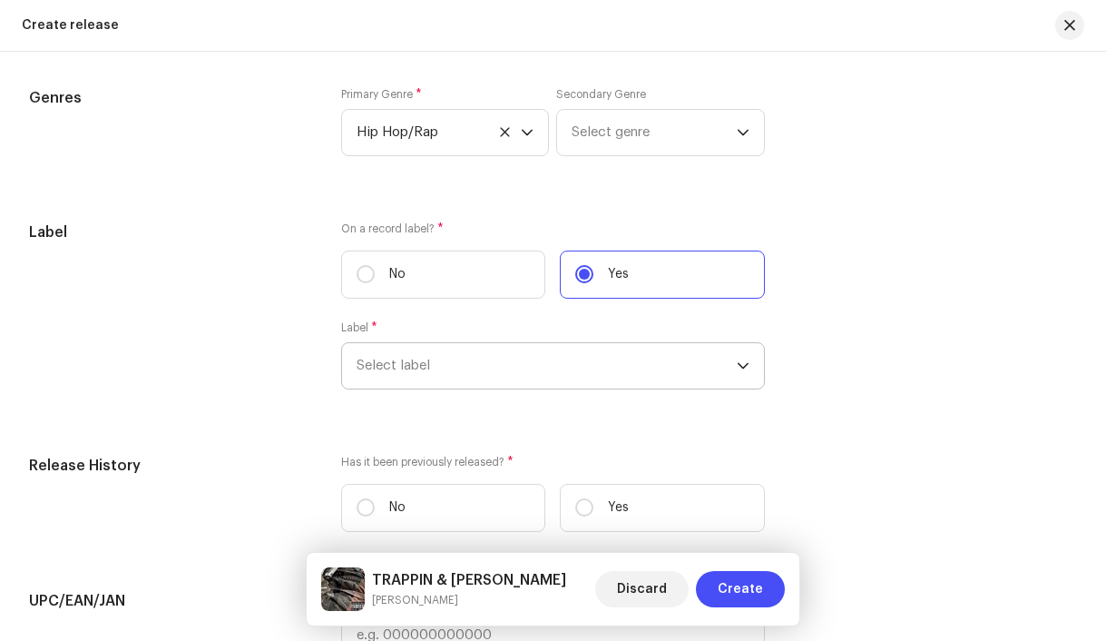
click at [490, 376] on span "Select label" at bounding box center [547, 365] width 381 height 45
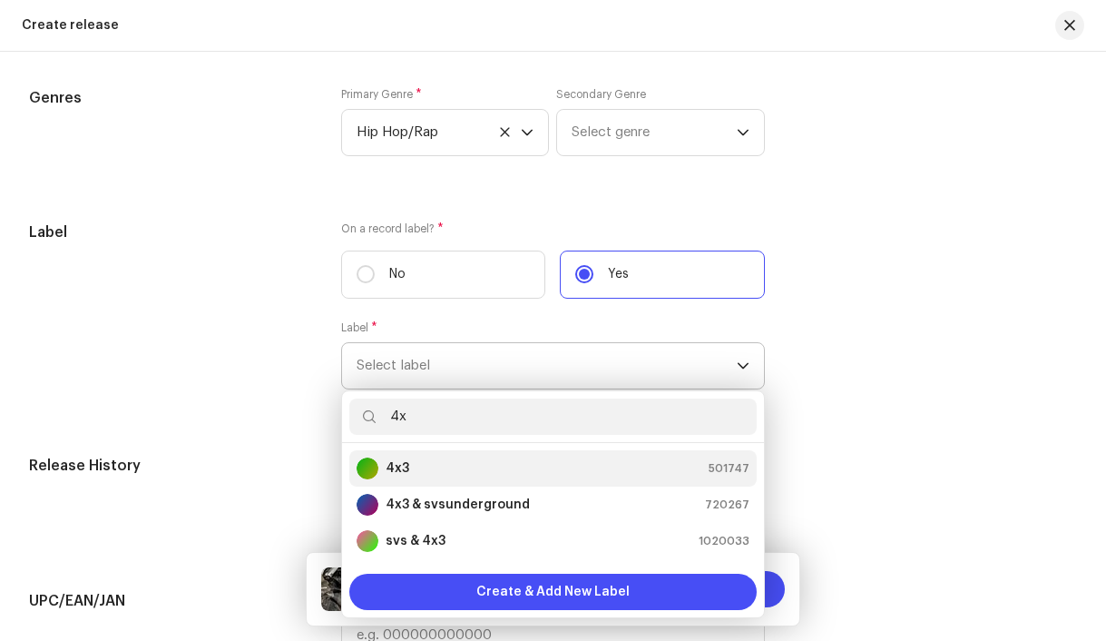
type input "4x"
click at [440, 474] on div "4x3 501747" at bounding box center [554, 468] width 394 height 22
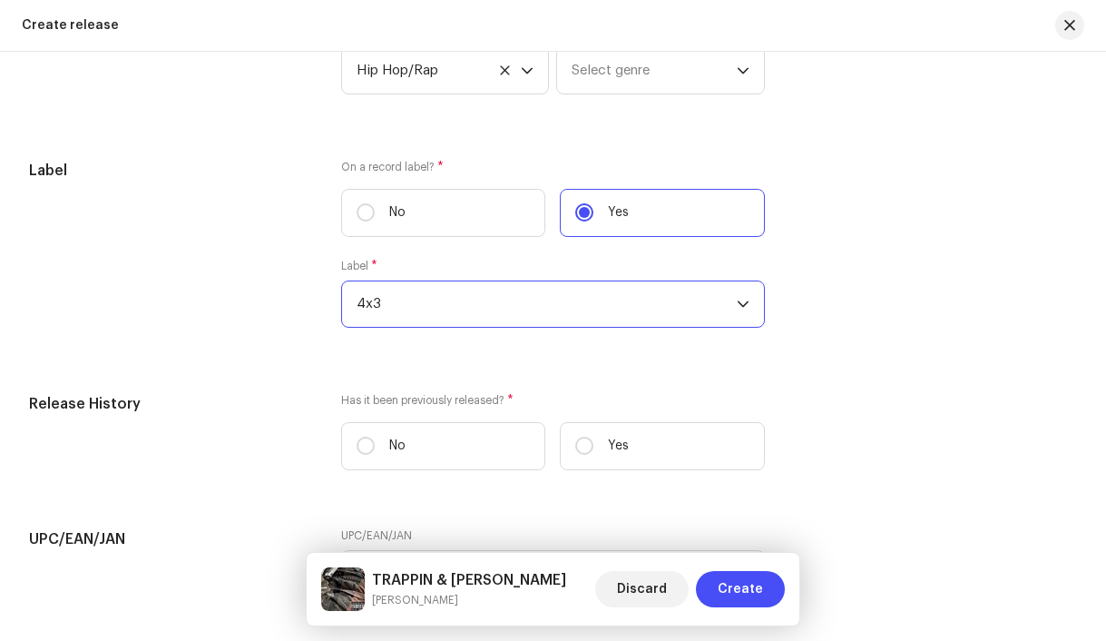
scroll to position [3125, 0]
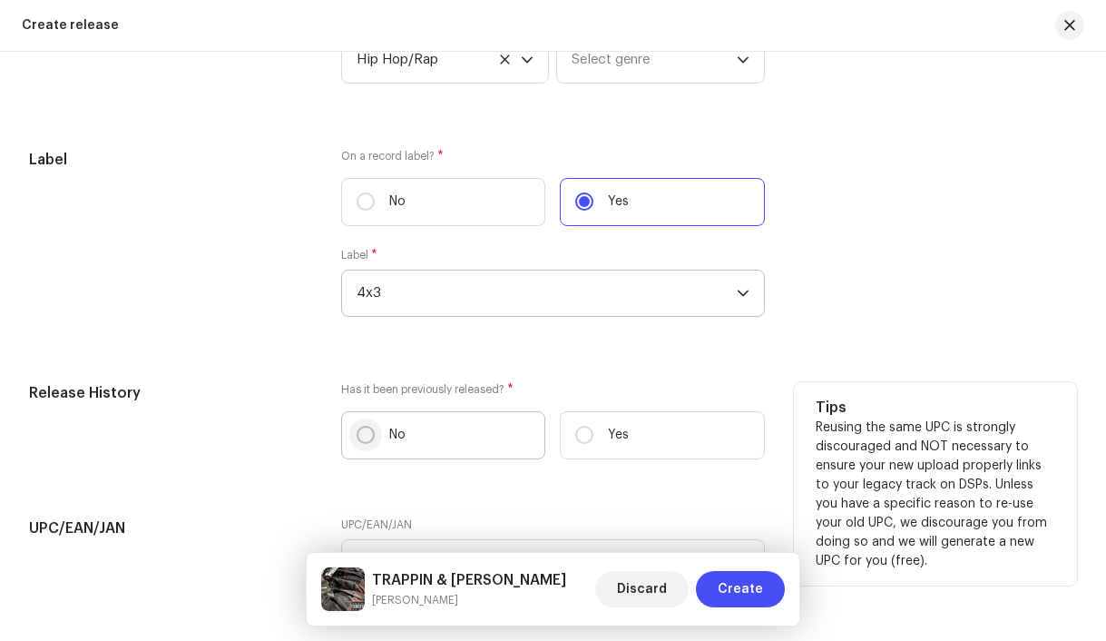
click at [366, 438] on input "No" at bounding box center [366, 435] width 18 height 18
radio input "true"
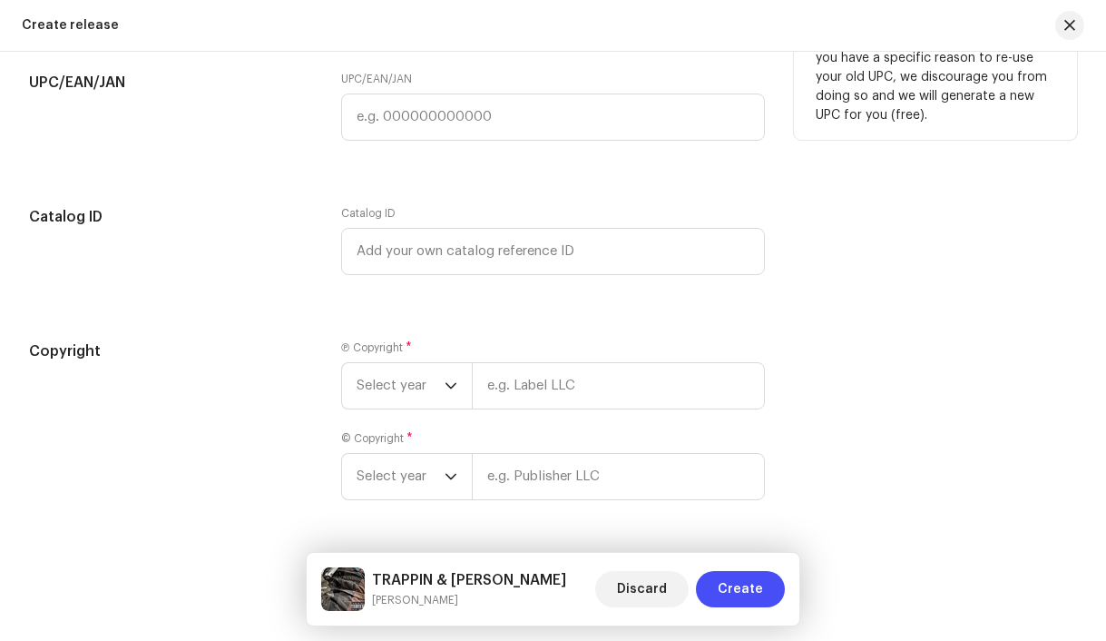
scroll to position [3636, 0]
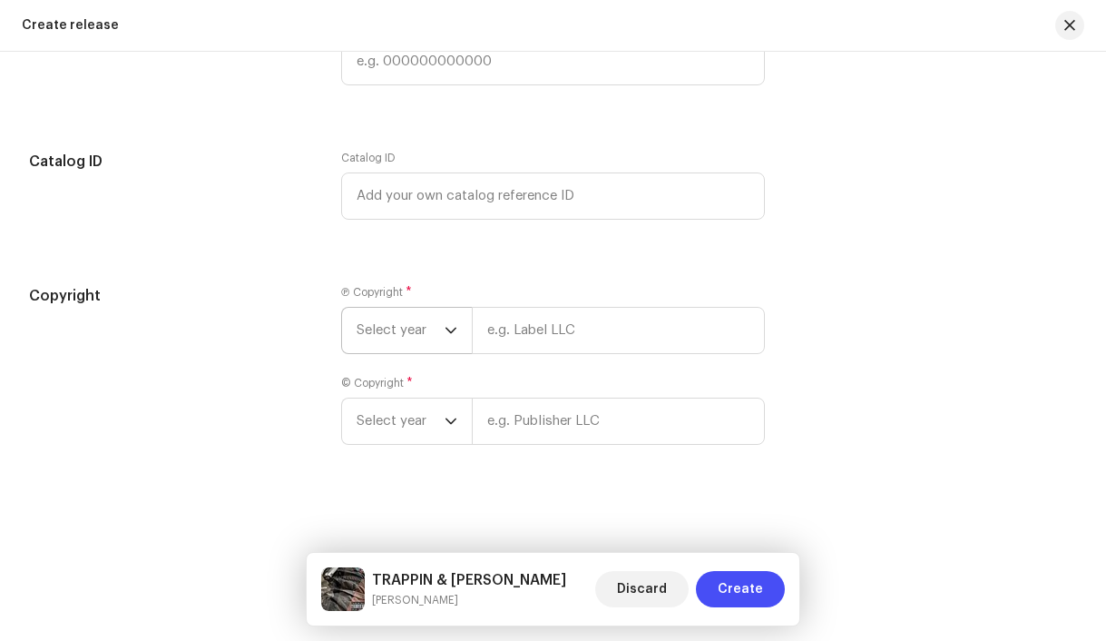
click at [388, 322] on span "Select year" at bounding box center [401, 330] width 88 height 45
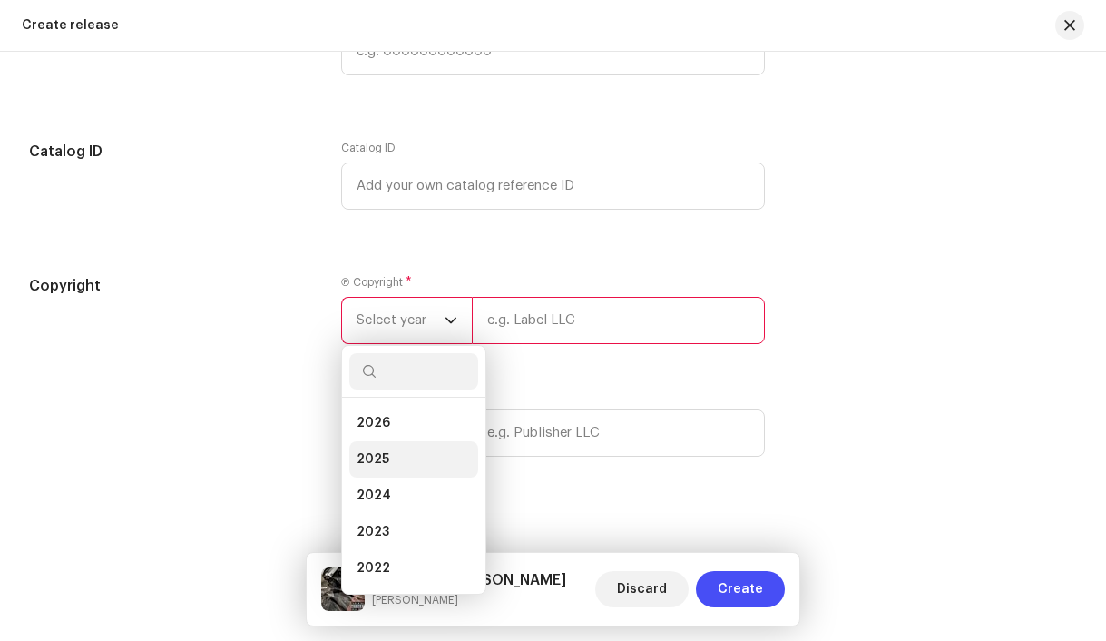
click at [397, 462] on li "2025" at bounding box center [413, 459] width 129 height 36
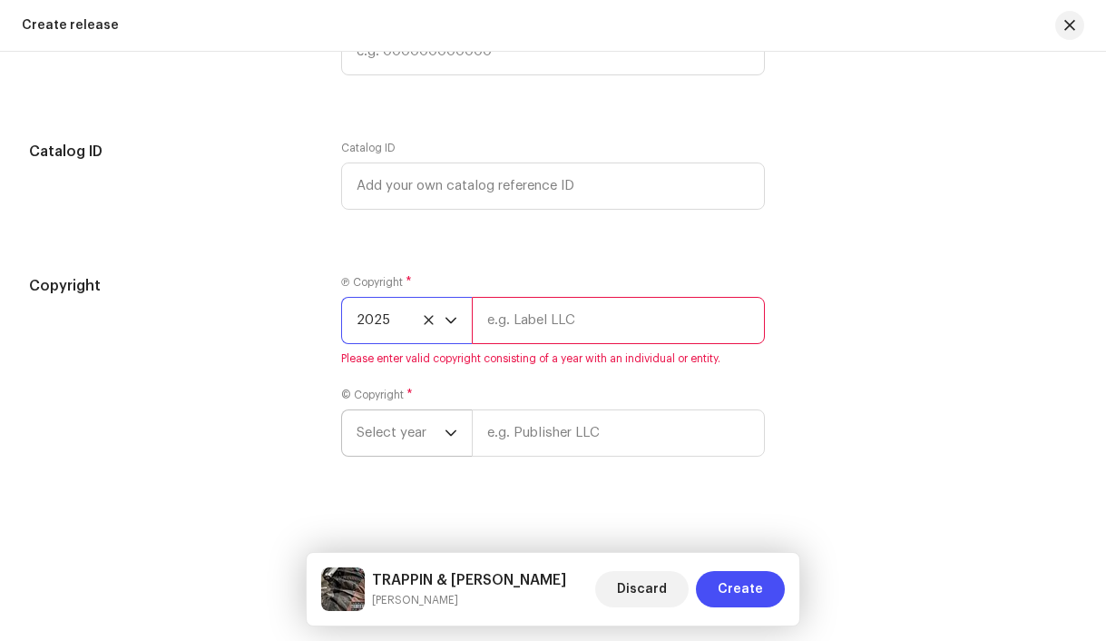
click at [410, 441] on span "Select year" at bounding box center [401, 432] width 88 height 45
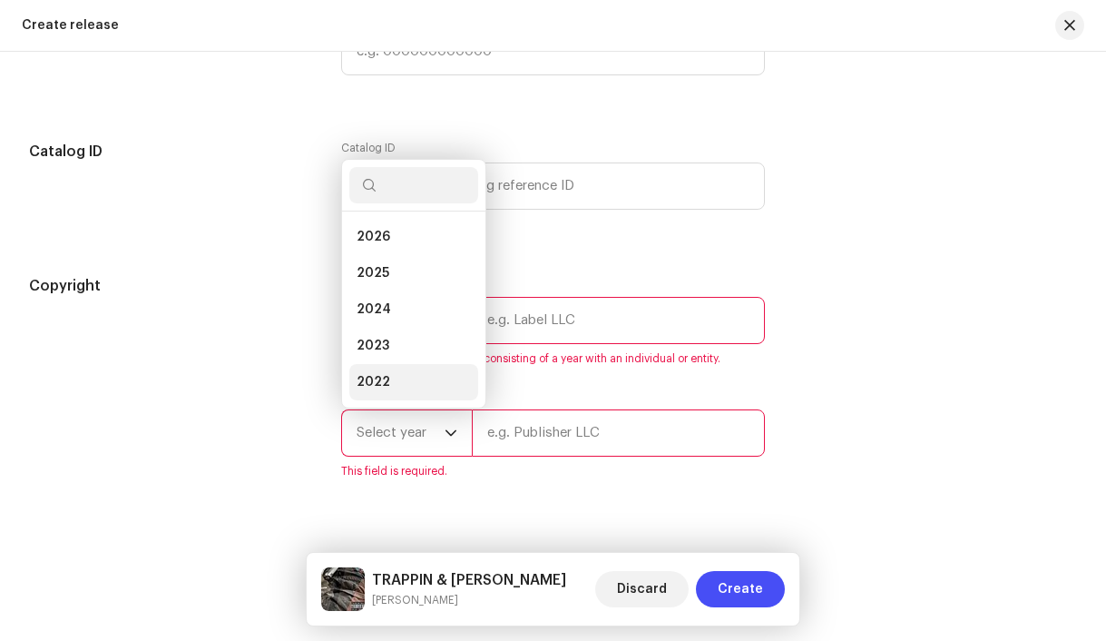
scroll to position [29, 0]
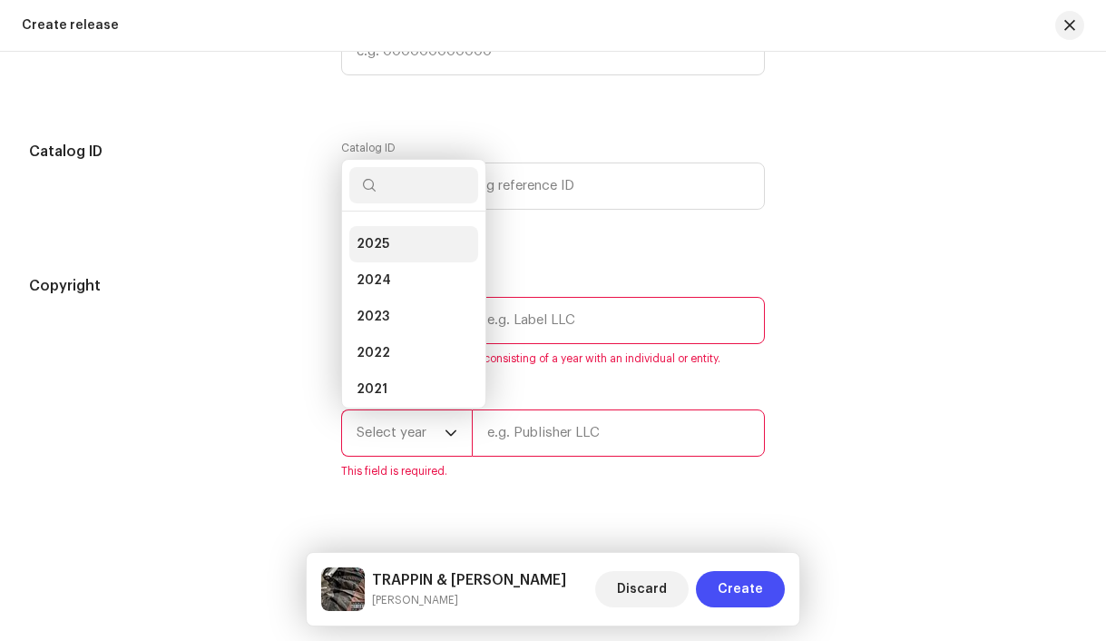
click at [396, 262] on li "2025" at bounding box center [413, 244] width 129 height 36
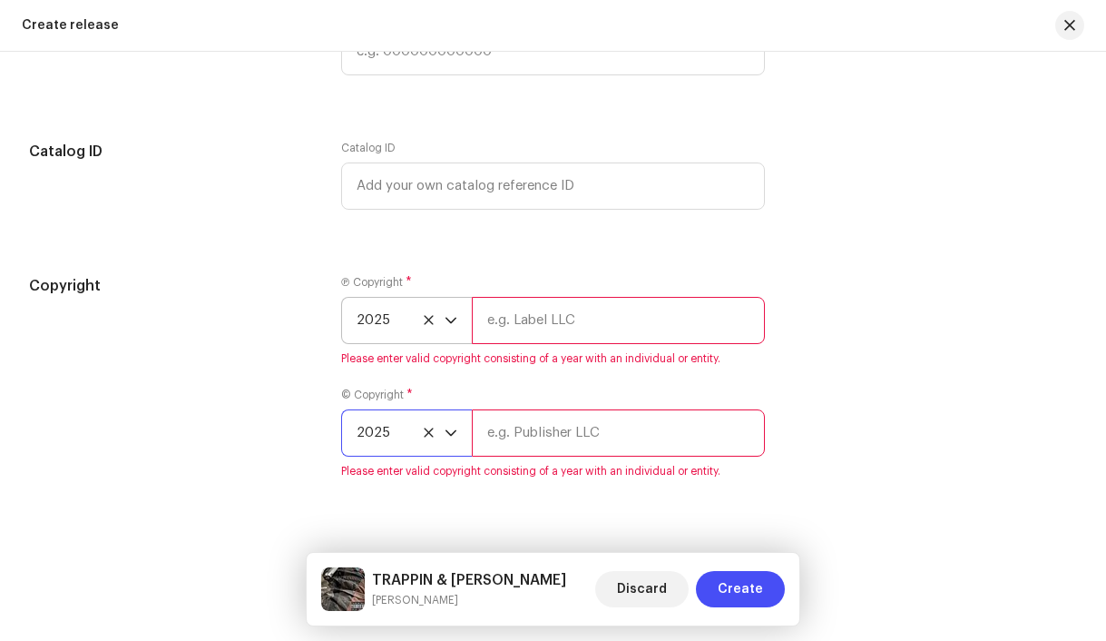
click at [524, 337] on input "text" at bounding box center [619, 320] width 294 height 47
type input "4x3, distributed by Bloomdi"
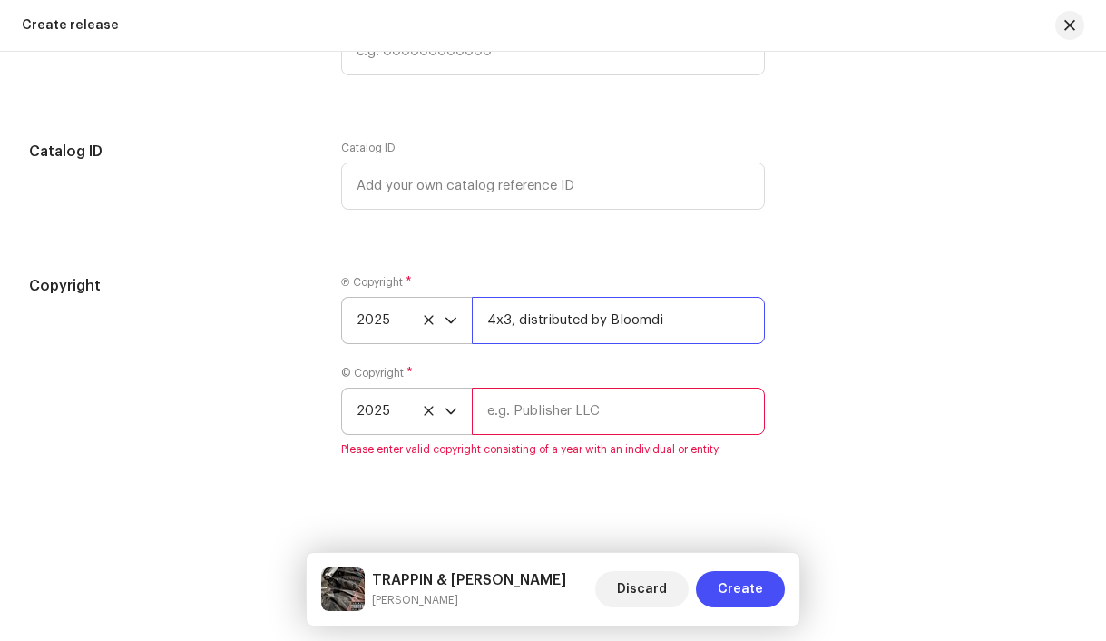
click at [538, 332] on input "4x3, distributed by Bloomdi" at bounding box center [619, 320] width 294 height 47
click at [559, 424] on input "text" at bounding box center [619, 410] width 294 height 47
paste input "4x3, distributed by Bloomdi"
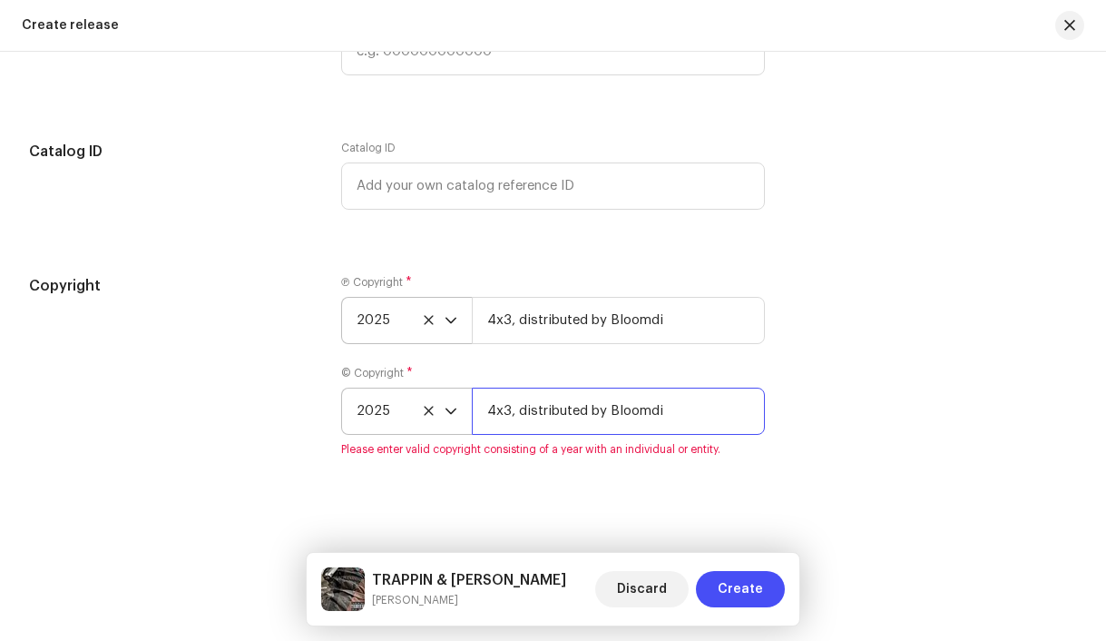
type input "4x3, distributed by Bloomdi"
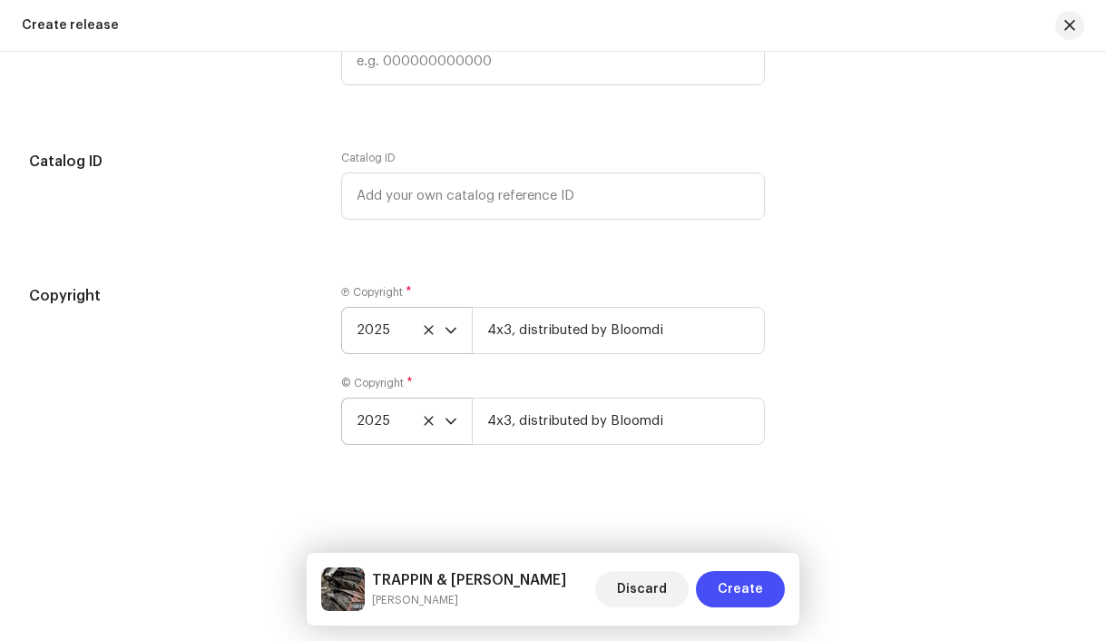
click at [563, 546] on div "Create a new release We’ll guide you through everything — from track selection …" at bounding box center [553, 346] width 1106 height 589
click at [735, 581] on span "Create" at bounding box center [740, 589] width 45 height 36
